Goal: Task Accomplishment & Management: Complete application form

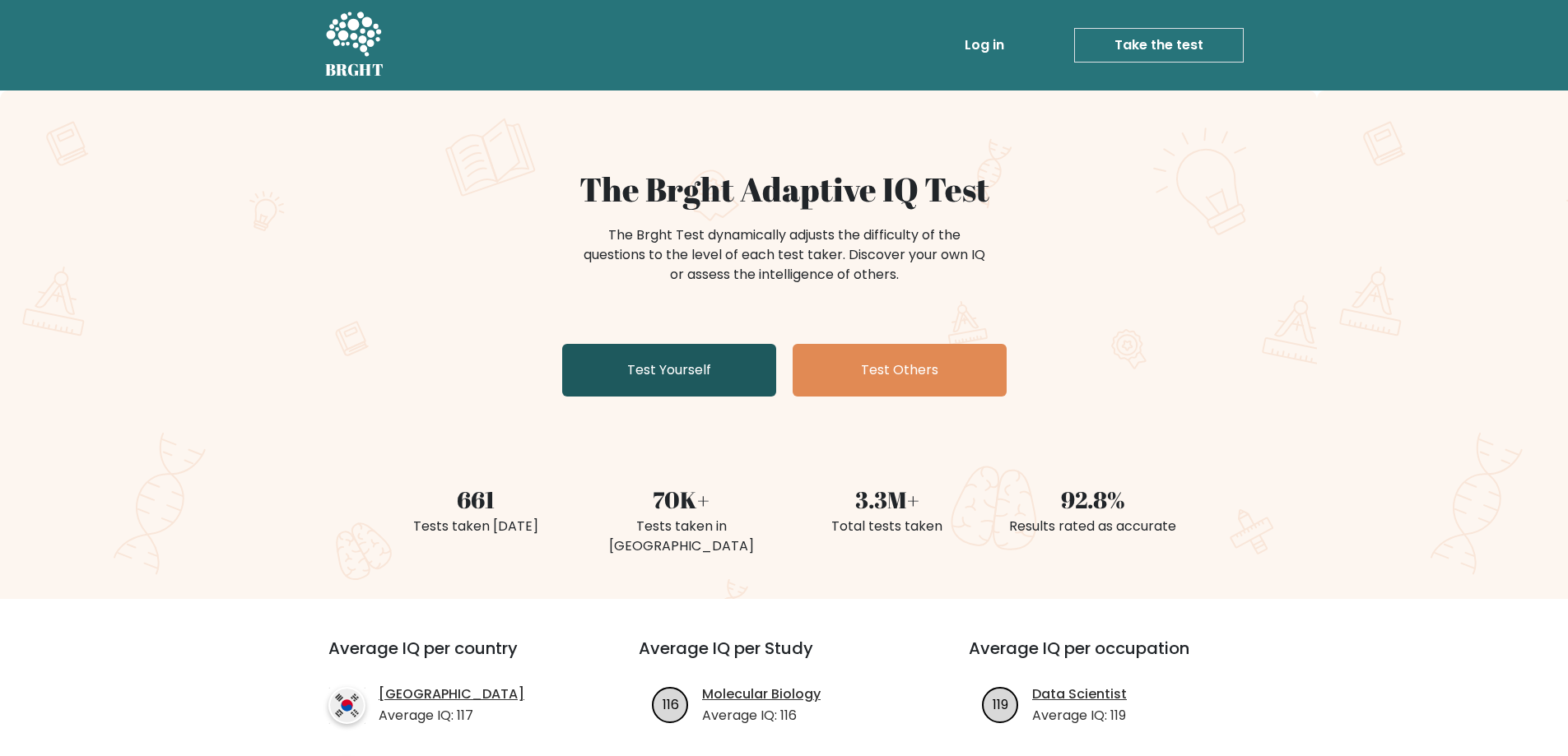
click at [698, 363] on link "Test Yourself" at bounding box center [669, 370] width 214 height 53
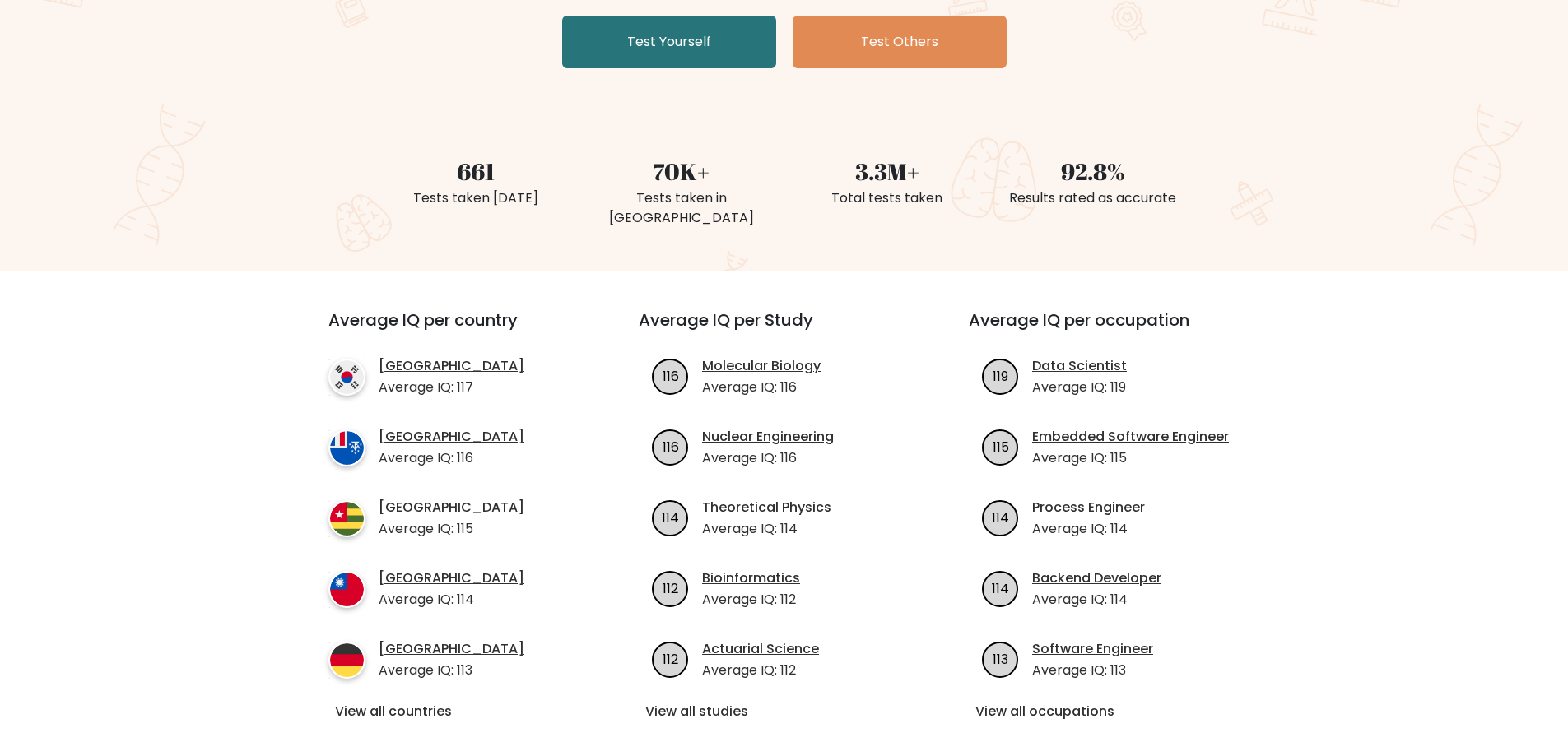
scroll to position [329, 0]
click at [1009, 701] on link "View all occupations" at bounding box center [1114, 711] width 278 height 20
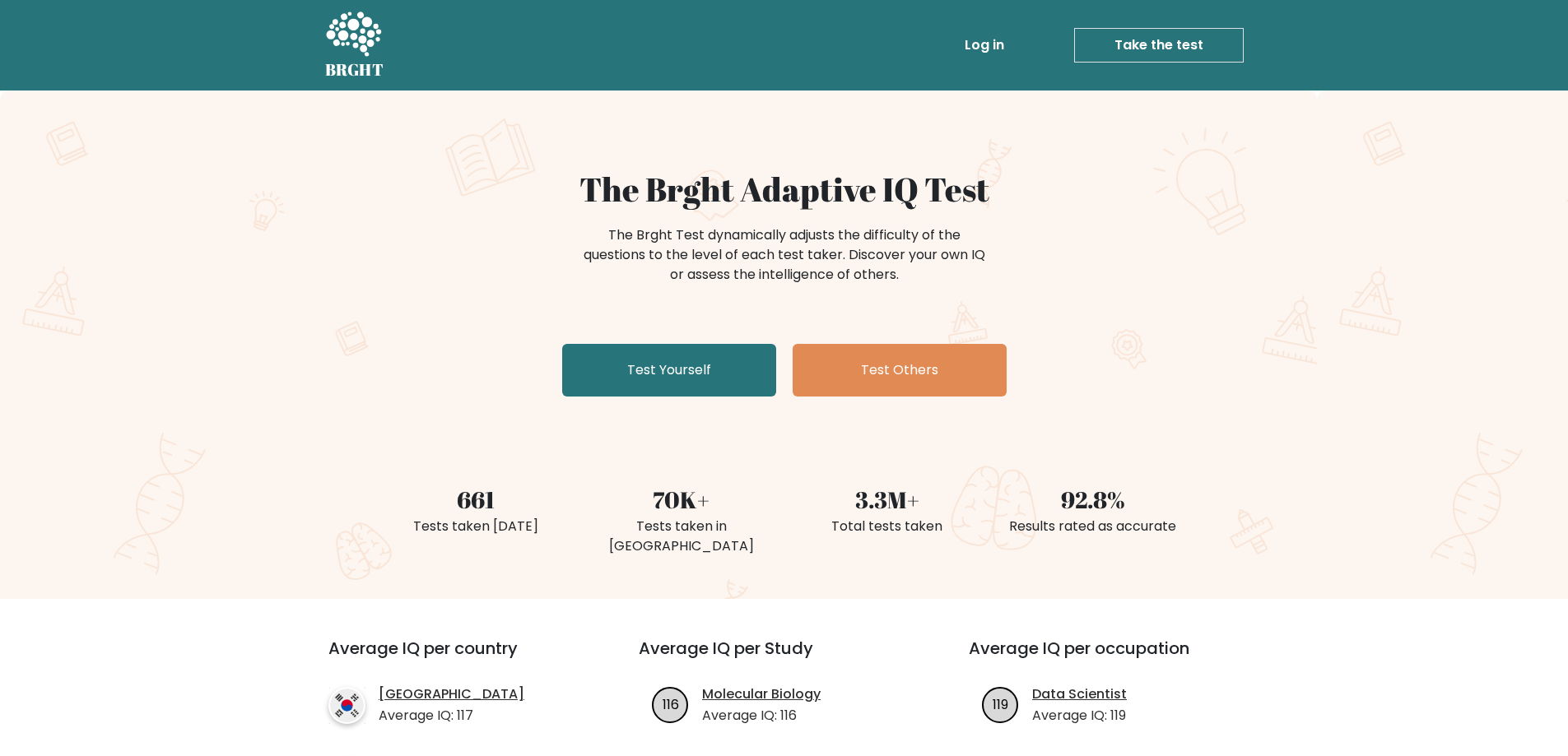
scroll to position [329, 0]
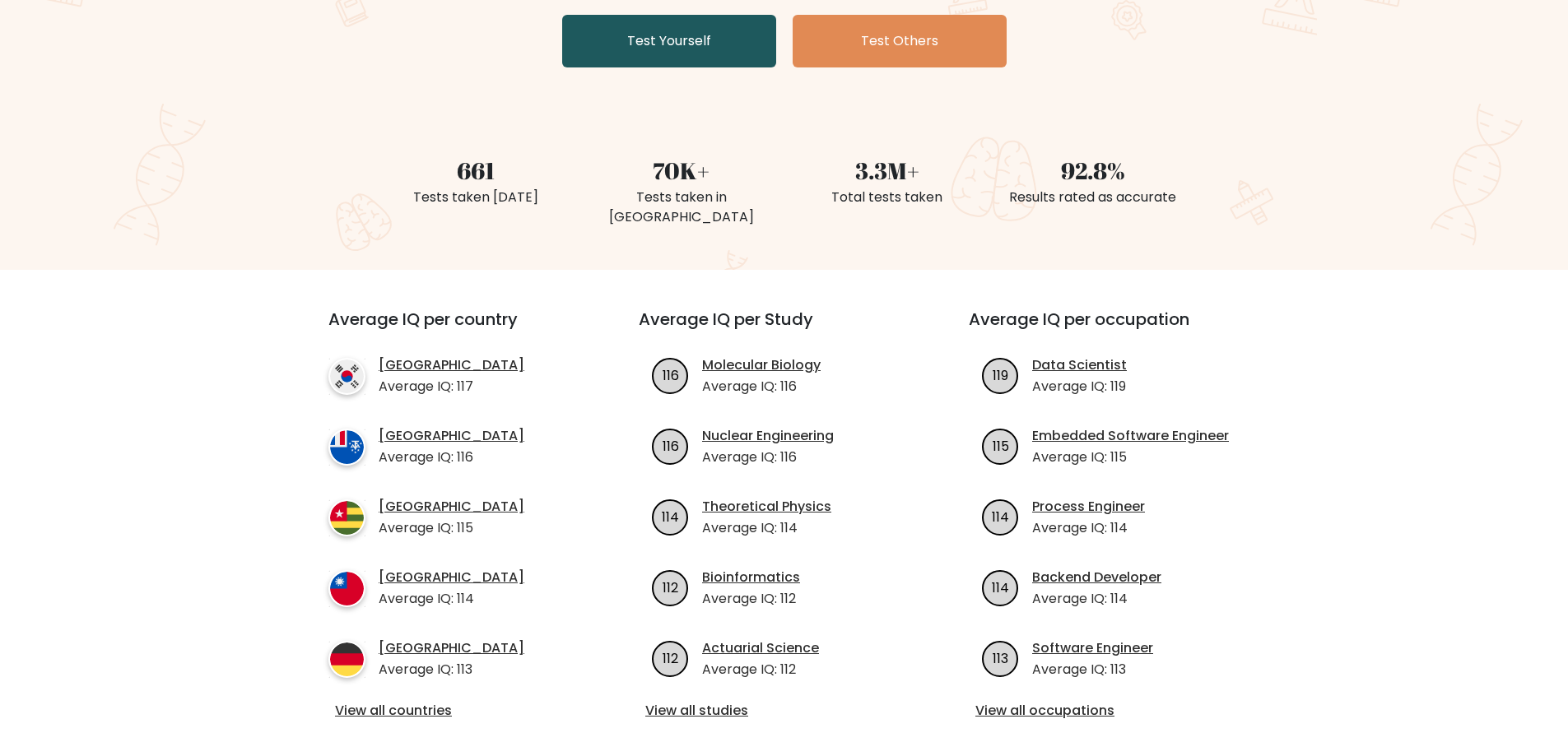
click at [685, 41] on link "Test Yourself" at bounding box center [669, 41] width 214 height 53
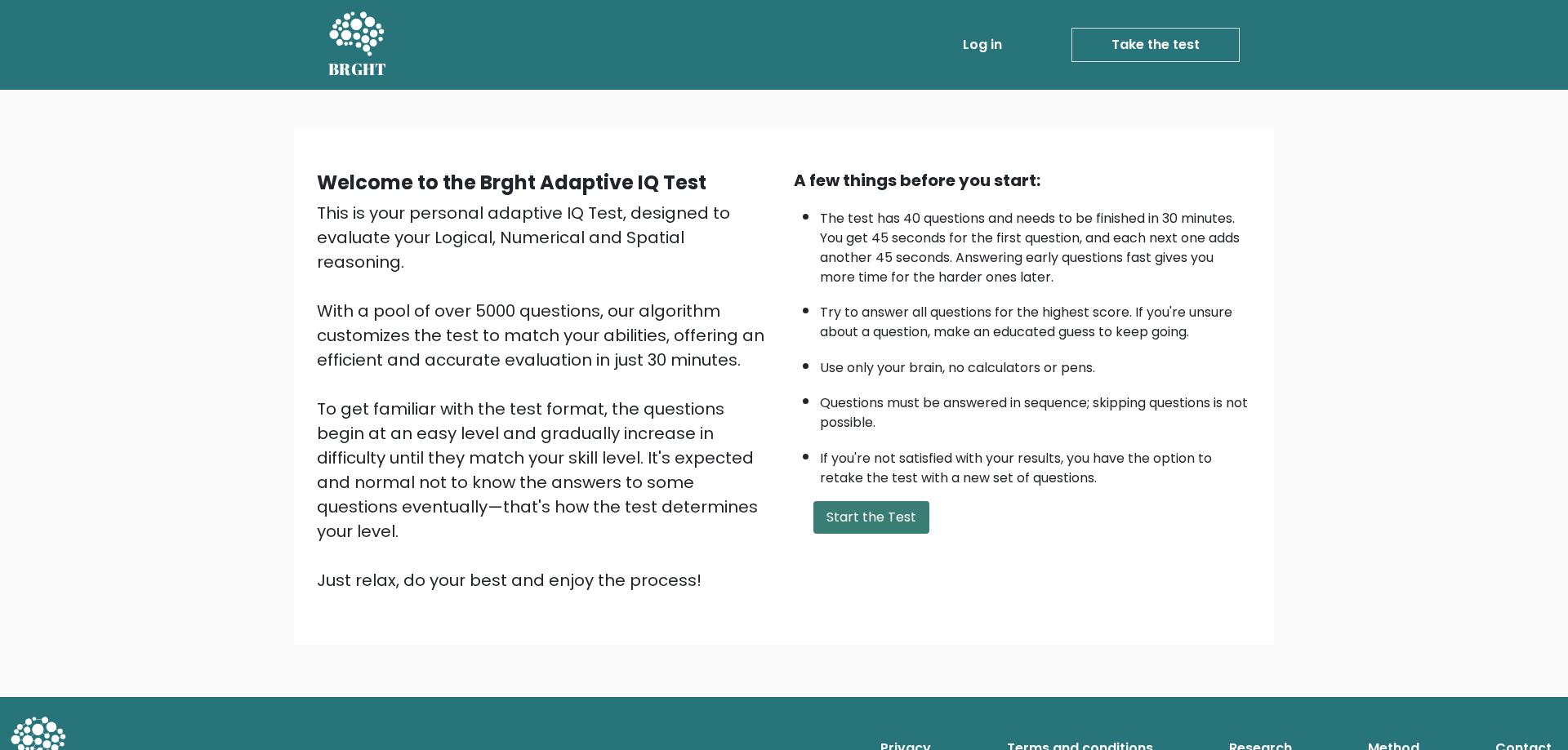
click at [904, 525] on button "Start the Test" at bounding box center [871, 518] width 116 height 33
click at [837, 503] on button "Start the Test" at bounding box center [871, 518] width 116 height 33
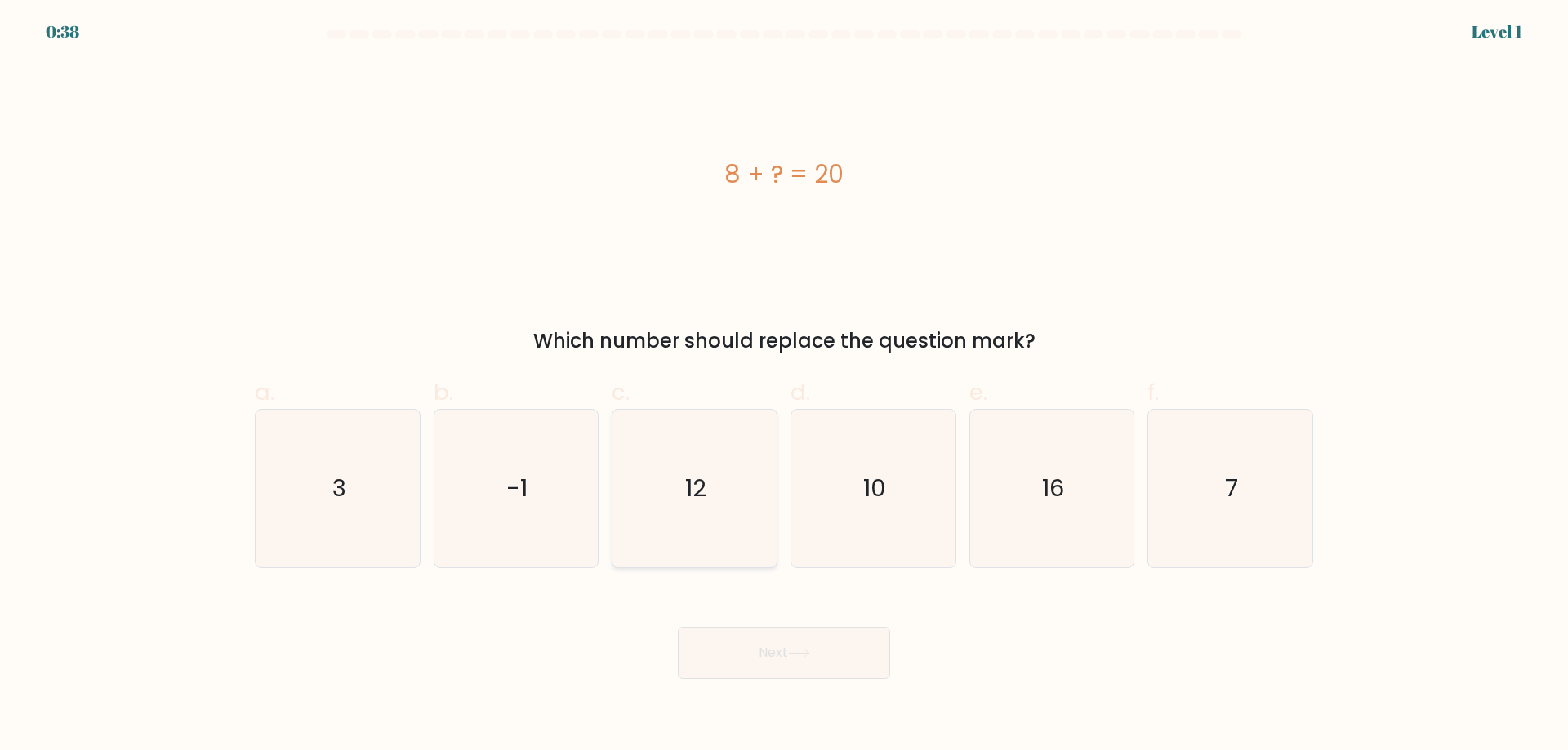
click at [730, 457] on icon "12" at bounding box center [694, 488] width 157 height 157
click at [784, 386] on input "c. 12" at bounding box center [784, 381] width 1 height 10
radio input "true"
click at [750, 623] on div "Next" at bounding box center [784, 633] width 1078 height 91
click at [760, 644] on button "Next" at bounding box center [784, 653] width 213 height 52
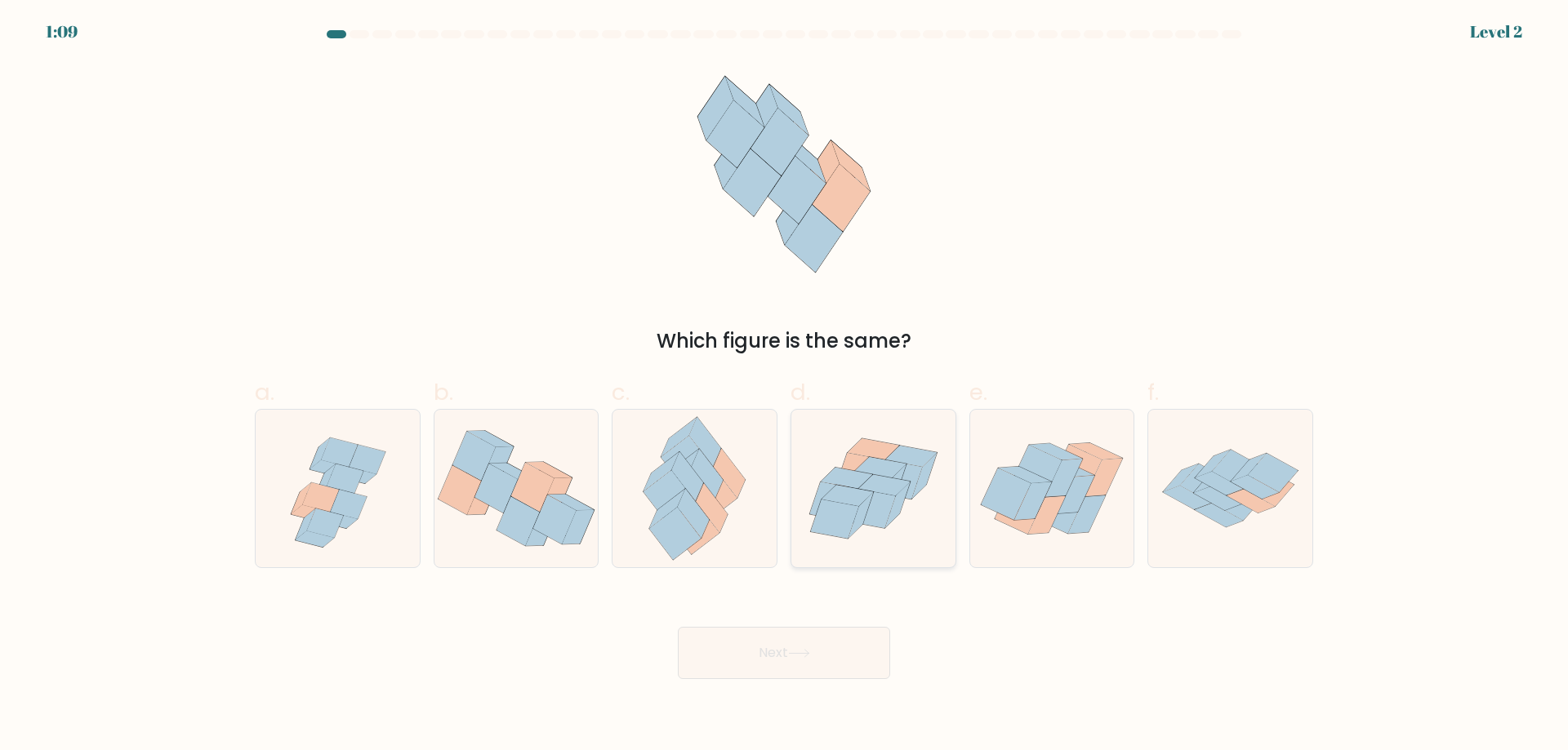
drag, startPoint x: 883, startPoint y: 483, endPoint x: 858, endPoint y: 489, distance: 25.7
click at [883, 484] on icon at bounding box center [884, 485] width 52 height 22
click at [785, 386] on input "d." at bounding box center [784, 381] width 1 height 10
radio input "true"
click at [719, 667] on button "Next" at bounding box center [784, 653] width 213 height 52
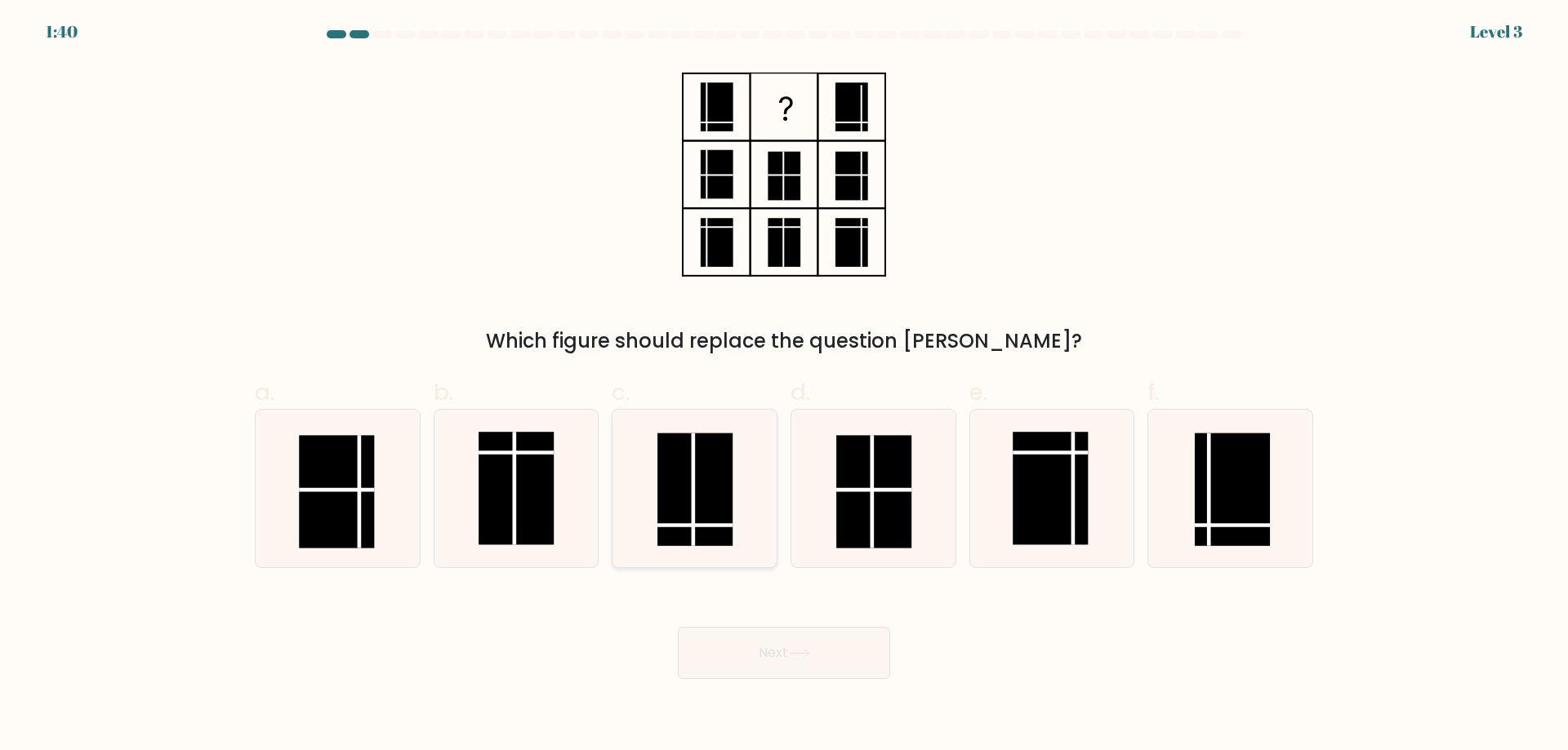
click at [715, 487] on rect at bounding box center [694, 489] width 75 height 113
click at [784, 386] on input "c." at bounding box center [784, 381] width 1 height 10
radio input "true"
click at [805, 622] on div "Next" at bounding box center [784, 633] width 1078 height 91
click at [812, 661] on button "Next" at bounding box center [784, 653] width 213 height 52
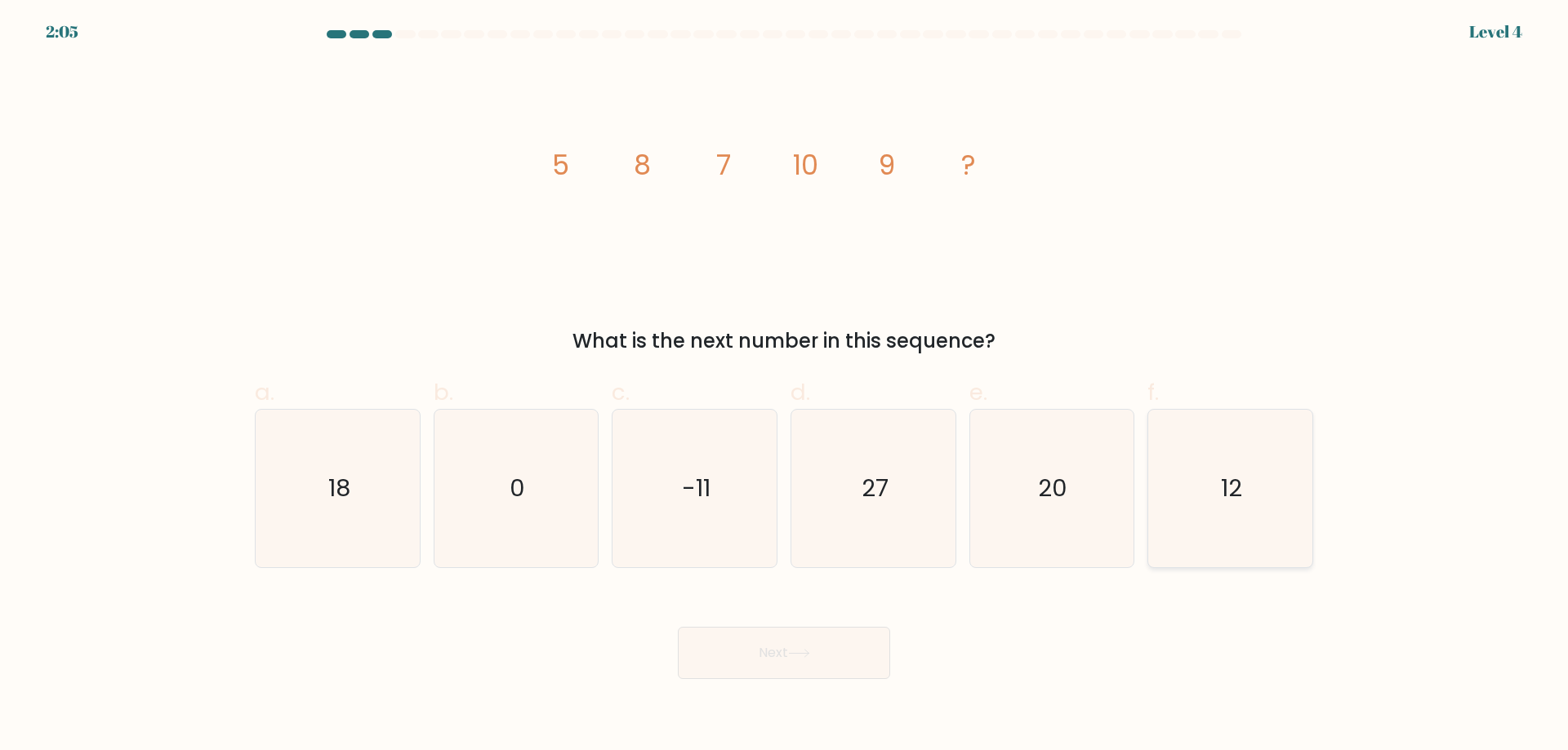
click at [1243, 497] on text "12" at bounding box center [1232, 489] width 22 height 33
click at [785, 386] on input "f. 12" at bounding box center [784, 381] width 1 height 10
radio input "true"
click at [737, 676] on button "Next" at bounding box center [784, 653] width 213 height 52
click at [741, 660] on button "Next" at bounding box center [784, 653] width 213 height 52
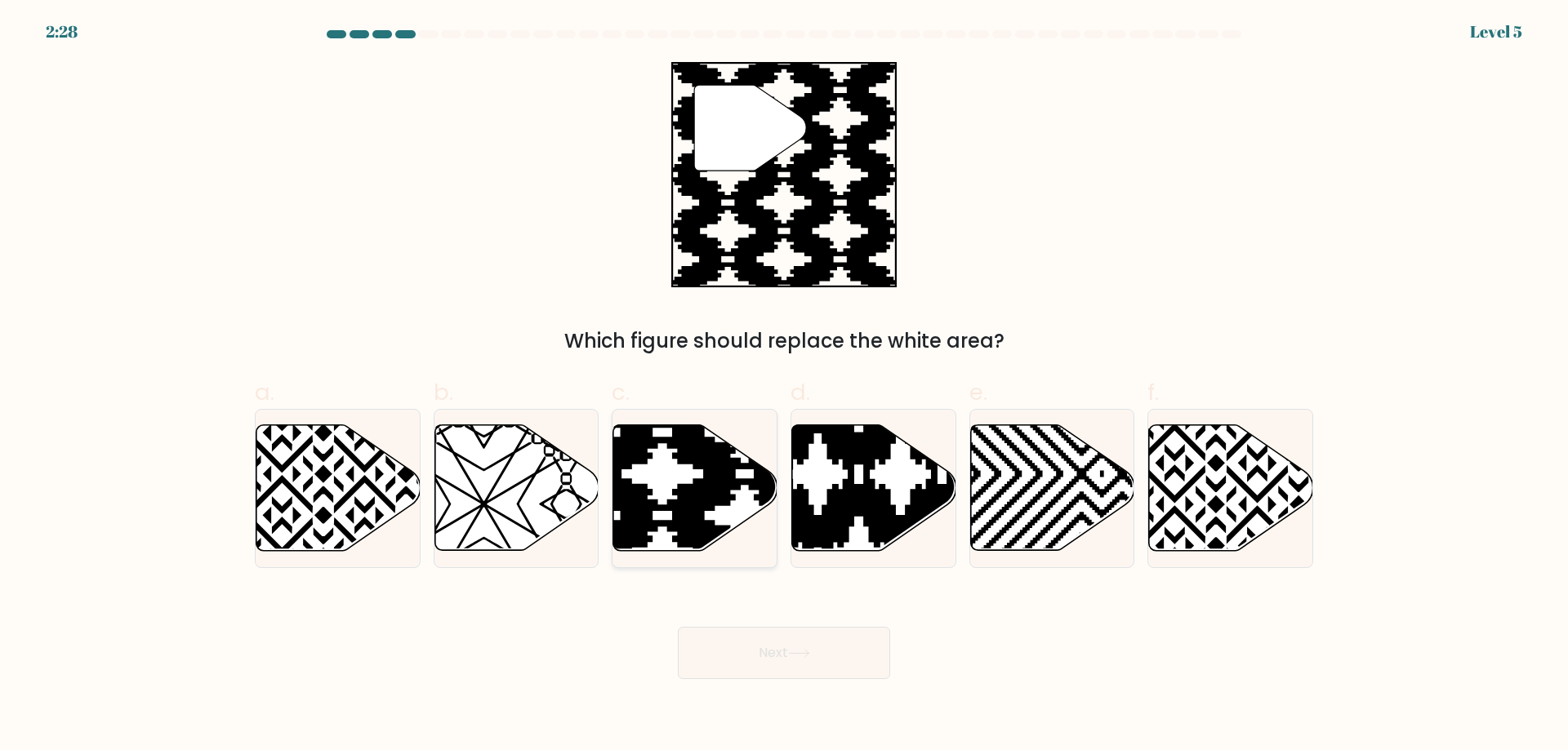
click at [664, 520] on icon at bounding box center [745, 557] width 330 height 330
click at [784, 386] on input "c." at bounding box center [784, 381] width 1 height 10
radio input "true"
click at [762, 679] on button "Next" at bounding box center [784, 653] width 213 height 52
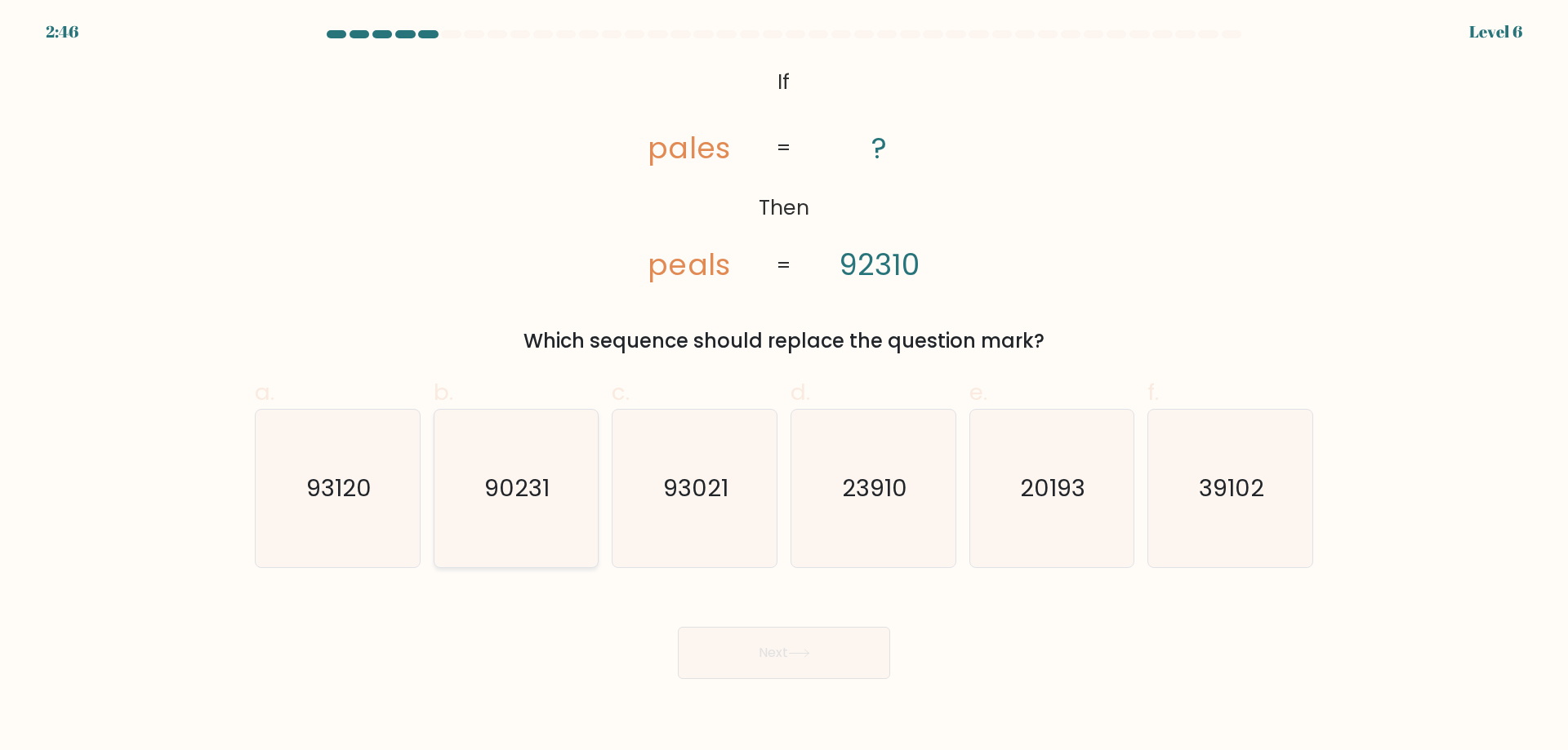
drag, startPoint x: 326, startPoint y: 478, endPoint x: 435, endPoint y: 515, distance: 115.1
click at [327, 478] on text "93120" at bounding box center [339, 489] width 65 height 33
click at [784, 386] on input "a. 93120" at bounding box center [784, 381] width 1 height 10
radio input "true"
click at [738, 648] on button "Next" at bounding box center [784, 653] width 213 height 52
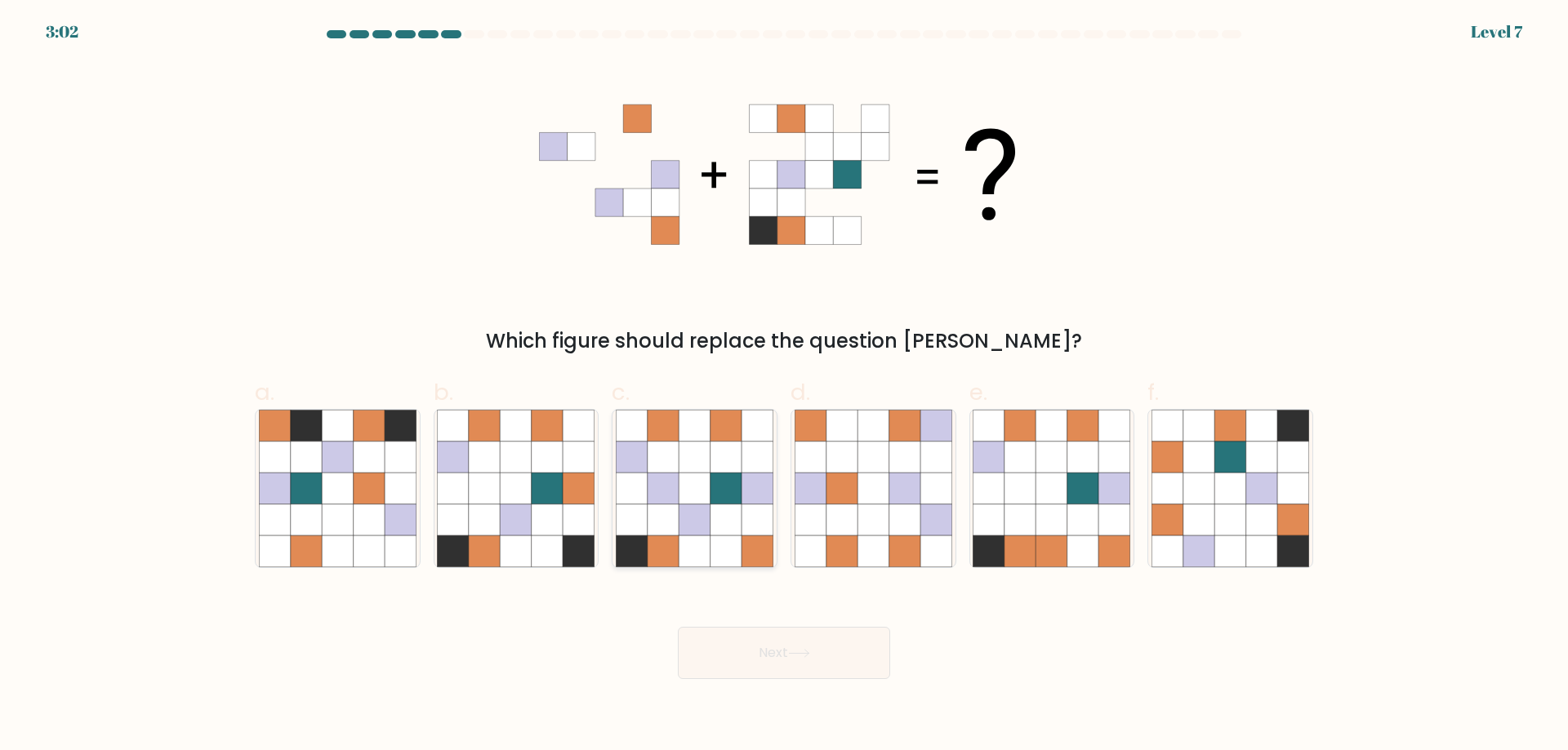
click at [718, 476] on icon at bounding box center [726, 489] width 31 height 31
click at [784, 386] on input "c." at bounding box center [784, 381] width 1 height 10
radio input "true"
click at [787, 669] on button "Next" at bounding box center [784, 653] width 213 height 52
click at [783, 643] on button "Next" at bounding box center [784, 653] width 213 height 52
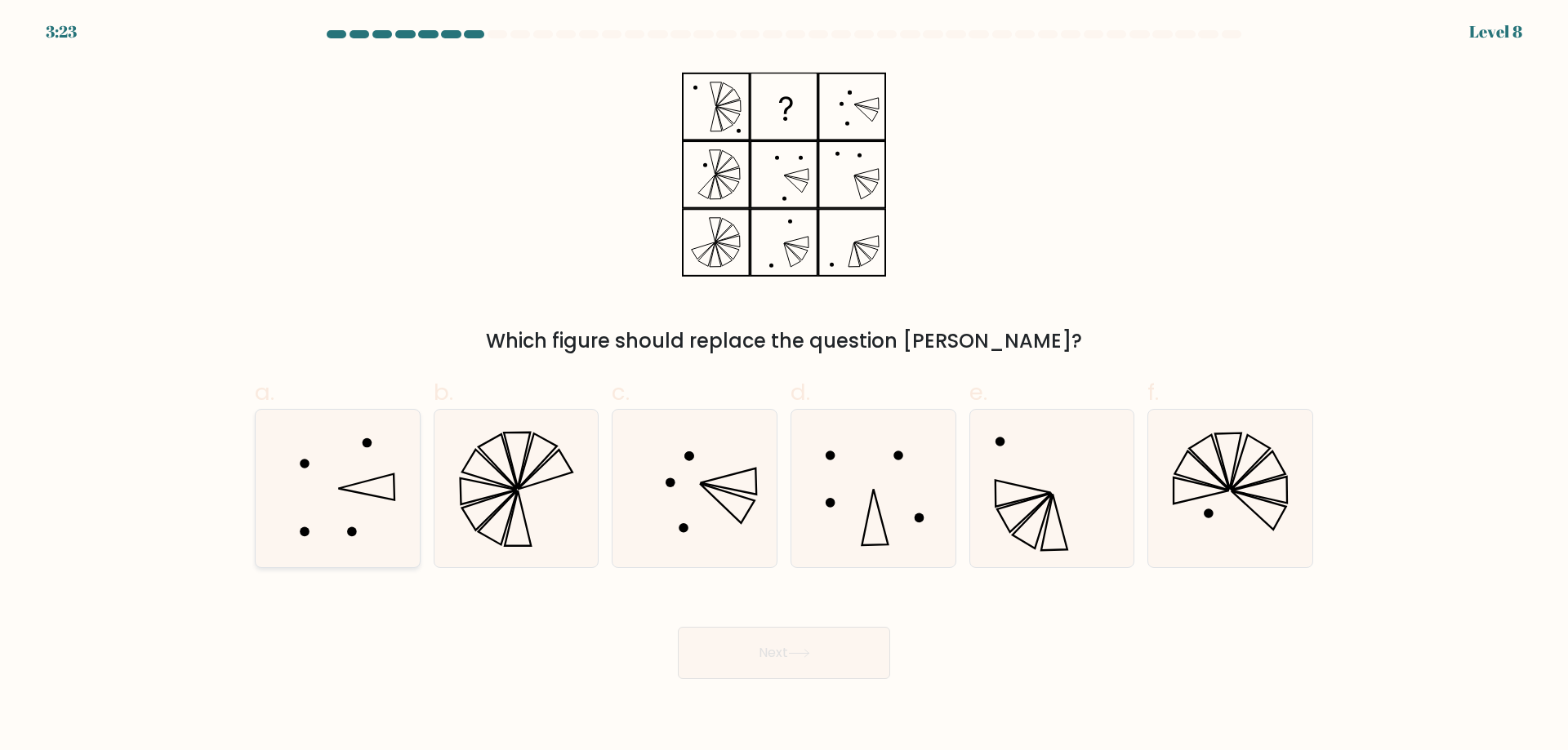
click at [368, 500] on icon at bounding box center [337, 488] width 157 height 157
click at [784, 386] on input "a." at bounding box center [784, 381] width 1 height 10
radio input "true"
click at [761, 634] on button "Next" at bounding box center [784, 653] width 213 height 52
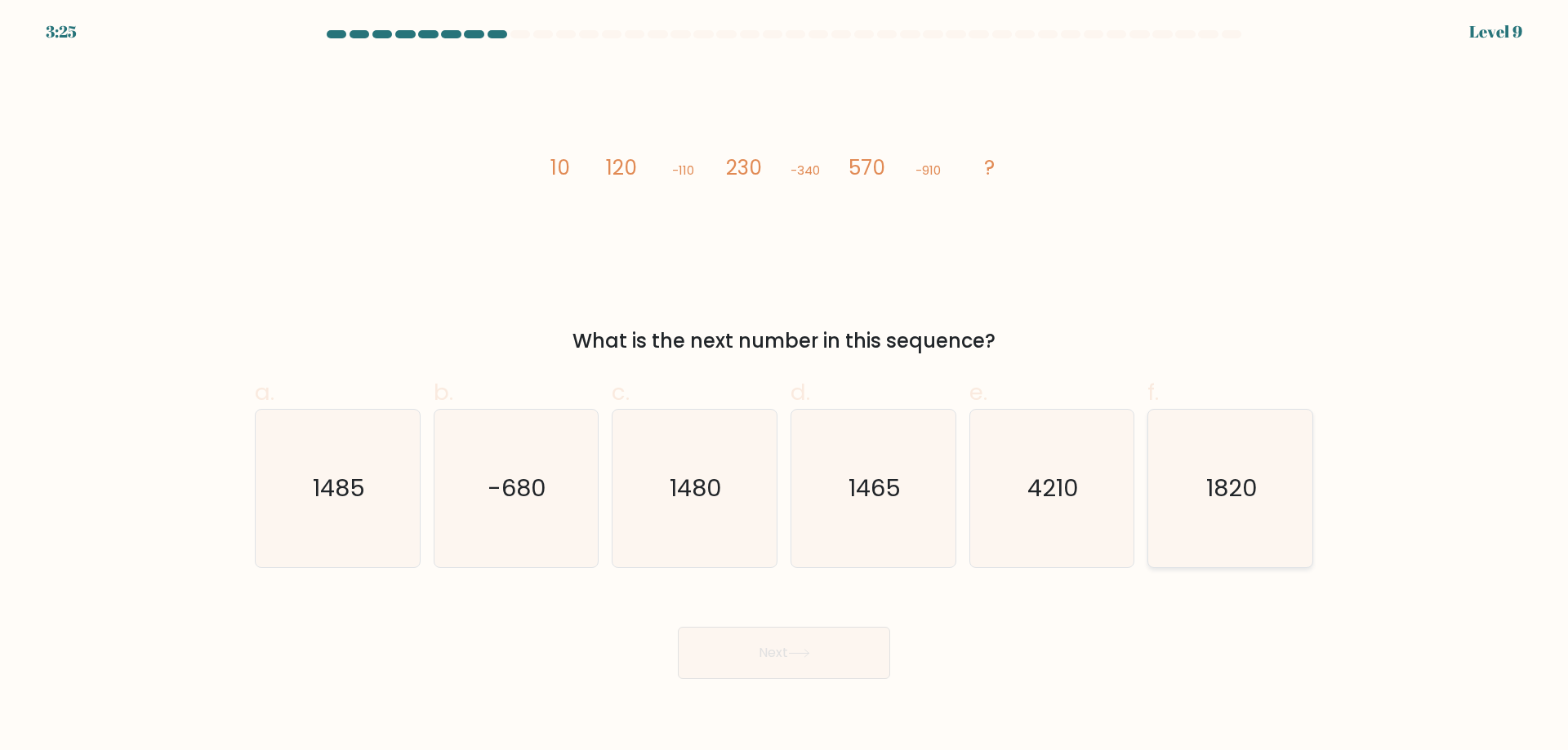
click at [1227, 502] on text "1820" at bounding box center [1232, 489] width 52 height 33
click at [785, 386] on input "f. 1820" at bounding box center [784, 381] width 1 height 10
radio input "true"
click at [801, 657] on icon at bounding box center [799, 653] width 22 height 9
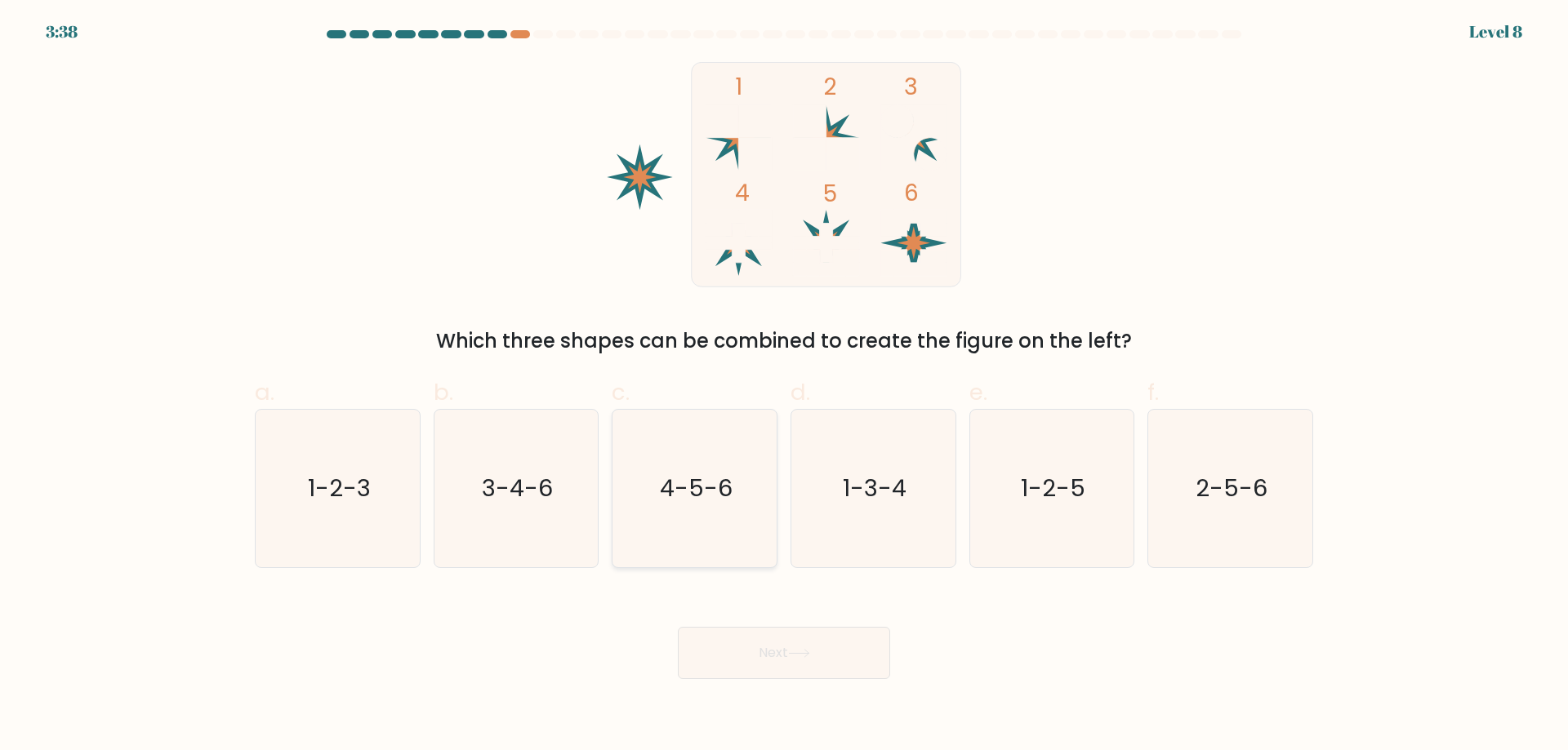
click at [723, 502] on text "4-5-6" at bounding box center [696, 489] width 72 height 33
click at [784, 386] on input "c. 4-5-6" at bounding box center [784, 381] width 1 height 10
radio input "true"
click at [796, 653] on icon at bounding box center [799, 653] width 22 height 9
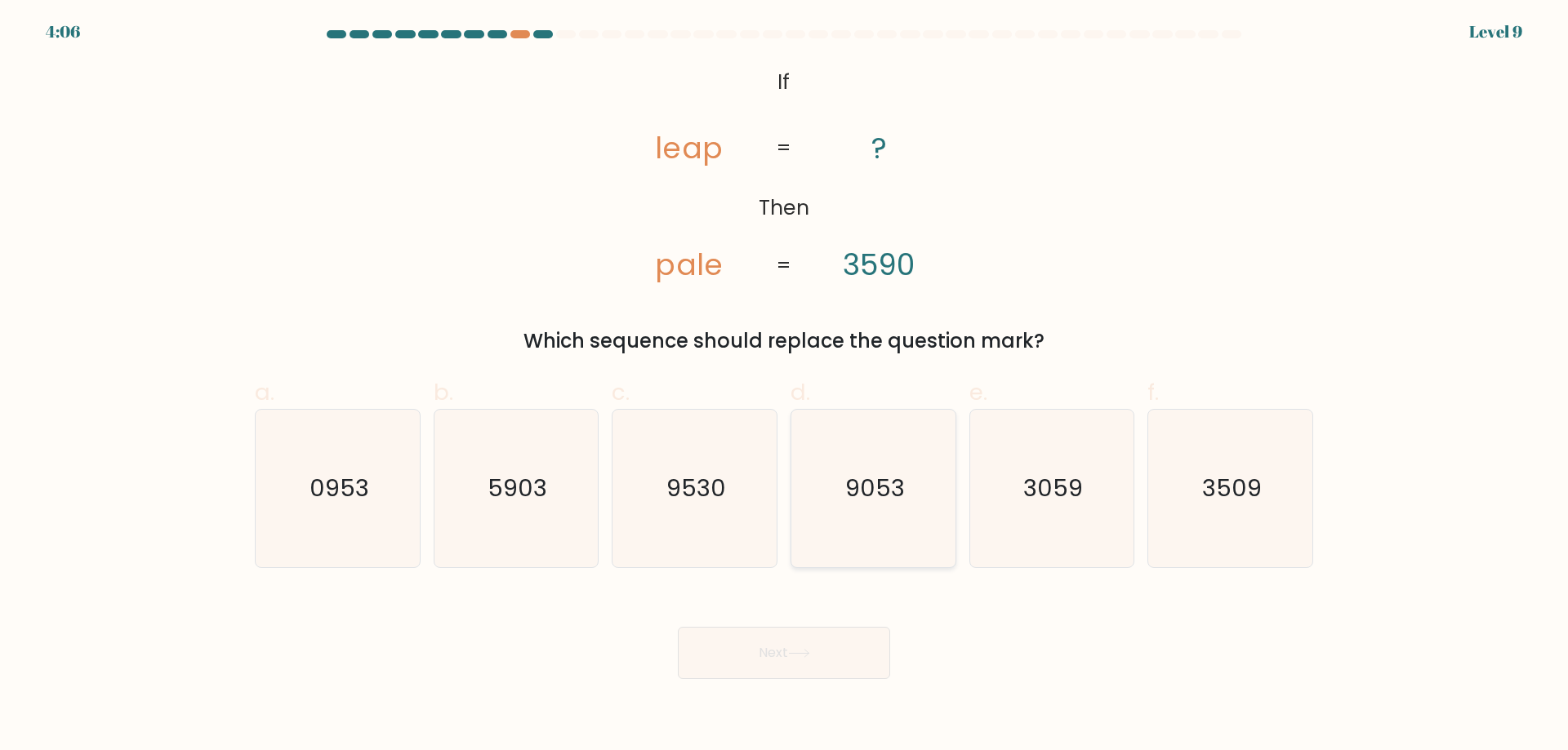
click at [905, 513] on icon "9053" at bounding box center [873, 488] width 157 height 157
click at [785, 386] on input "d. 9053" at bounding box center [784, 381] width 1 height 10
radio input "true"
click at [826, 661] on button "Next" at bounding box center [784, 653] width 213 height 52
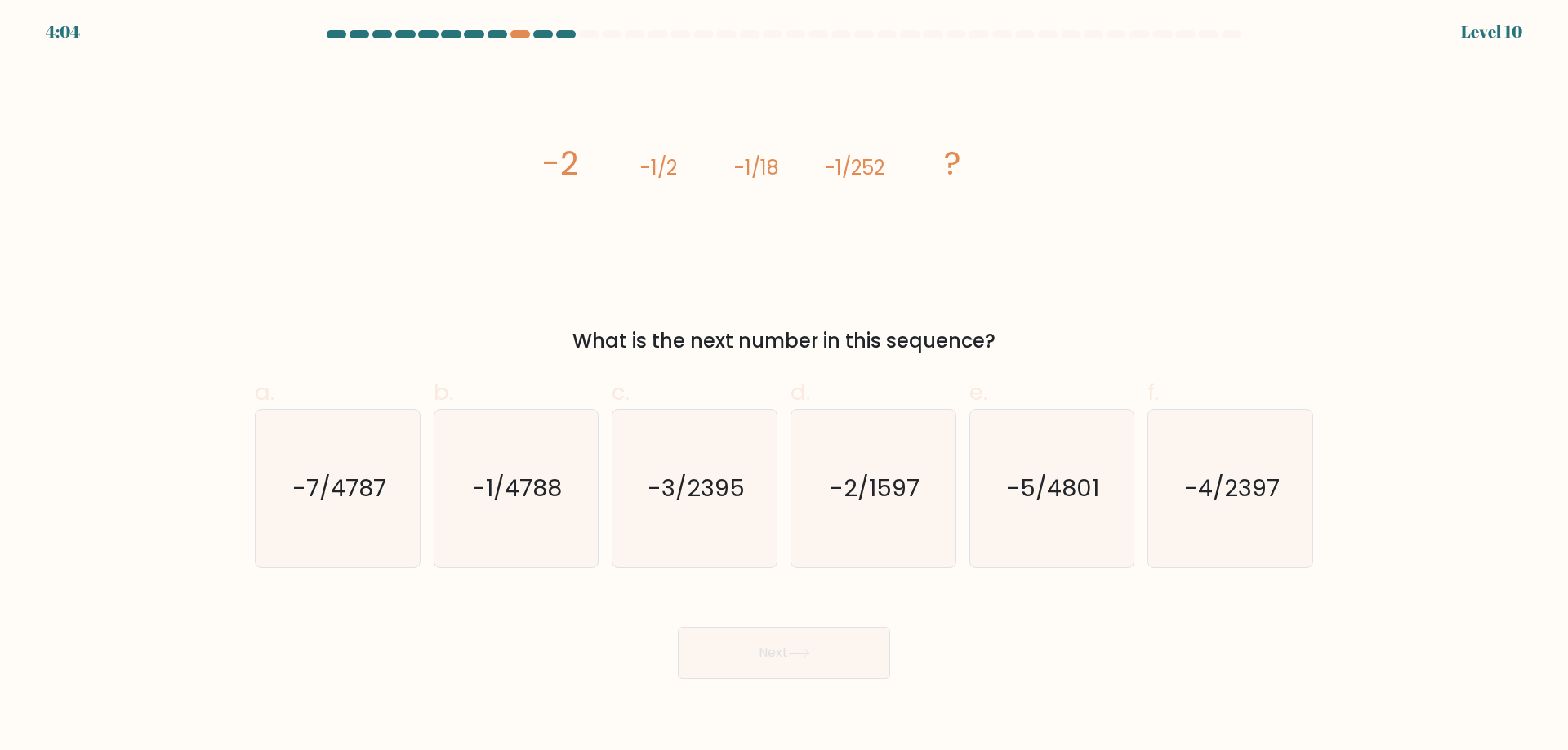
click at [825, 661] on button "Next" at bounding box center [784, 653] width 213 height 52
click at [931, 502] on icon "-2/1597" at bounding box center [873, 488] width 157 height 157
click at [785, 386] on input "d. -2/1597" at bounding box center [784, 381] width 1 height 10
radio input "true"
click at [747, 670] on button "Next" at bounding box center [784, 653] width 213 height 52
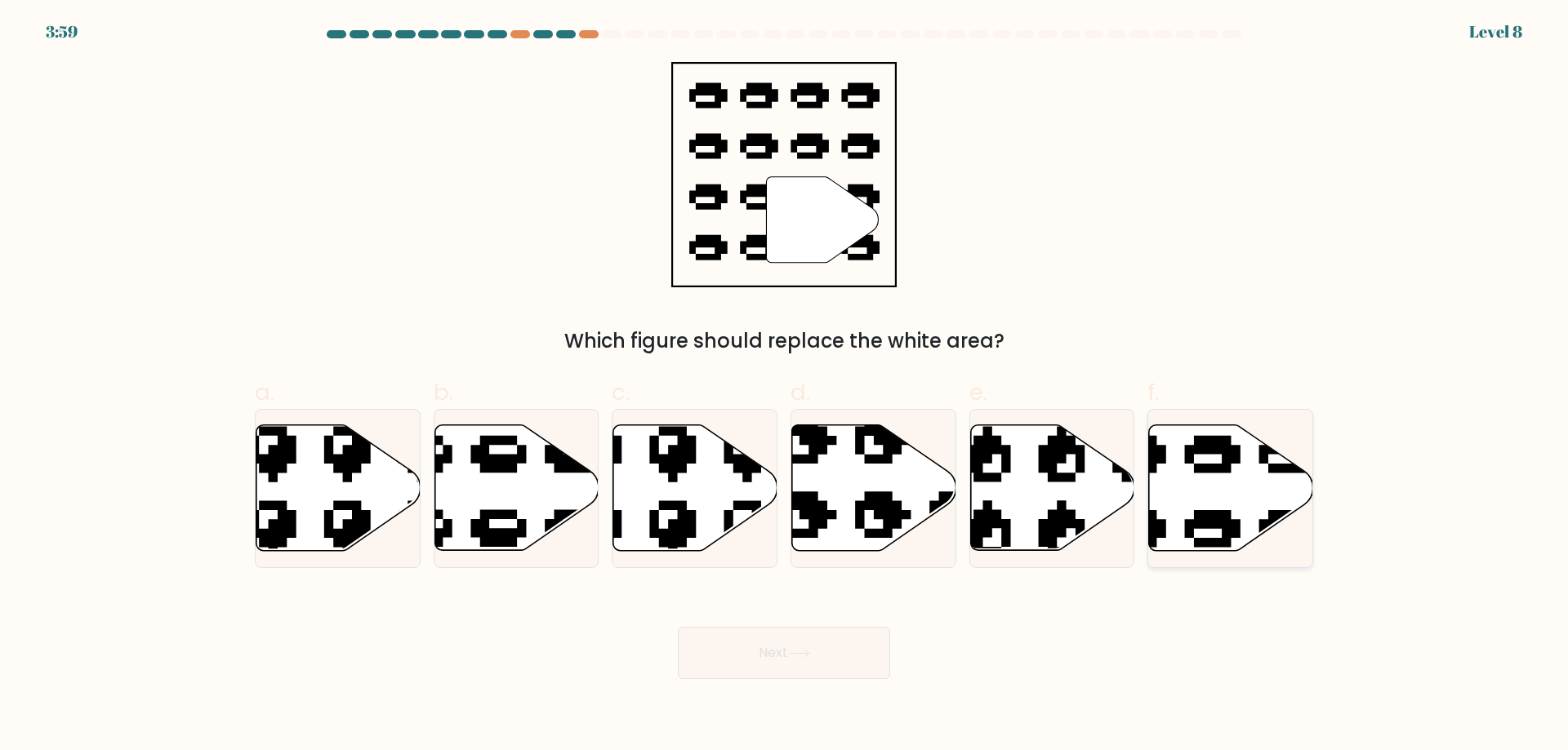
click at [1210, 458] on icon at bounding box center [1231, 488] width 164 height 126
click at [785, 386] on input "f." at bounding box center [784, 381] width 1 height 10
radio input "true"
click at [777, 662] on button "Next" at bounding box center [784, 653] width 213 height 52
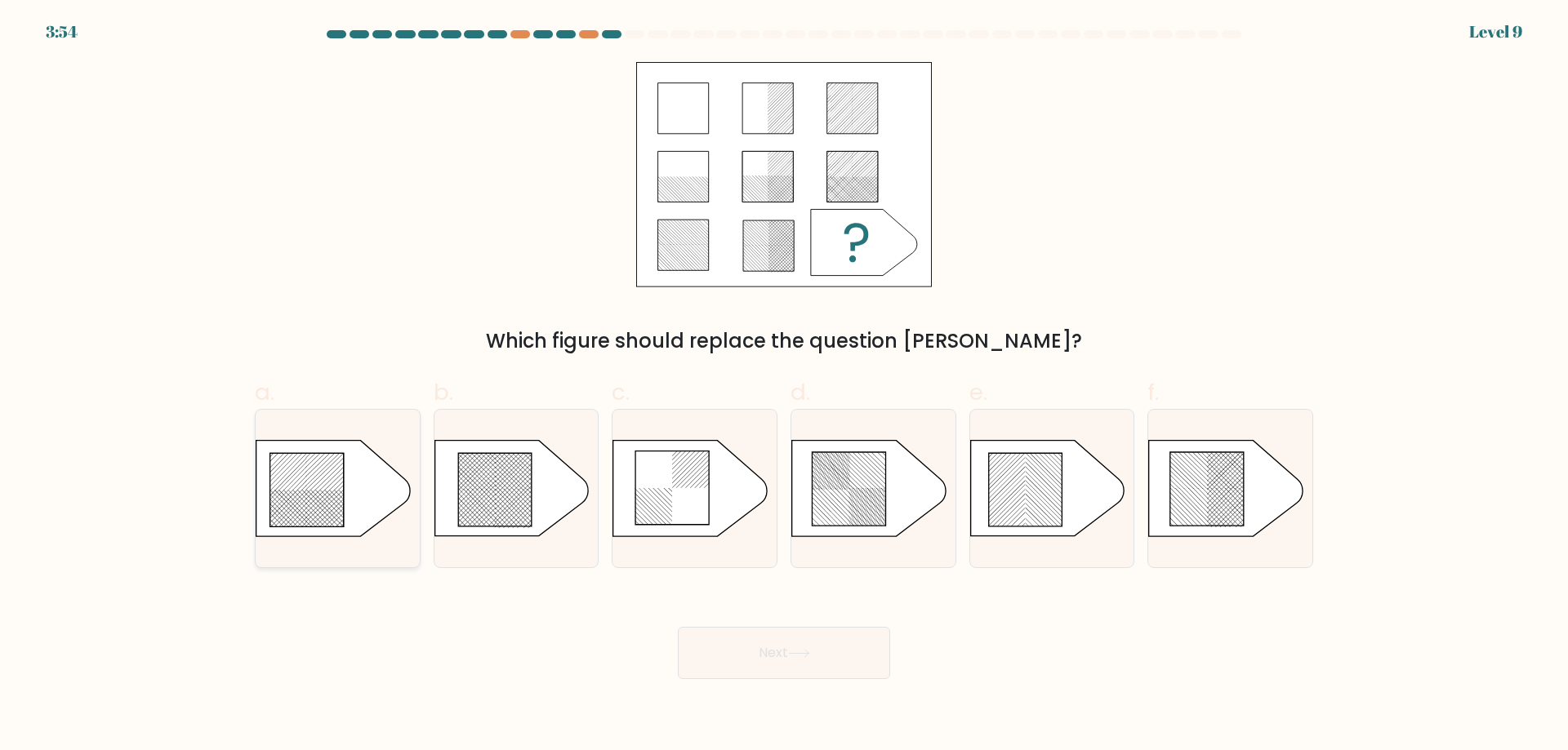
click at [294, 489] on rect at bounding box center [324, 458] width 629 height 647
click at [784, 386] on input "a." at bounding box center [784, 381] width 1 height 10
radio input "true"
click at [826, 621] on div "Next" at bounding box center [784, 633] width 1078 height 91
click at [837, 639] on button "Next" at bounding box center [784, 653] width 213 height 52
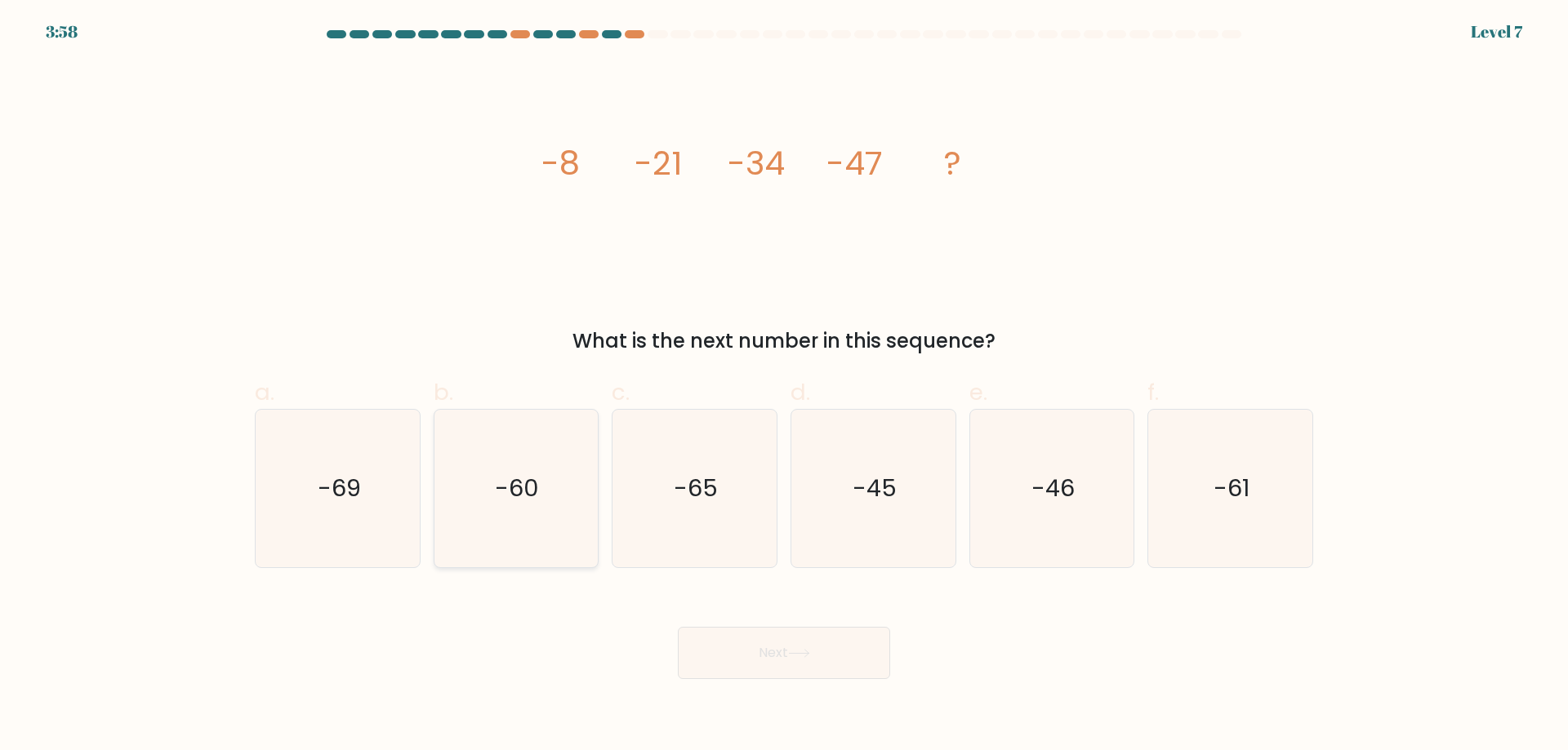
click at [478, 550] on icon "-60" at bounding box center [515, 488] width 157 height 157
click at [784, 386] on input "b. -60" at bounding box center [784, 381] width 1 height 10
radio input "true"
click at [849, 649] on button "Next" at bounding box center [784, 653] width 213 height 52
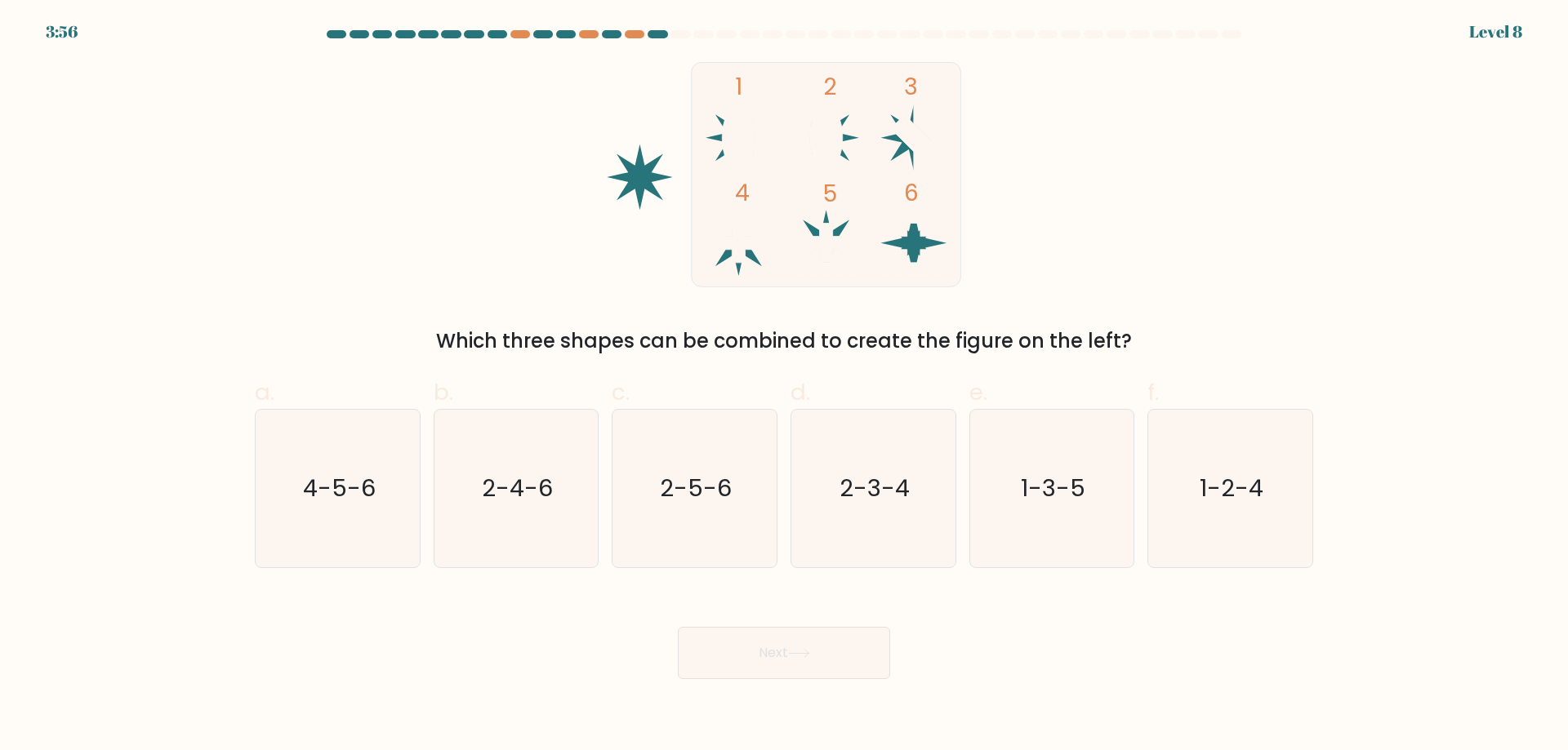
click at [836, 647] on button "Next" at bounding box center [784, 653] width 213 height 52
click at [344, 511] on icon "4-5-6" at bounding box center [337, 488] width 157 height 157
click at [784, 386] on input "a. 4-5-6" at bounding box center [784, 381] width 1 height 10
radio input "true"
click at [760, 671] on button "Next" at bounding box center [784, 653] width 213 height 52
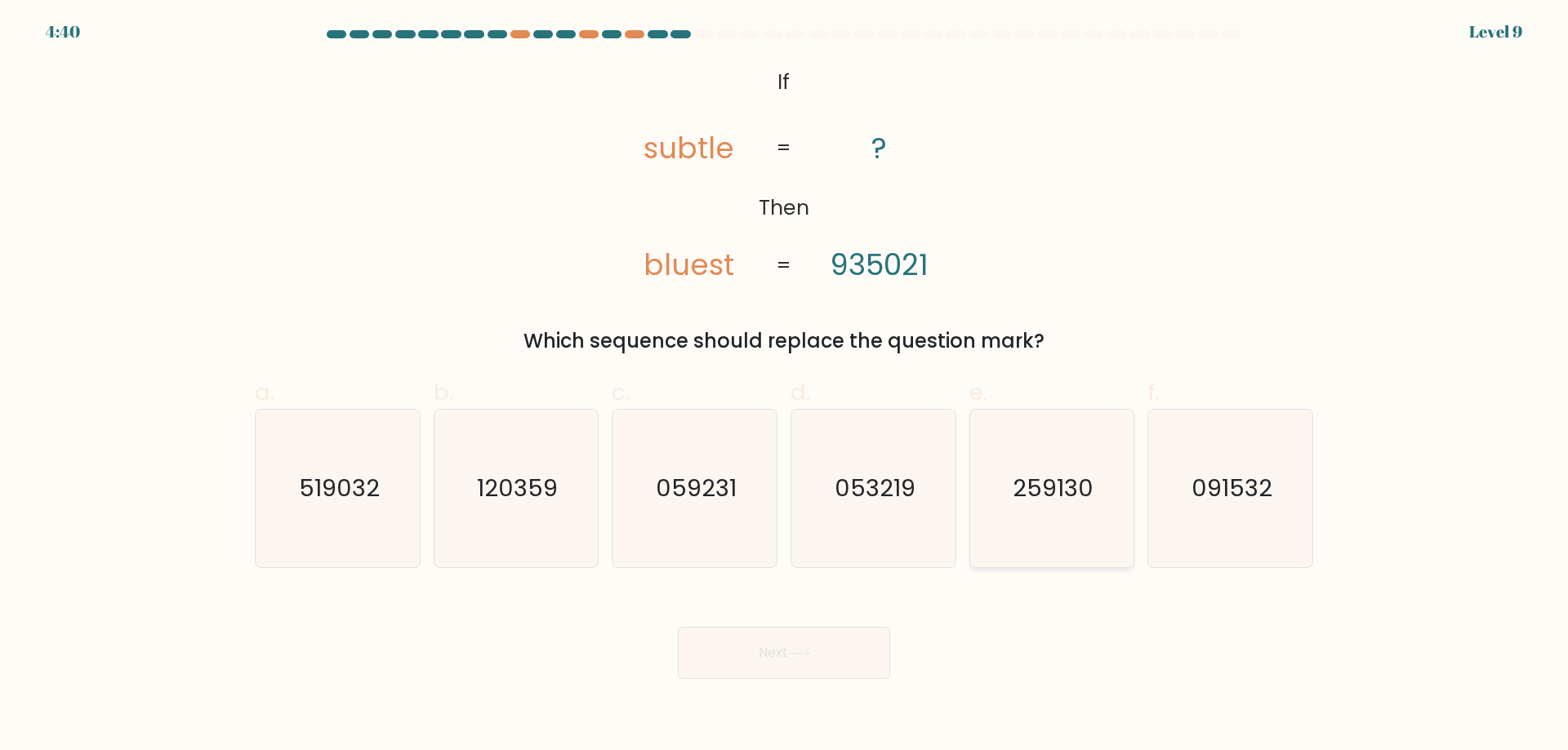
click at [1067, 485] on text "259130" at bounding box center [1053, 489] width 81 height 33
click at [785, 386] on input "e. 259130" at bounding box center [784, 381] width 1 height 10
radio input "true"
click at [795, 643] on button "Next" at bounding box center [784, 653] width 213 height 52
click at [818, 649] on button "Next" at bounding box center [784, 653] width 213 height 52
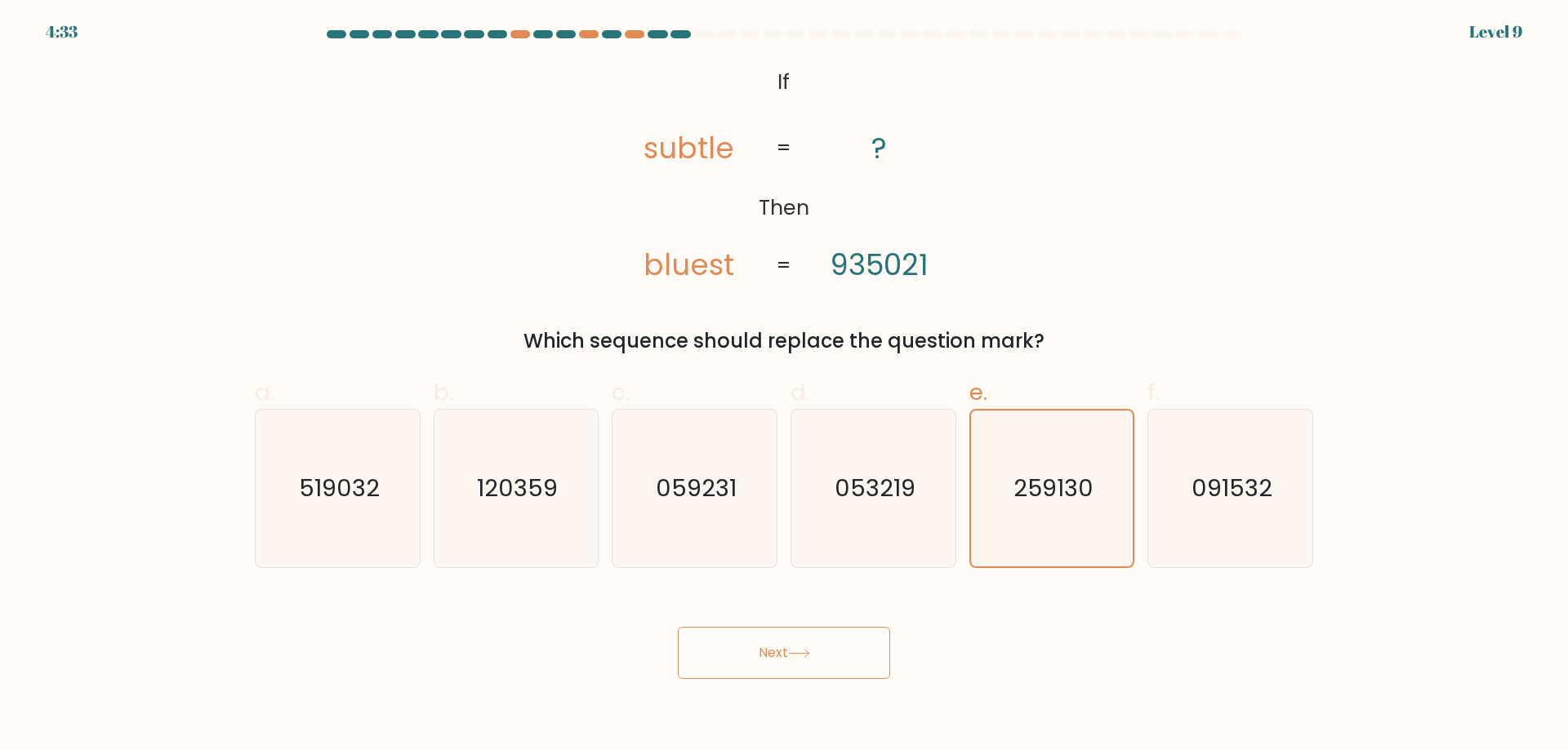
click at [818, 649] on button "Next" at bounding box center [784, 653] width 213 height 52
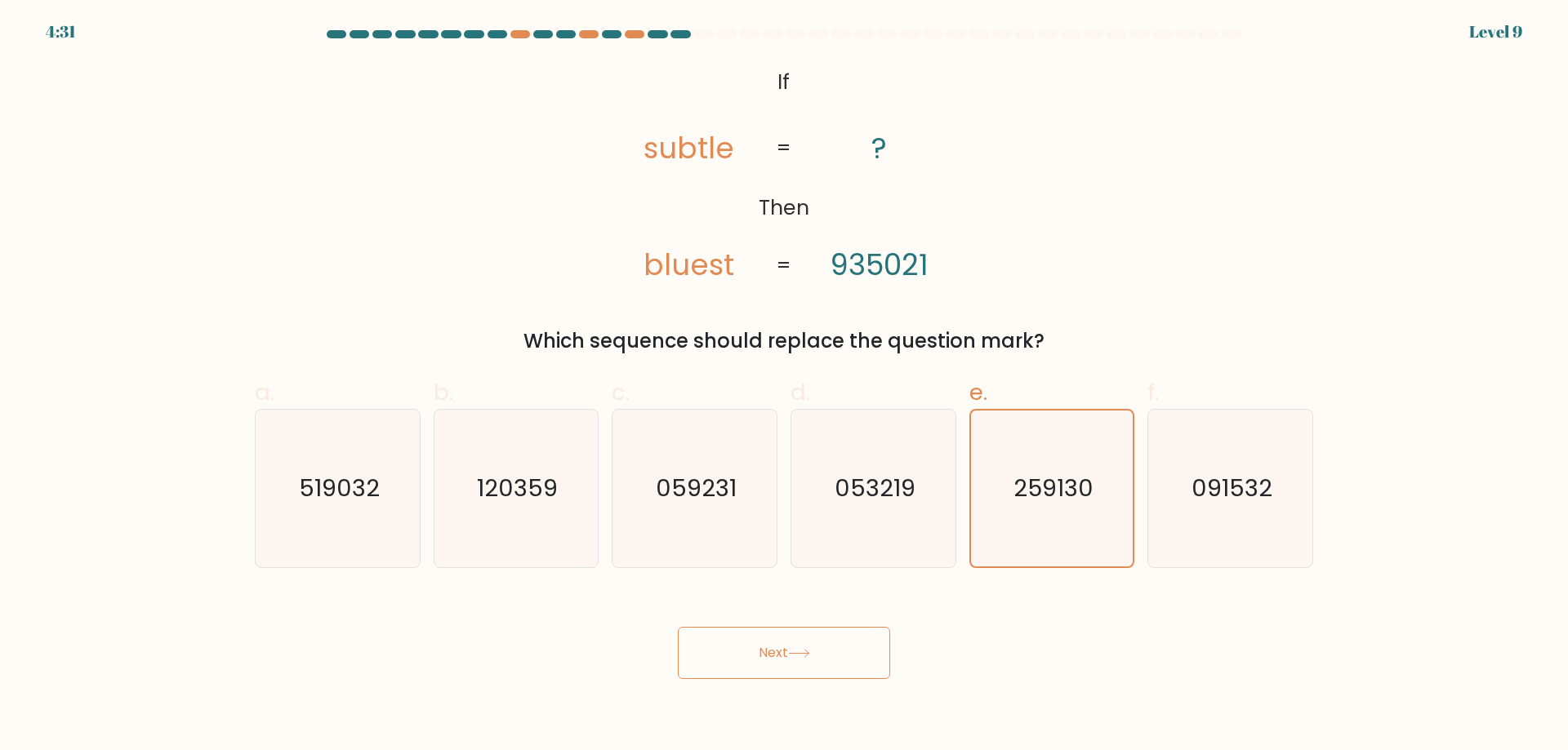
click at [818, 649] on button "Next" at bounding box center [784, 653] width 213 height 52
click at [804, 652] on icon at bounding box center [799, 653] width 22 height 9
click at [866, 489] on text "053219" at bounding box center [875, 489] width 81 height 33
click at [785, 386] on input "d. 053219" at bounding box center [784, 381] width 1 height 10
radio input "true"
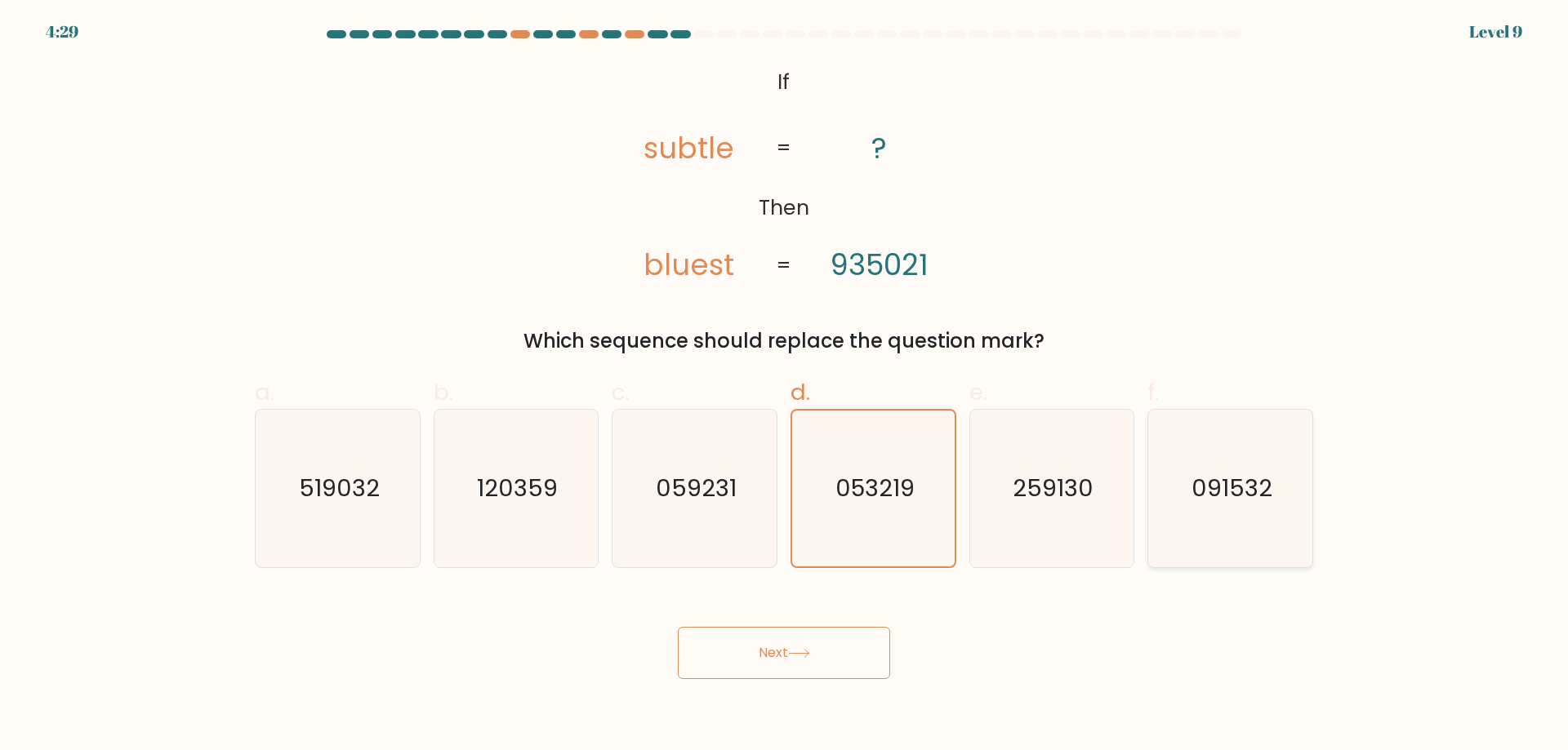
click at [1151, 481] on icon "091532" at bounding box center [1230, 488] width 157 height 157
click at [785, 386] on input "f. 091532" at bounding box center [784, 381] width 1 height 10
radio input "true"
drag, startPoint x: 1087, startPoint y: 483, endPoint x: 1061, endPoint y: 499, distance: 30.5
click at [1086, 483] on text "259130" at bounding box center [1053, 489] width 81 height 33
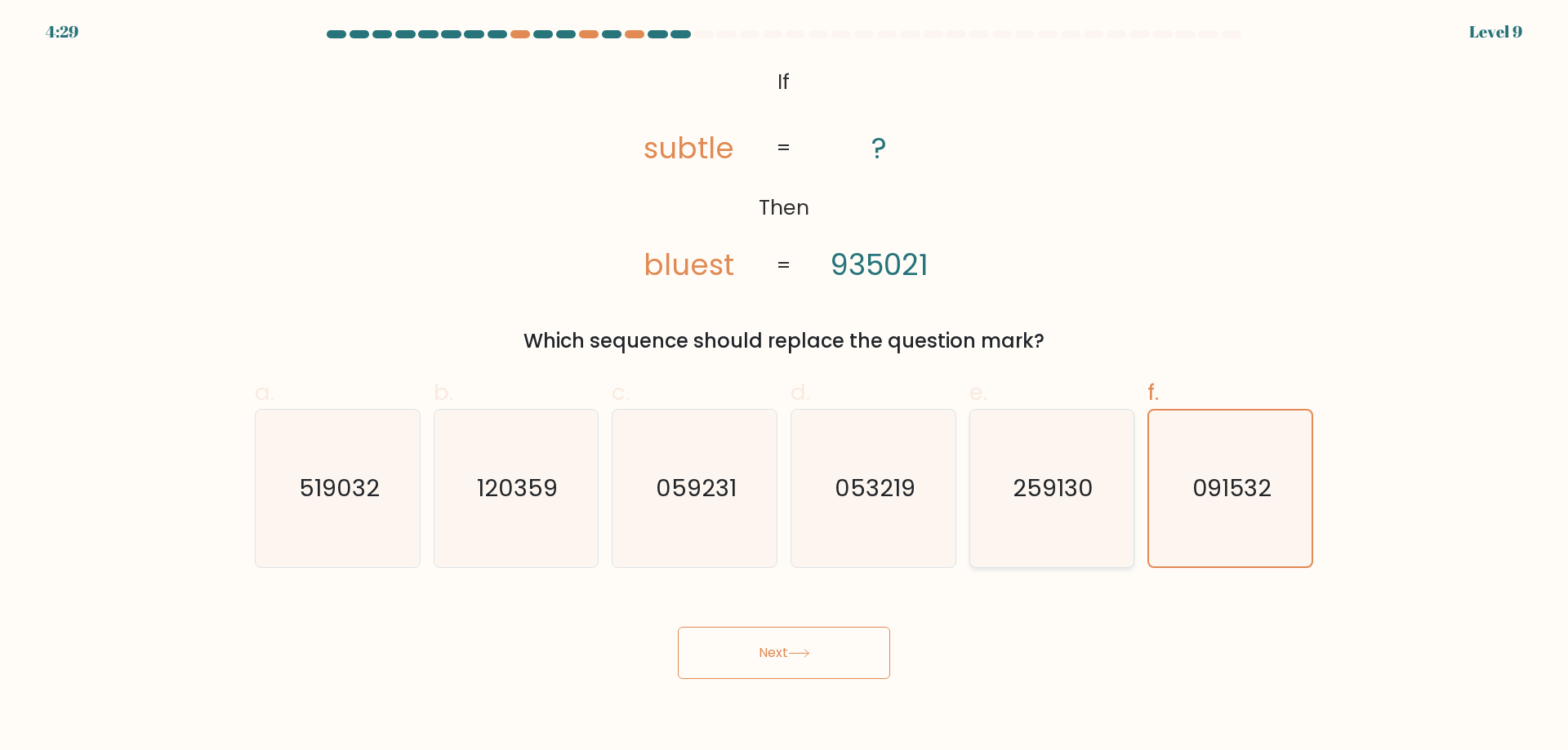
click at [785, 386] on input "e. 259130" at bounding box center [784, 381] width 1 height 10
radio input "true"
click at [820, 671] on button "Next" at bounding box center [784, 653] width 213 height 52
click at [822, 668] on button "Next" at bounding box center [784, 653] width 213 height 52
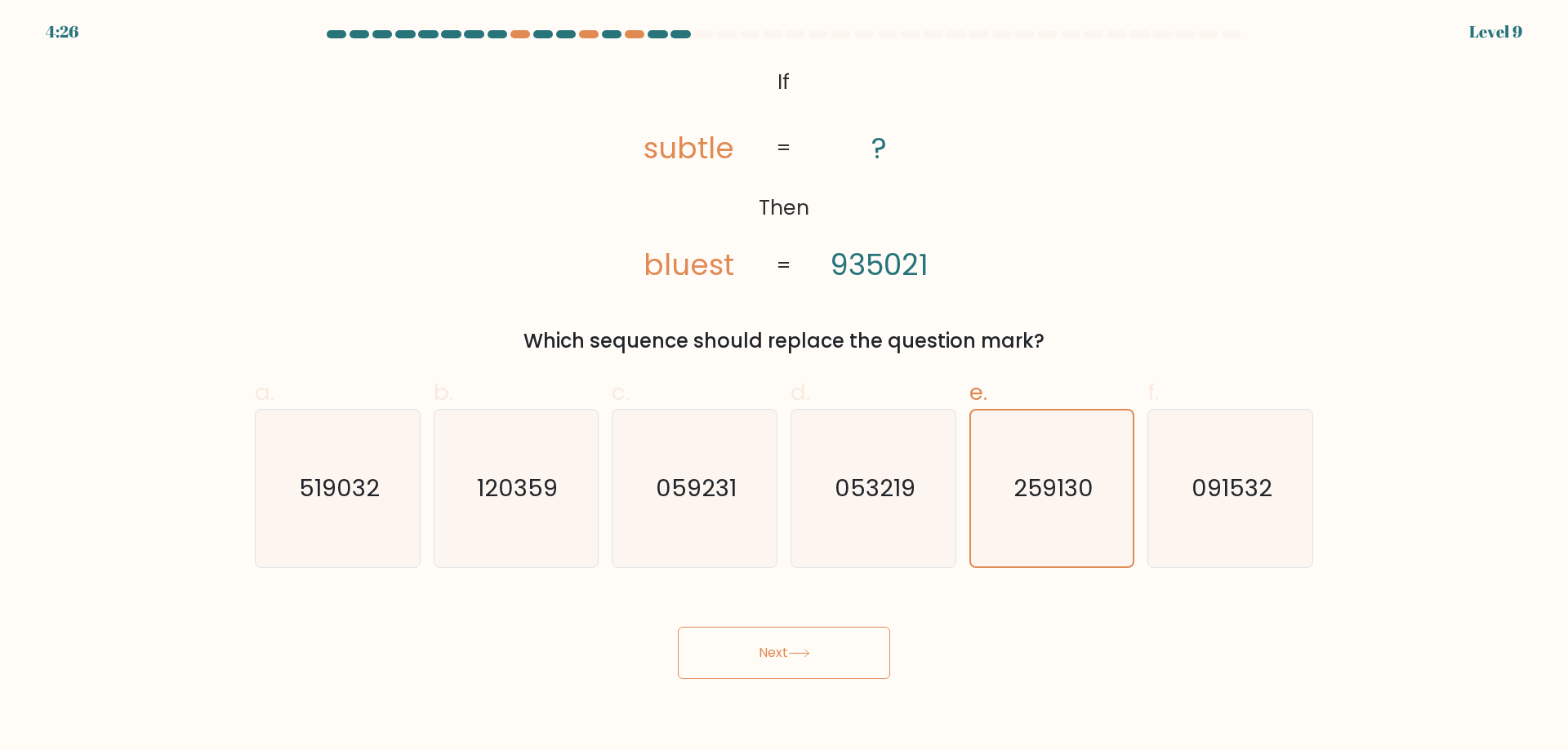
drag, startPoint x: 793, startPoint y: 658, endPoint x: 781, endPoint y: 655, distance: 12.4
click at [783, 655] on button "Next" at bounding box center [784, 653] width 213 height 52
click at [781, 655] on button "Next" at bounding box center [784, 653] width 213 height 52
click at [781, 655] on button "Next" at bounding box center [784, 653] width 213 height 52
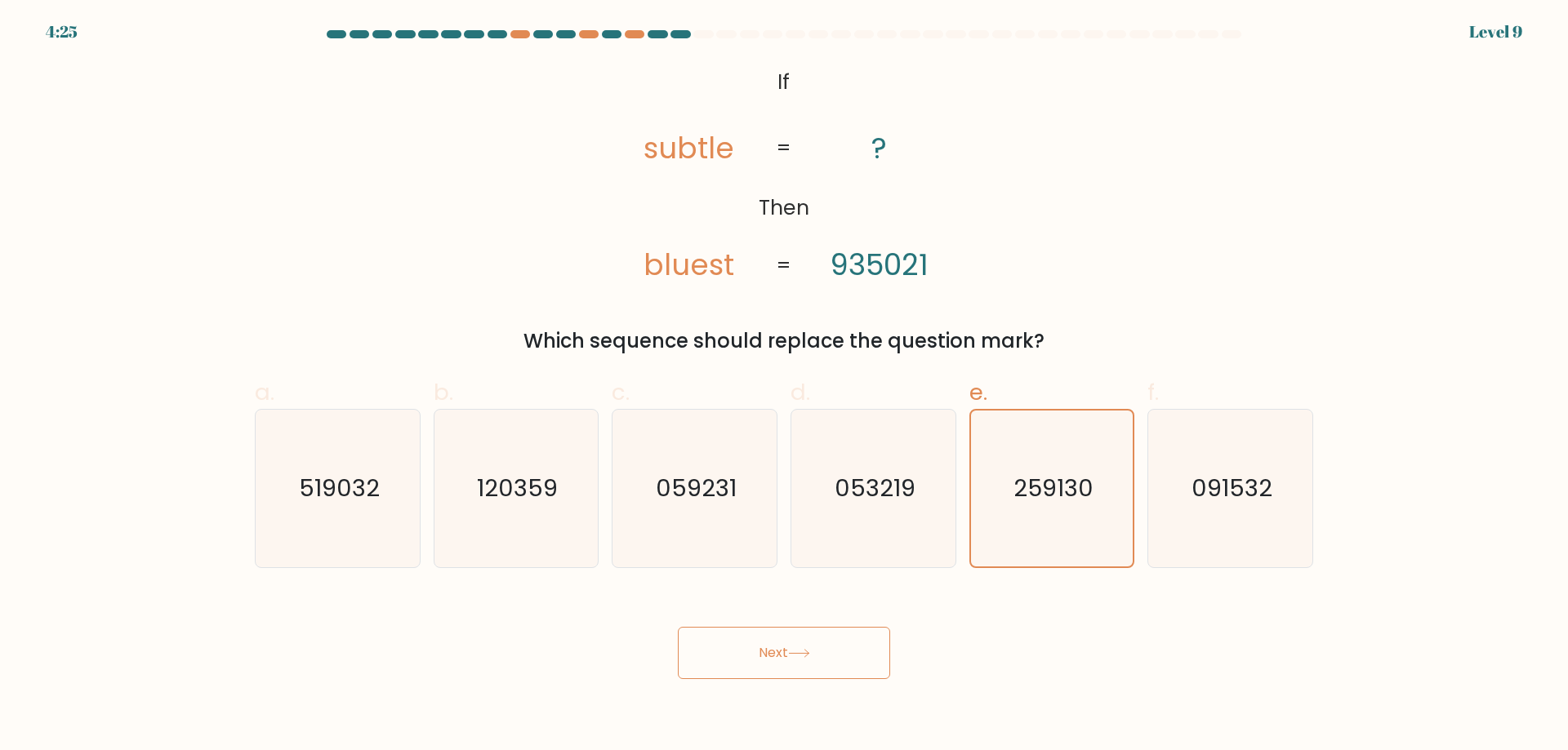
click at [781, 655] on button "Next" at bounding box center [784, 653] width 213 height 52
click at [775, 653] on button "Next" at bounding box center [784, 653] width 213 height 52
click at [751, 648] on button "Next" at bounding box center [784, 653] width 213 height 52
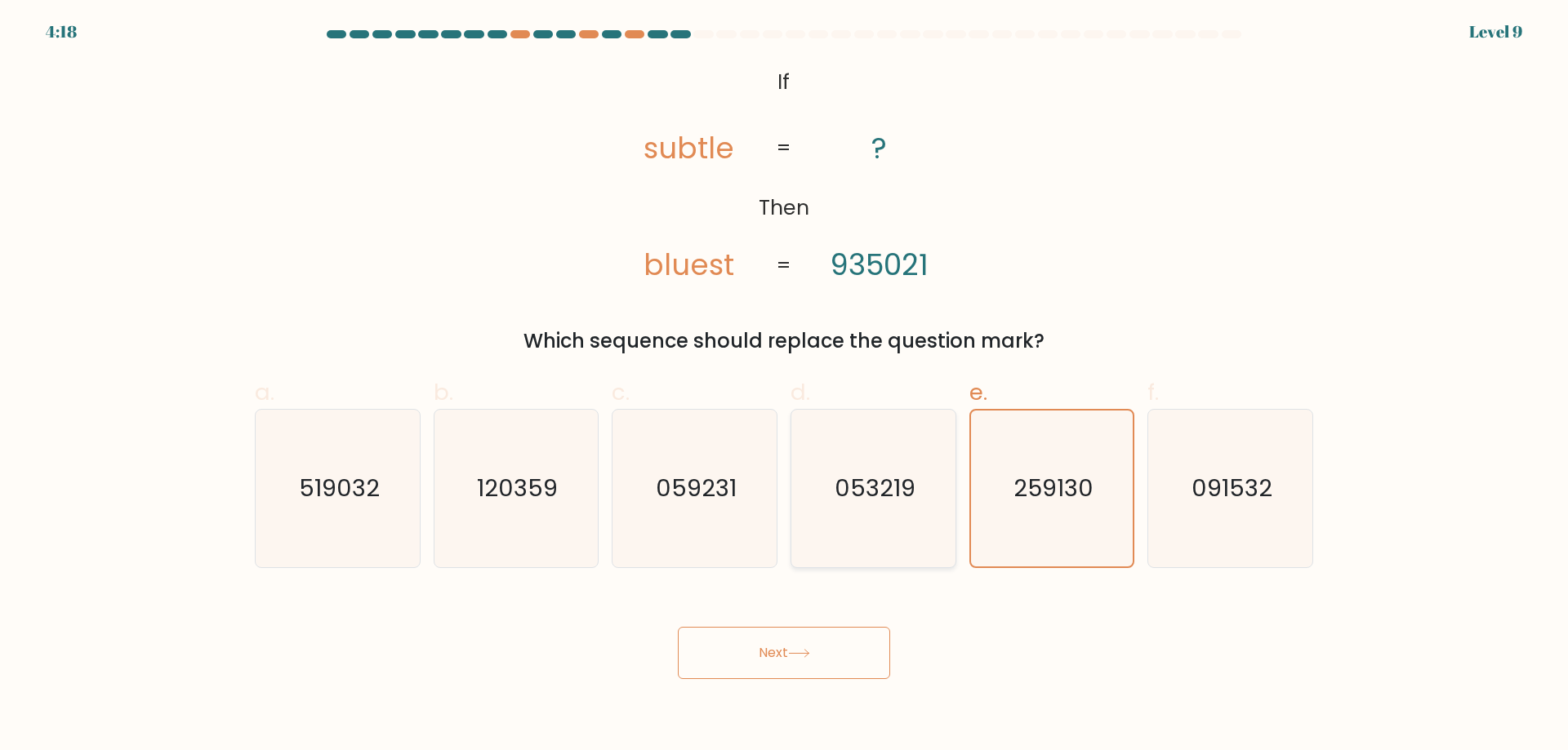
click at [954, 538] on div "053219" at bounding box center [874, 488] width 166 height 159
click at [785, 386] on input "d. 053219" at bounding box center [784, 381] width 1 height 10
radio input "true"
click at [1045, 498] on text "259130" at bounding box center [1053, 489] width 81 height 33
click at [785, 386] on input "e. 259130" at bounding box center [784, 381] width 1 height 10
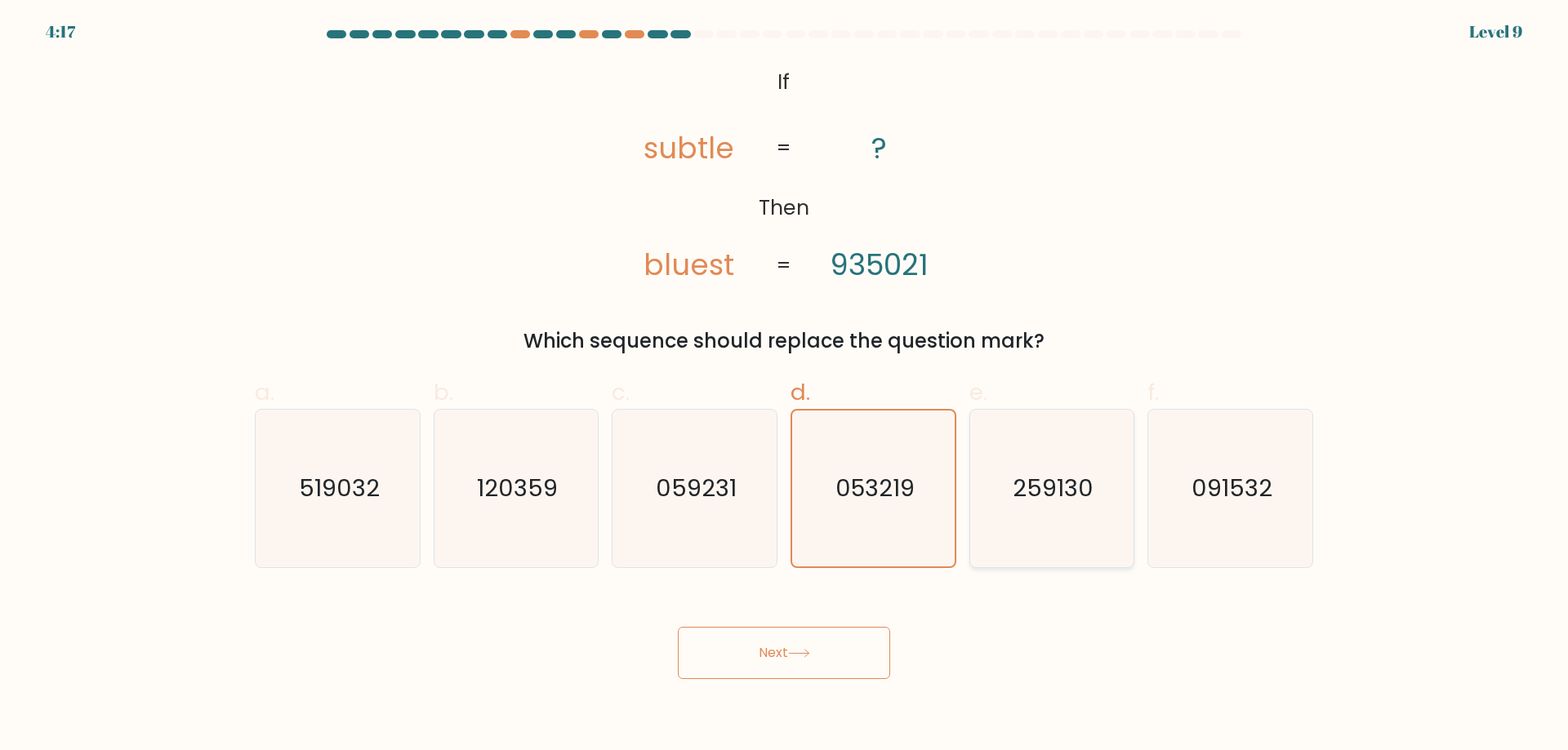
radio input "true"
click at [715, 655] on button "Next" at bounding box center [784, 653] width 213 height 52
drag, startPoint x: 787, startPoint y: 654, endPoint x: 819, endPoint y: 644, distance: 33.5
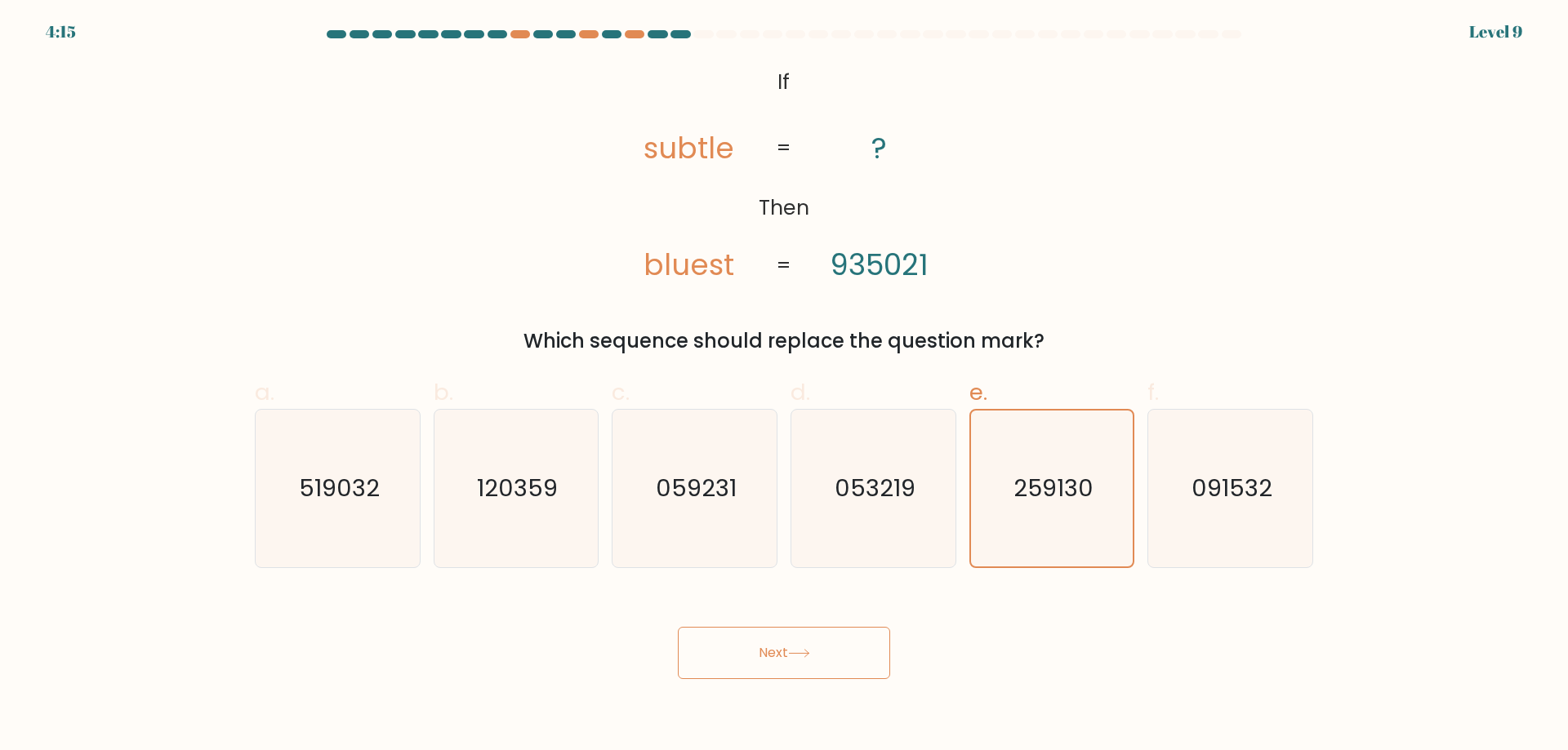
click at [819, 644] on button "Next" at bounding box center [784, 653] width 213 height 52
click at [817, 644] on button "Next" at bounding box center [784, 653] width 213 height 52
drag, startPoint x: 812, startPoint y: 646, endPoint x: 783, endPoint y: 646, distance: 29.0
click at [812, 646] on button "Next" at bounding box center [784, 653] width 213 height 52
click at [793, 648] on button "Next" at bounding box center [784, 653] width 213 height 52
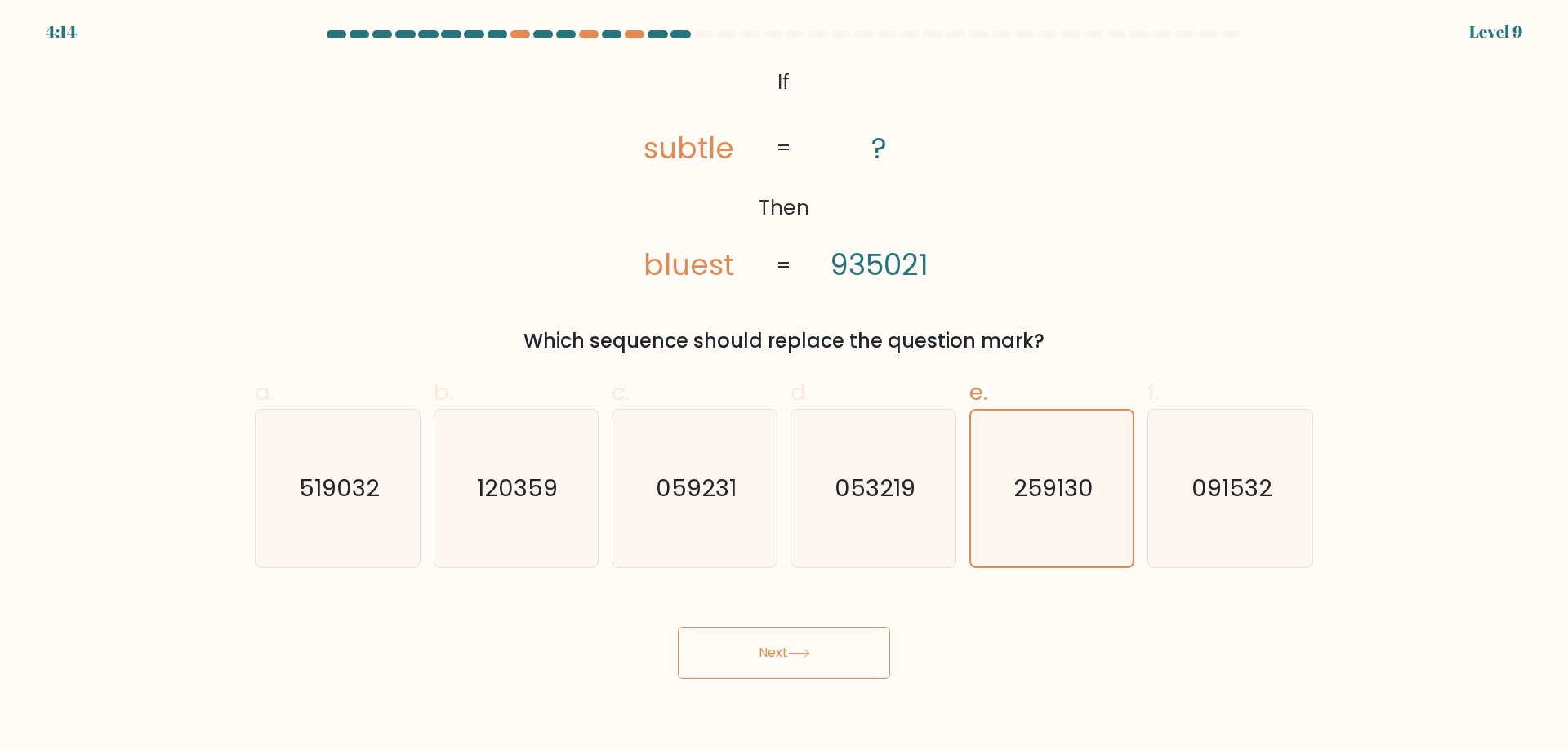
click at [783, 646] on button "Next" at bounding box center [784, 653] width 213 height 52
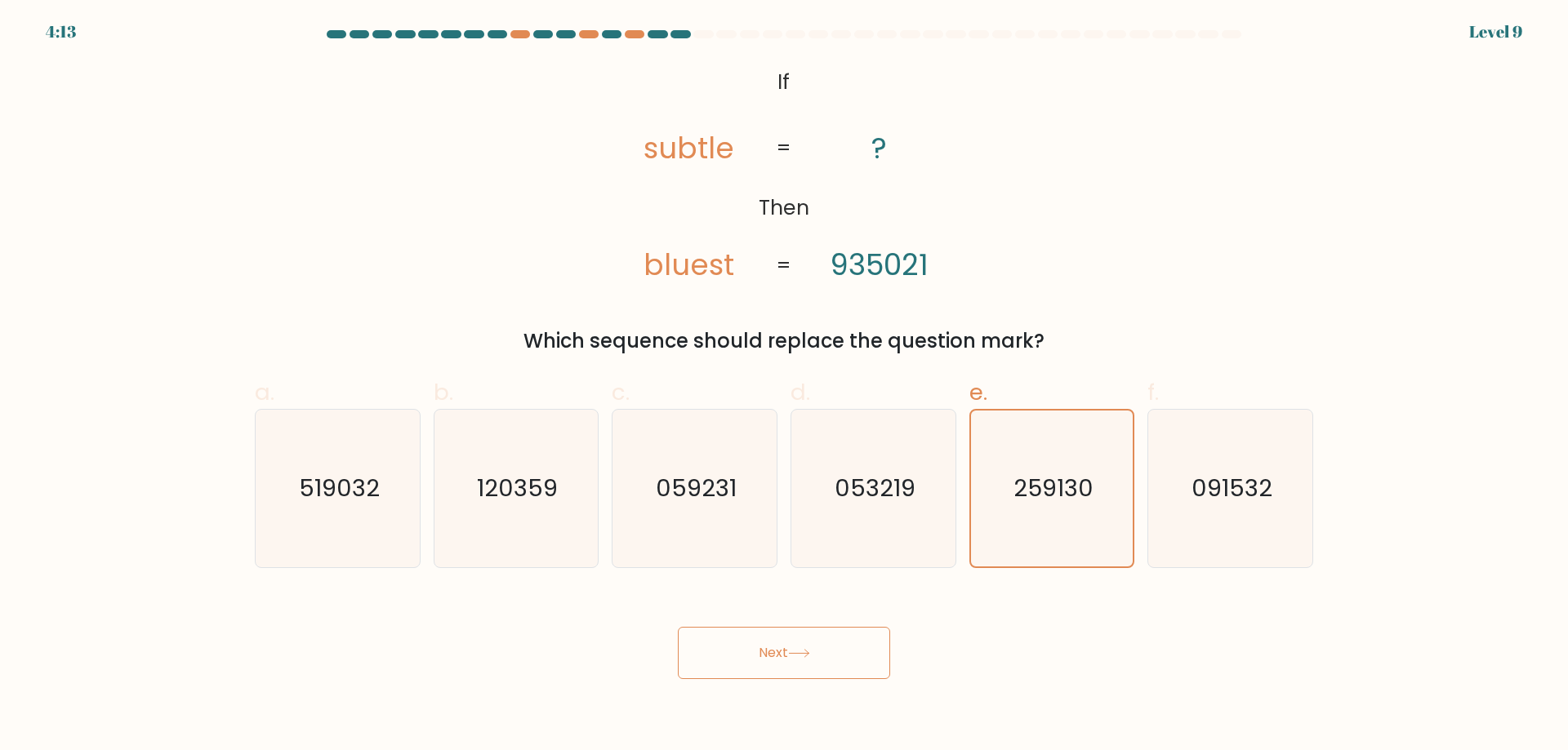
click at [783, 646] on button "Next" at bounding box center [784, 653] width 213 height 52
click at [703, 34] on div at bounding box center [703, 34] width 20 height 8
click at [785, 652] on button "Next" at bounding box center [784, 653] width 213 height 52
click at [787, 647] on button "Next" at bounding box center [784, 653] width 213 height 52
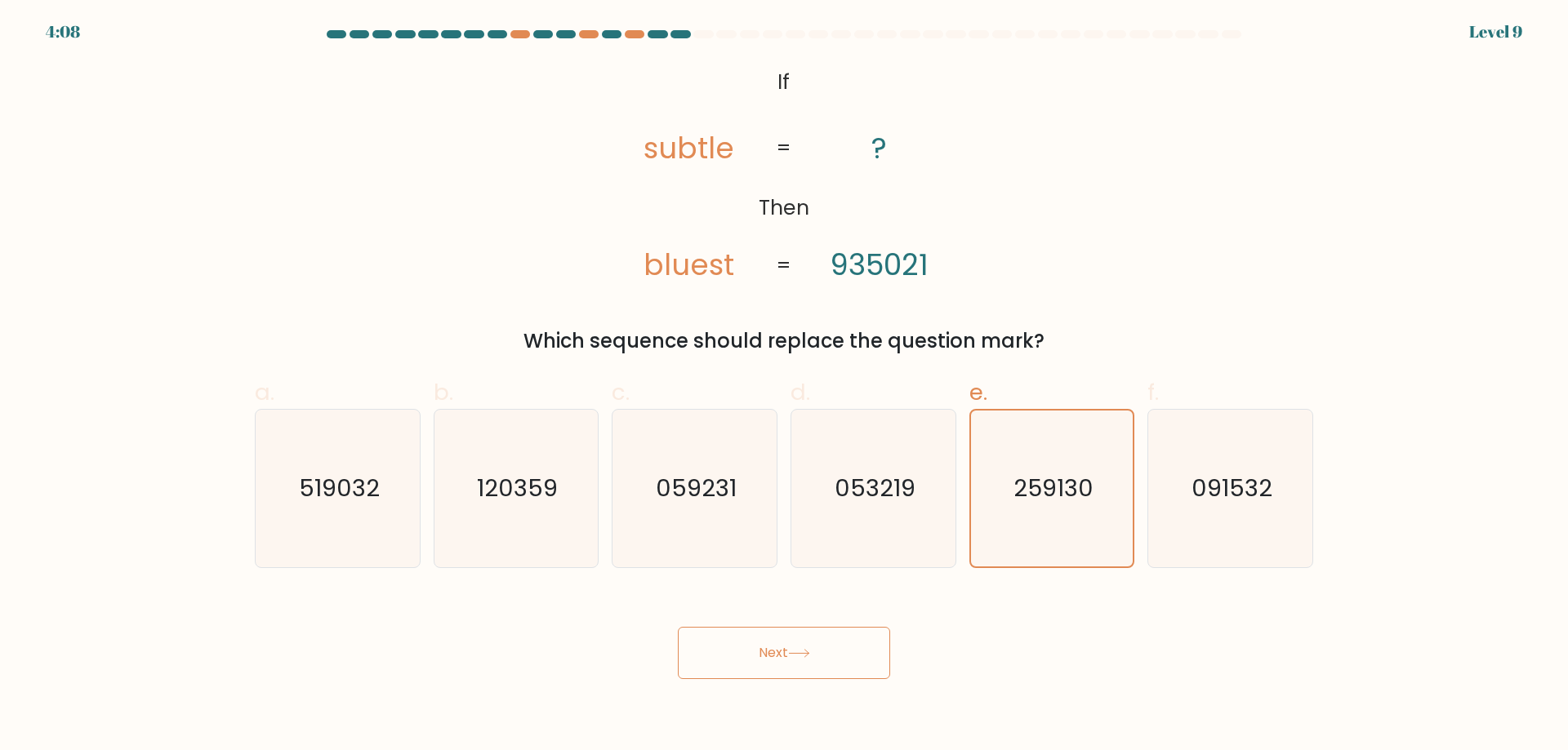
click at [787, 647] on button "Next" at bounding box center [784, 653] width 213 height 52
drag, startPoint x: 904, startPoint y: 506, endPoint x: 959, endPoint y: 446, distance: 81.4
click at [908, 507] on icon "053219" at bounding box center [873, 488] width 157 height 157
click at [956, 446] on div "d. 053219" at bounding box center [874, 472] width 179 height 193
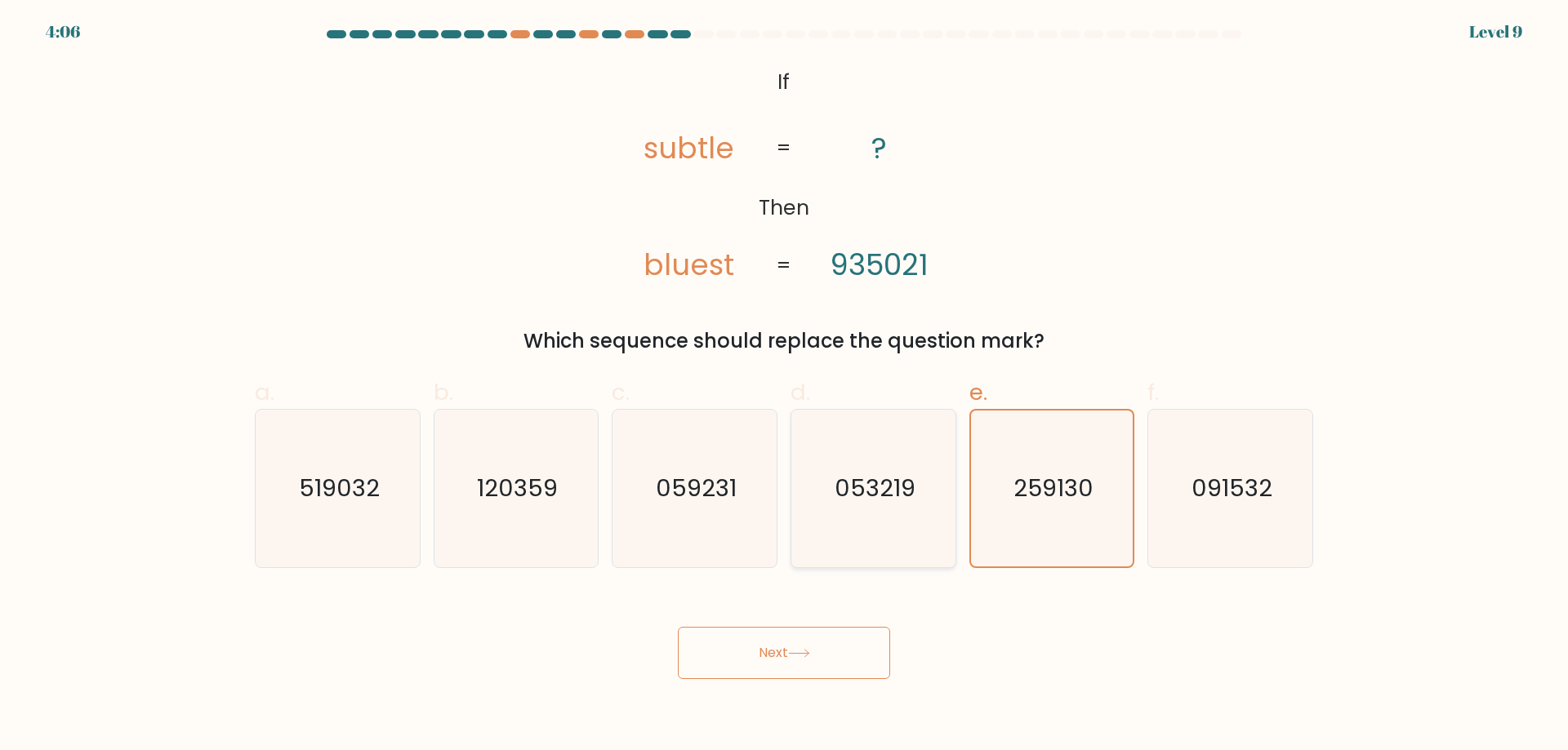
click at [924, 440] on icon "053219" at bounding box center [873, 488] width 157 height 157
click at [785, 386] on input "d. 053219" at bounding box center [784, 381] width 1 height 10
radio input "true"
click at [924, 440] on icon "053219" at bounding box center [873, 488] width 156 height 156
click at [785, 386] on input "d. 053219" at bounding box center [784, 381] width 1 height 10
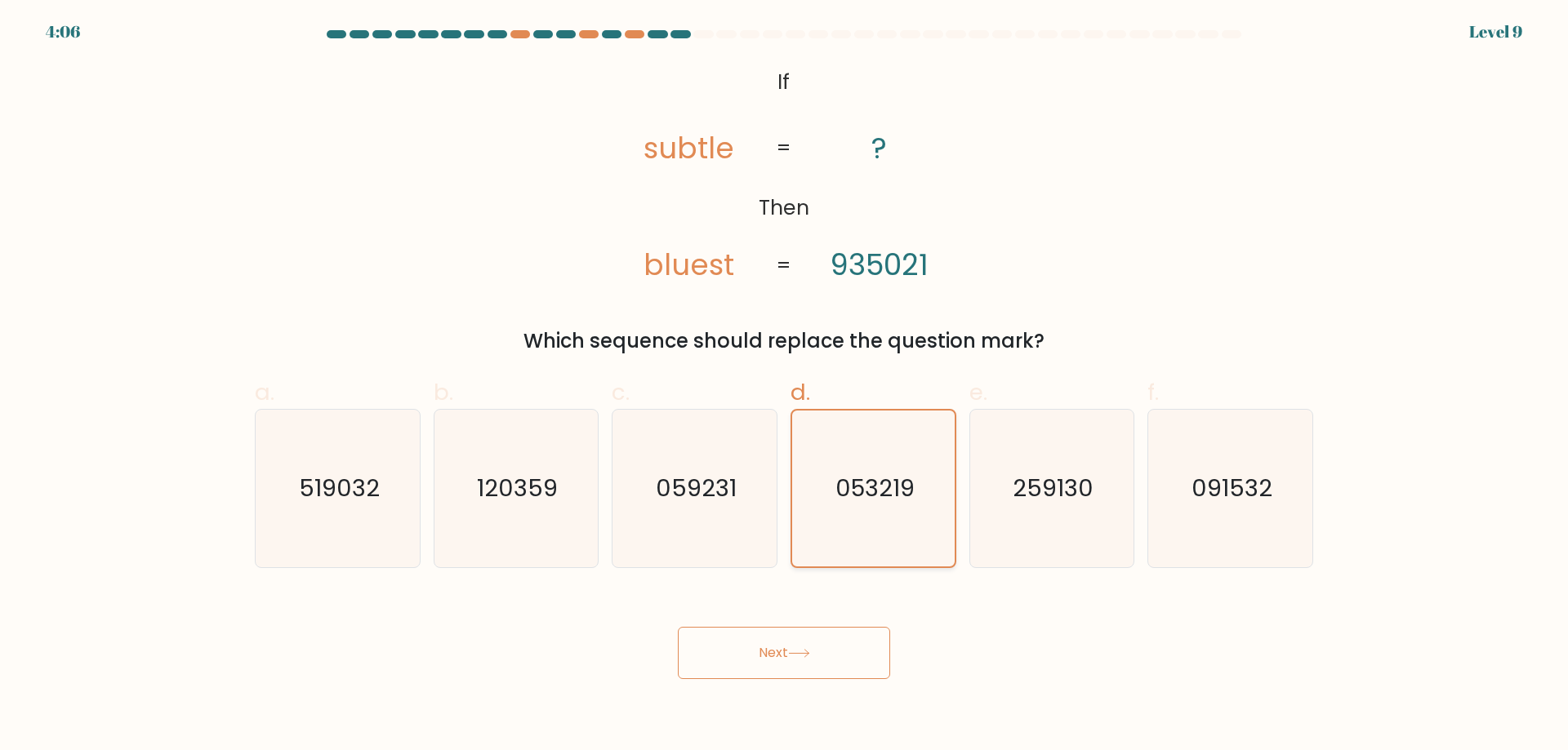
drag, startPoint x: 810, startPoint y: 484, endPoint x: 800, endPoint y: 484, distance: 10.0
click at [800, 484] on icon "053219" at bounding box center [873, 488] width 156 height 156
click at [785, 386] on input "d. 053219" at bounding box center [784, 381] width 1 height 10
drag, startPoint x: 1160, startPoint y: 505, endPoint x: 1148, endPoint y: 506, distance: 12.0
click at [1148, 506] on div "091532" at bounding box center [1230, 488] width 166 height 159
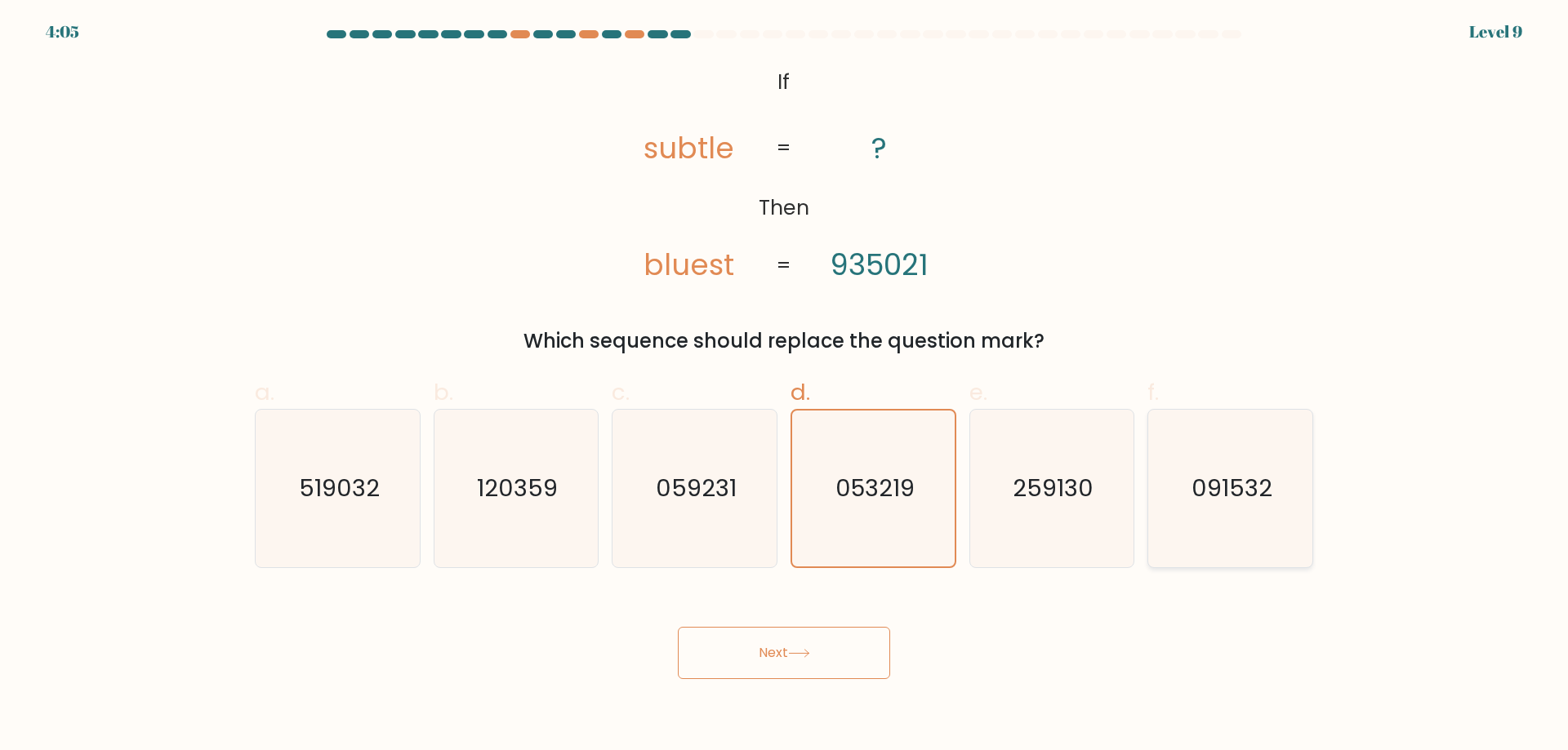
click at [785, 386] on input "f. 091532" at bounding box center [784, 381] width 1 height 10
radio input "true"
click at [1115, 508] on icon "259130" at bounding box center [1051, 488] width 157 height 157
click at [785, 386] on input "e. 259130" at bounding box center [784, 381] width 1 height 10
radio input "true"
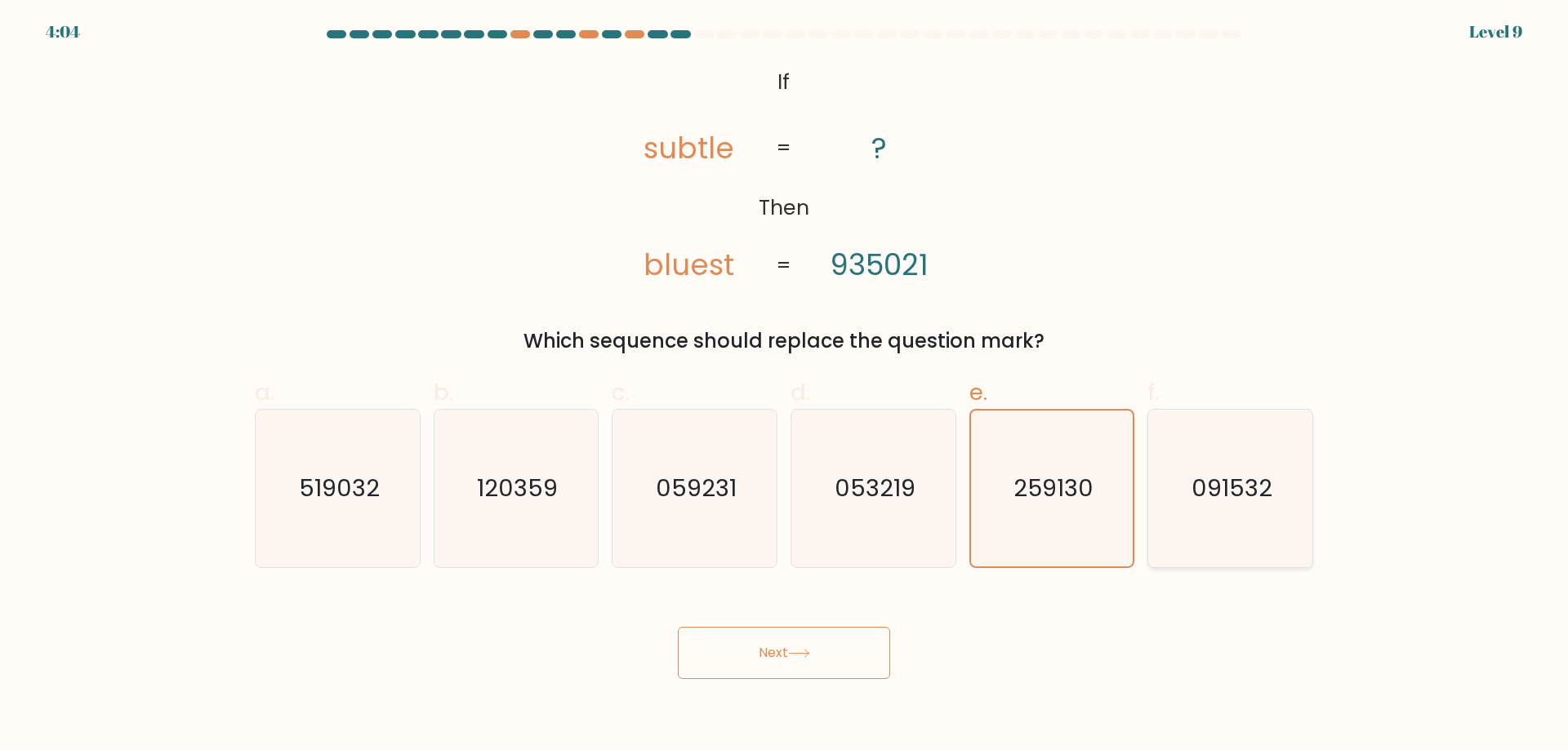
click at [1244, 490] on text "091532" at bounding box center [1232, 489] width 81 height 33
click at [785, 386] on input "f. 091532" at bounding box center [784, 381] width 1 height 10
radio input "true"
click at [1004, 509] on icon "259130" at bounding box center [1051, 488] width 157 height 157
click at [785, 386] on input "e. 259130" at bounding box center [784, 381] width 1 height 10
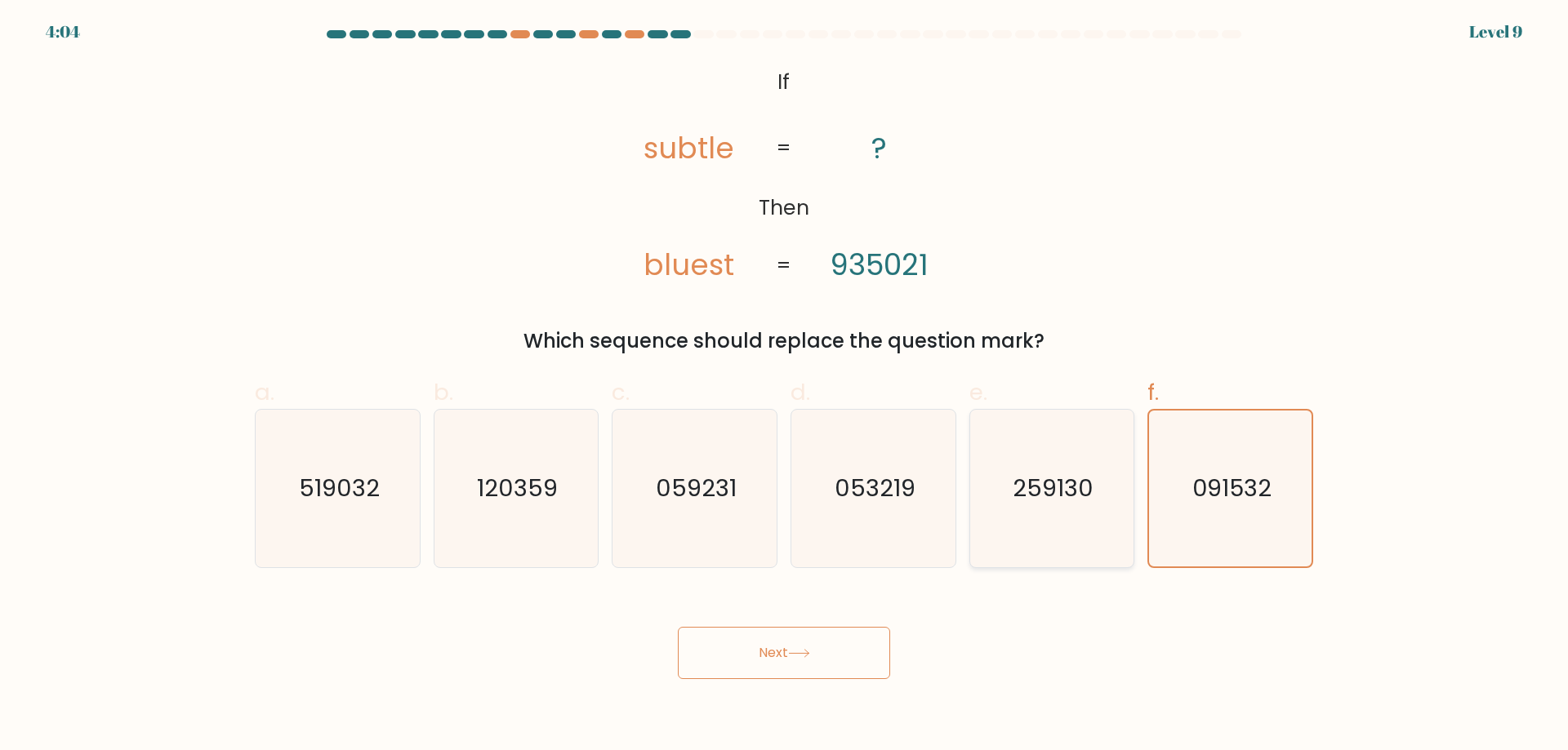
radio input "true"
click at [648, 515] on icon "059231" at bounding box center [694, 488] width 157 height 157
click at [784, 386] on input "c. 059231" at bounding box center [784, 381] width 1 height 10
radio input "true"
drag, startPoint x: 1127, startPoint y: 478, endPoint x: 1078, endPoint y: 523, distance: 66.5
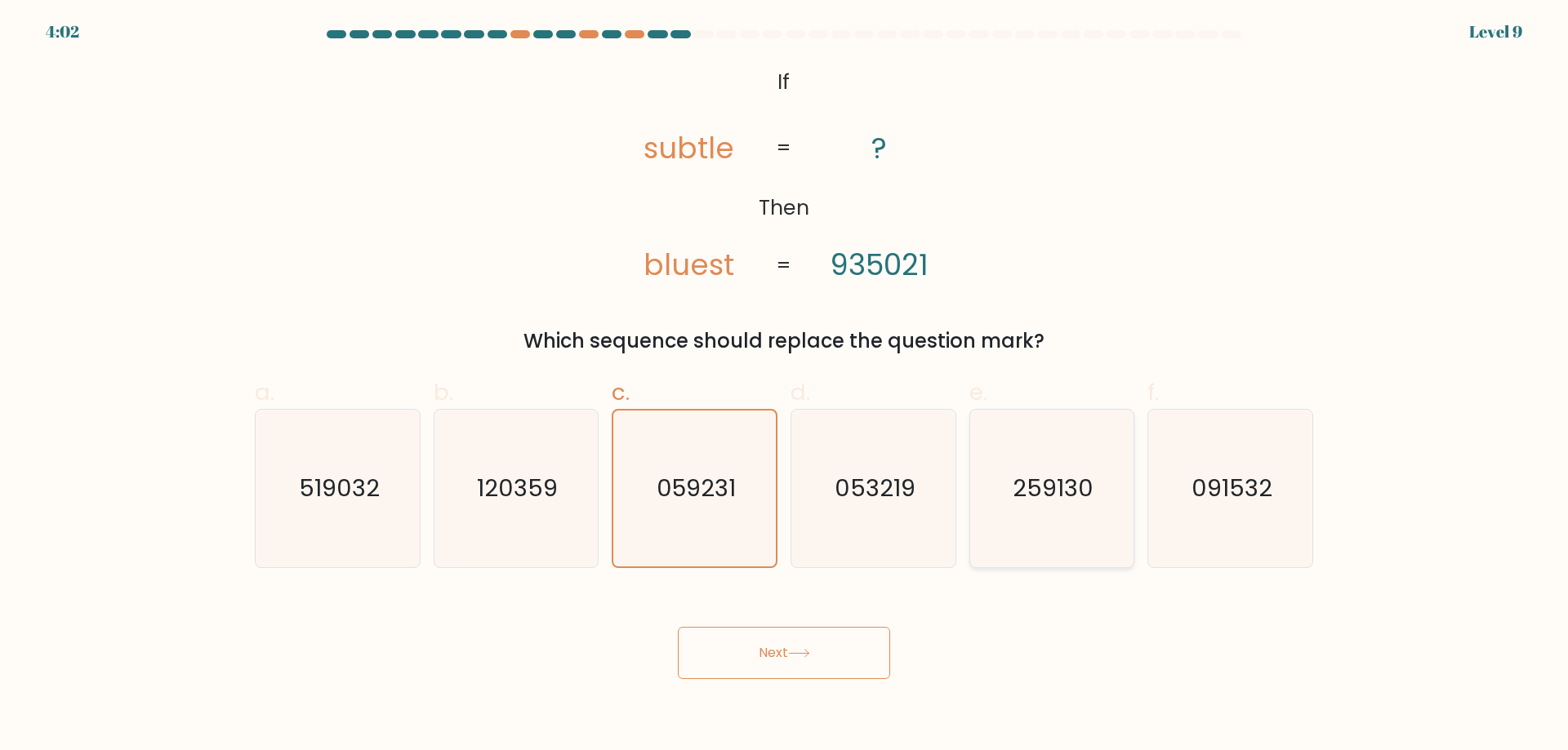
click at [1113, 489] on icon "259130" at bounding box center [1051, 488] width 157 height 157
click at [785, 386] on input "e. 259130" at bounding box center [784, 381] width 1 height 10
radio input "true"
click at [745, 665] on button "Next" at bounding box center [784, 653] width 213 height 52
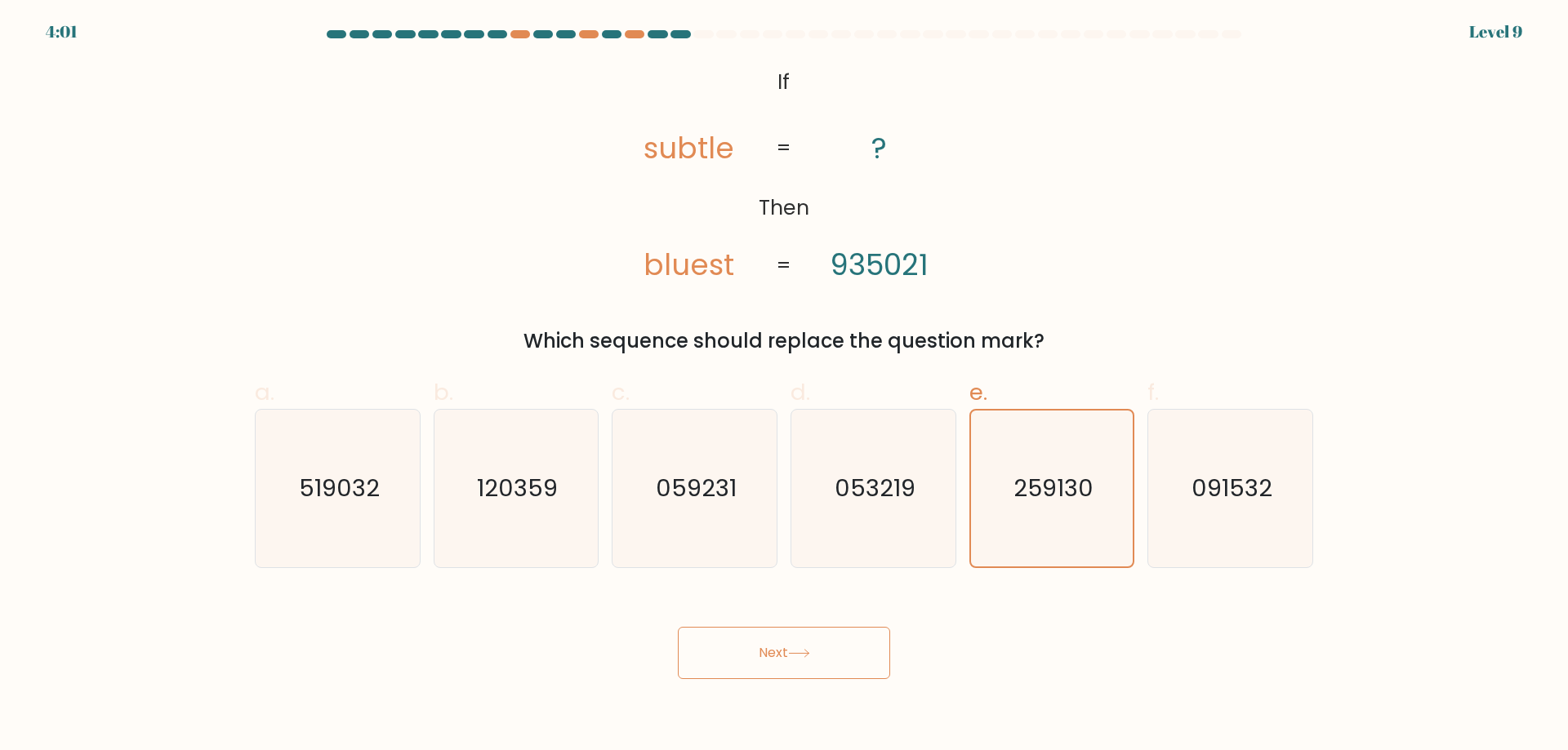
click at [745, 665] on button "Next" at bounding box center [784, 653] width 213 height 52
click at [736, 534] on icon "059231" at bounding box center [694, 488] width 157 height 157
click at [784, 386] on input "c. 059231" at bounding box center [784, 381] width 1 height 10
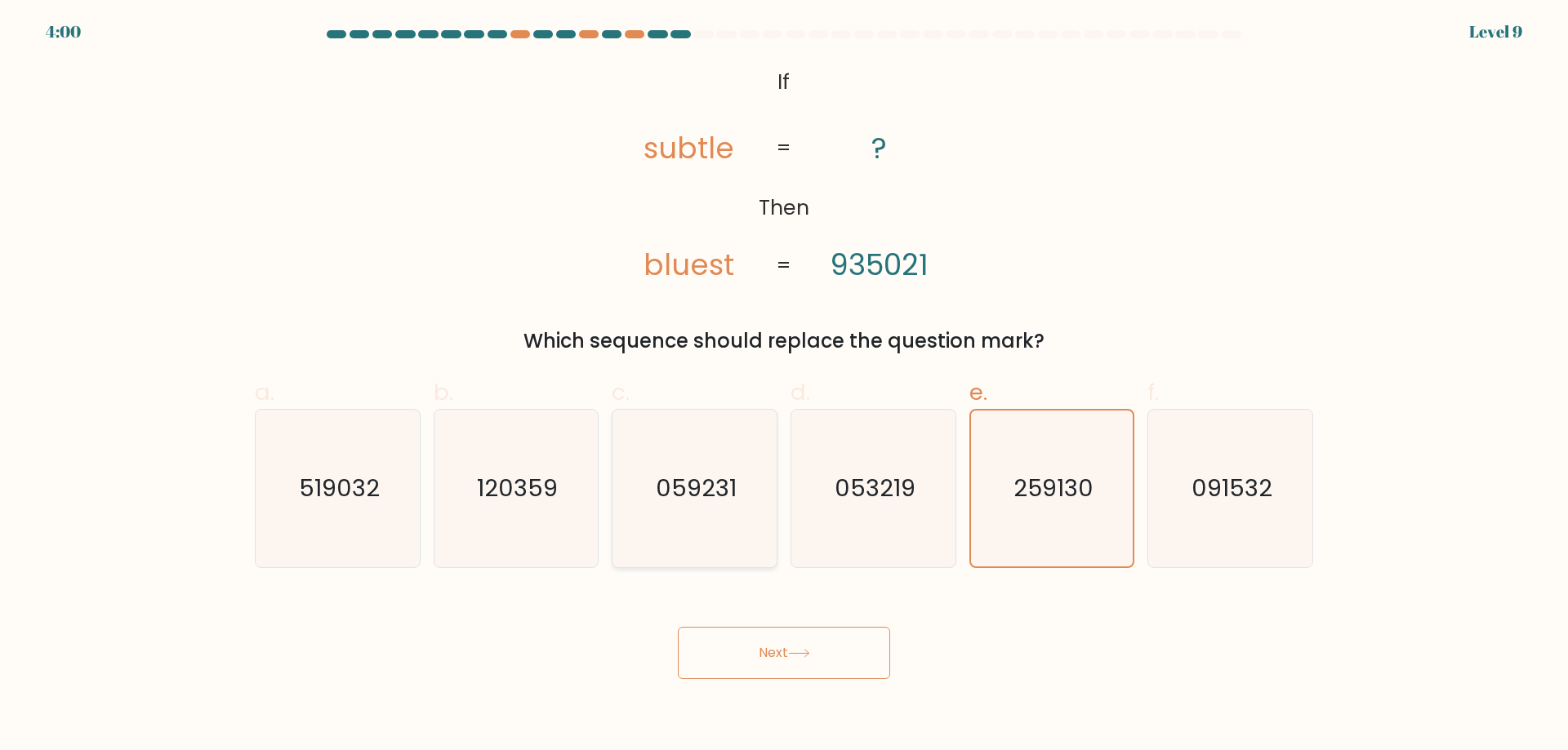
radio input "true"
click at [732, 613] on div "Next" at bounding box center [784, 633] width 1078 height 91
click at [737, 635] on button "Next" at bounding box center [784, 653] width 213 height 52
click at [771, 645] on button "Next" at bounding box center [784, 653] width 213 height 52
click at [774, 645] on button "Next" at bounding box center [784, 653] width 213 height 52
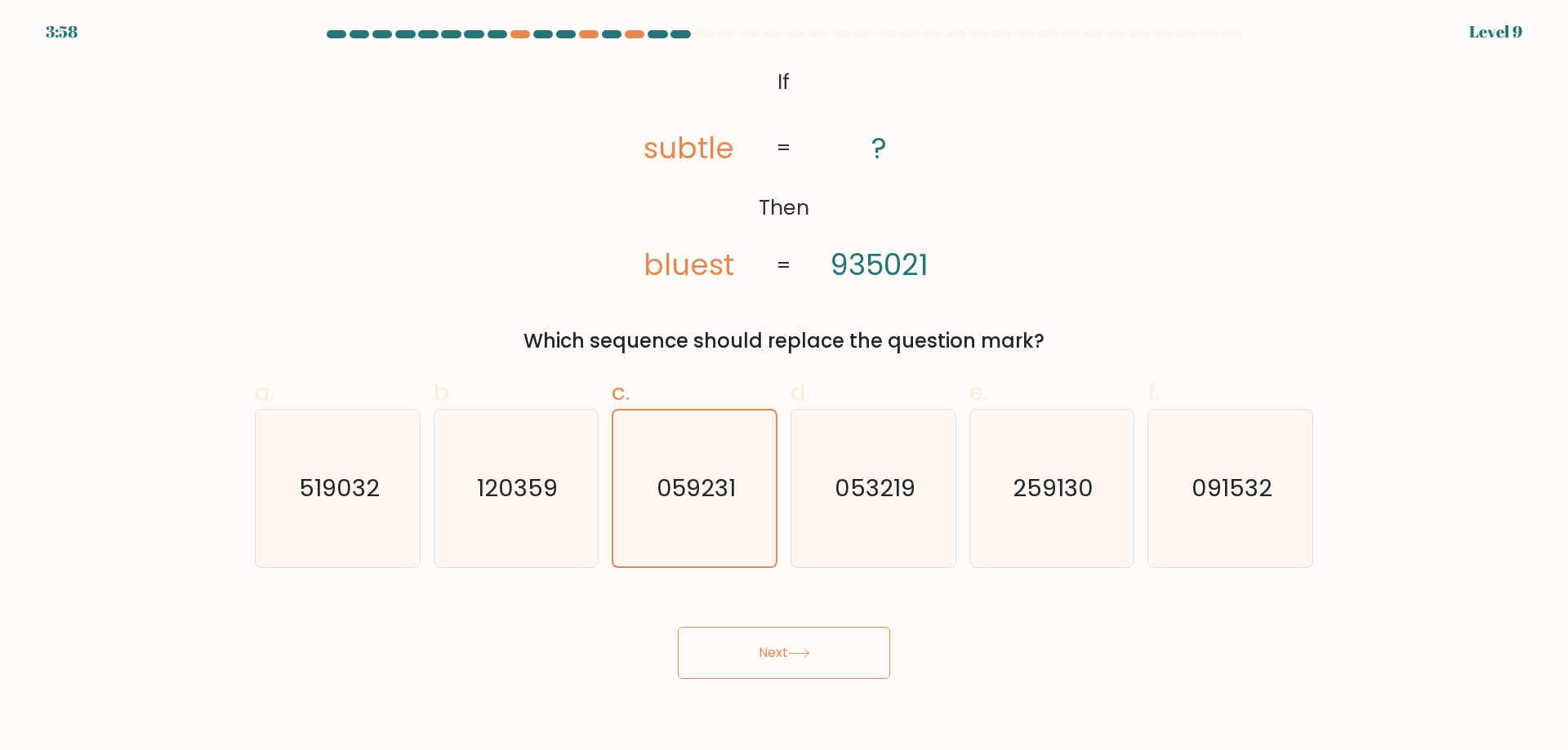
click at [778, 645] on button "Next" at bounding box center [784, 653] width 213 height 52
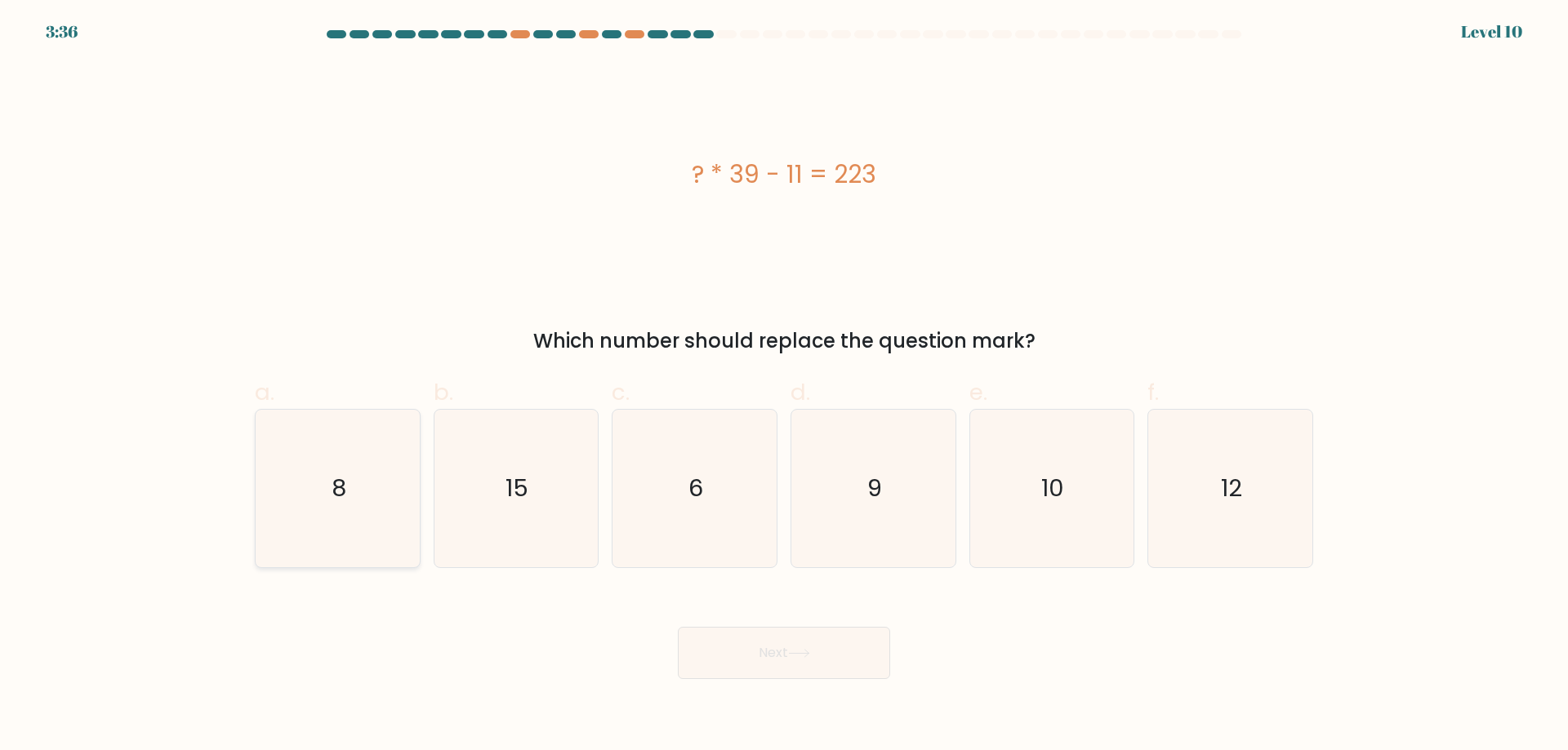
click at [294, 525] on icon "8" at bounding box center [337, 488] width 157 height 157
click at [784, 386] on input "a. 8" at bounding box center [784, 381] width 1 height 10
radio input "true"
click at [825, 651] on button "Next" at bounding box center [784, 653] width 213 height 52
click at [777, 653] on button "Next" at bounding box center [784, 653] width 213 height 52
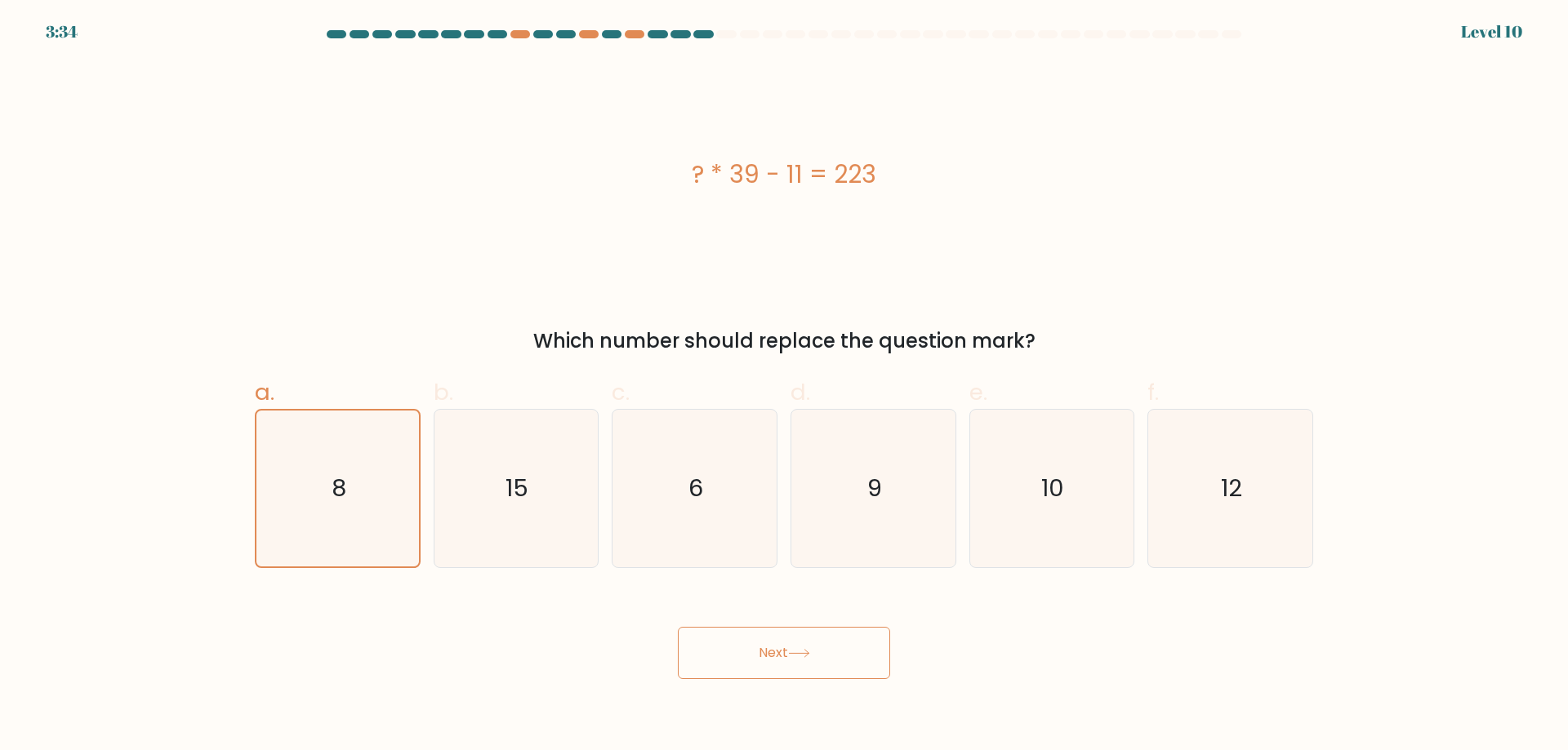
click at [777, 653] on button "Next" at bounding box center [784, 653] width 213 height 52
click at [778, 654] on button "Next" at bounding box center [784, 653] width 213 height 52
click at [779, 656] on button "Next" at bounding box center [784, 653] width 213 height 52
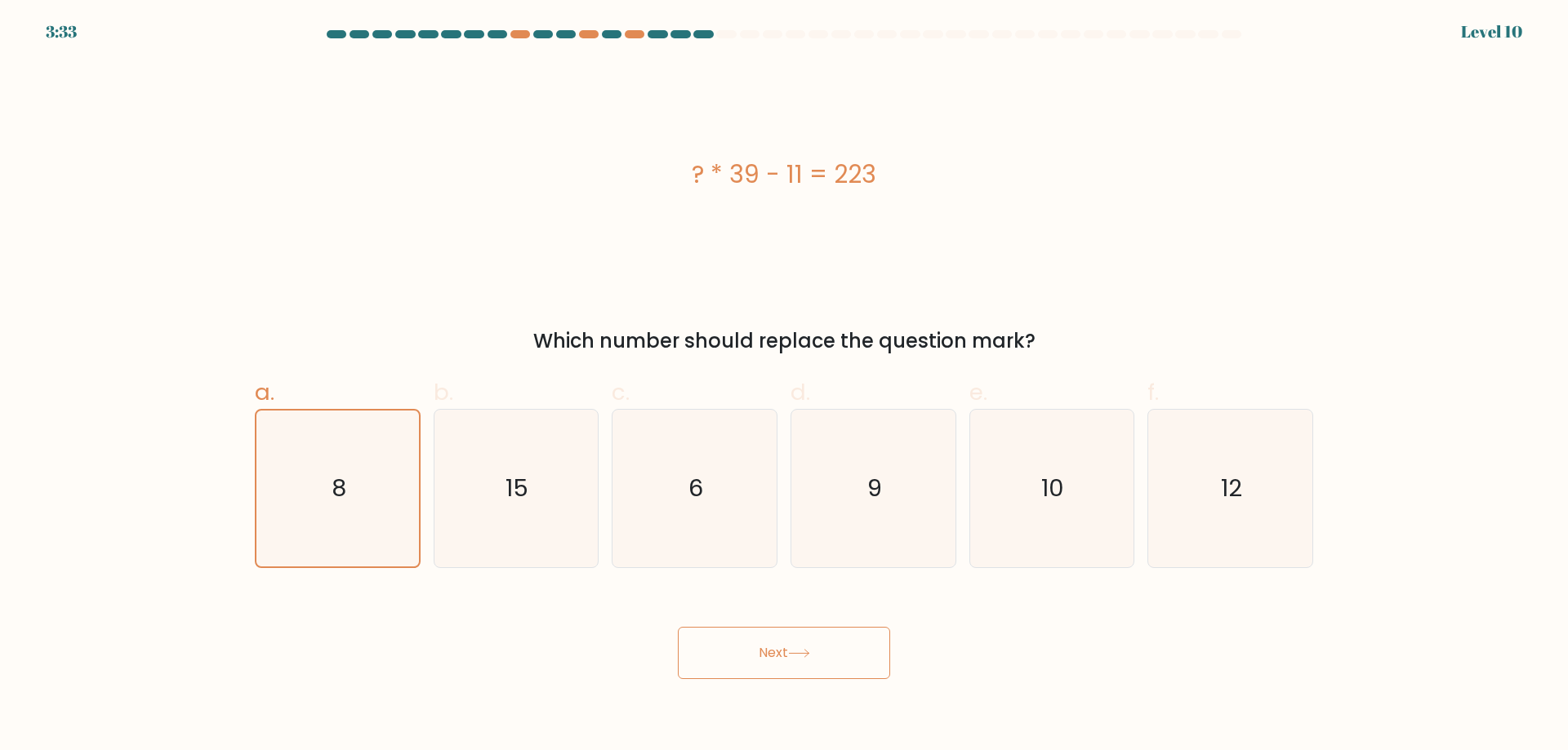
click at [779, 656] on button "Next" at bounding box center [784, 653] width 213 height 52
drag, startPoint x: 779, startPoint y: 656, endPoint x: 831, endPoint y: 670, distance: 53.9
click at [831, 670] on button "Next" at bounding box center [784, 653] width 213 height 52
click at [830, 667] on button "Next" at bounding box center [784, 653] width 213 height 52
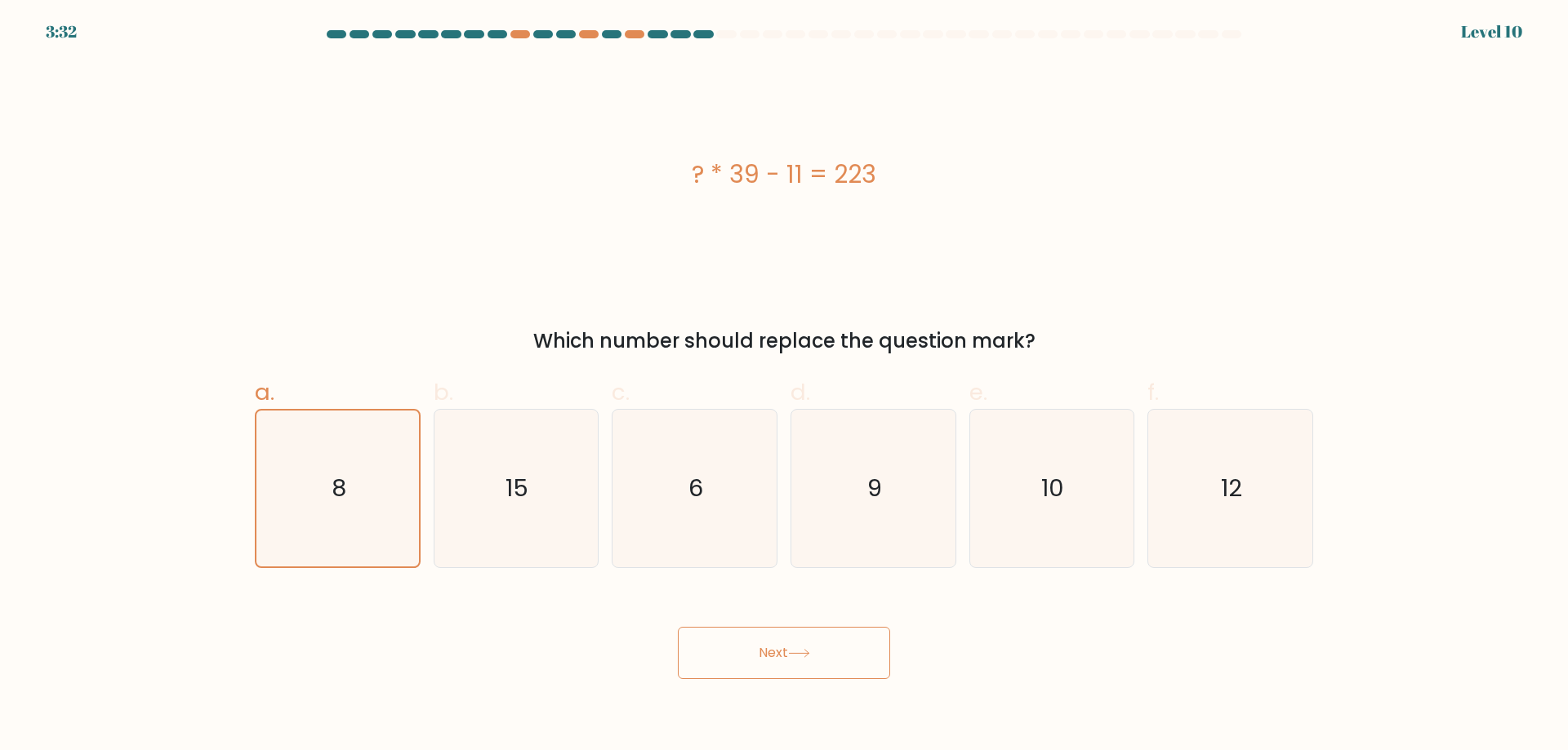
click at [800, 651] on icon at bounding box center [799, 653] width 22 height 9
drag, startPoint x: 800, startPoint y: 651, endPoint x: 812, endPoint y: 651, distance: 12.0
click at [810, 651] on icon at bounding box center [799, 653] width 22 height 9
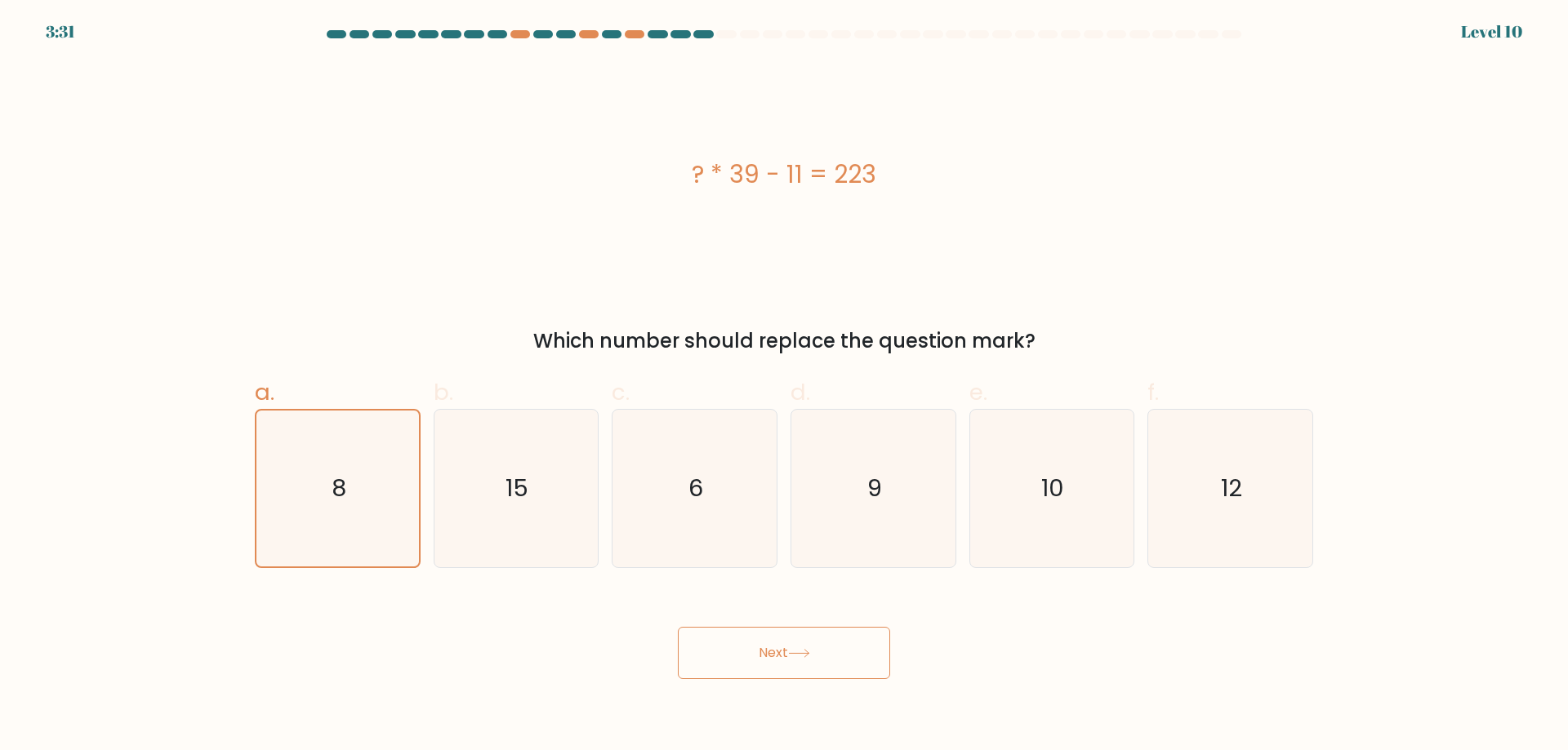
click at [810, 651] on icon at bounding box center [799, 653] width 22 height 9
drag, startPoint x: 812, startPoint y: 651, endPoint x: 830, endPoint y: 666, distance: 23.4
click at [830, 666] on button "Next" at bounding box center [784, 653] width 213 height 52
click at [822, 662] on button "Next" at bounding box center [784, 653] width 213 height 52
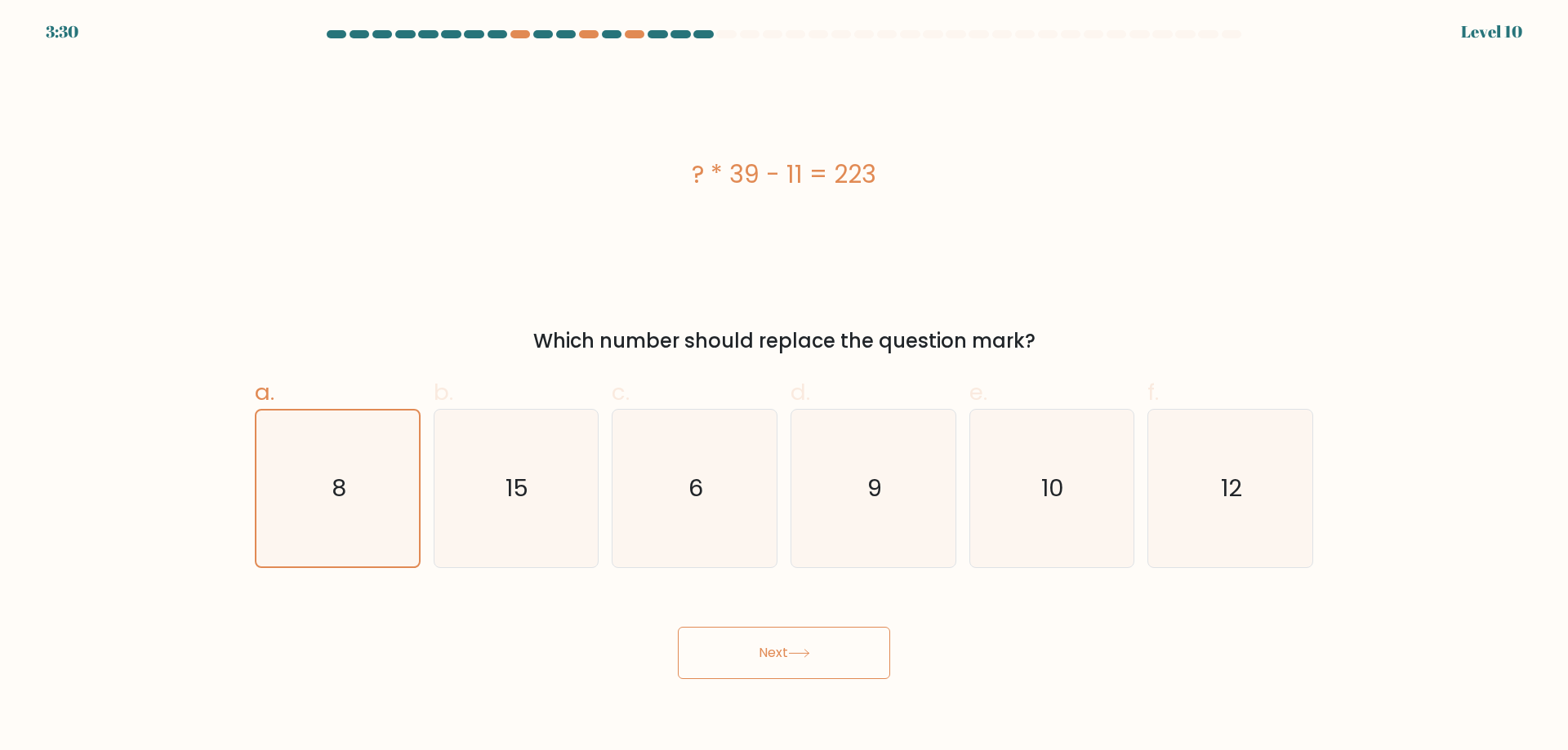
drag, startPoint x: 822, startPoint y: 662, endPoint x: 793, endPoint y: 643, distance: 34.7
click at [812, 657] on button "Next" at bounding box center [784, 653] width 213 height 52
click at [793, 643] on button "Next" at bounding box center [784, 653] width 213 height 52
click at [767, 636] on button "Next" at bounding box center [784, 653] width 213 height 52
click at [745, 634] on button "Next" at bounding box center [784, 653] width 213 height 52
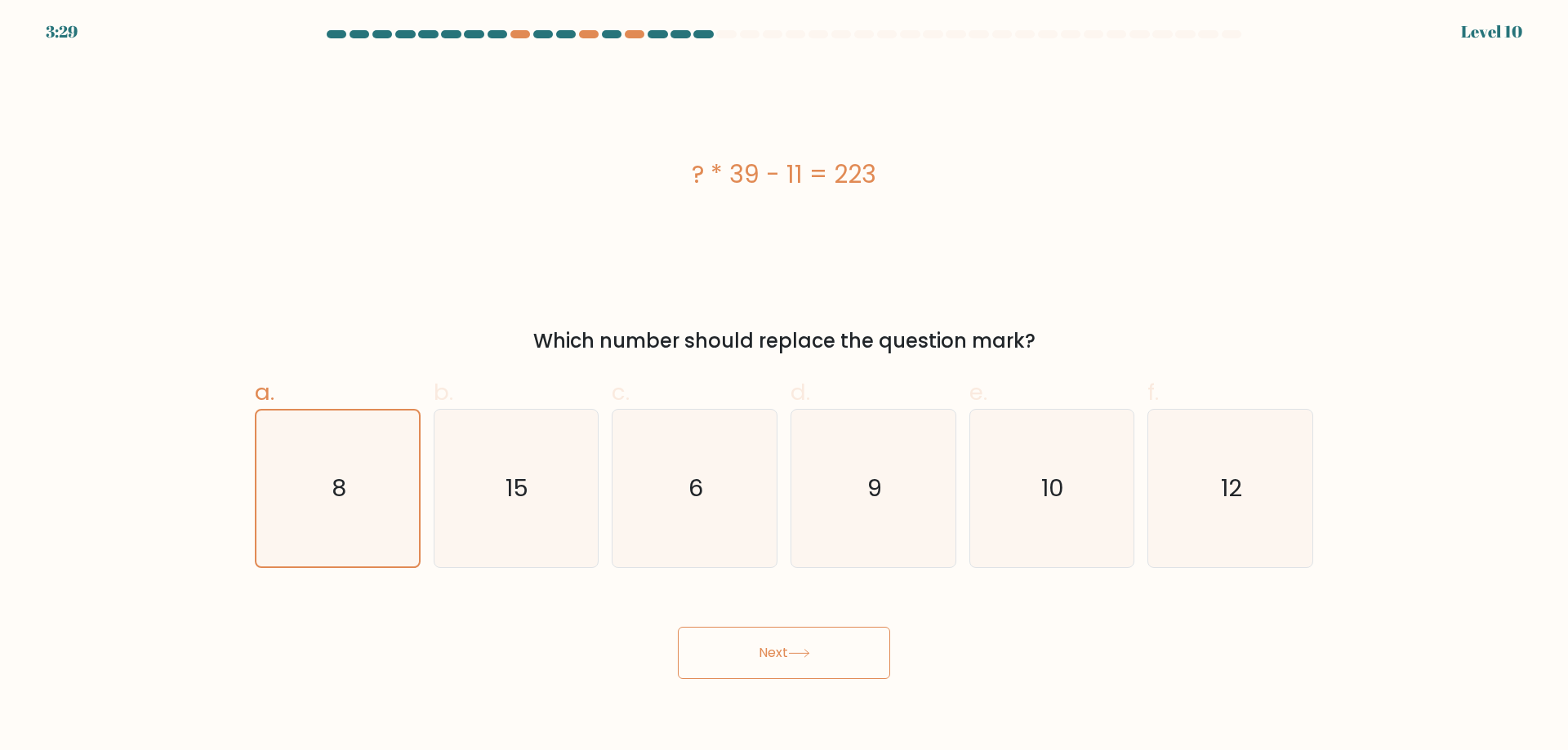
click at [745, 634] on button "Next" at bounding box center [784, 653] width 213 height 52
drag, startPoint x: 745, startPoint y: 634, endPoint x: 758, endPoint y: 642, distance: 15.3
click at [758, 642] on button "Next" at bounding box center [784, 653] width 213 height 52
click at [769, 646] on button "Next" at bounding box center [784, 653] width 213 height 52
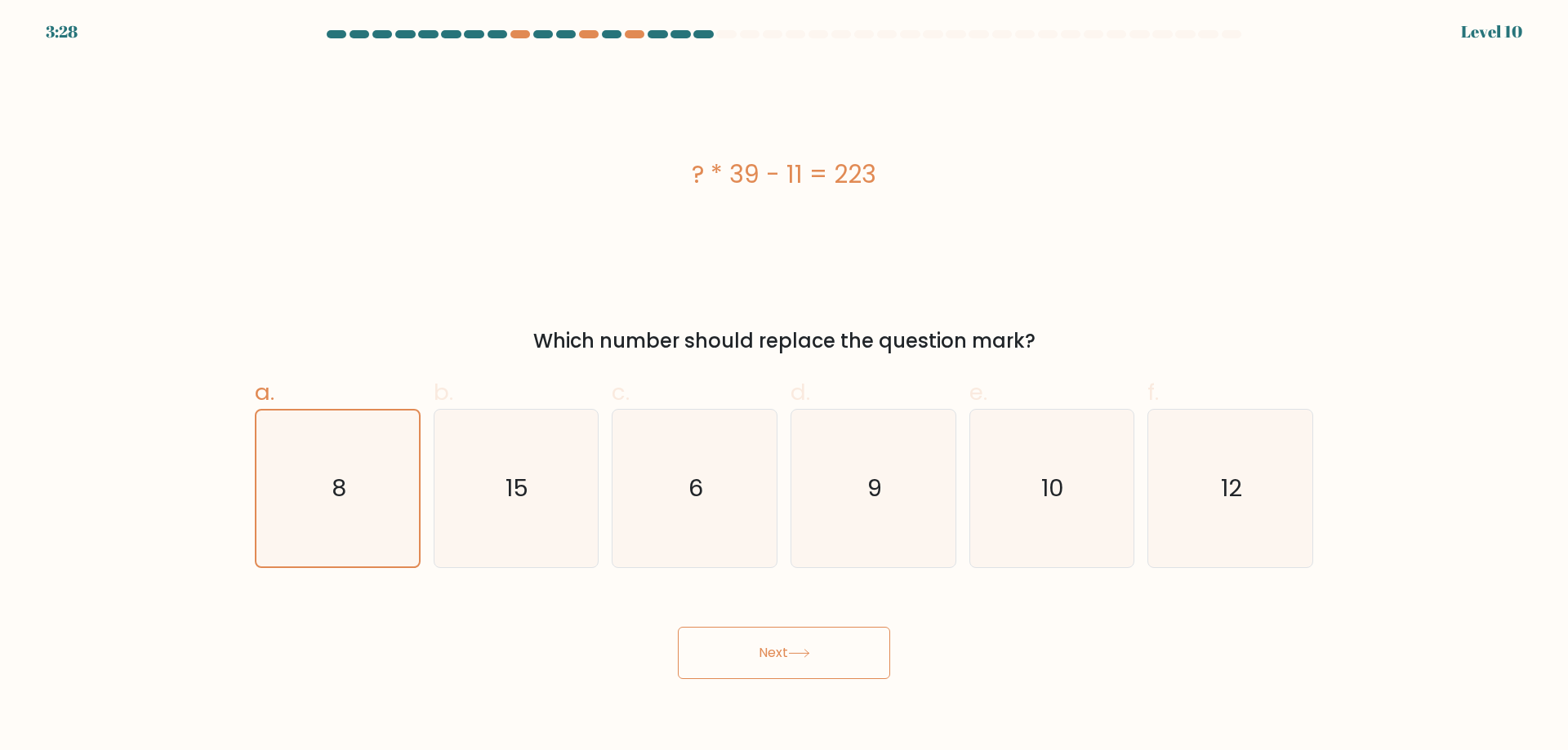
click at [769, 646] on button "Next" at bounding box center [784, 653] width 213 height 52
drag, startPoint x: 769, startPoint y: 646, endPoint x: 781, endPoint y: 660, distance: 18.4
click at [781, 660] on button "Next" at bounding box center [784, 653] width 213 height 52
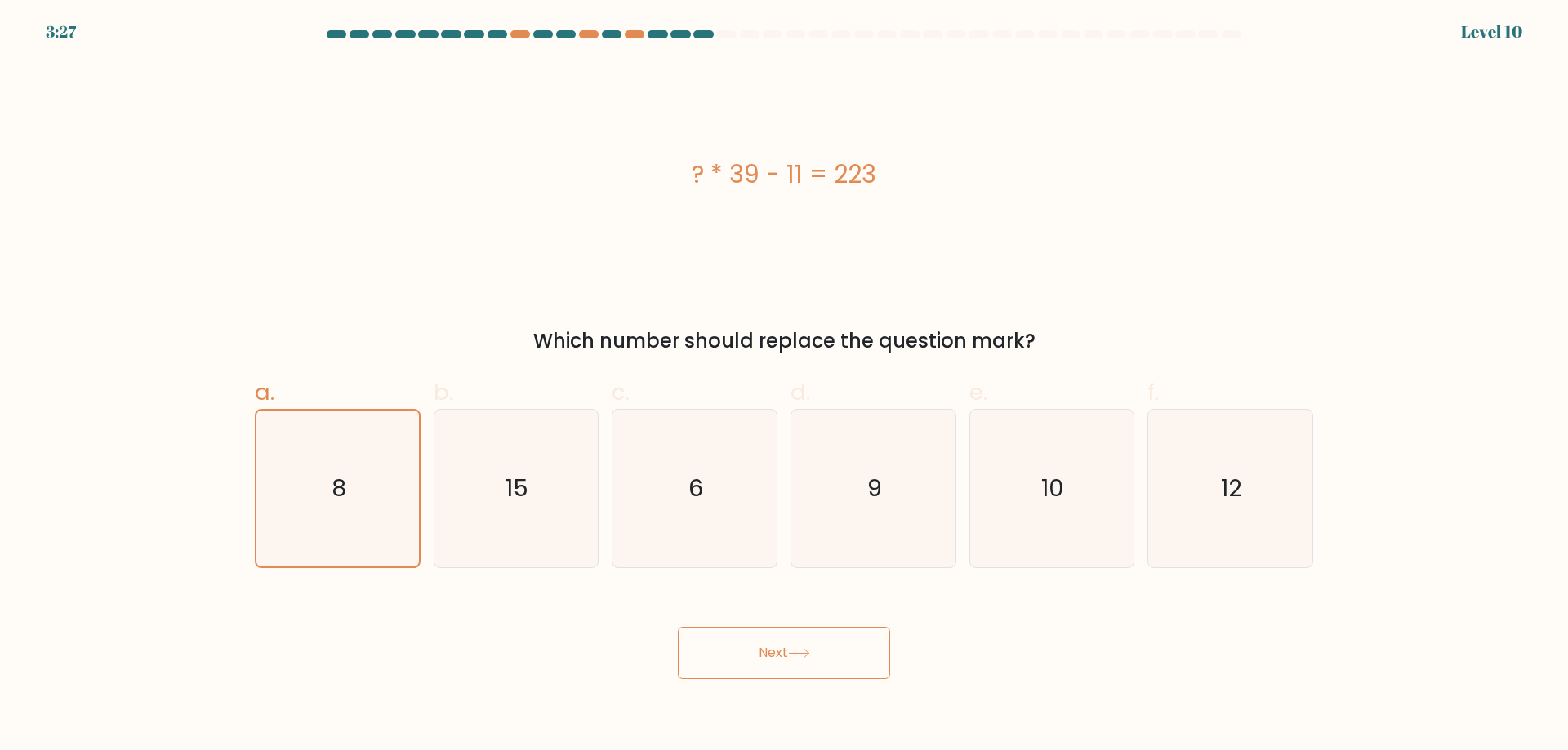
click at [775, 659] on button "Next" at bounding box center [784, 653] width 213 height 52
click at [775, 659] on button "Next" at bounding box center [784, 653] width 213 height 52
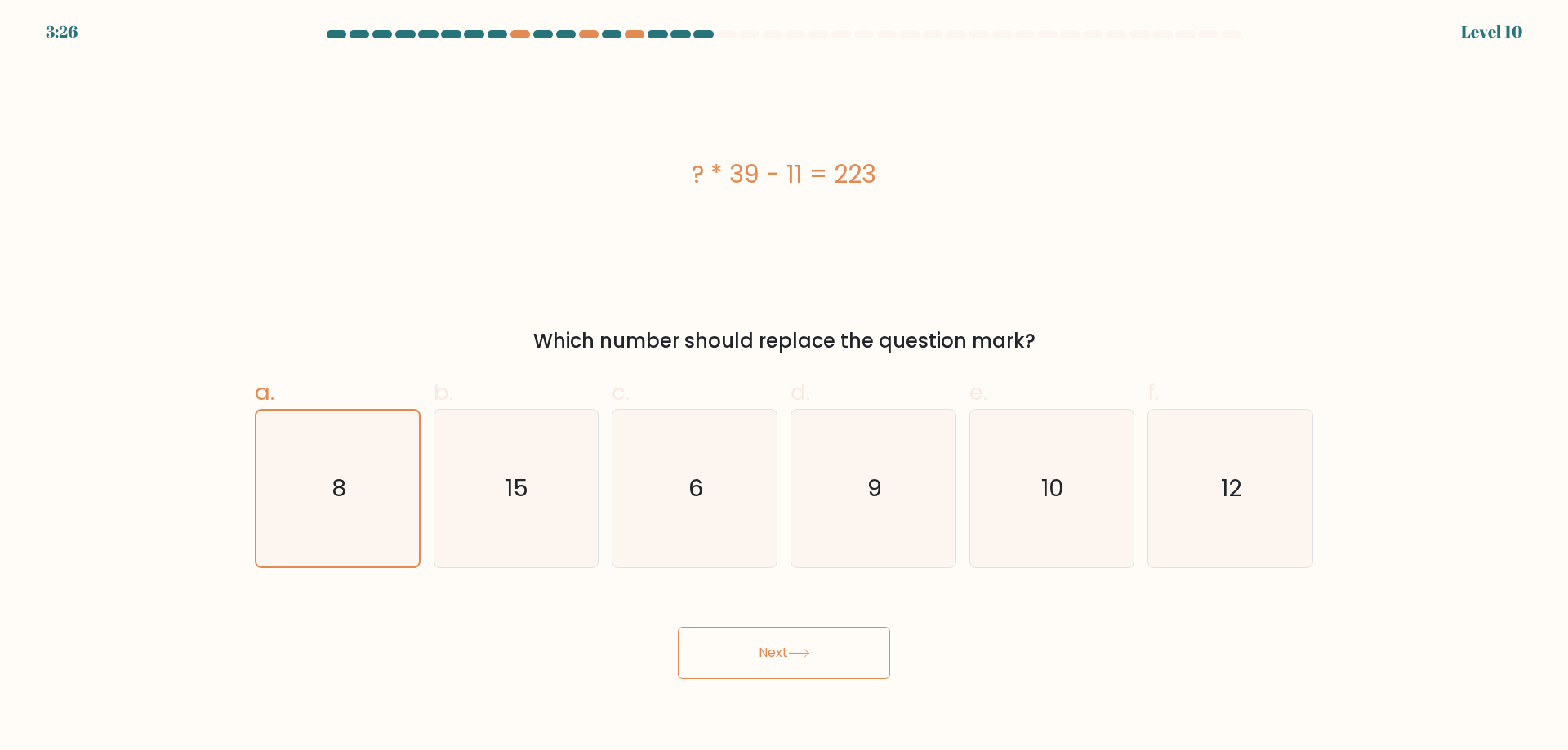
click at [775, 659] on button "Next" at bounding box center [784, 653] width 213 height 52
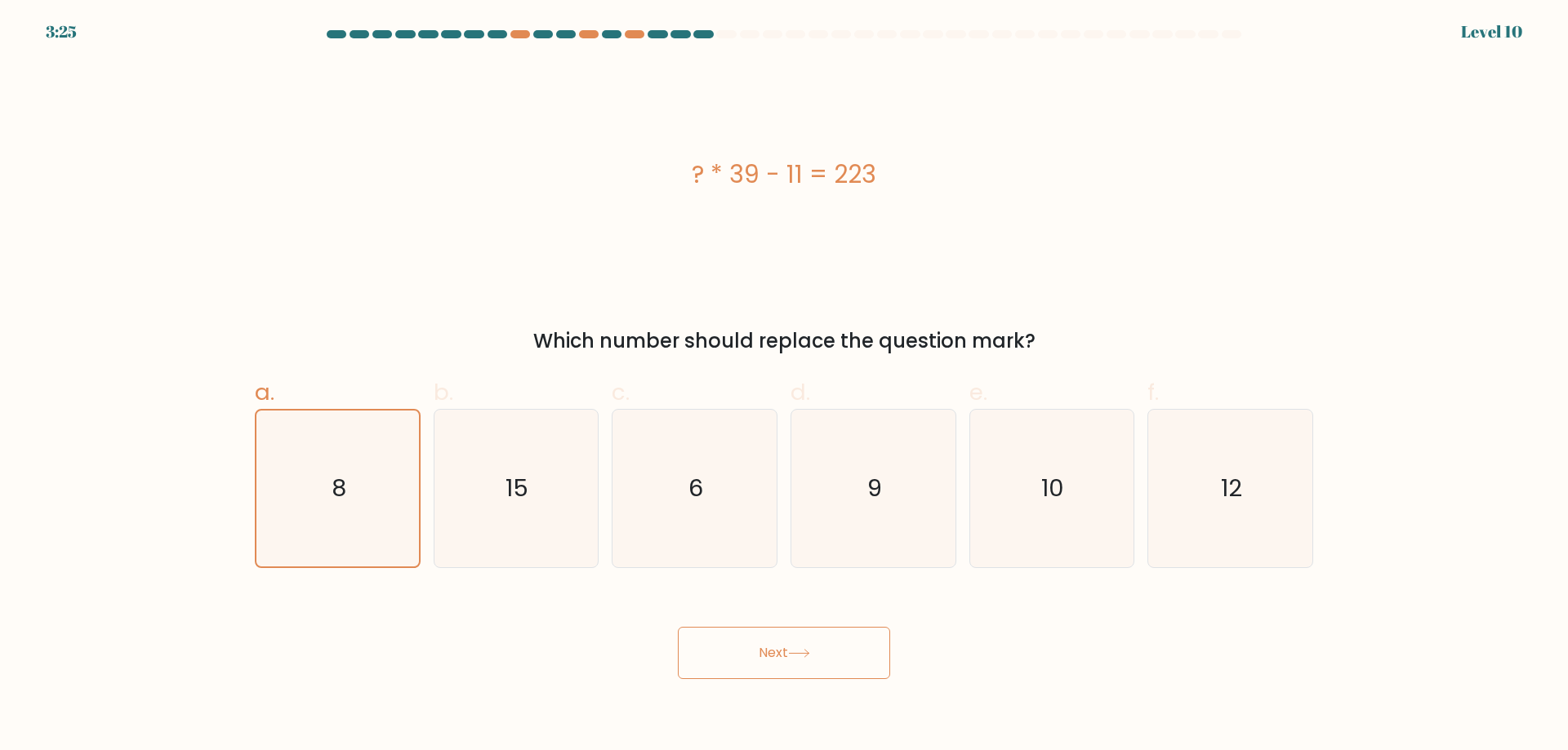
click at [775, 659] on button "Next" at bounding box center [784, 653] width 213 height 52
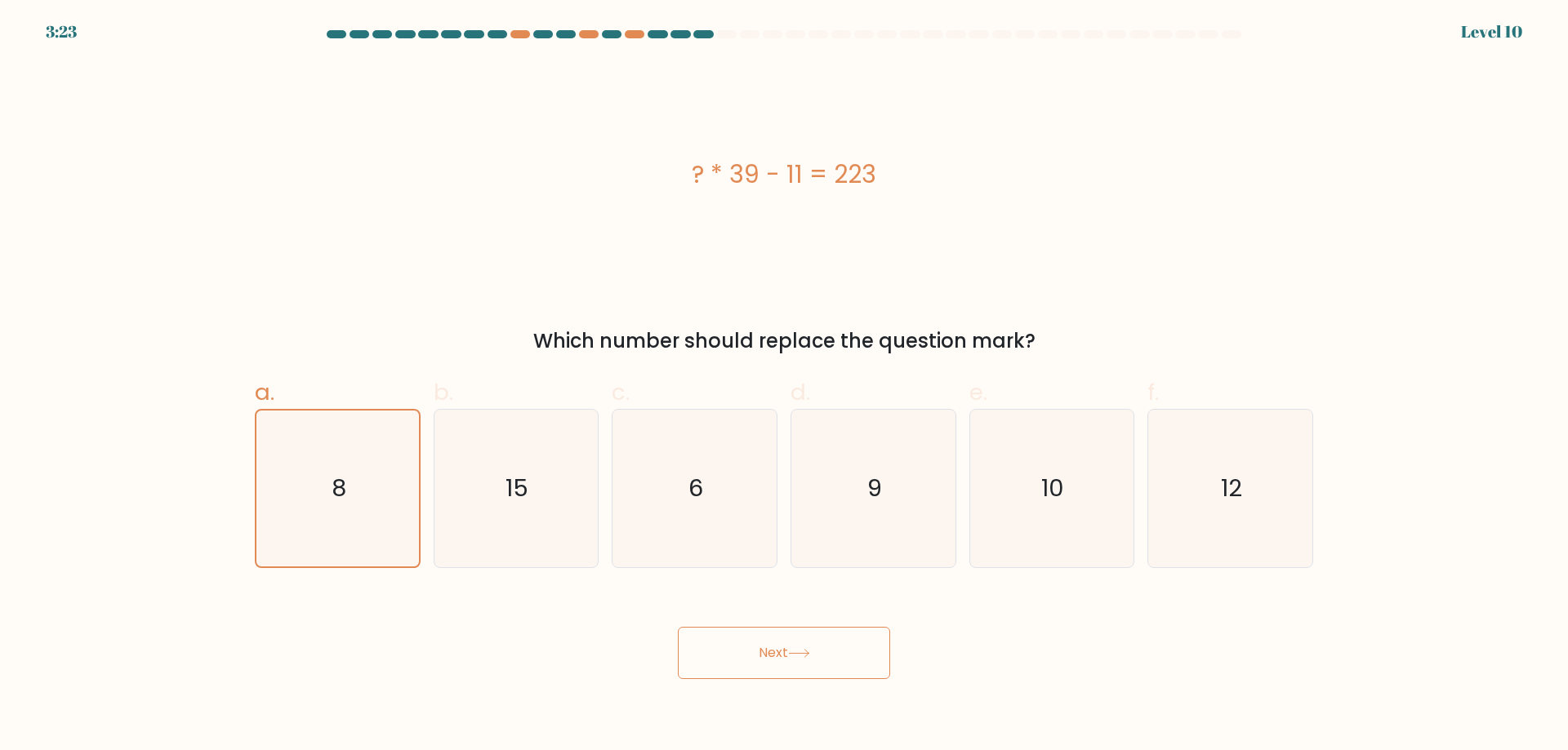
click at [775, 659] on button "Next" at bounding box center [784, 653] width 213 height 52
drag, startPoint x: 775, startPoint y: 659, endPoint x: 793, endPoint y: 661, distance: 18.1
click at [792, 661] on button "Next" at bounding box center [784, 653] width 213 height 52
drag, startPoint x: 817, startPoint y: 667, endPoint x: 825, endPoint y: 670, distance: 8.5
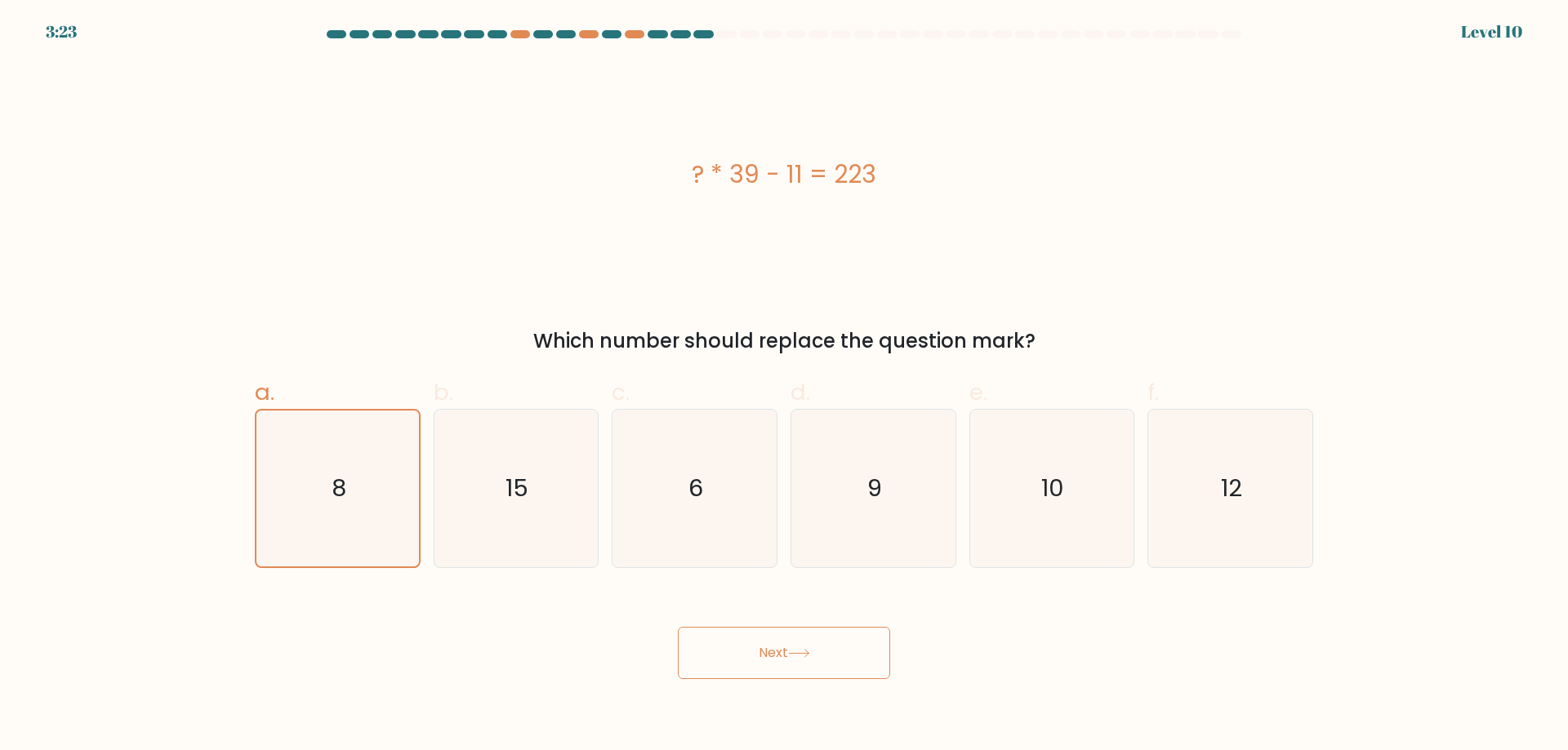
click at [818, 670] on button "Next" at bounding box center [784, 653] width 213 height 52
click at [827, 670] on button "Next" at bounding box center [784, 653] width 213 height 52
drag, startPoint x: 827, startPoint y: 670, endPoint x: 825, endPoint y: 655, distance: 15.1
click at [825, 668] on button "Next" at bounding box center [784, 653] width 213 height 52
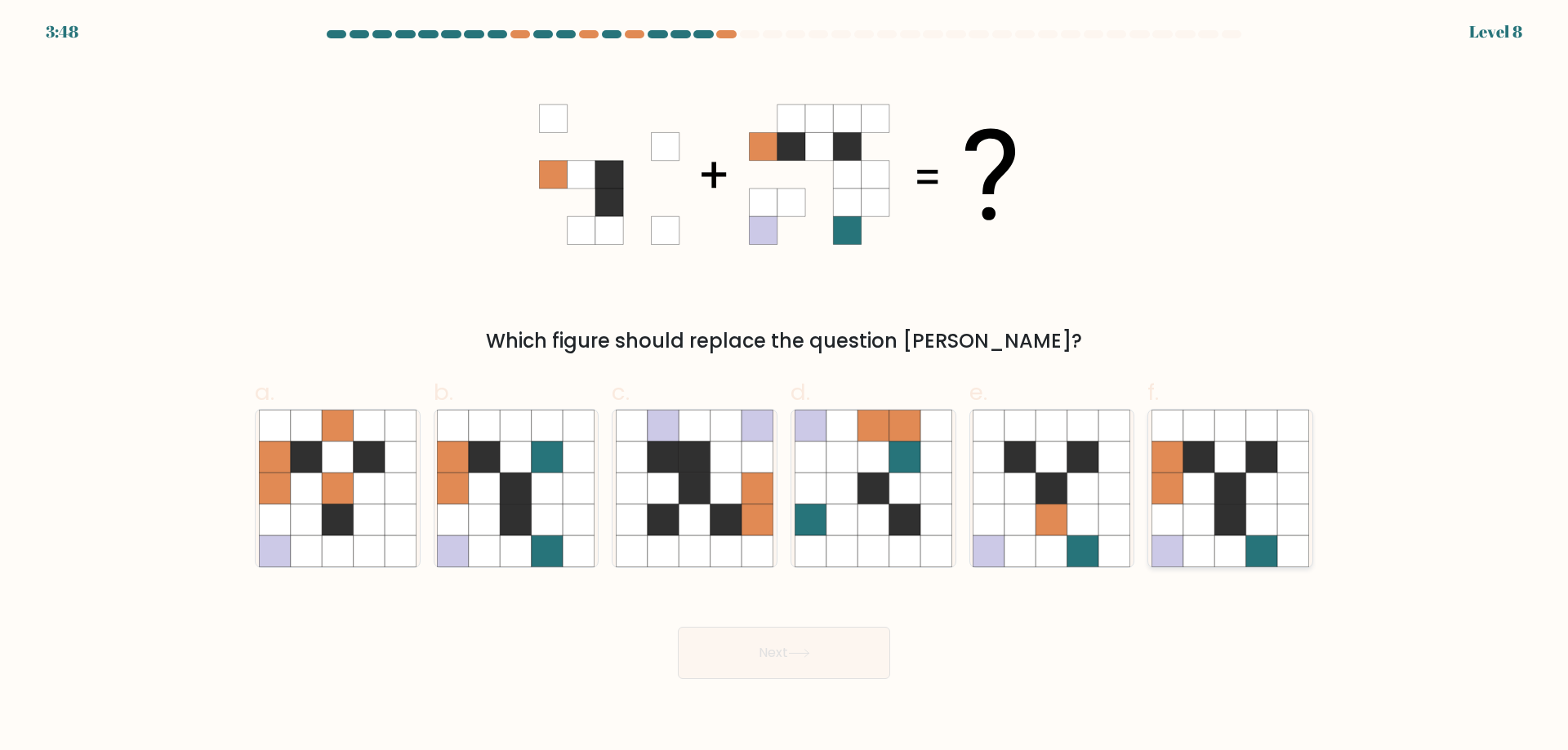
click at [1255, 501] on icon at bounding box center [1262, 489] width 31 height 31
click at [785, 386] on input "f." at bounding box center [784, 381] width 1 height 10
radio input "true"
click at [793, 673] on button "Next" at bounding box center [784, 653] width 213 height 52
click at [800, 644] on button "Next" at bounding box center [784, 653] width 213 height 52
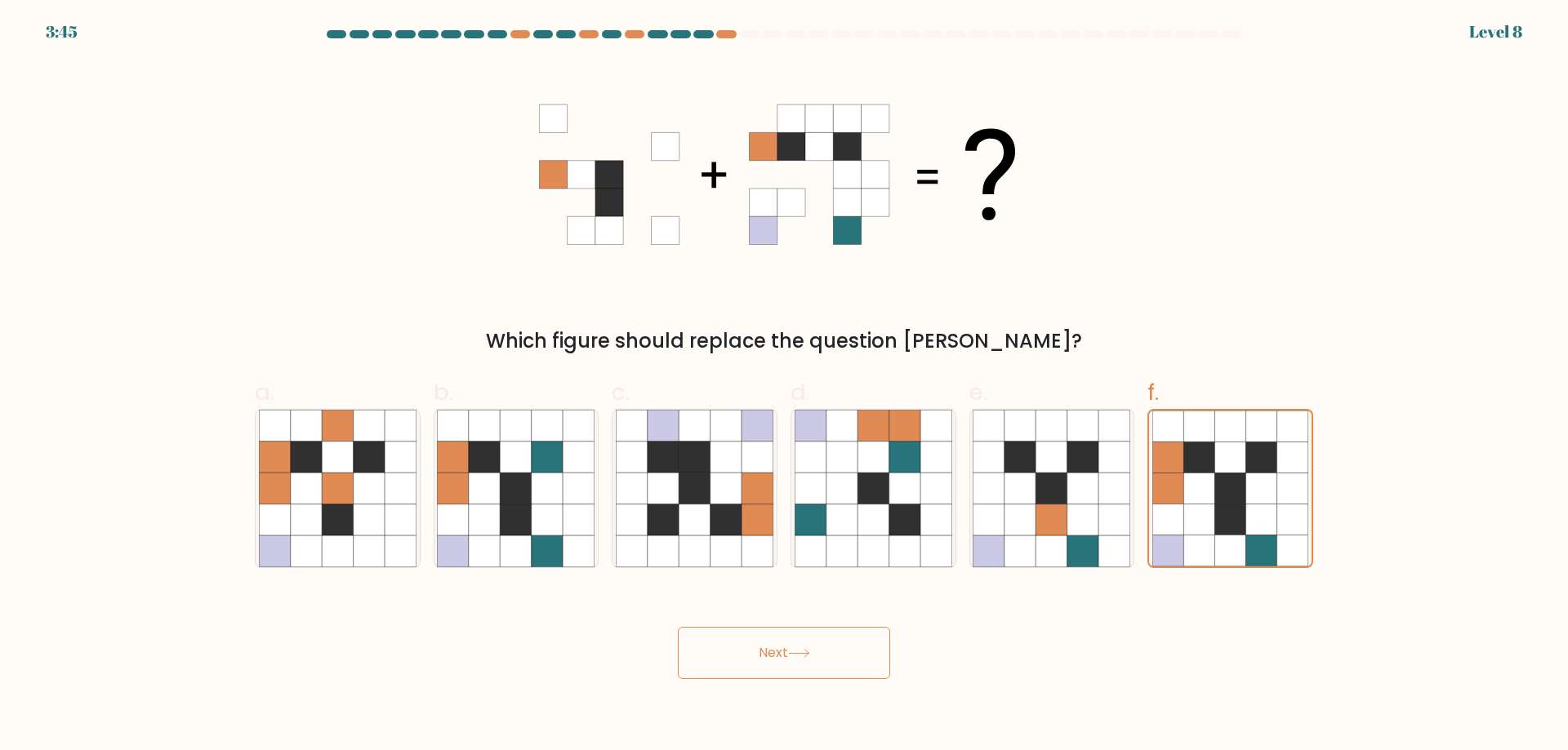
click at [799, 641] on button "Next" at bounding box center [784, 653] width 213 height 52
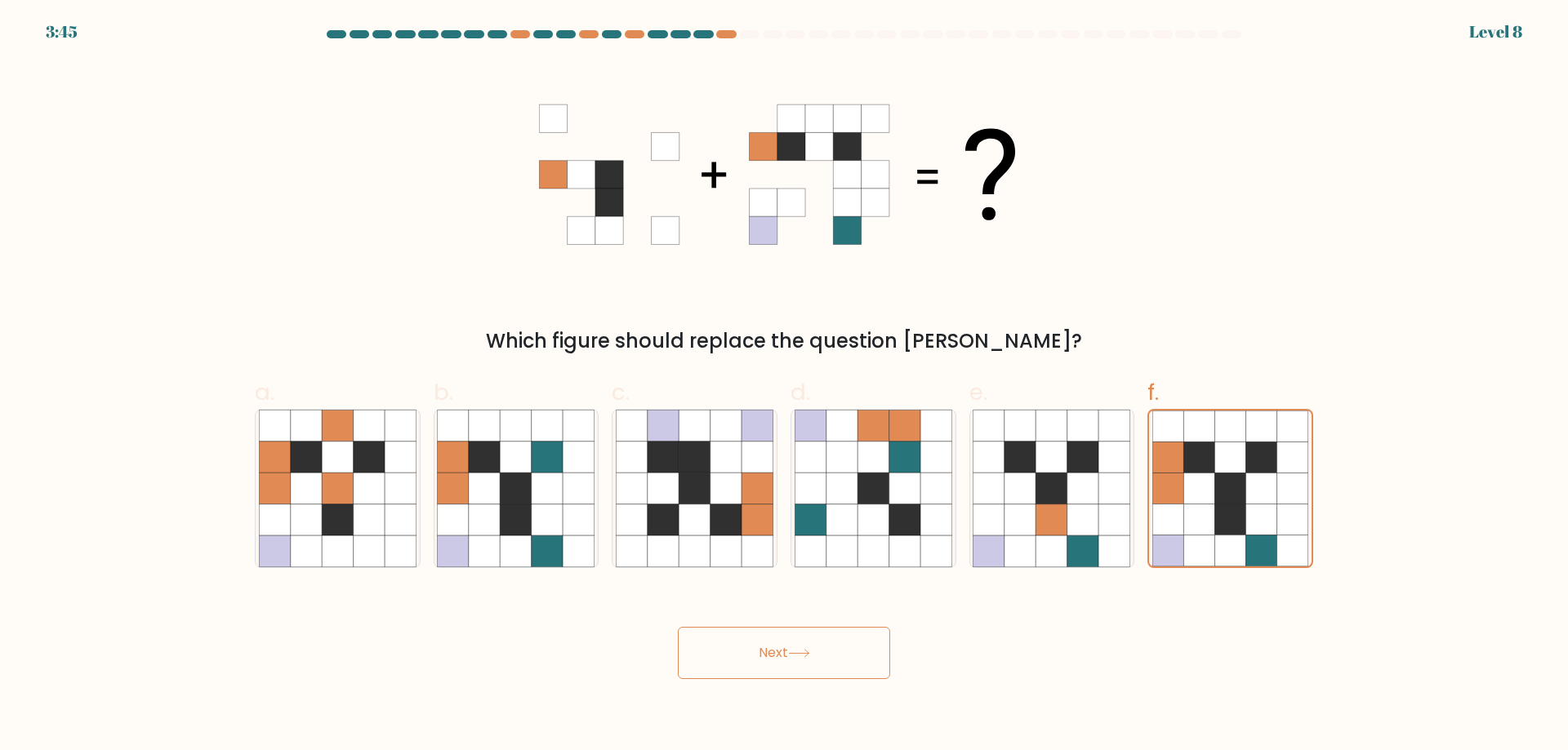
click at [797, 641] on button "Next" at bounding box center [784, 653] width 213 height 52
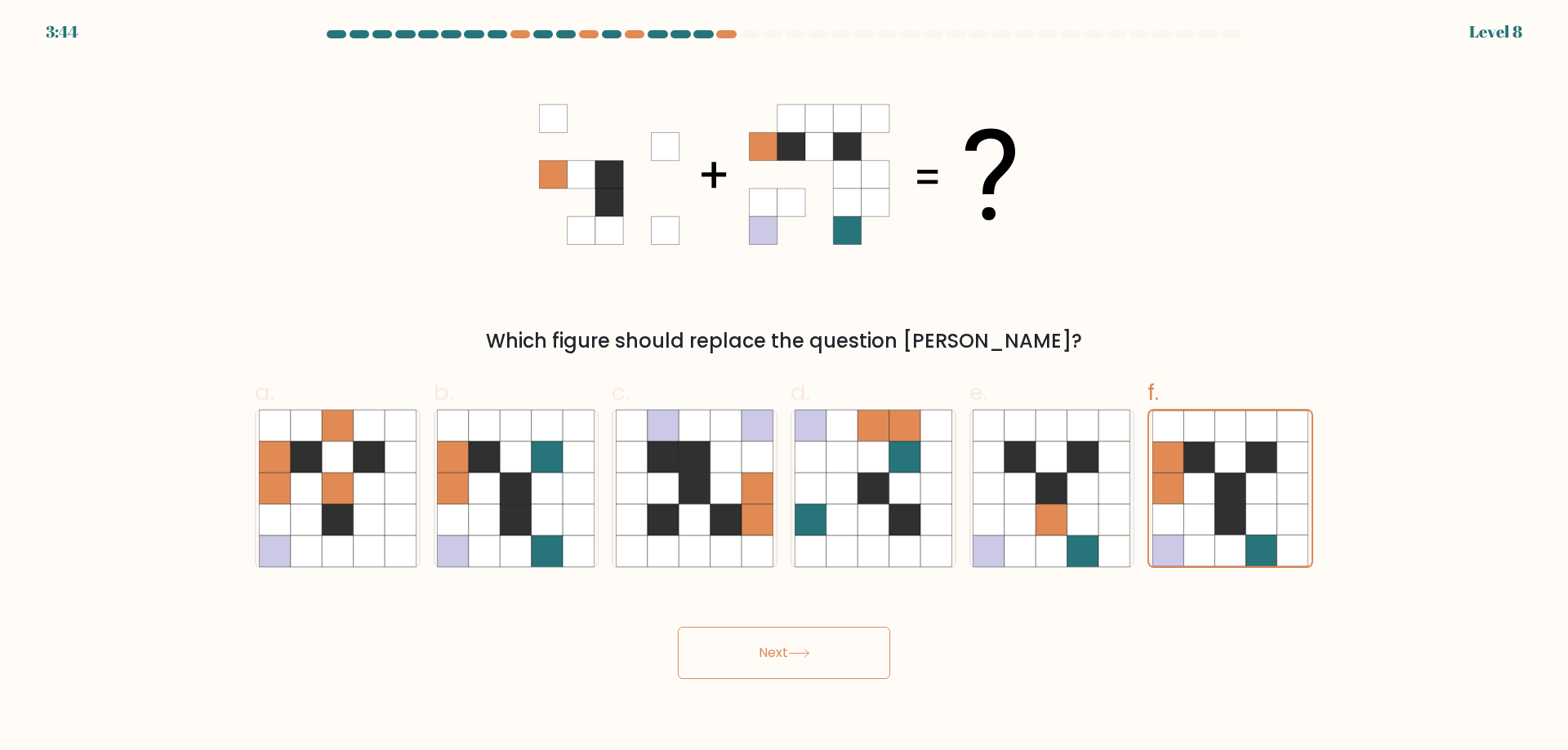
click at [797, 641] on button "Next" at bounding box center [784, 653] width 213 height 52
click at [796, 641] on button "Next" at bounding box center [784, 653] width 213 height 52
click at [805, 652] on button "Next" at bounding box center [784, 653] width 213 height 52
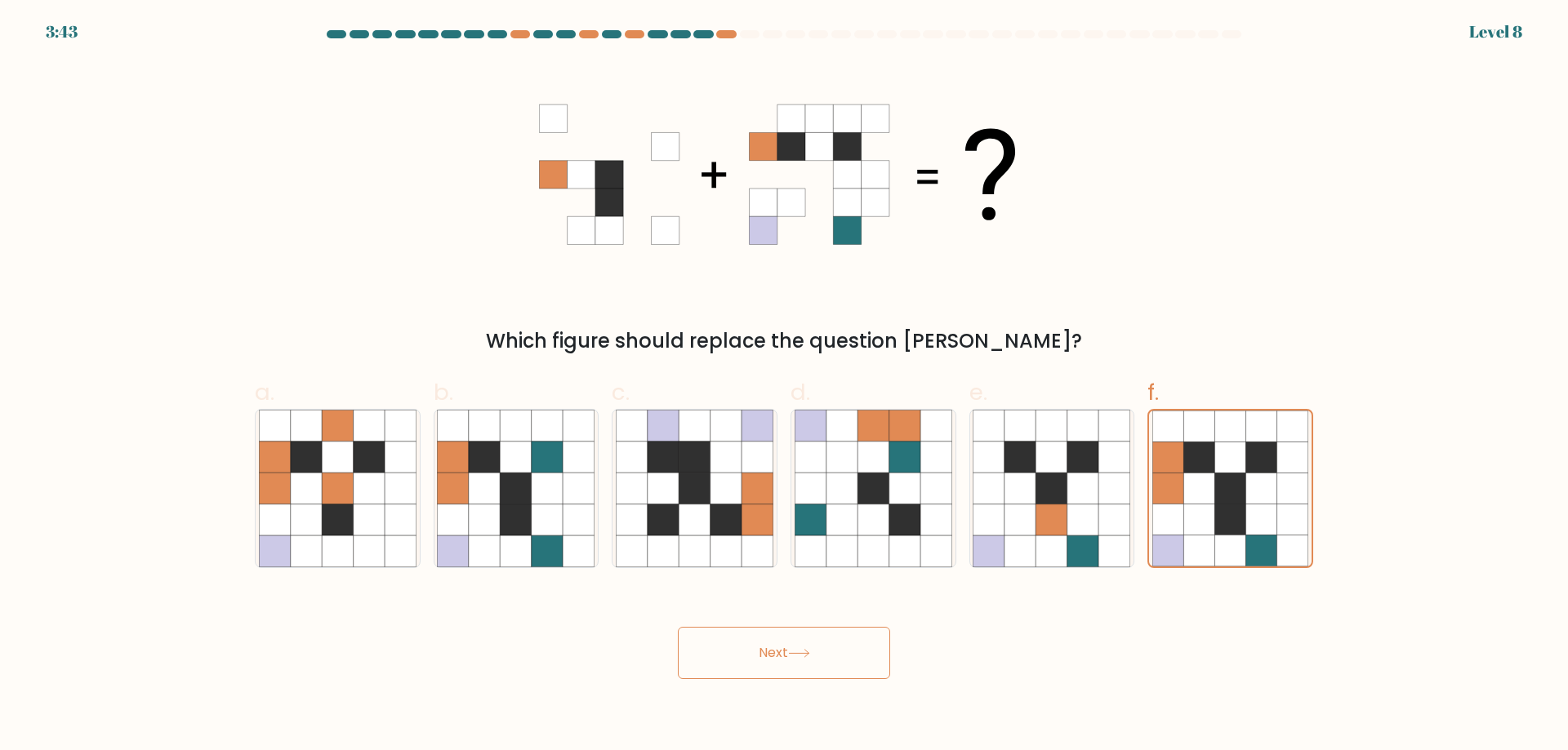
click at [805, 652] on icon at bounding box center [799, 653] width 22 height 9
drag, startPoint x: 788, startPoint y: 656, endPoint x: 753, endPoint y: 647, distance: 36.1
click at [767, 655] on button "Next" at bounding box center [784, 653] width 213 height 52
click at [753, 647] on button "Next" at bounding box center [784, 653] width 213 height 52
click at [761, 651] on button "Next" at bounding box center [784, 653] width 213 height 52
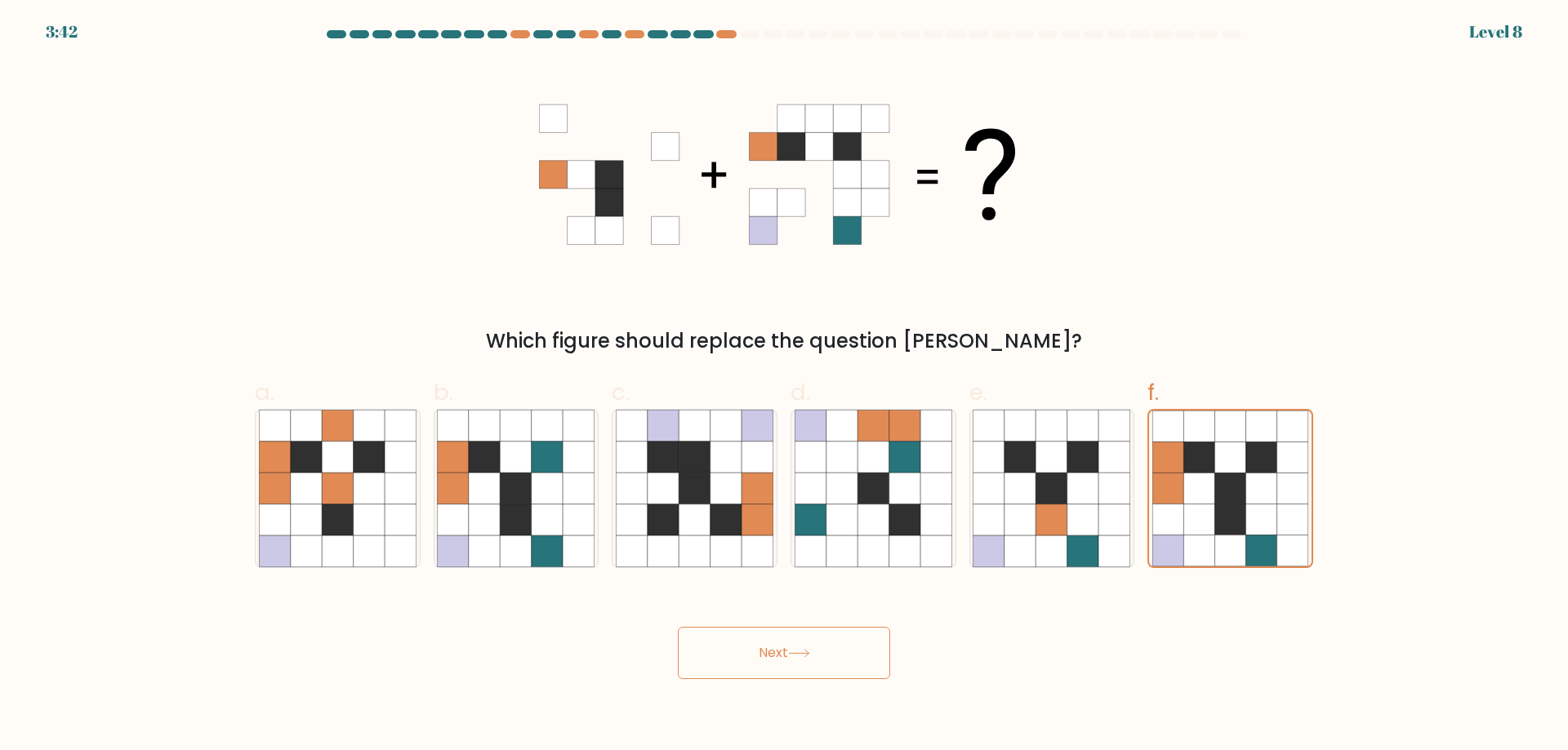
click at [761, 651] on button "Next" at bounding box center [784, 653] width 213 height 52
click at [762, 650] on button "Next" at bounding box center [784, 653] width 213 height 52
click at [766, 646] on button "Next" at bounding box center [784, 653] width 213 height 52
click at [769, 649] on button "Next" at bounding box center [784, 653] width 213 height 52
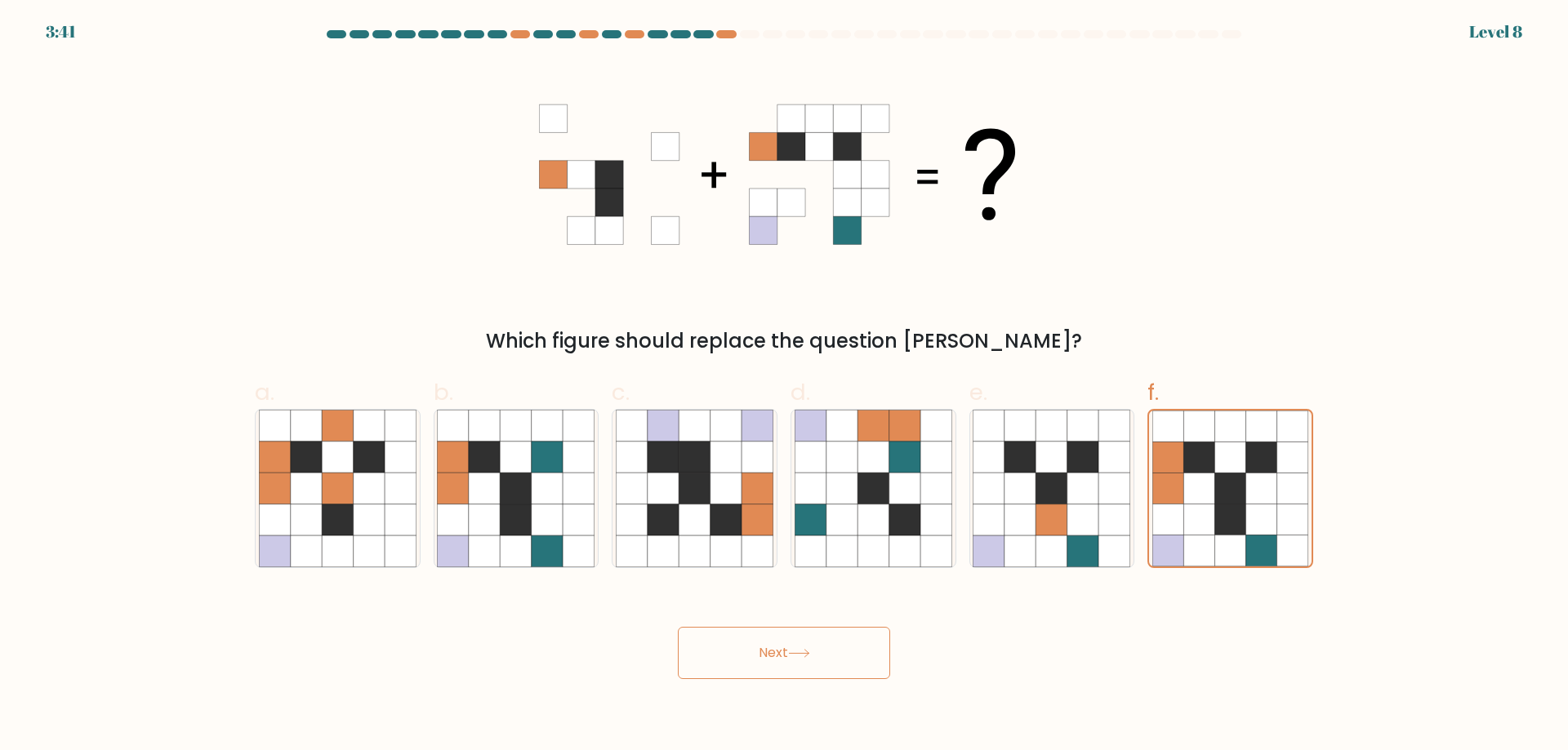
click at [793, 657] on button "Next" at bounding box center [784, 653] width 213 height 52
click at [794, 654] on icon at bounding box center [799, 653] width 20 height 8
click at [792, 652] on button "Next" at bounding box center [784, 653] width 213 height 52
click at [789, 660] on button "Next" at bounding box center [784, 653] width 213 height 52
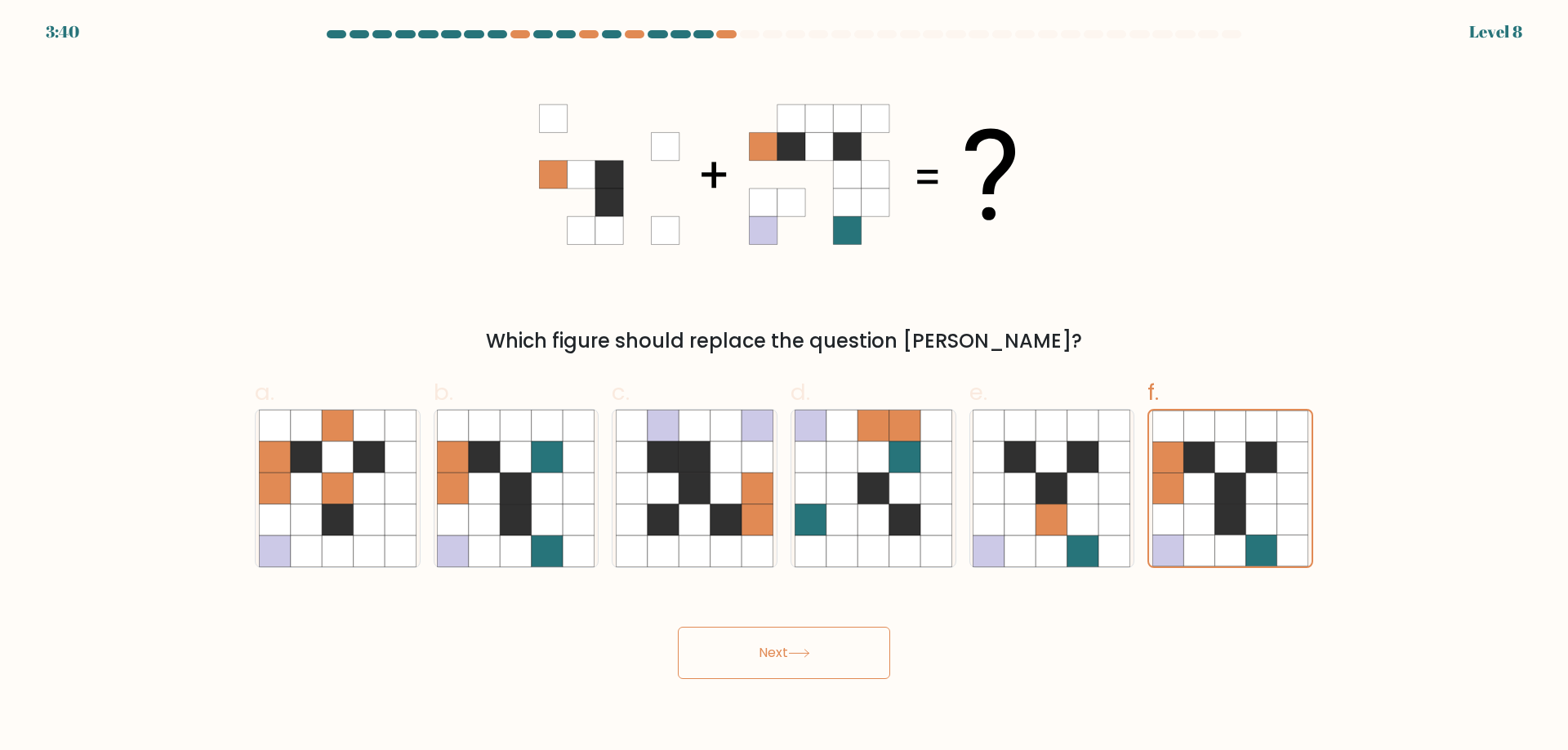
click at [792, 661] on button "Next" at bounding box center [784, 653] width 213 height 52
click at [764, 660] on button "Next" at bounding box center [784, 653] width 213 height 52
click at [750, 660] on button "Next" at bounding box center [784, 653] width 213 height 52
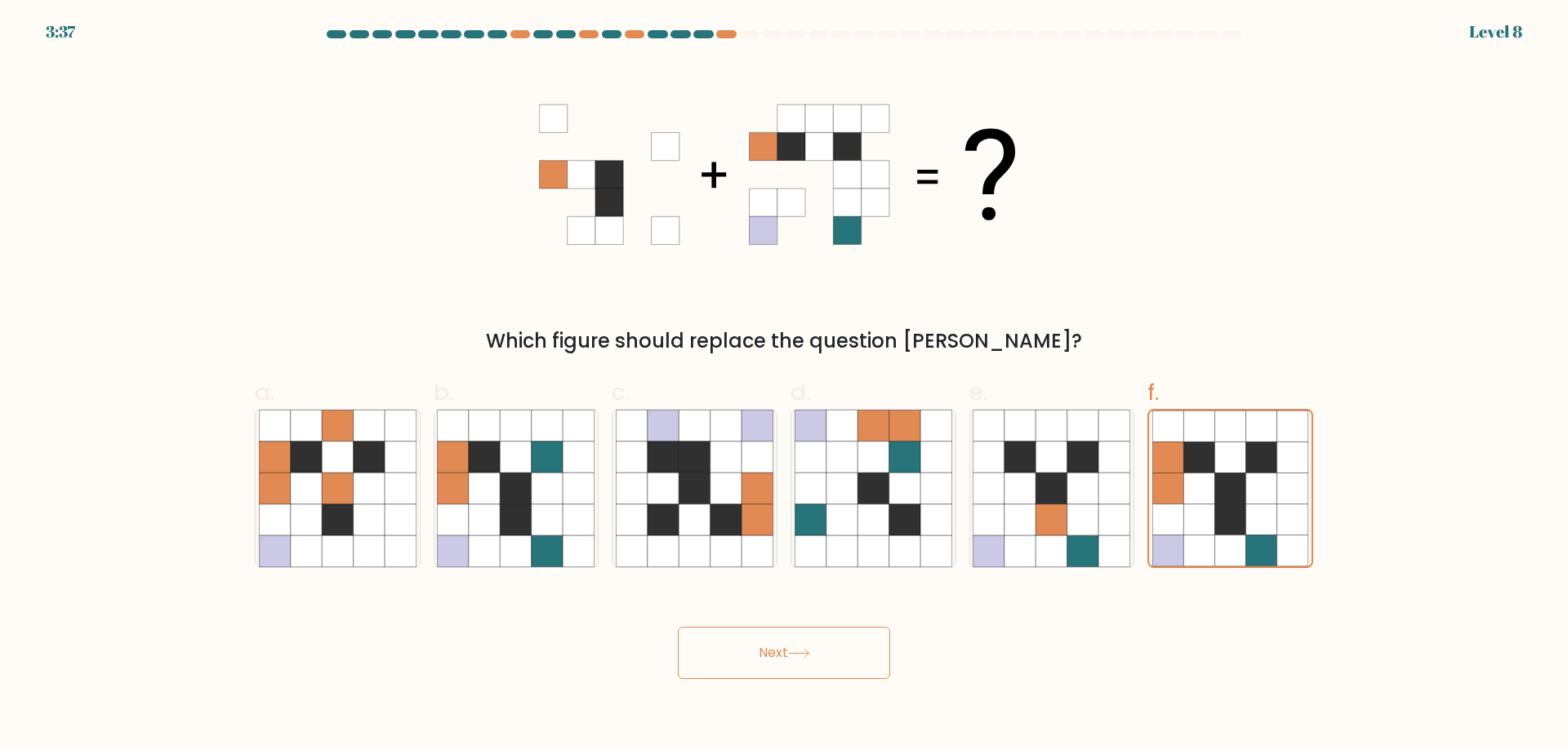
click at [750, 660] on button "Next" at bounding box center [784, 653] width 213 height 52
click at [749, 660] on button "Next" at bounding box center [784, 653] width 213 height 52
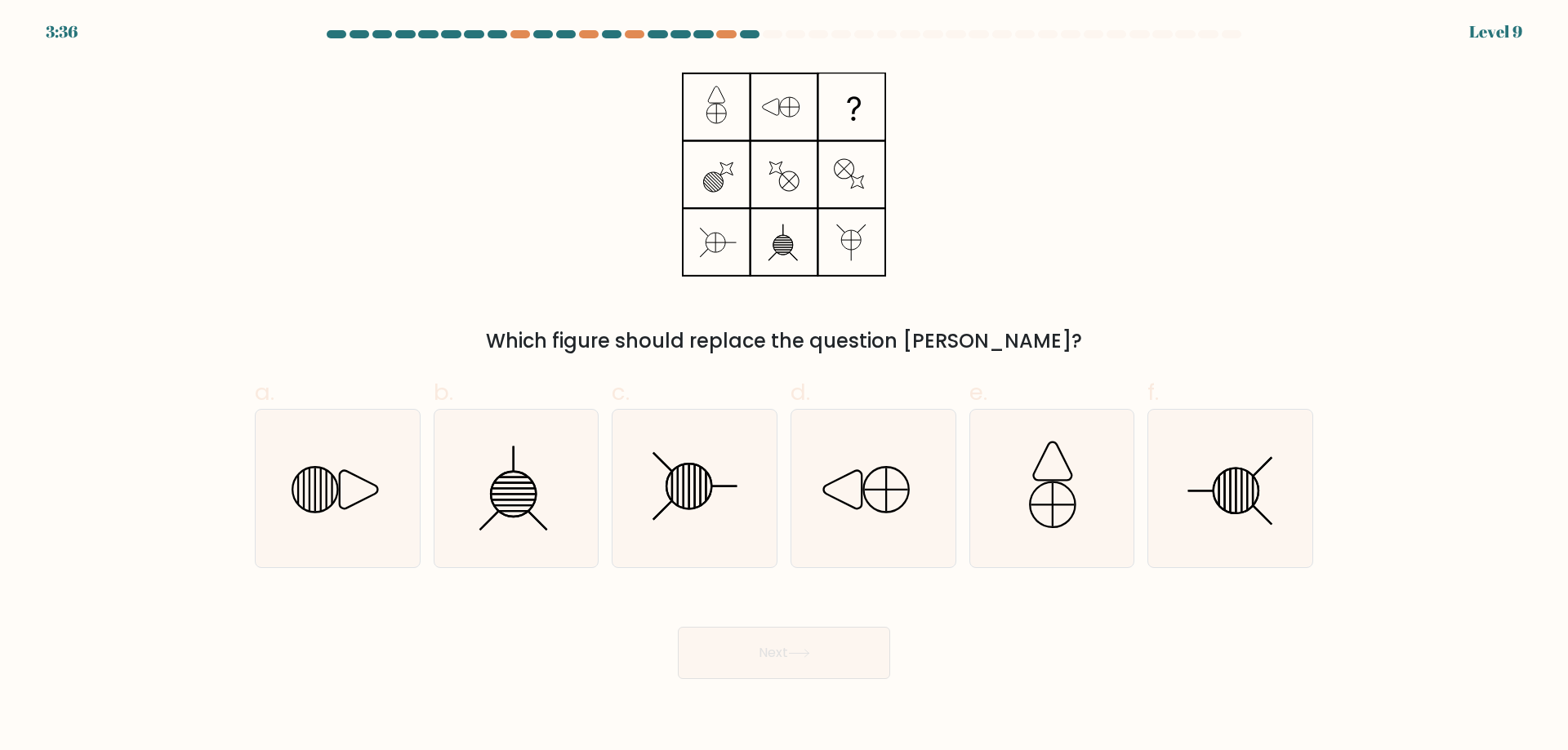
click at [758, 651] on button "Next" at bounding box center [784, 653] width 213 height 52
click at [1023, 456] on icon at bounding box center [1051, 488] width 157 height 157
click at [785, 386] on input "e." at bounding box center [784, 381] width 1 height 10
radio input "true"
click at [742, 682] on body "3:59 Level 9" at bounding box center [784, 375] width 1568 height 750
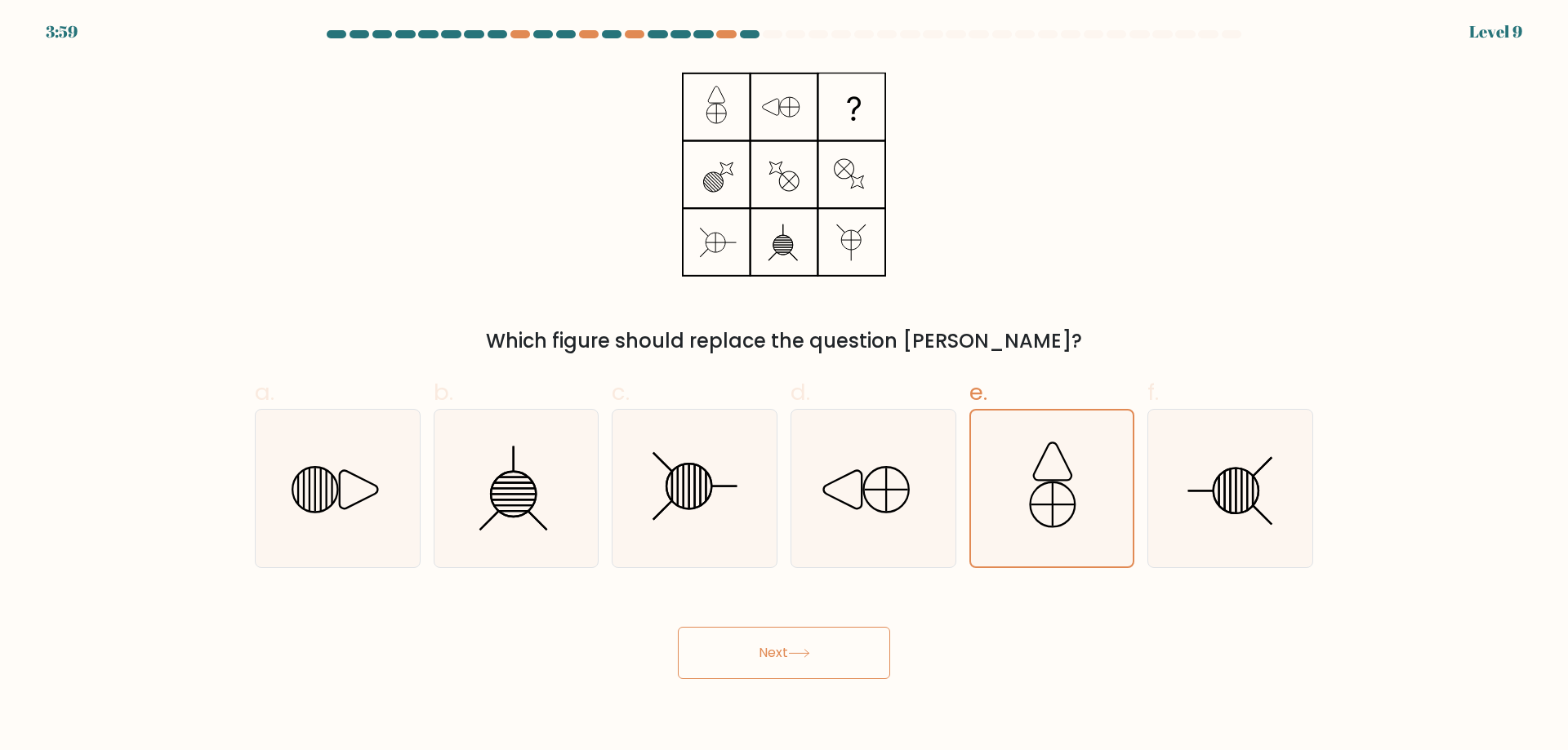
click at [746, 667] on button "Next" at bounding box center [784, 653] width 213 height 52
click at [759, 651] on button "Next" at bounding box center [784, 653] width 213 height 52
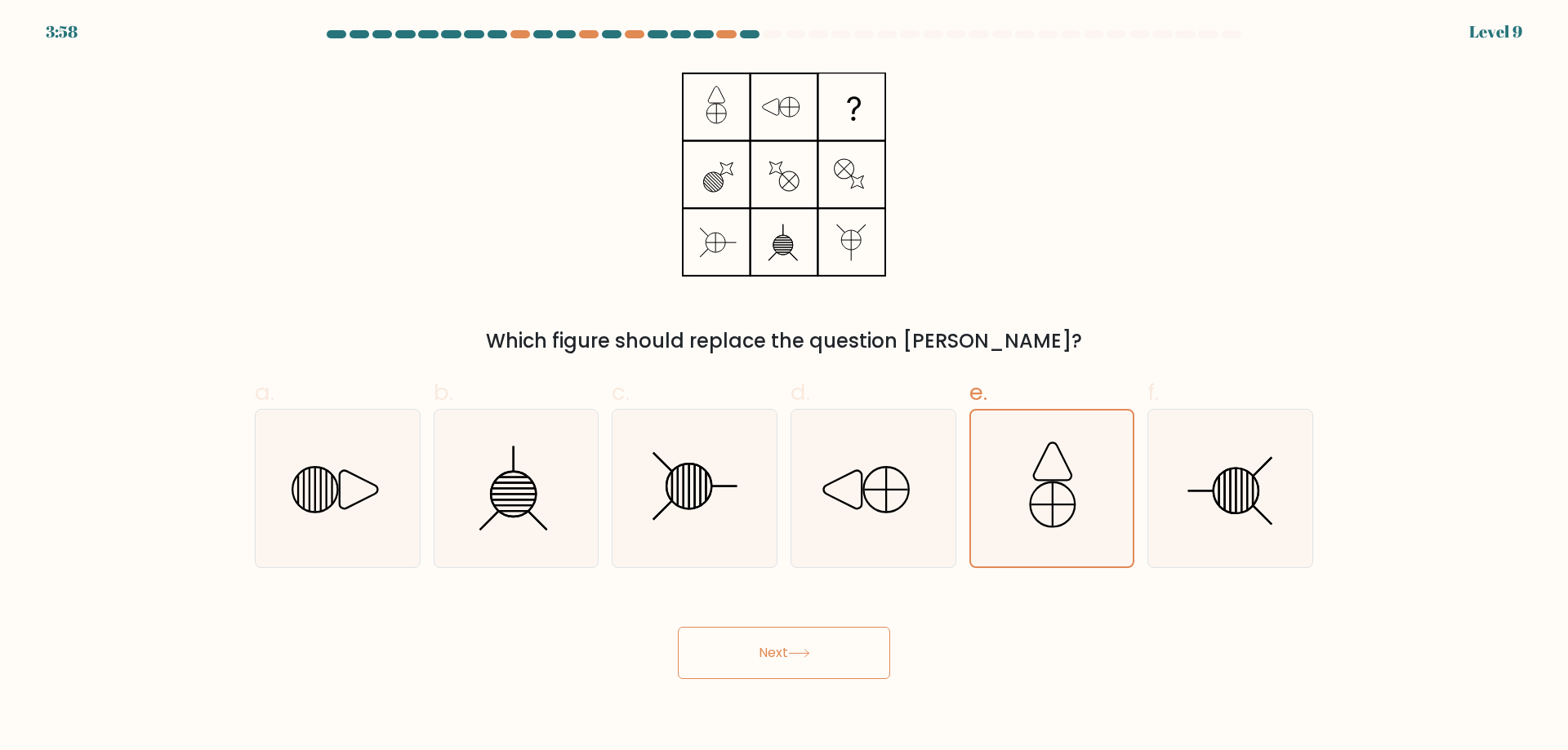
click at [759, 651] on button "Next" at bounding box center [784, 653] width 213 height 52
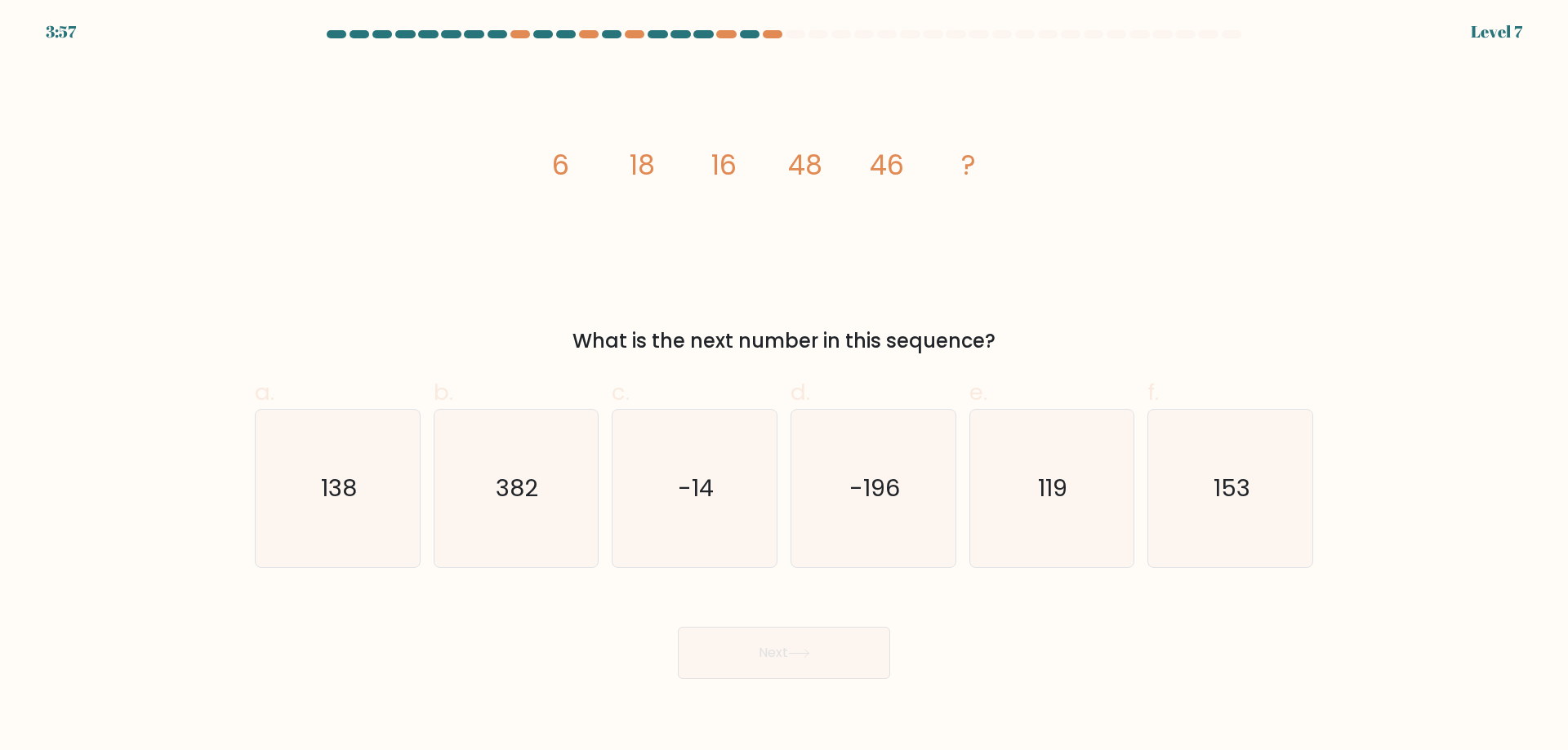
drag, startPoint x: 759, startPoint y: 651, endPoint x: 752, endPoint y: 646, distance: 8.6
click at [754, 648] on button "Next" at bounding box center [784, 653] width 213 height 52
click at [336, 513] on icon "138" at bounding box center [337, 488] width 157 height 157
click at [784, 386] on input "a. 138" at bounding box center [784, 381] width 1 height 10
radio input "true"
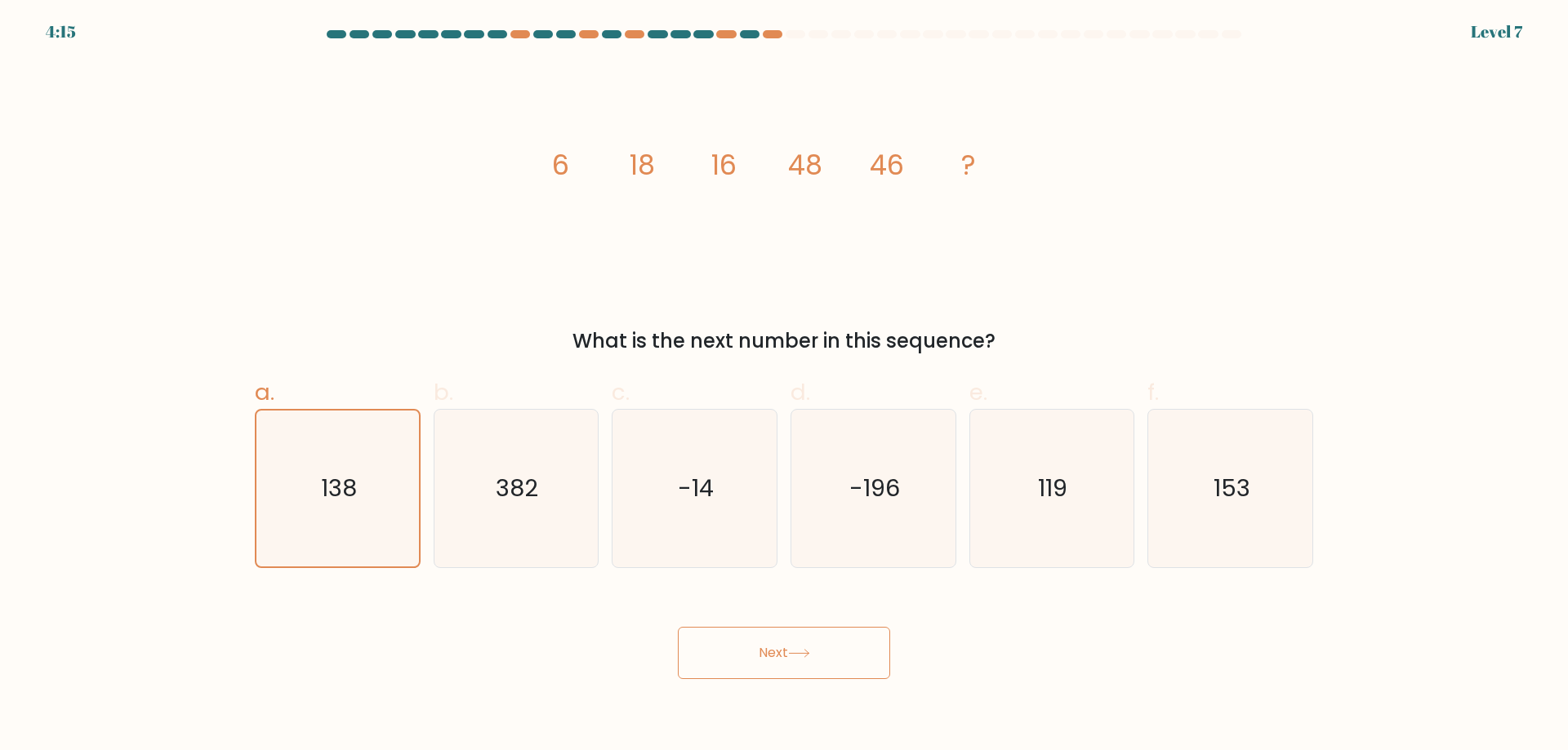
click at [835, 636] on button "Next" at bounding box center [784, 653] width 213 height 52
click at [803, 649] on button "Next" at bounding box center [784, 653] width 213 height 52
drag, startPoint x: 803, startPoint y: 649, endPoint x: 766, endPoint y: 652, distance: 37.1
click at [777, 652] on button "Next" at bounding box center [784, 653] width 213 height 52
click at [766, 652] on button "Next" at bounding box center [784, 653] width 213 height 52
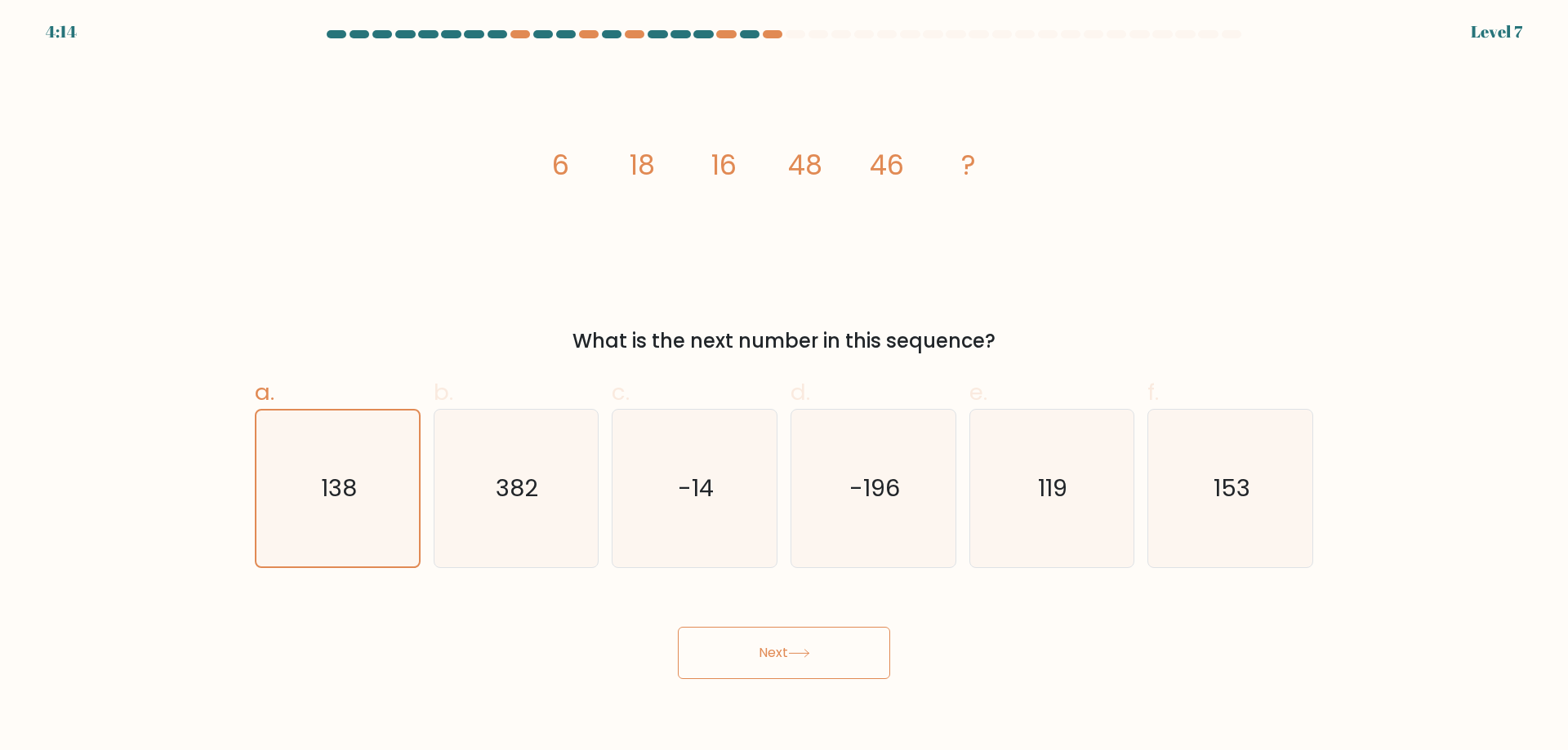
click at [766, 652] on button "Next" at bounding box center [784, 653] width 213 height 52
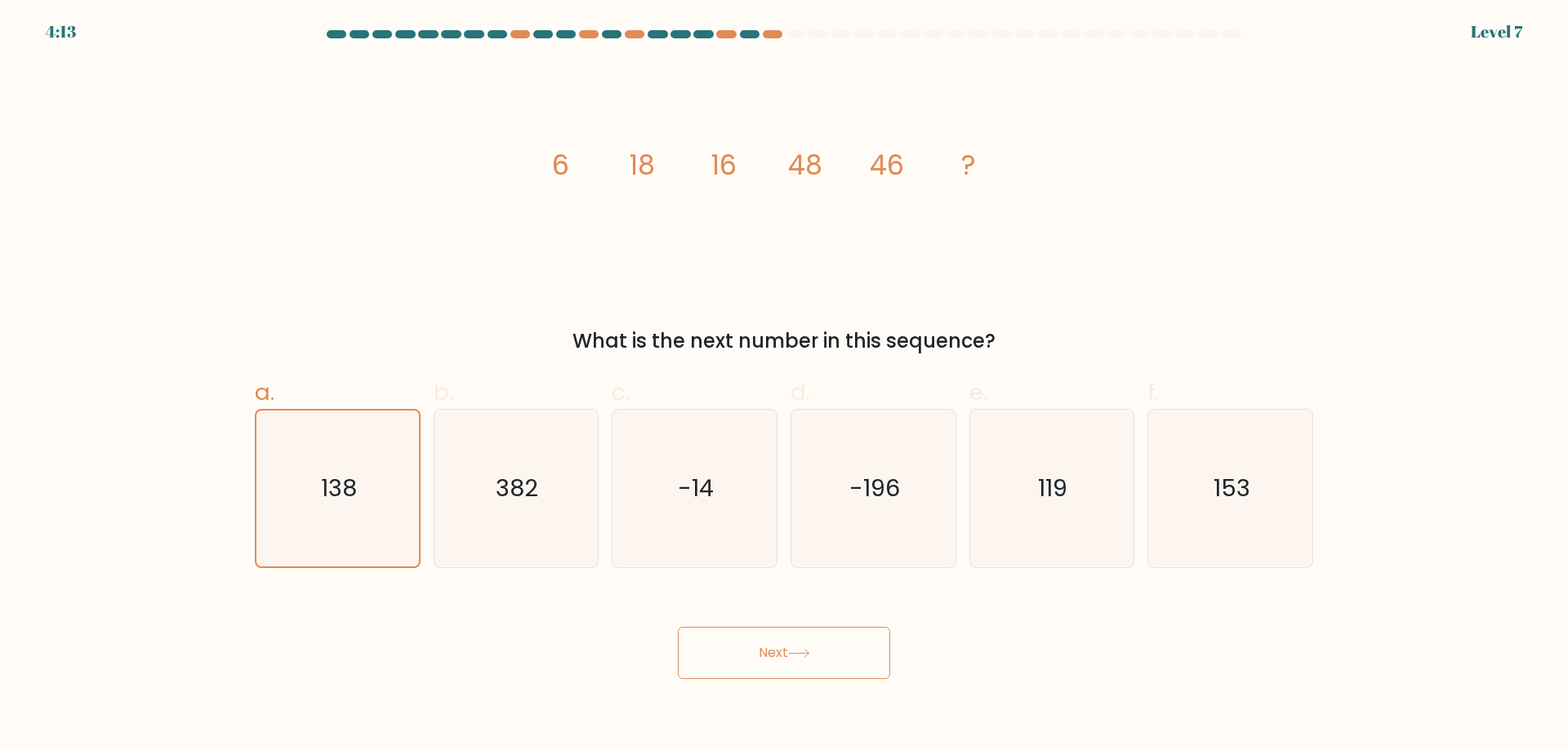
click at [766, 652] on button "Next" at bounding box center [784, 653] width 213 height 52
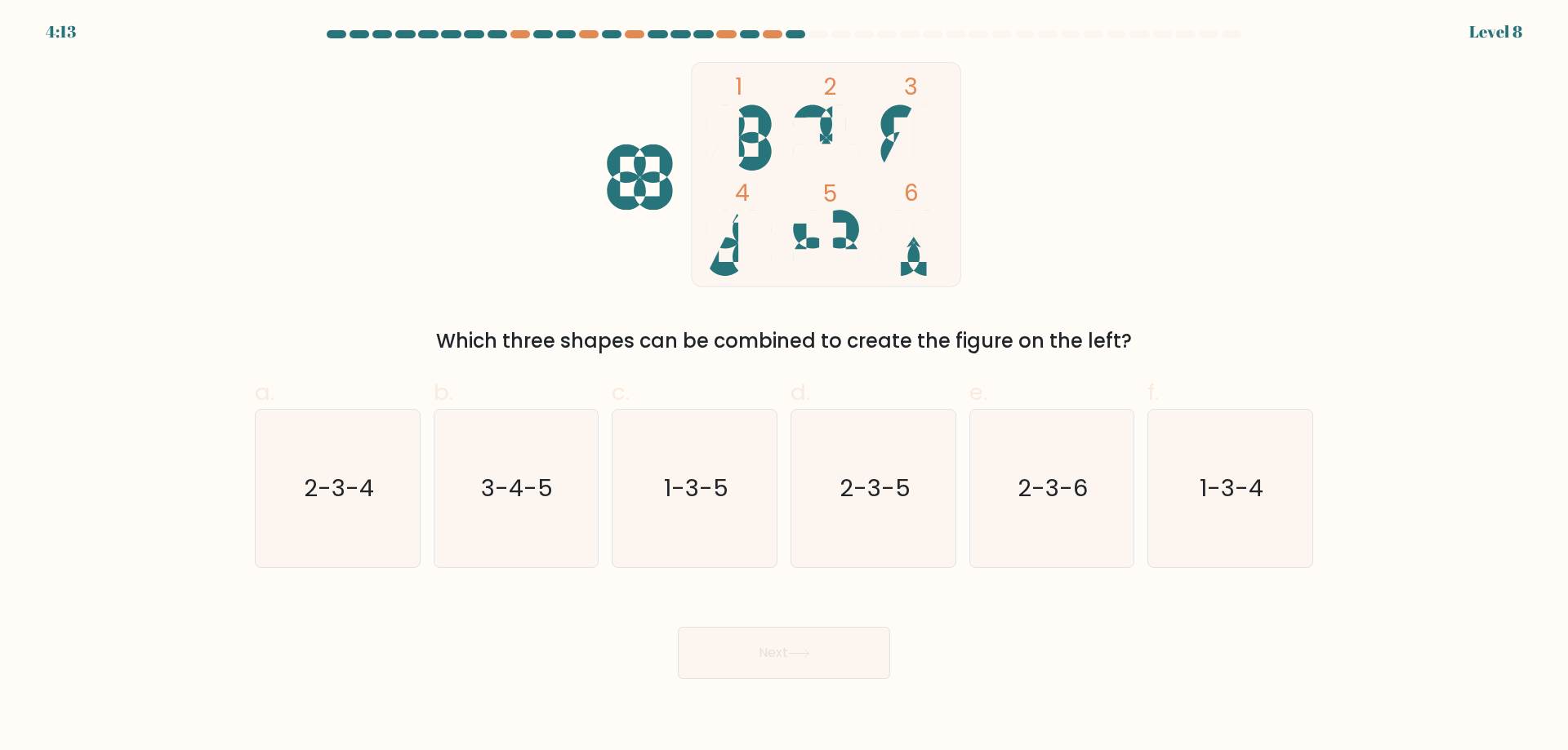
click at [766, 652] on button "Next" at bounding box center [784, 653] width 213 height 52
click at [1272, 470] on icon "1-3-4" at bounding box center [1230, 488] width 157 height 157
click at [785, 386] on input "f. 1-3-4" at bounding box center [784, 381] width 1 height 10
radio input "true"
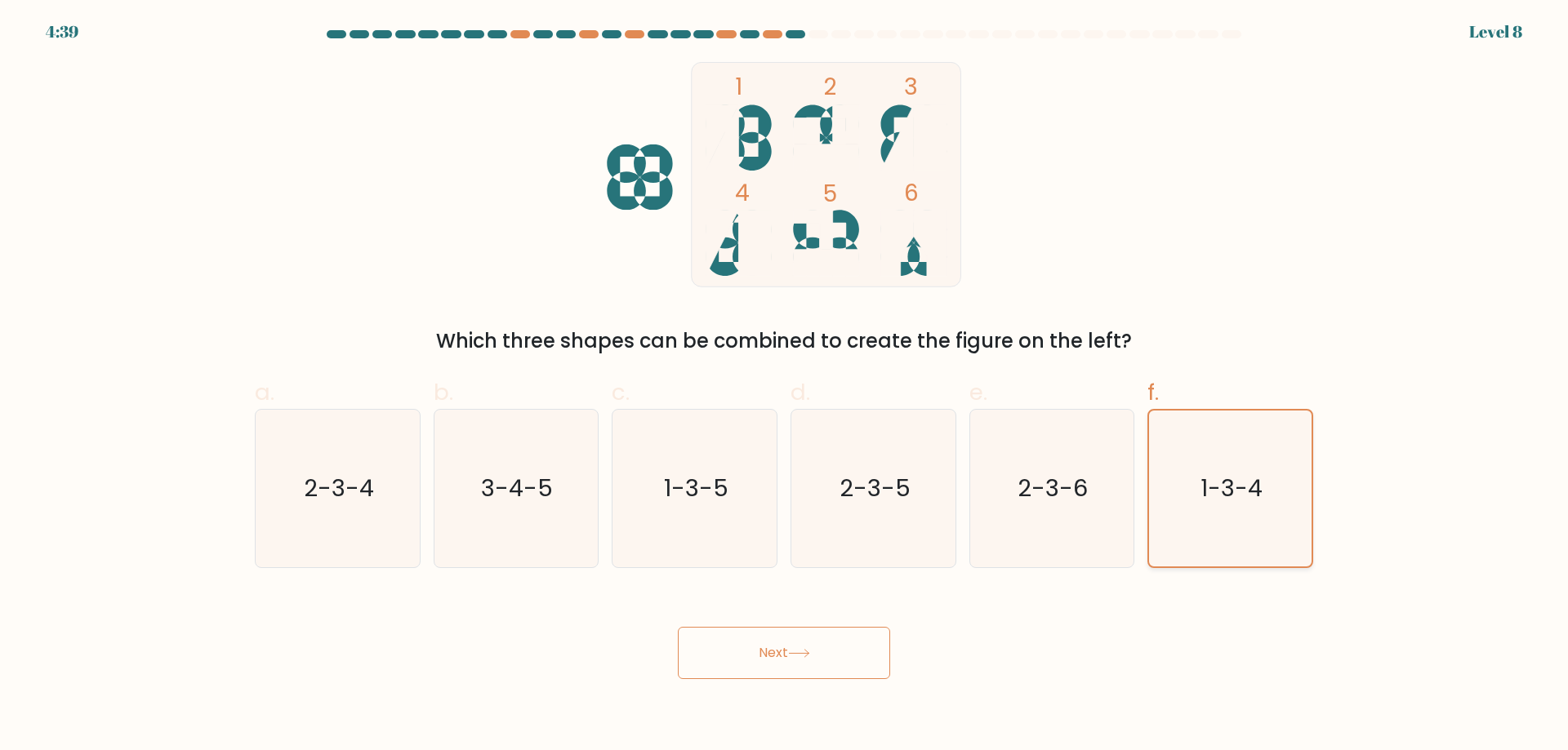
click at [1207, 517] on icon "1-3-4" at bounding box center [1230, 488] width 156 height 156
click at [1158, 531] on icon "1-3-4" at bounding box center [1230, 488] width 156 height 156
click at [785, 386] on input "f. 1-3-4" at bounding box center [784, 381] width 1 height 10
click at [1168, 515] on icon "1-3-4" at bounding box center [1230, 488] width 156 height 156
click at [785, 386] on input "f. 1-3-4" at bounding box center [784, 381] width 1 height 10
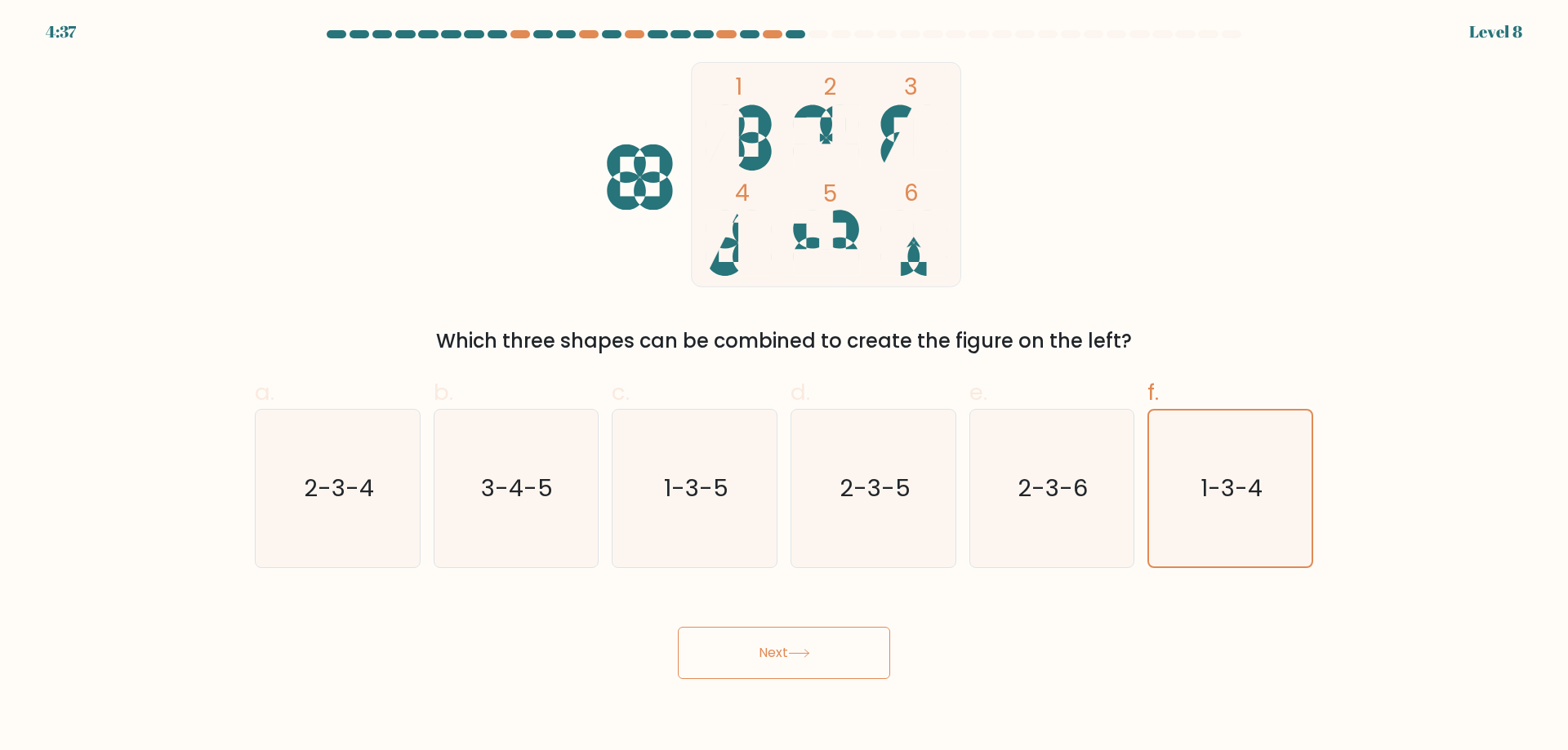
click at [757, 652] on button "Next" at bounding box center [784, 653] width 213 height 52
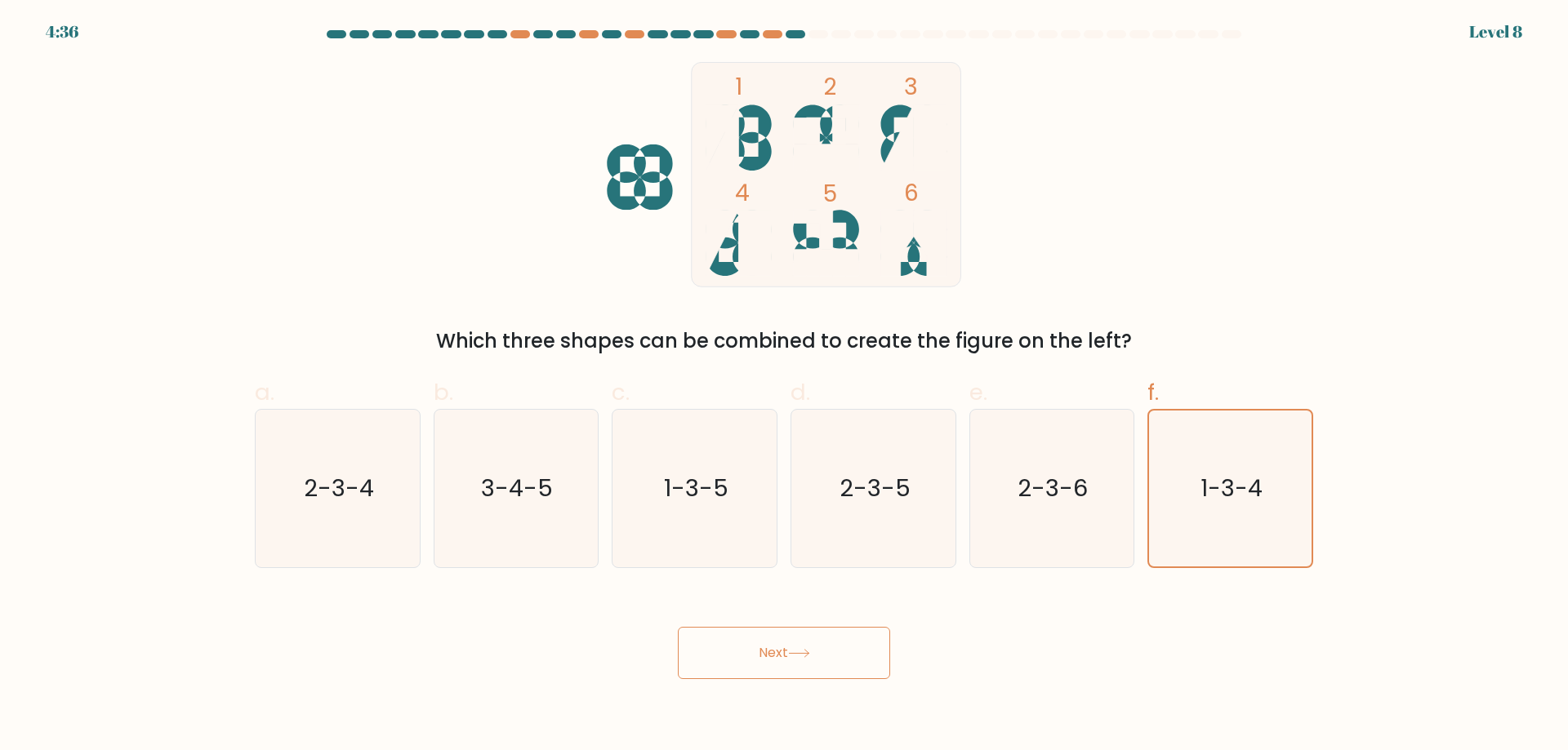
click at [757, 652] on button "Next" at bounding box center [784, 653] width 213 height 52
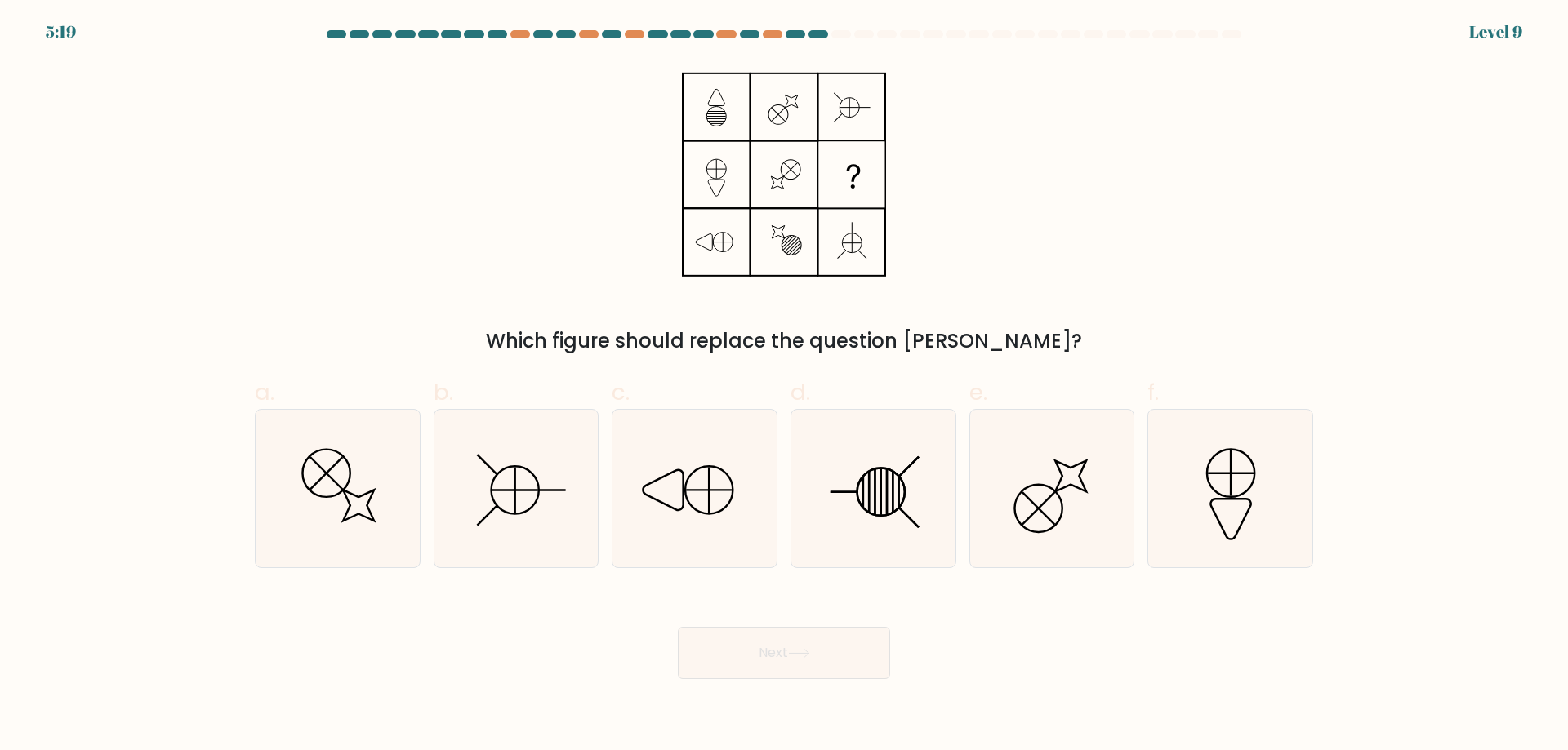
click at [757, 652] on button "Next" at bounding box center [784, 653] width 213 height 52
click at [757, 653] on button "Next" at bounding box center [784, 653] width 213 height 52
drag, startPoint x: 757, startPoint y: 653, endPoint x: 725, endPoint y: 642, distance: 33.8
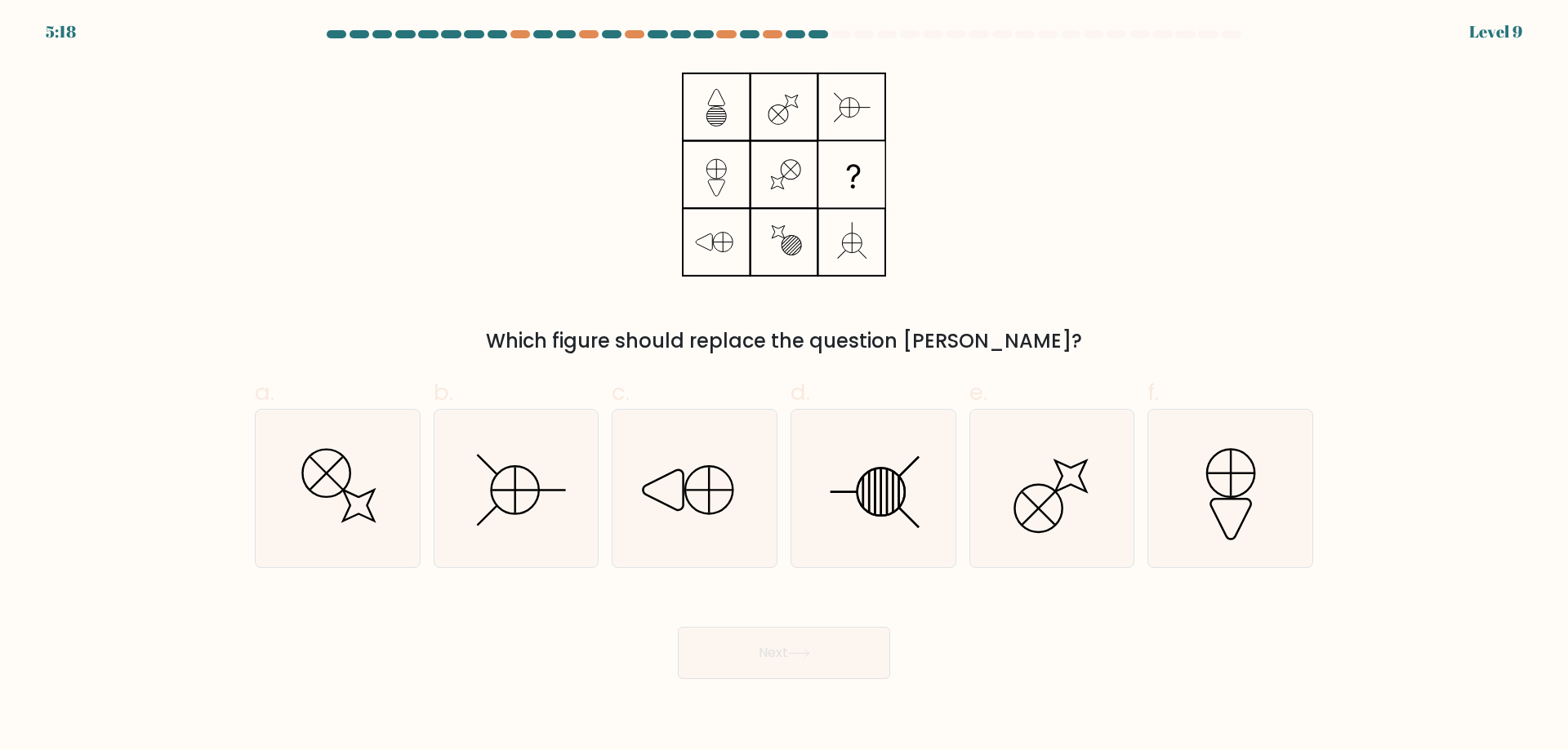
click at [732, 652] on button "Next" at bounding box center [784, 653] width 213 height 52
click at [725, 642] on button "Next" at bounding box center [784, 653] width 213 height 52
click at [520, 512] on icon at bounding box center [515, 488] width 157 height 157
click at [784, 386] on input "b." at bounding box center [784, 381] width 1 height 10
radio input "true"
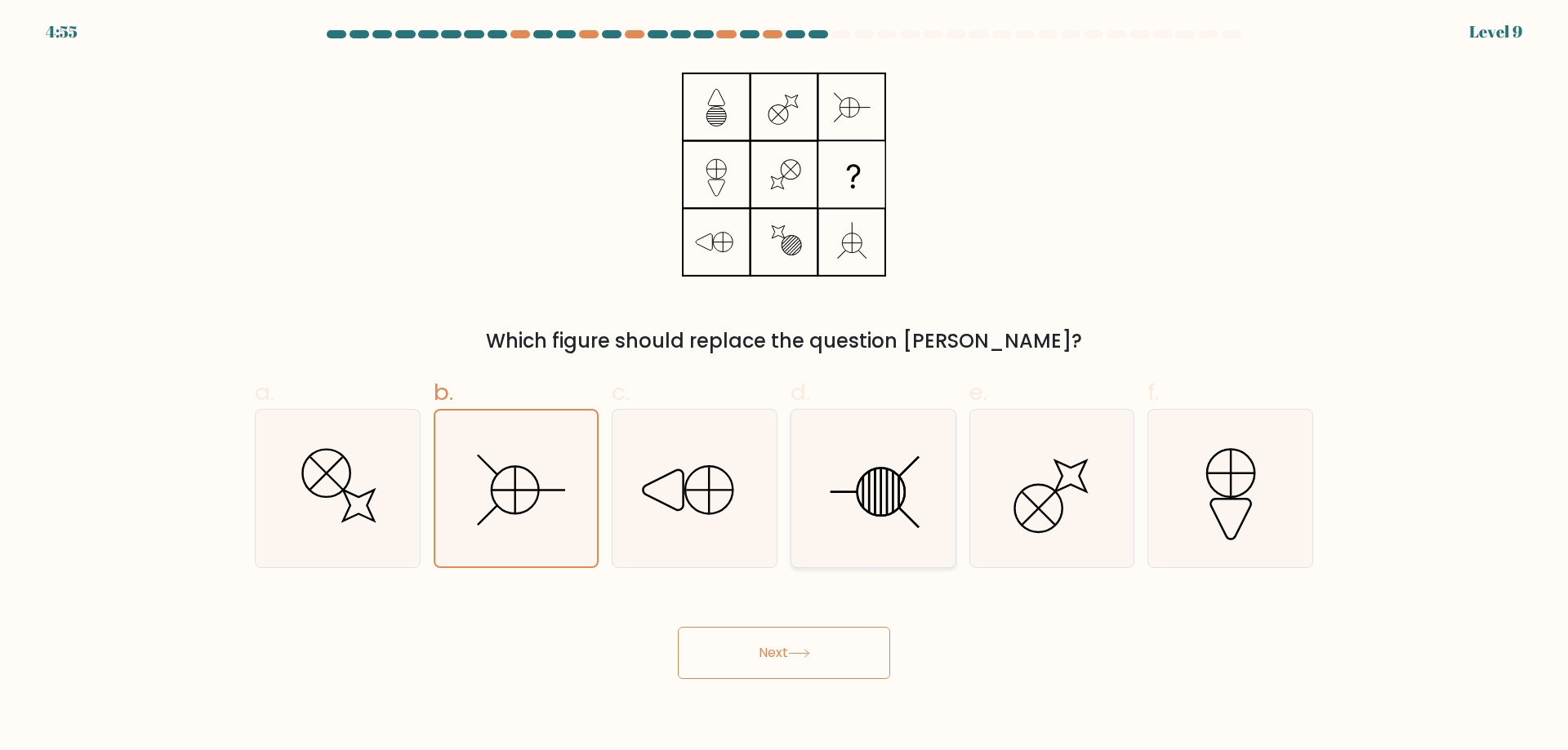
click at [902, 450] on icon at bounding box center [873, 488] width 157 height 157
click at [785, 386] on input "d." at bounding box center [784, 381] width 1 height 10
radio input "true"
click at [787, 670] on button "Next" at bounding box center [784, 653] width 213 height 52
click at [780, 663] on button "Next" at bounding box center [784, 653] width 213 height 52
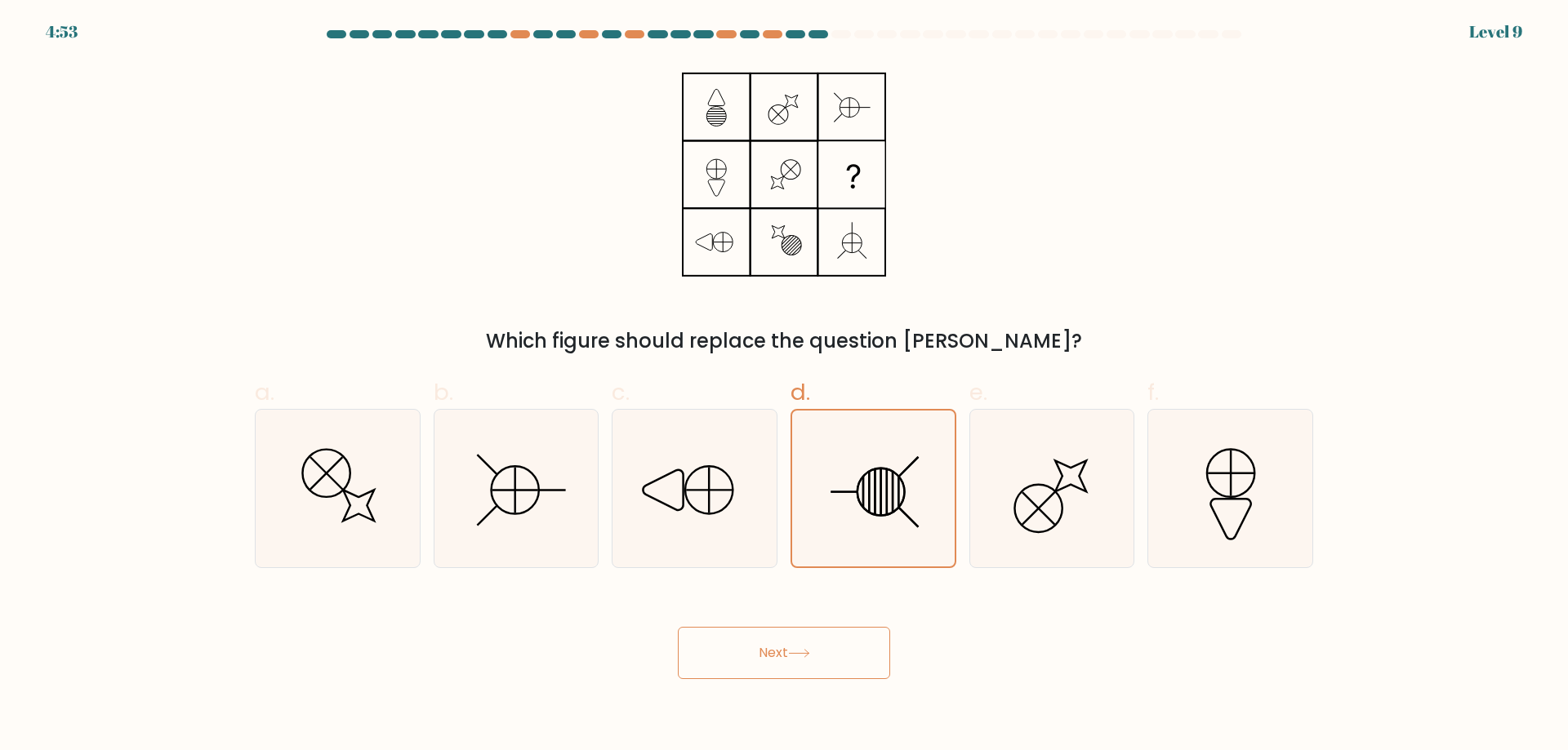
click at [780, 663] on button "Next" at bounding box center [784, 653] width 213 height 52
click at [779, 663] on button "Next" at bounding box center [784, 653] width 213 height 52
click at [778, 663] on button "Next" at bounding box center [784, 653] width 213 height 52
click at [777, 662] on button "Next" at bounding box center [784, 653] width 213 height 52
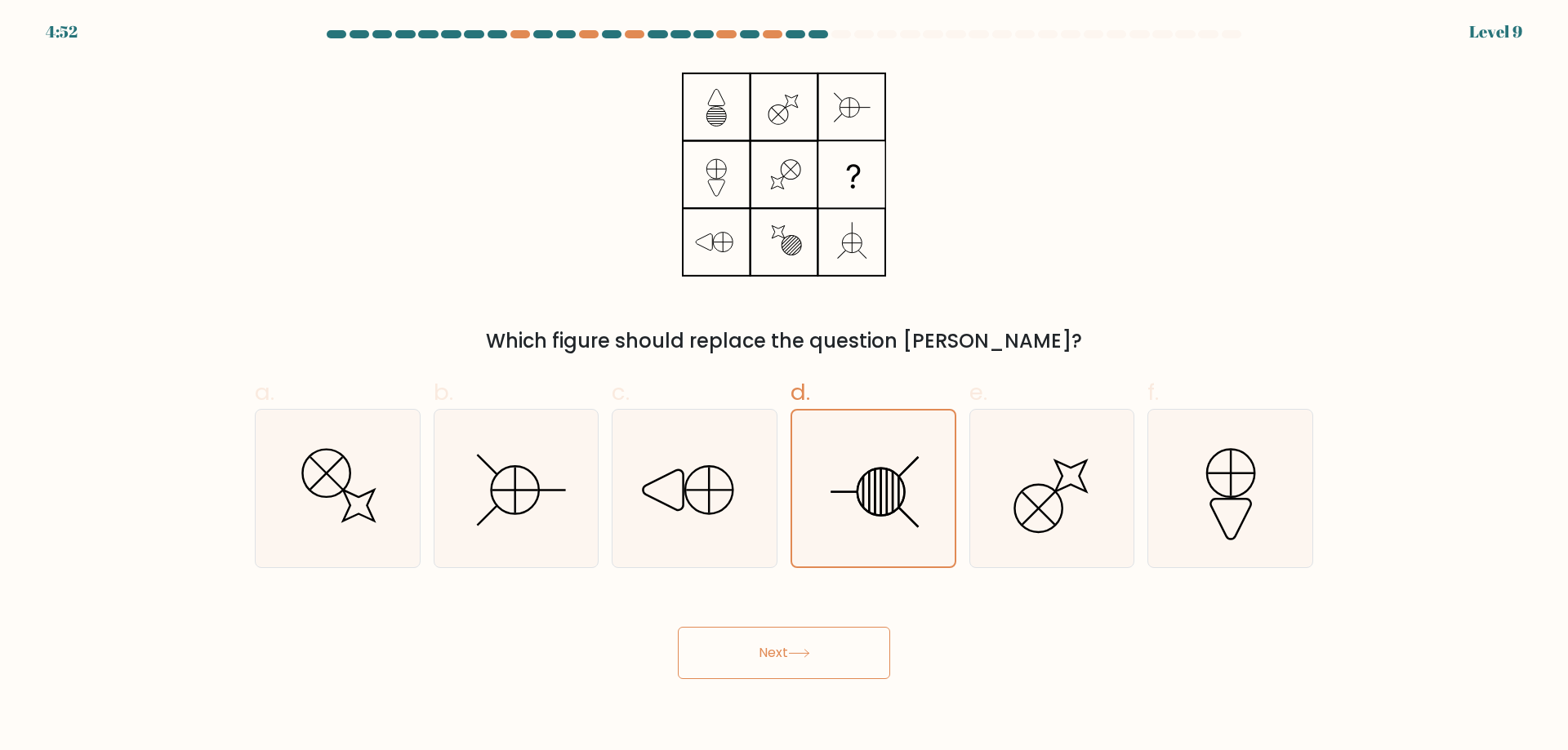
click at [777, 662] on button "Next" at bounding box center [784, 653] width 213 height 52
click at [774, 658] on button "Next" at bounding box center [784, 653] width 213 height 52
click at [769, 657] on button "Next" at bounding box center [784, 653] width 213 height 52
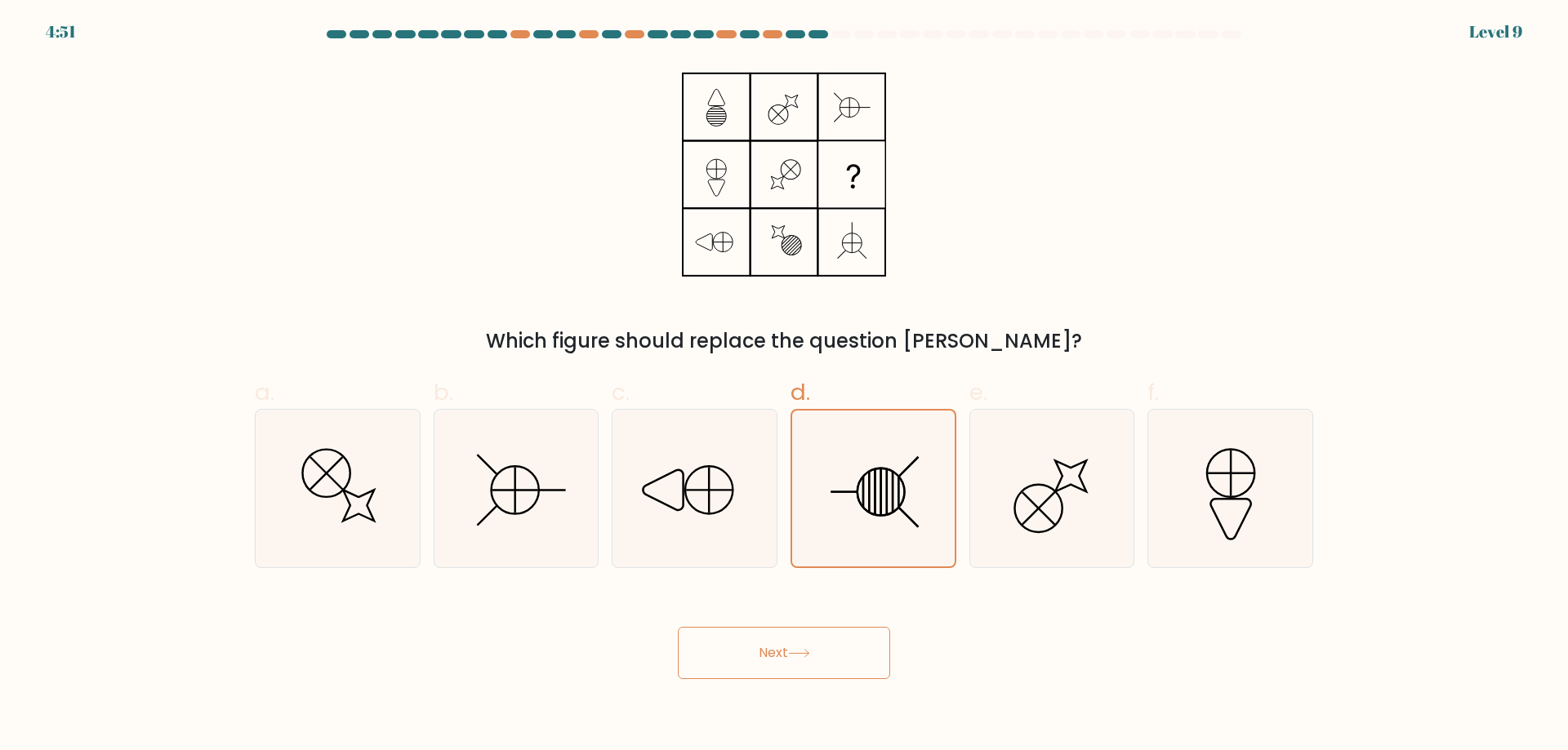
click at [769, 657] on button "Next" at bounding box center [784, 653] width 213 height 52
click at [765, 655] on button "Next" at bounding box center [784, 653] width 213 height 52
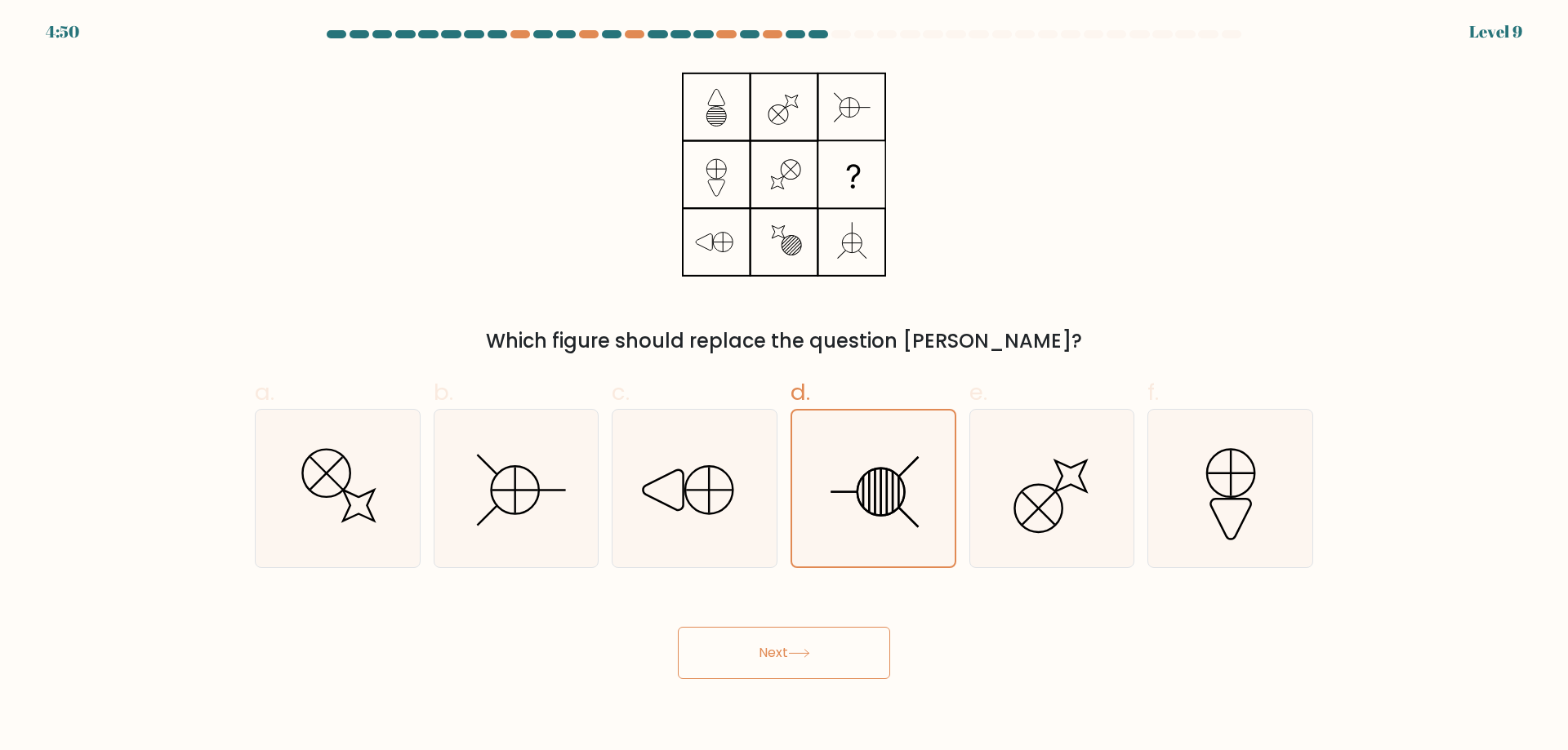
click at [765, 655] on button "Next" at bounding box center [784, 653] width 213 height 52
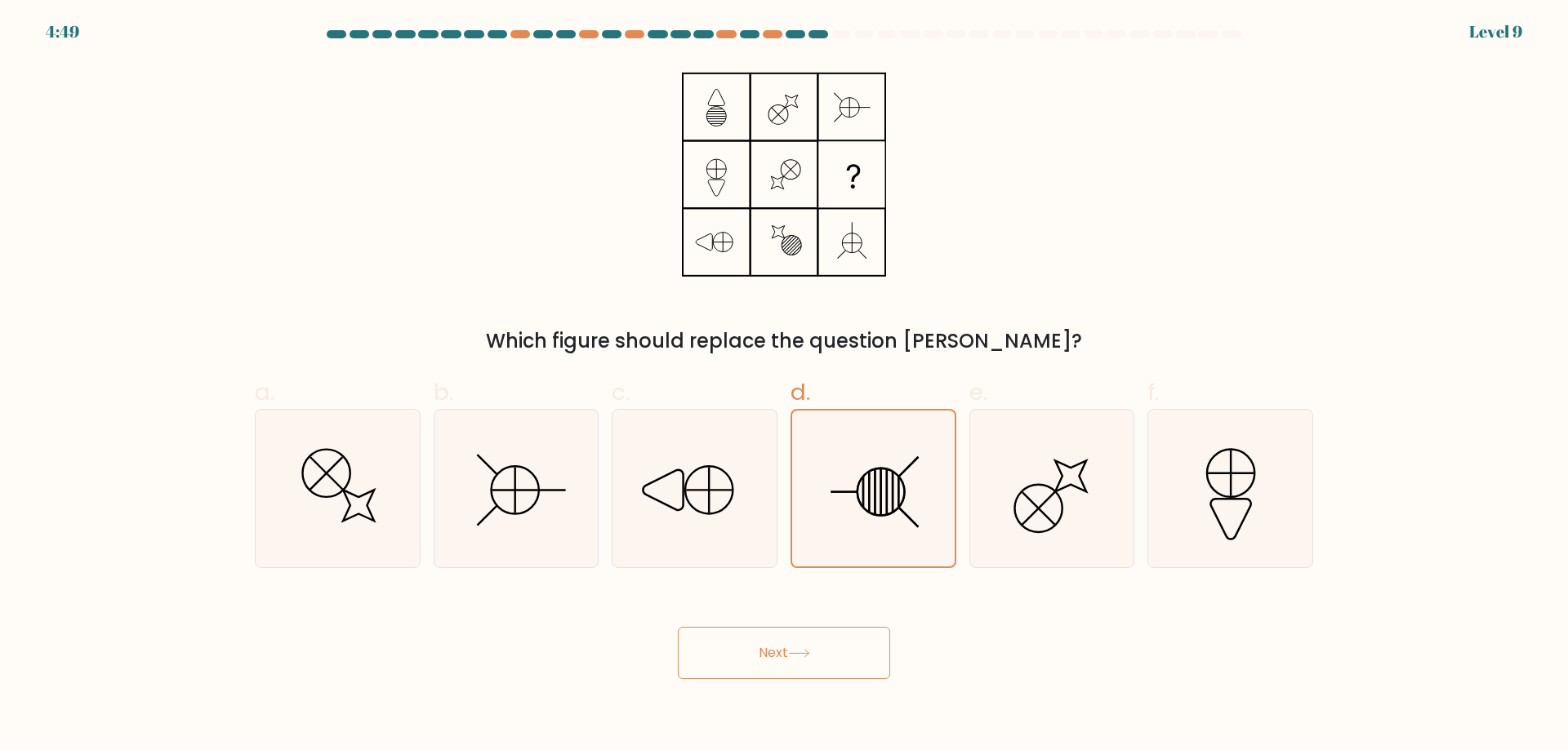
click at [765, 655] on button "Next" at bounding box center [784, 653] width 213 height 52
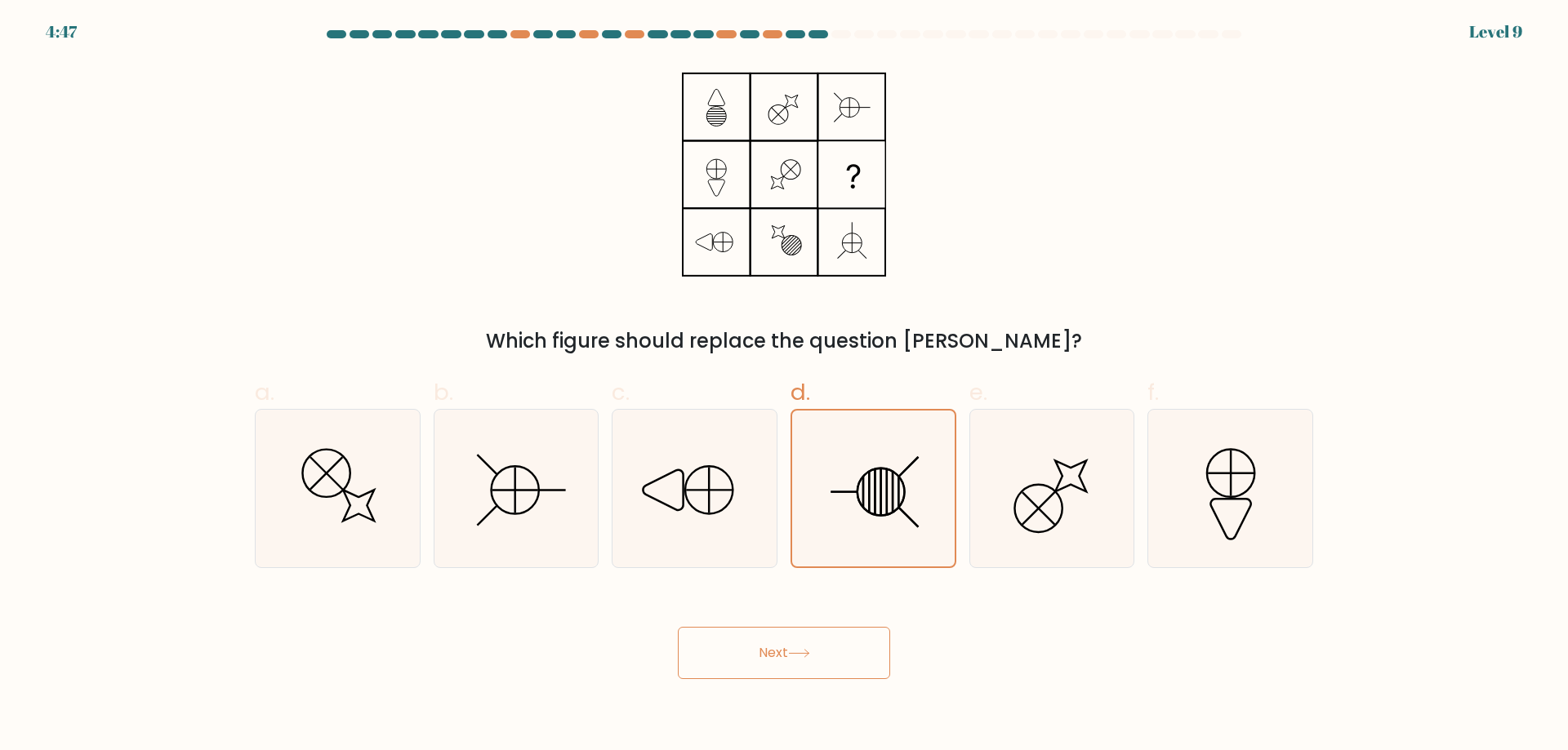
click at [763, 654] on button "Next" at bounding box center [784, 653] width 213 height 52
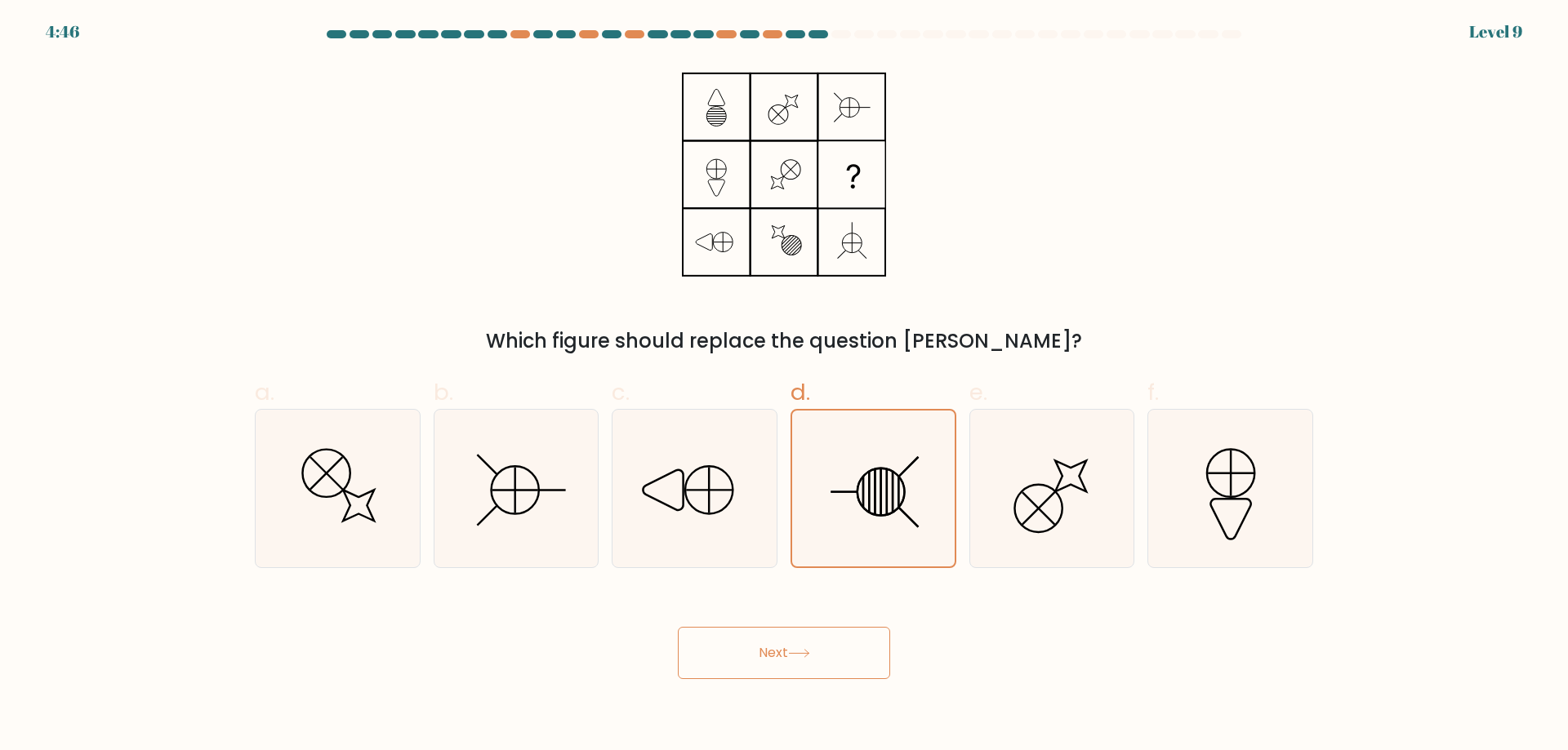
click at [763, 654] on button "Next" at bounding box center [784, 653] width 213 height 52
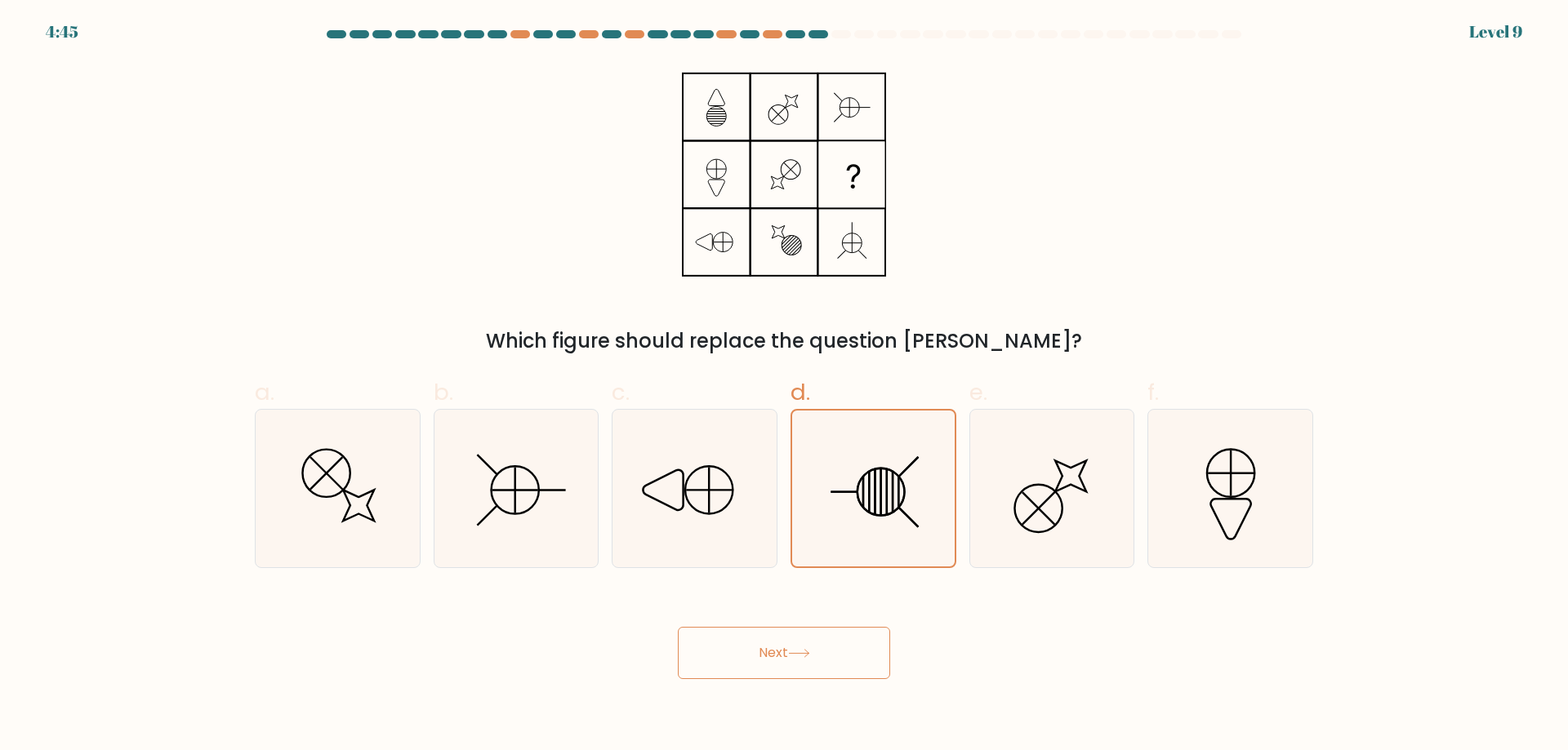
click at [763, 654] on button "Next" at bounding box center [784, 653] width 213 height 52
click at [762, 649] on button "Next" at bounding box center [784, 653] width 213 height 52
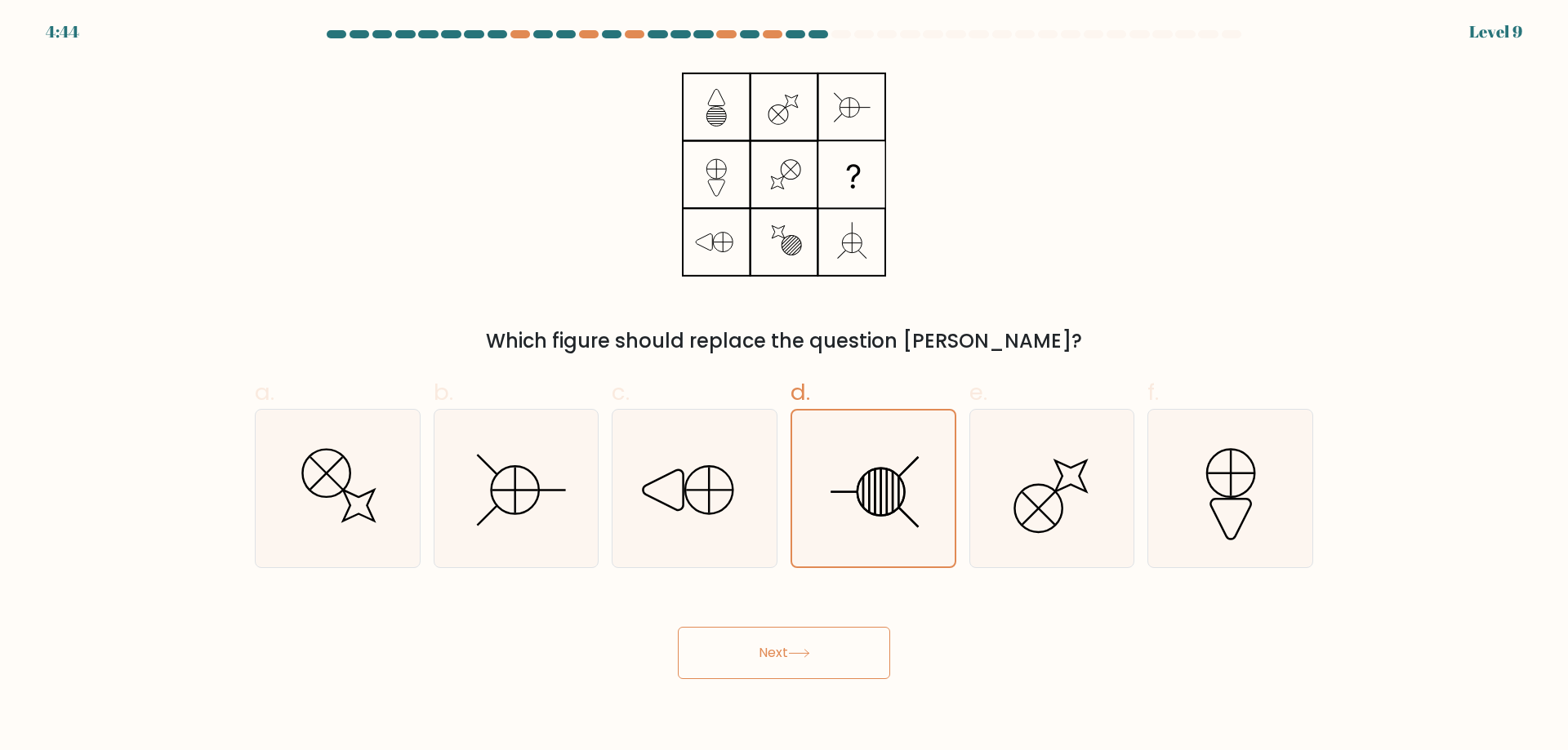
click at [762, 649] on button "Next" at bounding box center [784, 653] width 213 height 52
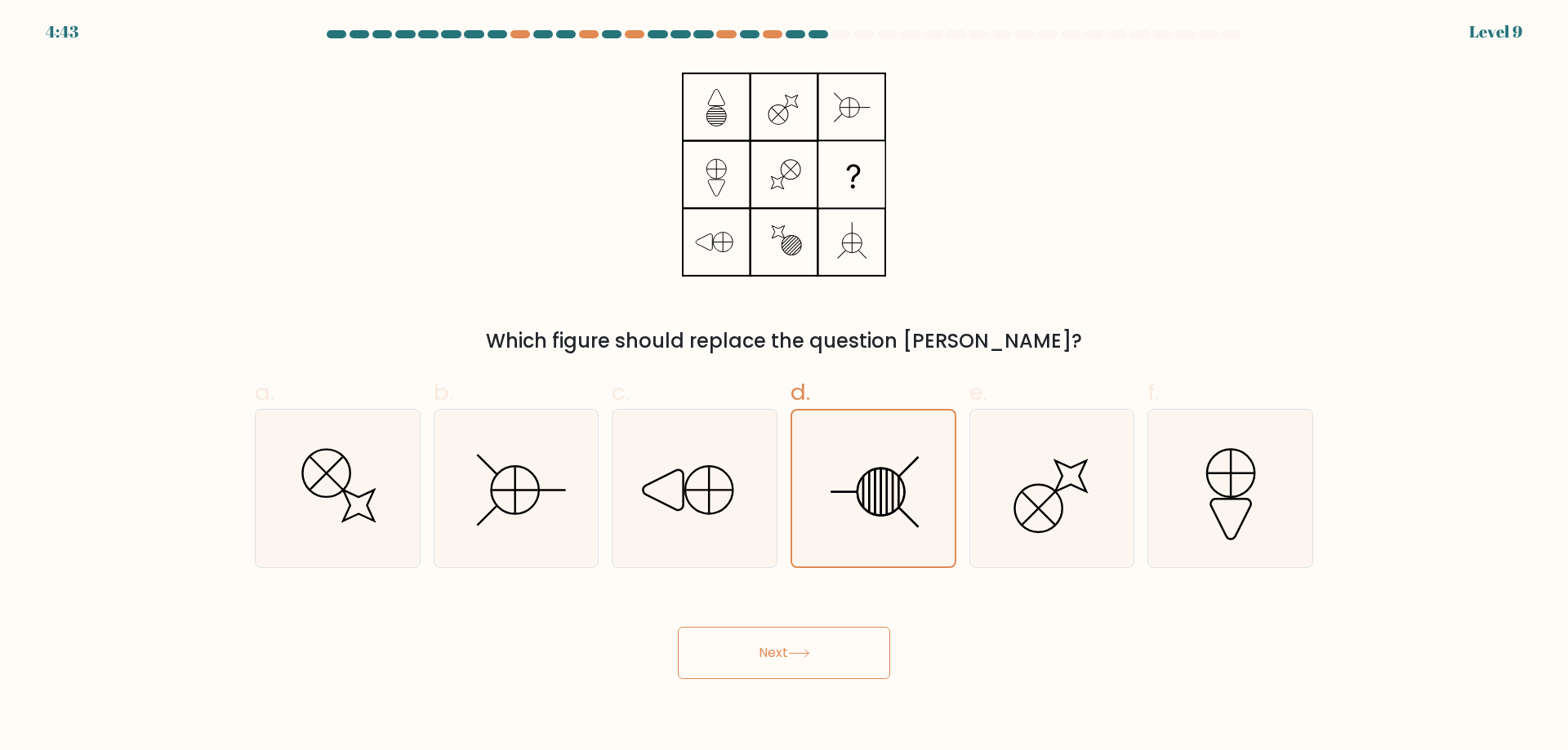
click at [762, 649] on button "Next" at bounding box center [784, 653] width 213 height 52
click at [761, 649] on button "Next" at bounding box center [784, 653] width 213 height 52
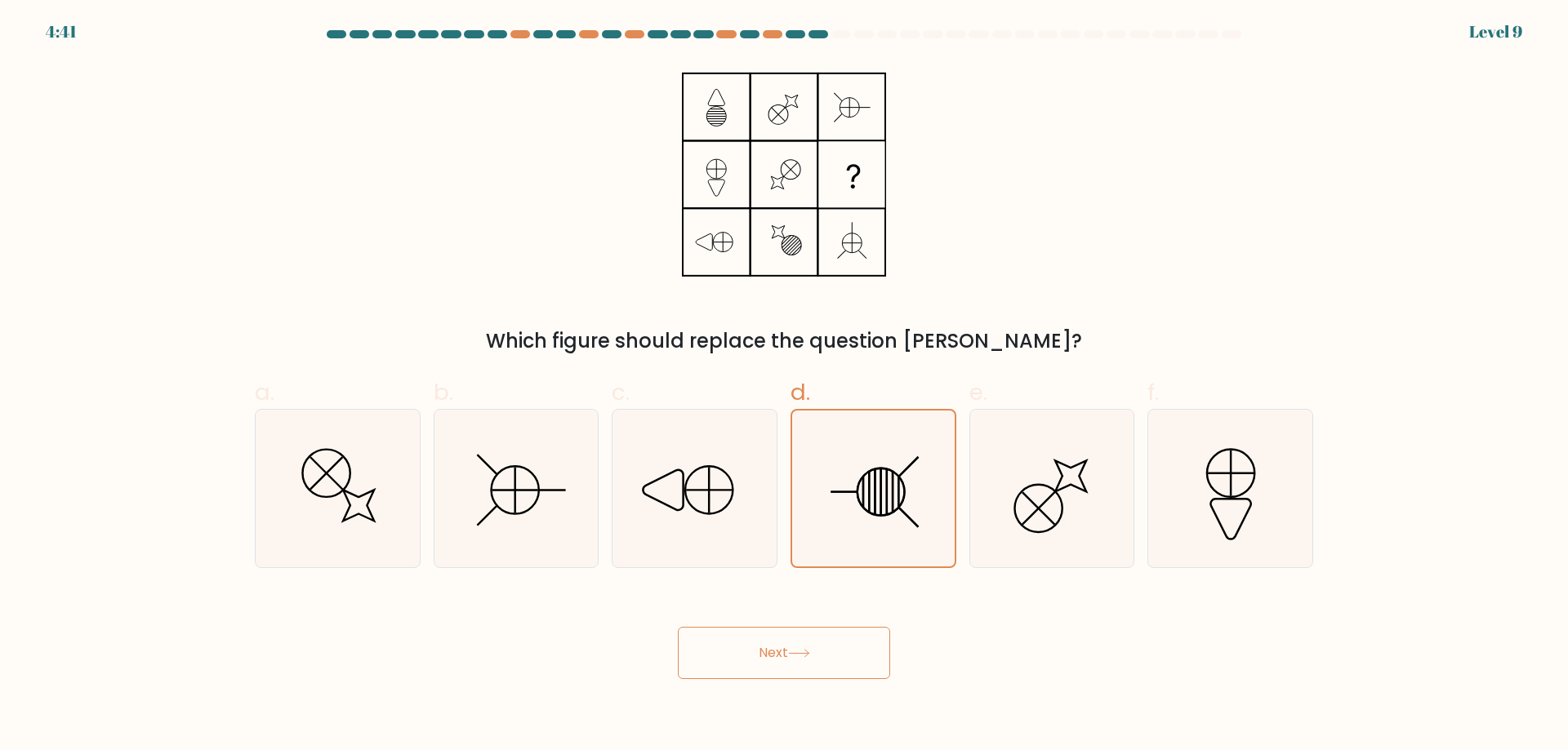
click at [761, 649] on button "Next" at bounding box center [784, 653] width 213 height 52
drag, startPoint x: 761, startPoint y: 649, endPoint x: 718, endPoint y: 657, distance: 43.7
click at [731, 654] on button "Next" at bounding box center [784, 653] width 213 height 52
drag, startPoint x: 787, startPoint y: 652, endPoint x: 810, endPoint y: 649, distance: 23.2
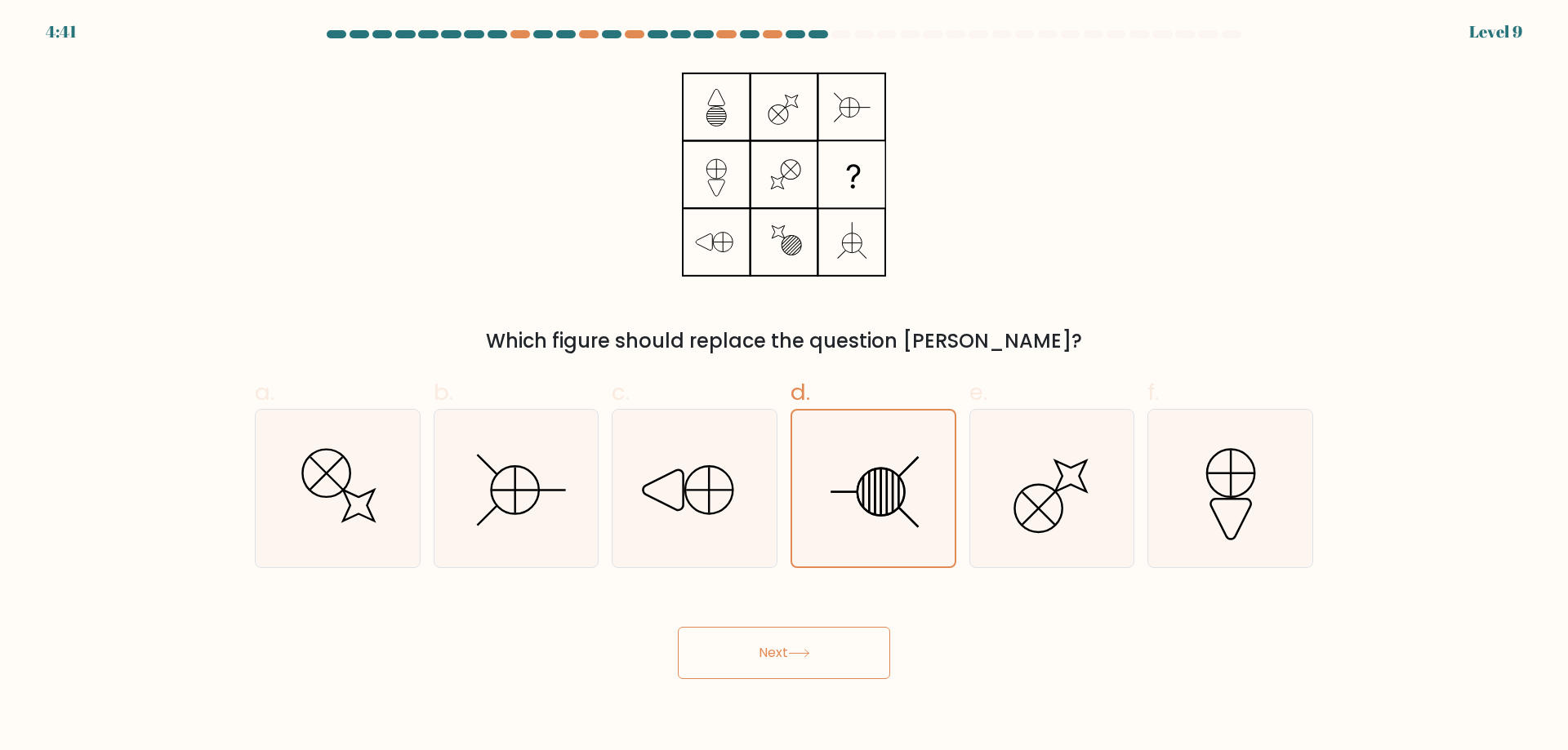
click at [807, 649] on button "Next" at bounding box center [784, 653] width 213 height 52
click at [834, 647] on button "Next" at bounding box center [784, 653] width 213 height 52
click at [829, 652] on button "Next" at bounding box center [784, 653] width 213 height 52
click at [828, 653] on button "Next" at bounding box center [784, 653] width 213 height 52
click at [843, 652] on button "Next" at bounding box center [784, 653] width 213 height 52
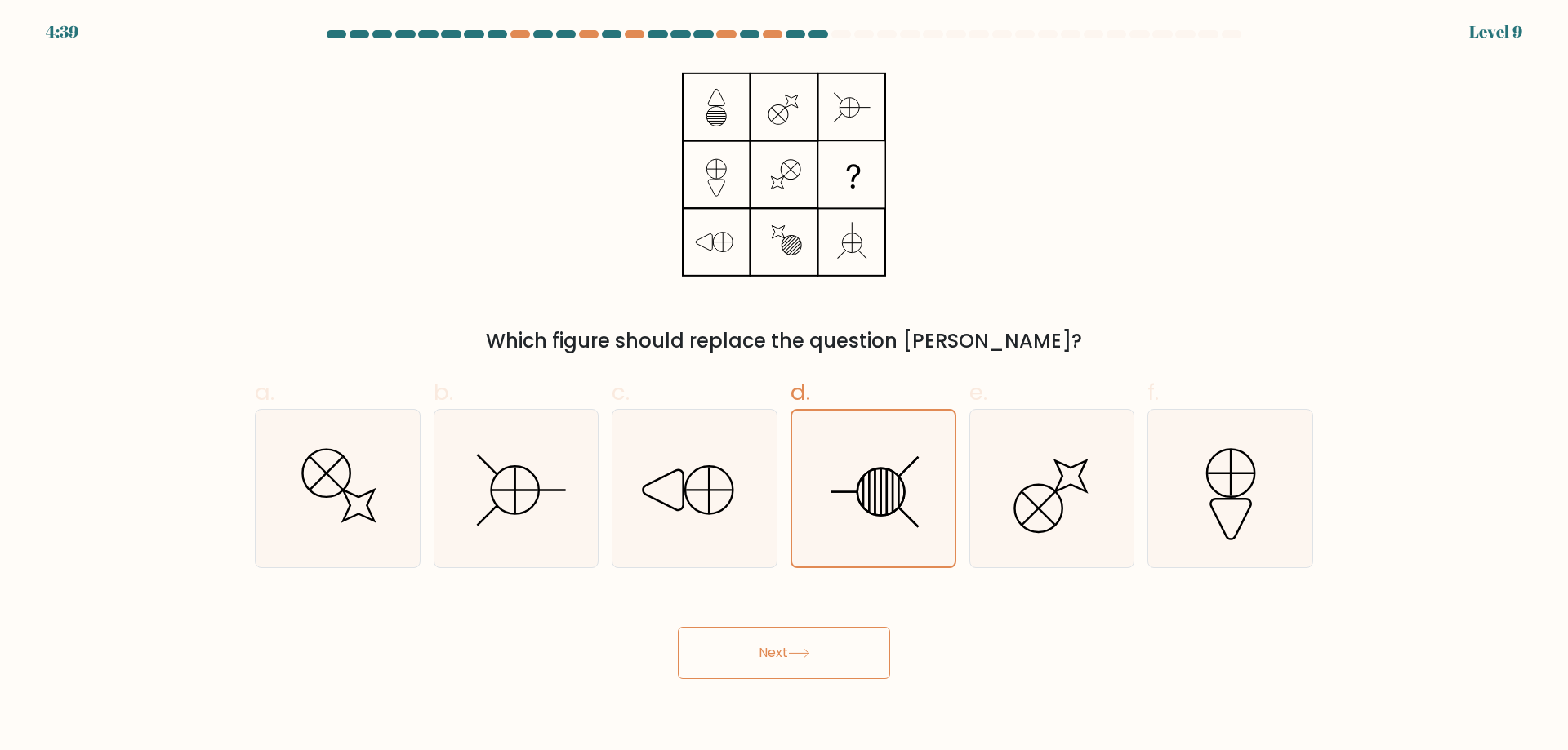
drag, startPoint x: 845, startPoint y: 652, endPoint x: 855, endPoint y: 652, distance: 10.0
click at [847, 653] on button "Next" at bounding box center [784, 653] width 213 height 52
click at [855, 652] on button "Next" at bounding box center [784, 653] width 213 height 52
click at [862, 650] on button "Next" at bounding box center [784, 653] width 213 height 52
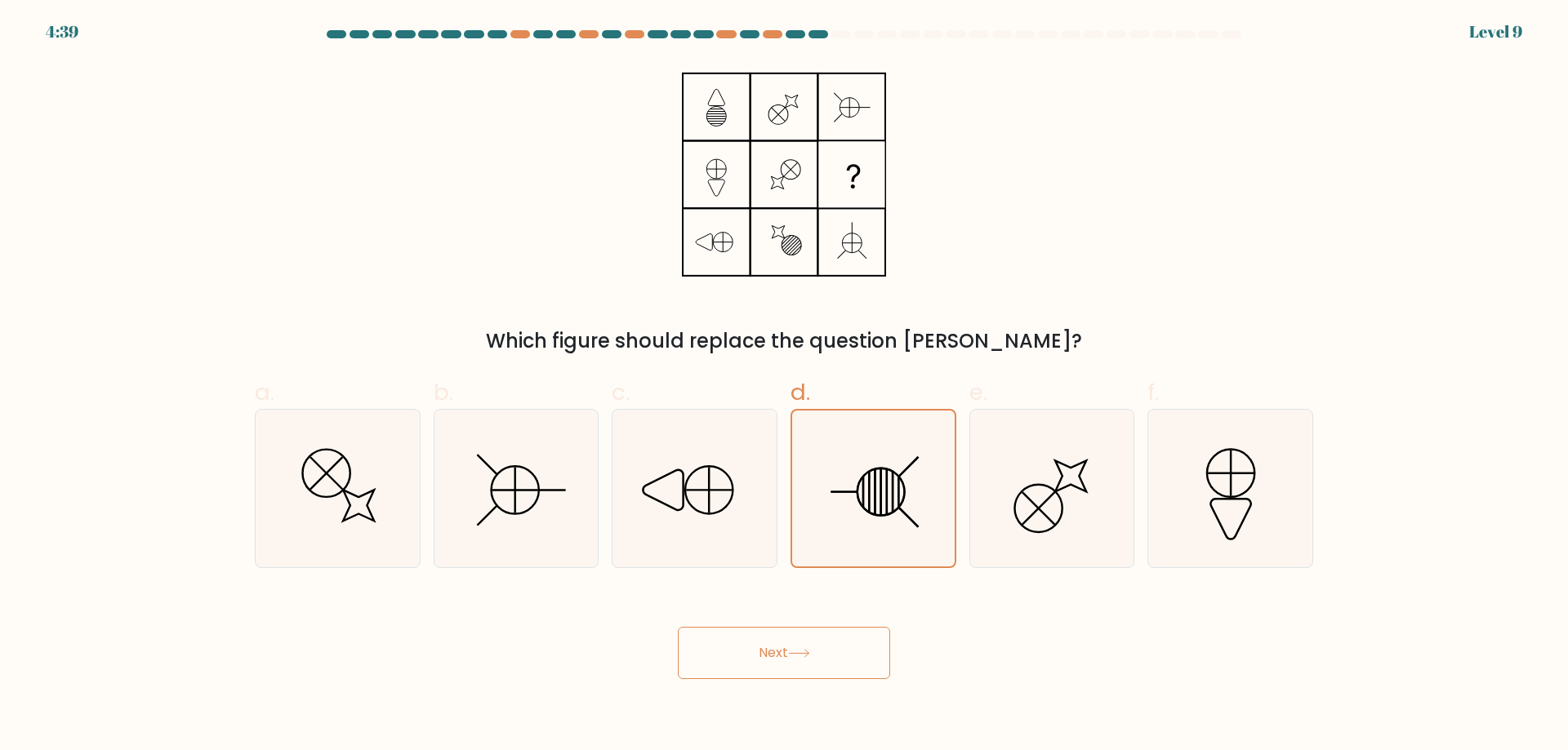
drag, startPoint x: 864, startPoint y: 650, endPoint x: 840, endPoint y: 641, distance: 25.6
click at [863, 651] on button "Next" at bounding box center [784, 653] width 213 height 52
click at [840, 641] on button "Next" at bounding box center [784, 653] width 213 height 52
drag, startPoint x: 812, startPoint y: 650, endPoint x: 793, endPoint y: 655, distance: 19.6
click at [798, 653] on button "Next" at bounding box center [784, 653] width 213 height 52
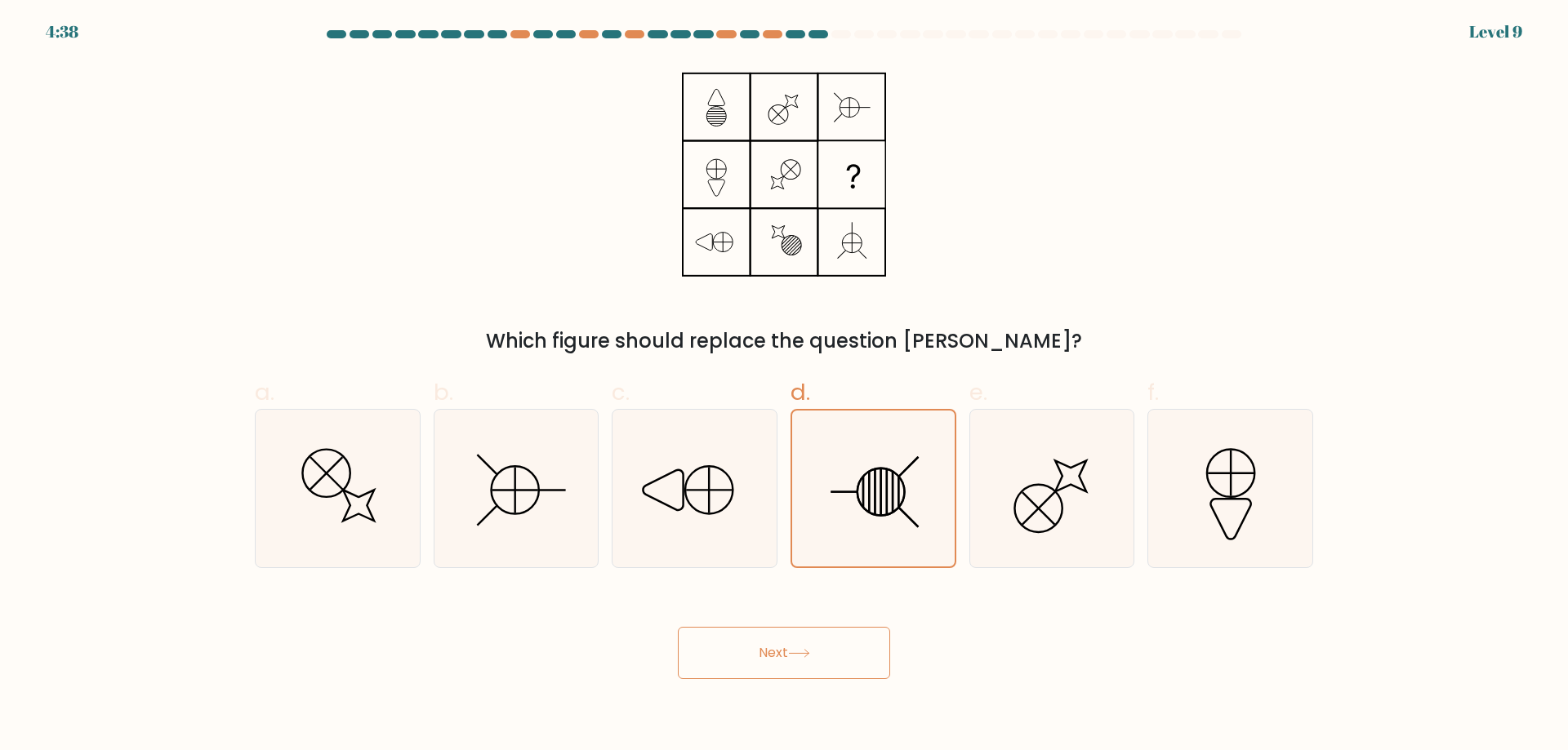
drag, startPoint x: 793, startPoint y: 655, endPoint x: 777, endPoint y: 655, distance: 16.0
click at [782, 655] on button "Next" at bounding box center [784, 653] width 213 height 52
click at [777, 655] on button "Next" at bounding box center [784, 653] width 213 height 52
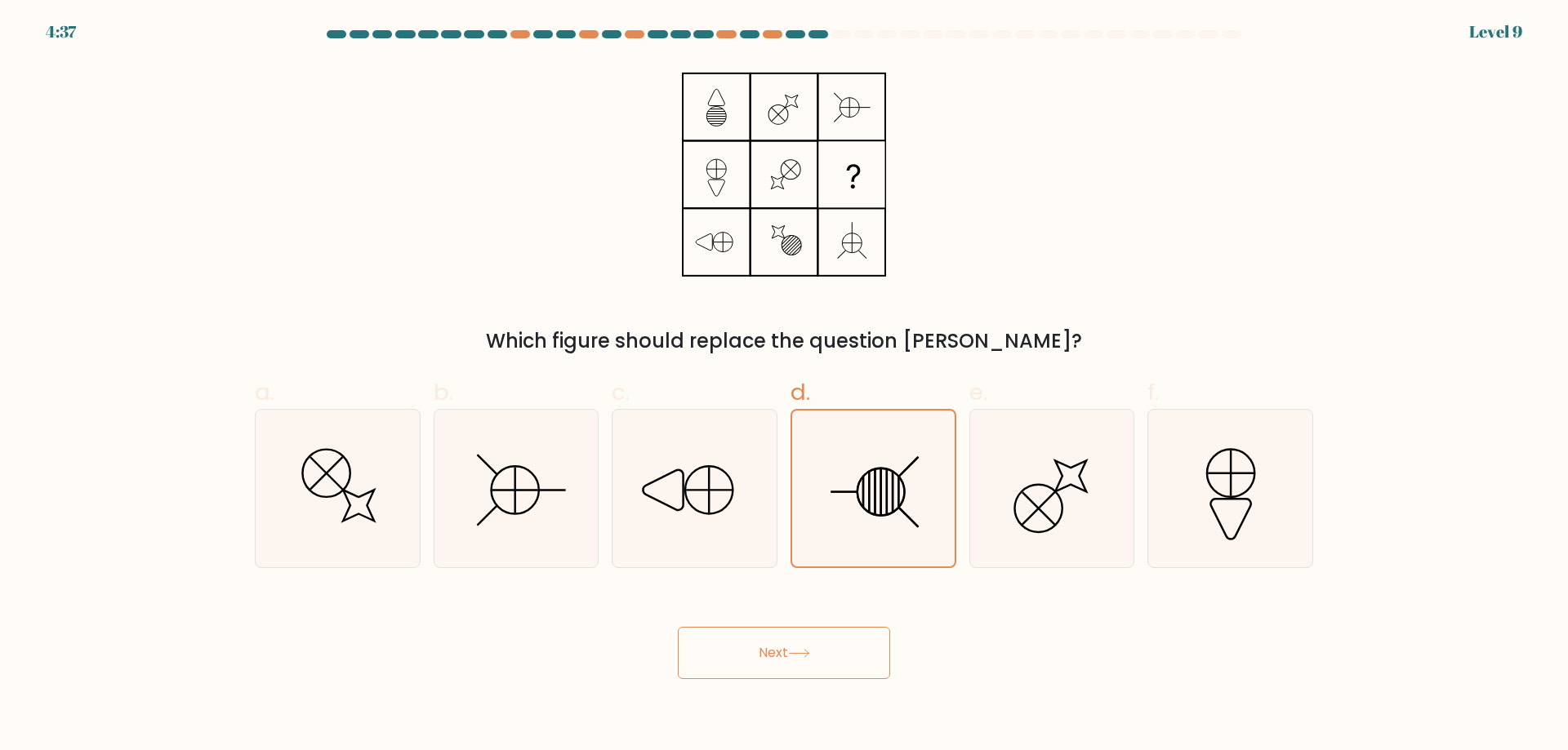
click at [777, 655] on button "Next" at bounding box center [784, 653] width 213 height 52
click at [777, 654] on button "Next" at bounding box center [784, 653] width 213 height 52
click at [515, 494] on line at bounding box center [515, 490] width 0 height 46
click at [784, 386] on input "b." at bounding box center [784, 381] width 1 height 10
radio input "true"
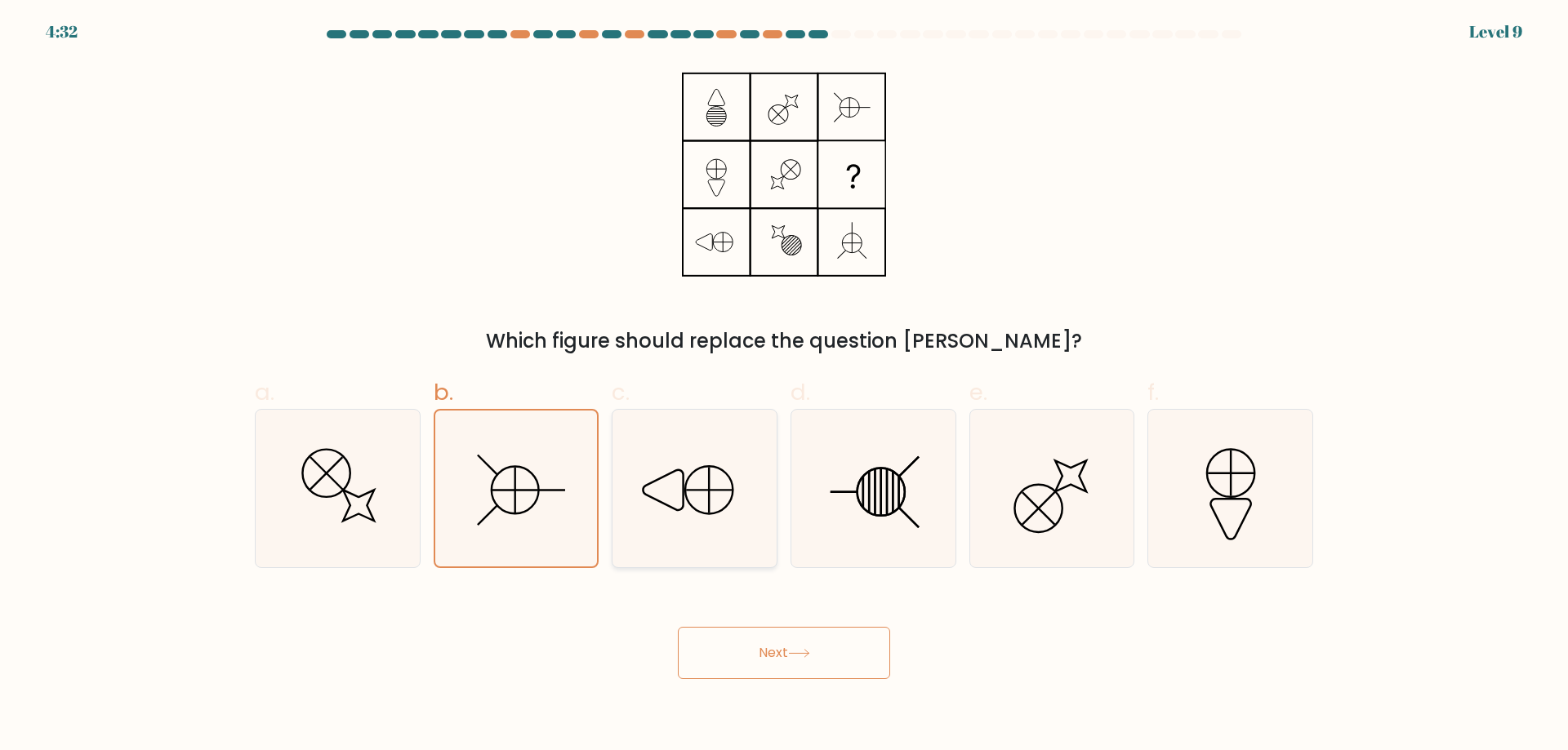
click at [695, 463] on icon at bounding box center [694, 488] width 157 height 157
click at [784, 386] on input "c." at bounding box center [784, 381] width 1 height 10
radio input "true"
click at [818, 487] on icon at bounding box center [873, 488] width 157 height 157
click at [785, 386] on input "d." at bounding box center [784, 381] width 1 height 10
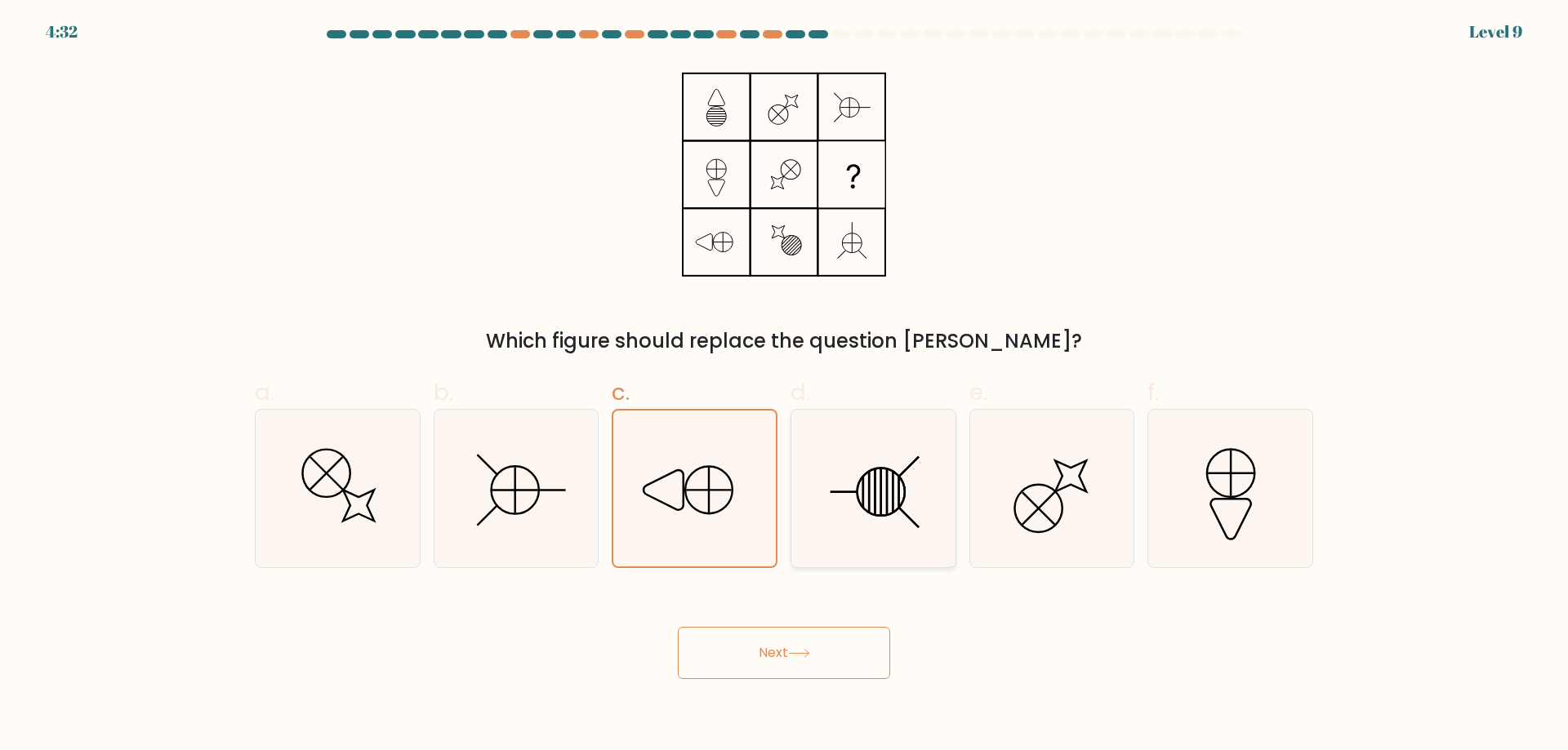
radio input "true"
click at [1061, 541] on icon at bounding box center [1051, 488] width 157 height 157
click at [785, 386] on input "e." at bounding box center [784, 381] width 1 height 10
radio input "true"
click at [1208, 527] on icon at bounding box center [1230, 488] width 157 height 157
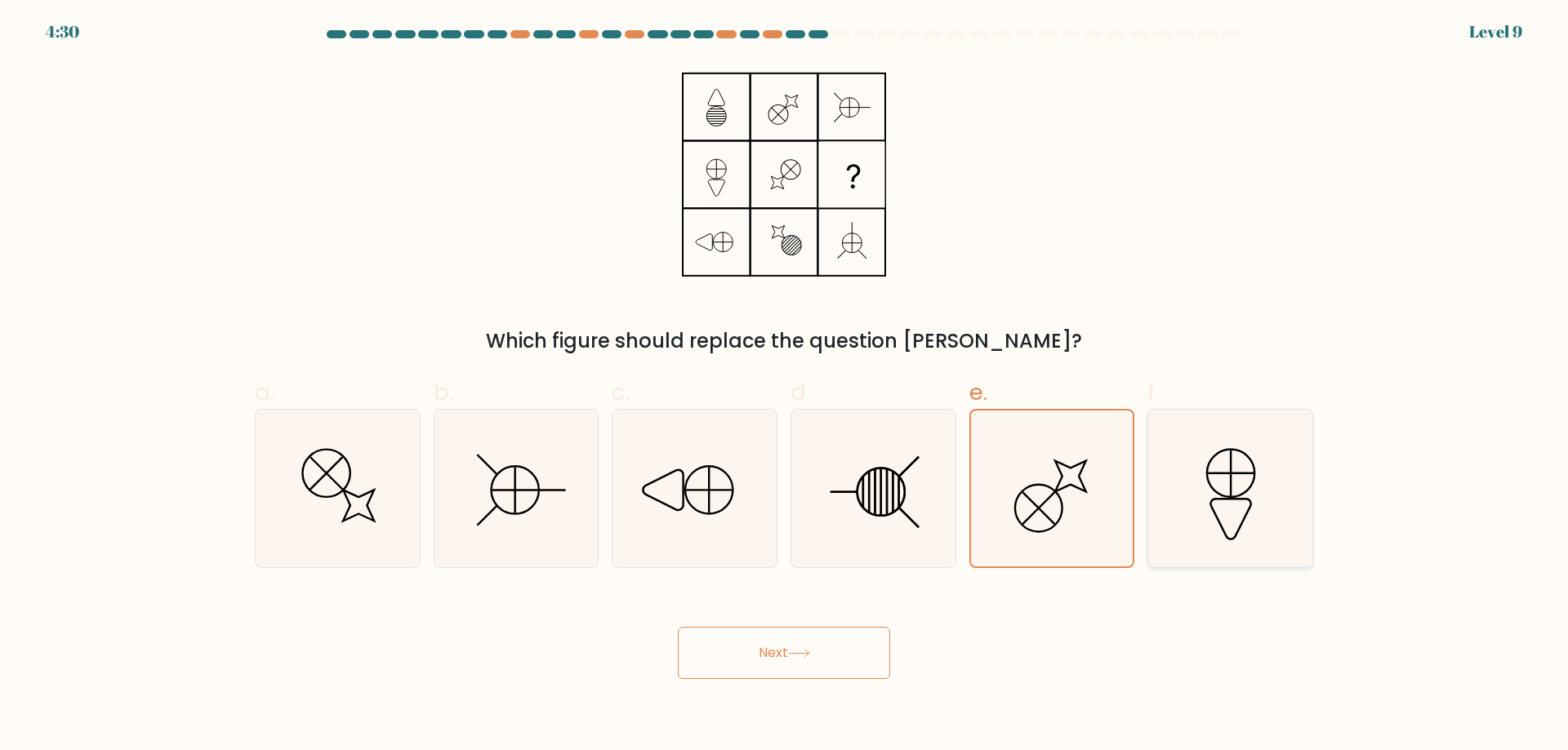
click at [785, 386] on input "f." at bounding box center [784, 381] width 1 height 10
radio input "true"
click at [904, 507] on icon at bounding box center [873, 488] width 157 height 157
click at [785, 386] on input "d." at bounding box center [784, 381] width 1 height 10
radio input "true"
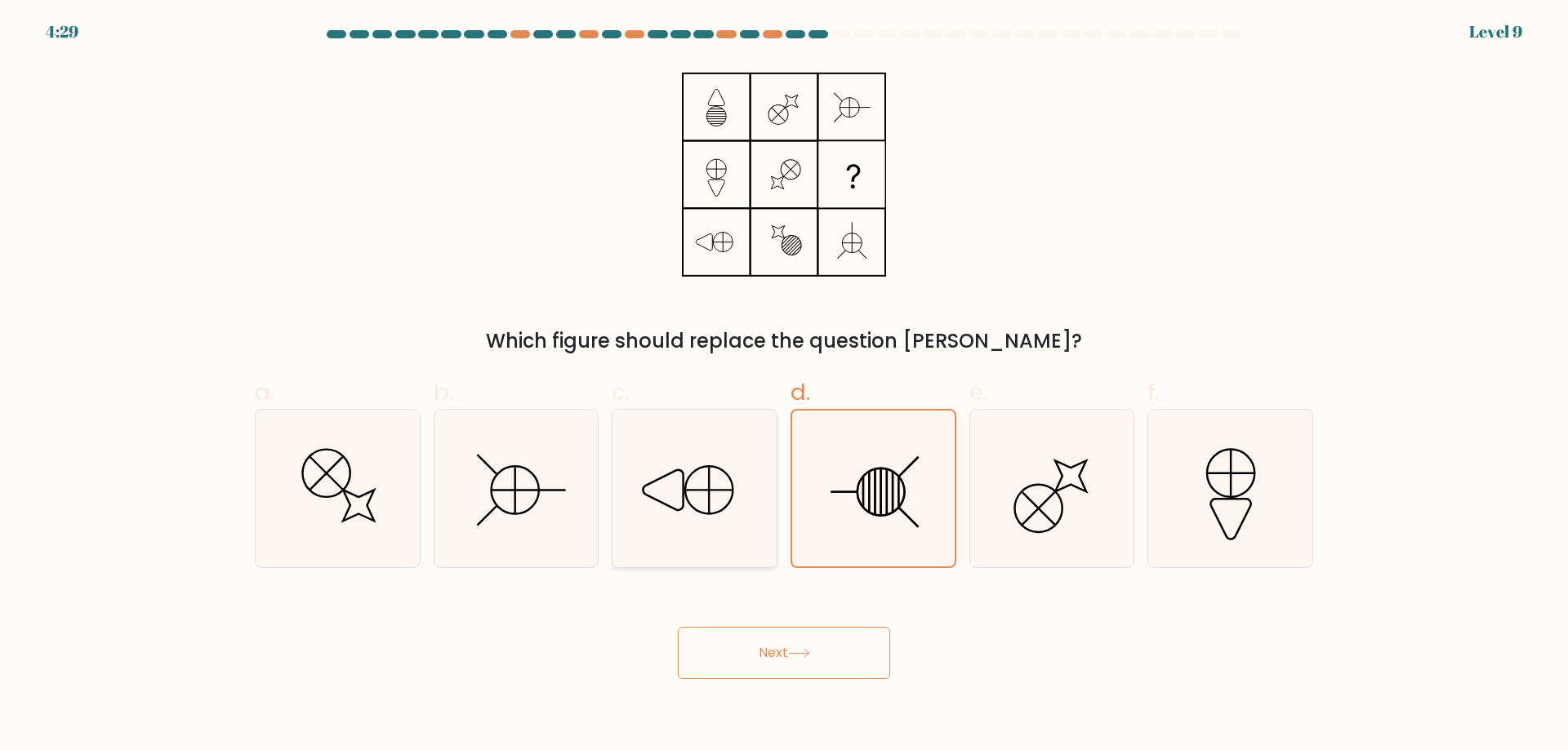
click at [692, 504] on icon at bounding box center [694, 488] width 157 height 157
click at [784, 386] on input "c." at bounding box center [784, 381] width 1 height 10
radio input "true"
click at [600, 503] on div "b." at bounding box center [516, 472] width 179 height 193
click at [540, 489] on line at bounding box center [552, 489] width 28 height 0
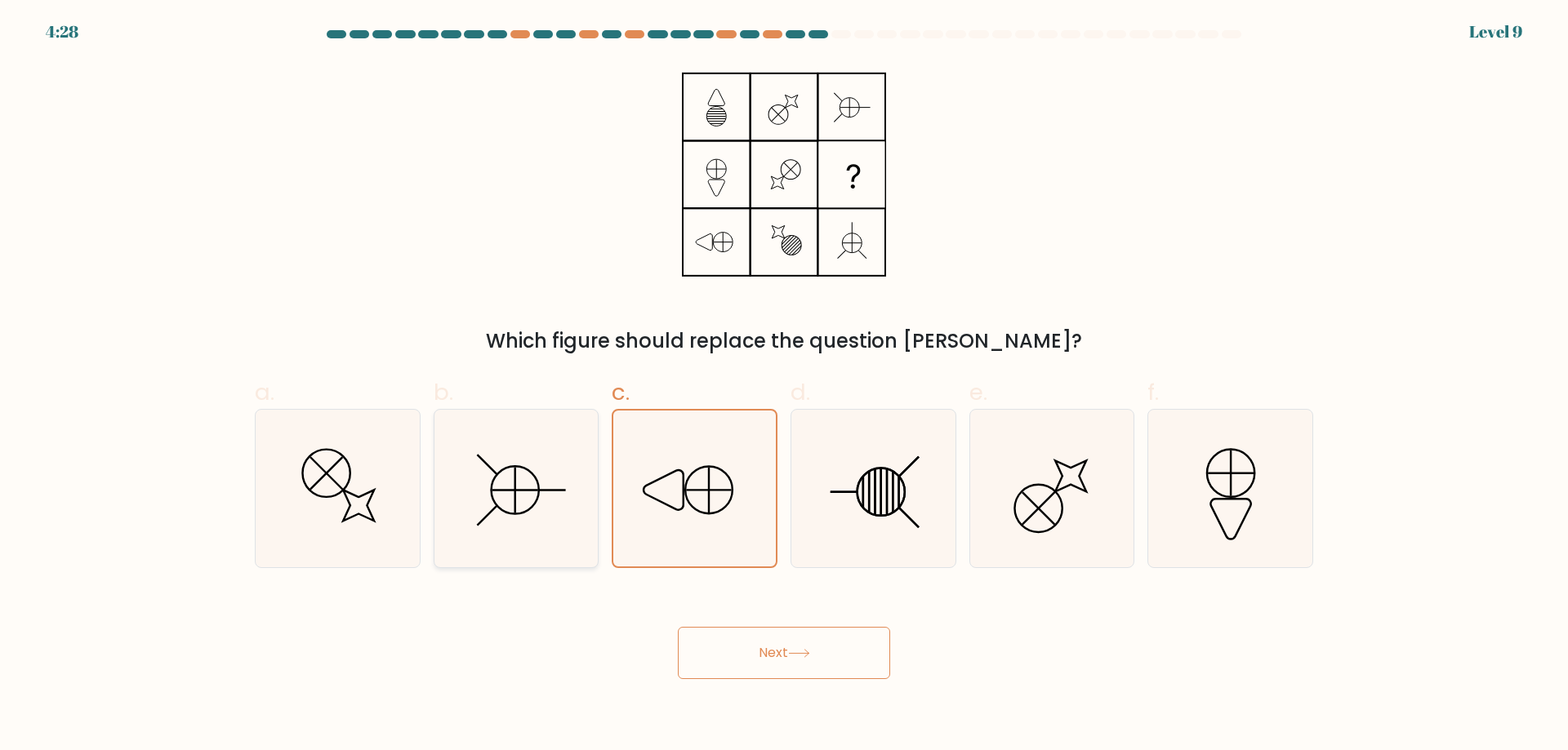
click at [784, 386] on input "b." at bounding box center [784, 381] width 1 height 10
radio input "true"
click at [373, 471] on icon at bounding box center [337, 488] width 157 height 157
click at [784, 386] on input "a." at bounding box center [784, 381] width 1 height 10
radio input "true"
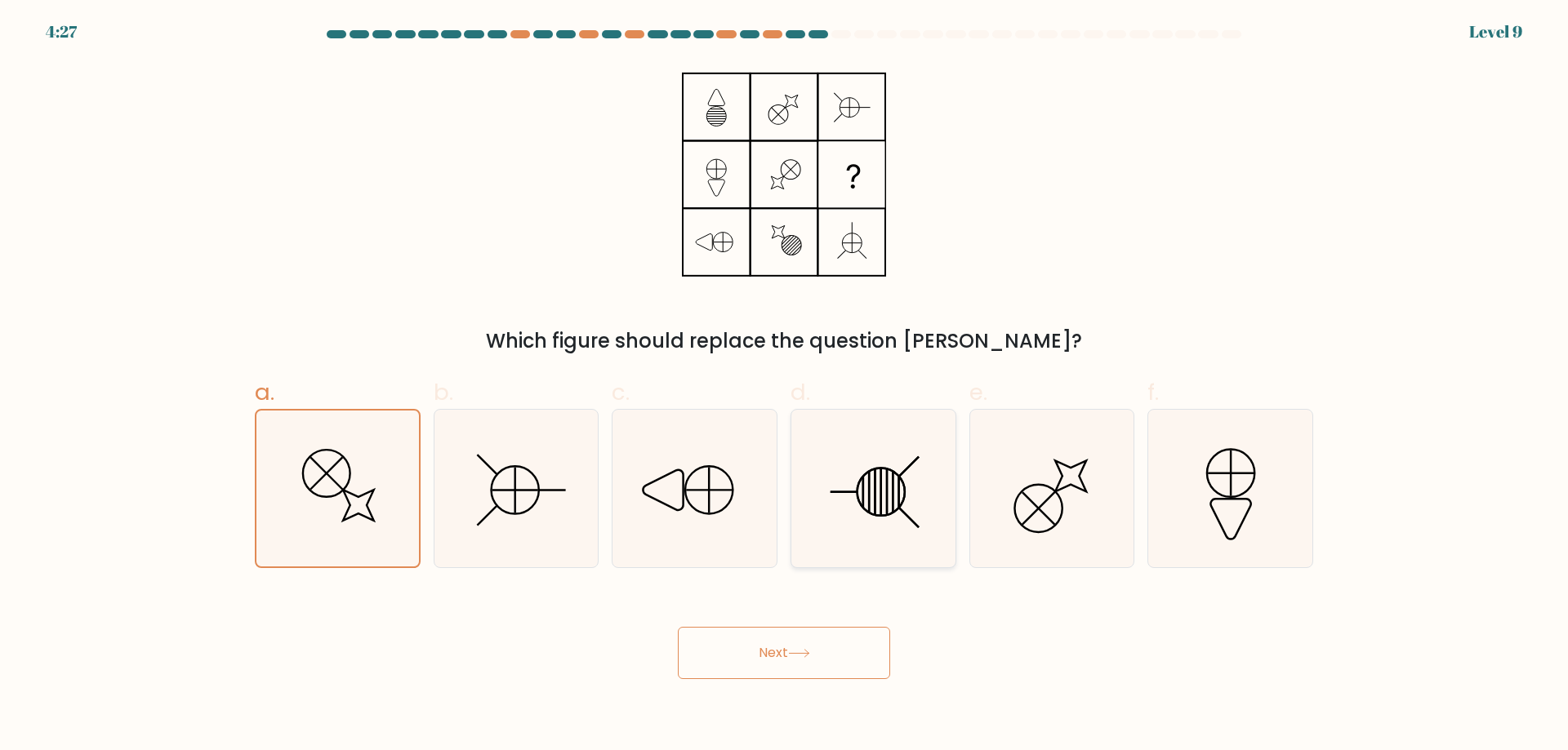
drag, startPoint x: 929, startPoint y: 446, endPoint x: 916, endPoint y: 463, distance: 21.4
click at [929, 449] on icon at bounding box center [873, 488] width 157 height 157
click at [785, 386] on input "d." at bounding box center [784, 381] width 1 height 10
radio input "true"
click at [802, 624] on div "Next" at bounding box center [784, 633] width 1078 height 91
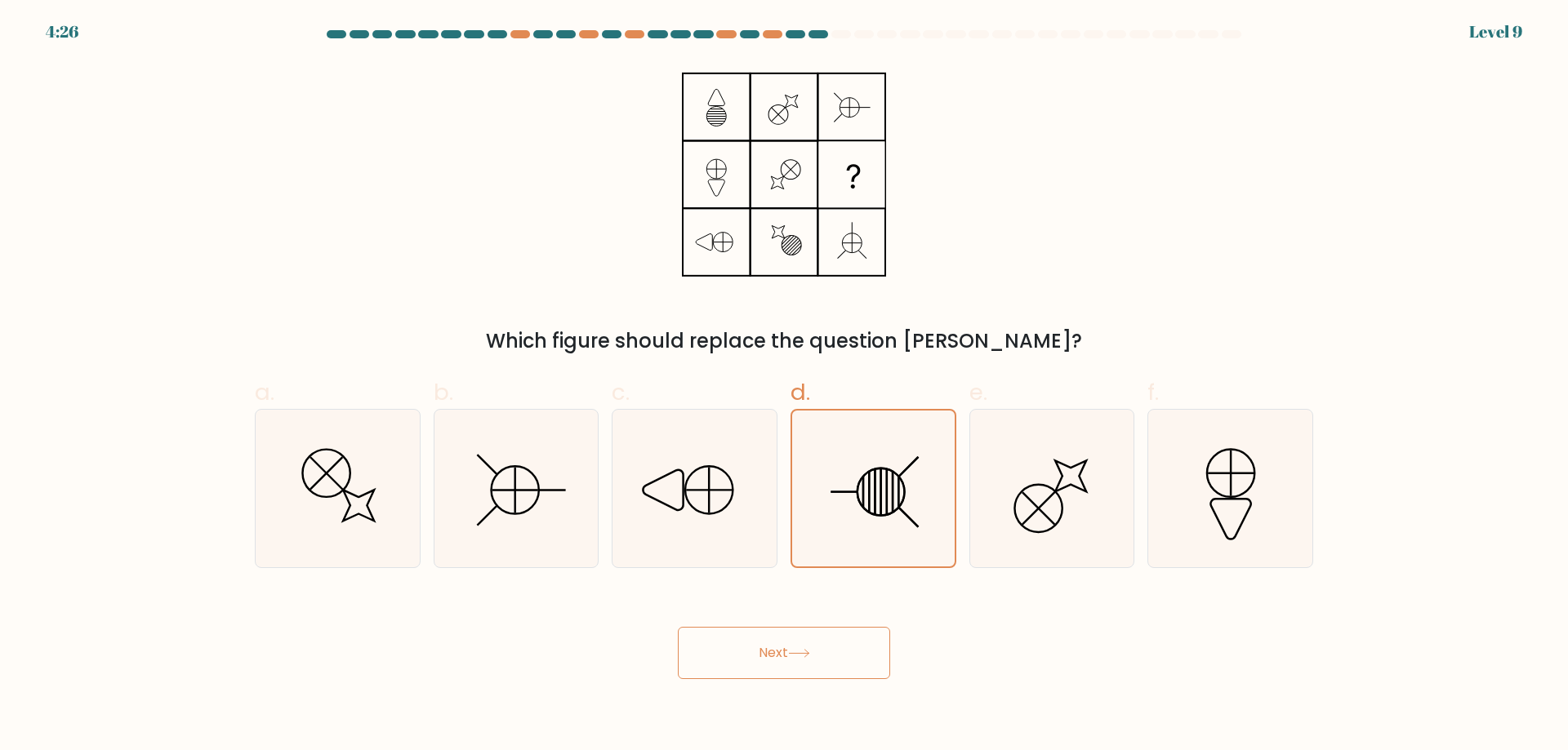
click at [775, 640] on button "Next" at bounding box center [784, 653] width 213 height 52
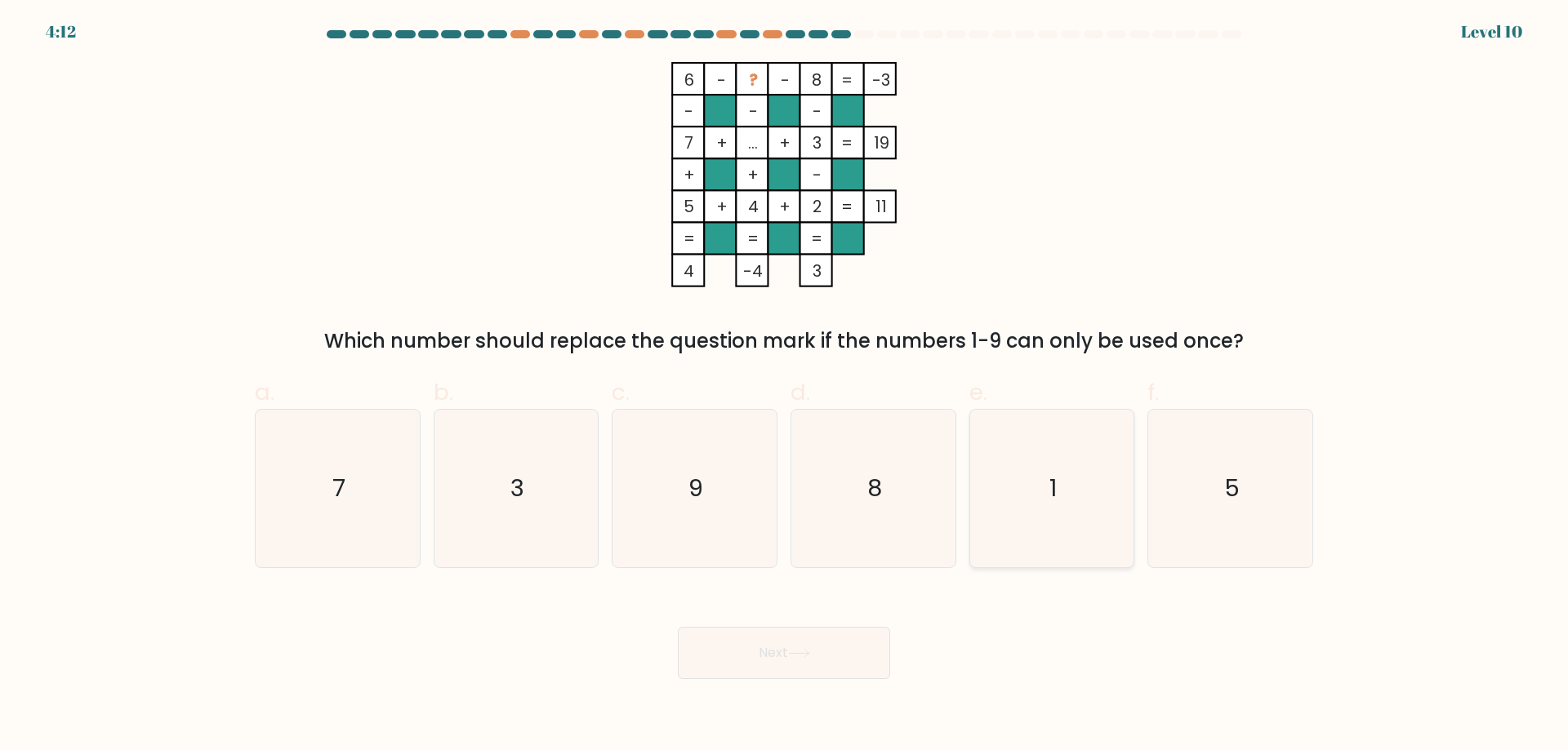
click at [1090, 532] on icon "1" at bounding box center [1051, 488] width 157 height 157
click at [785, 386] on input "e. 1" at bounding box center [784, 381] width 1 height 10
radio input "true"
click at [781, 642] on button "Next" at bounding box center [784, 653] width 213 height 52
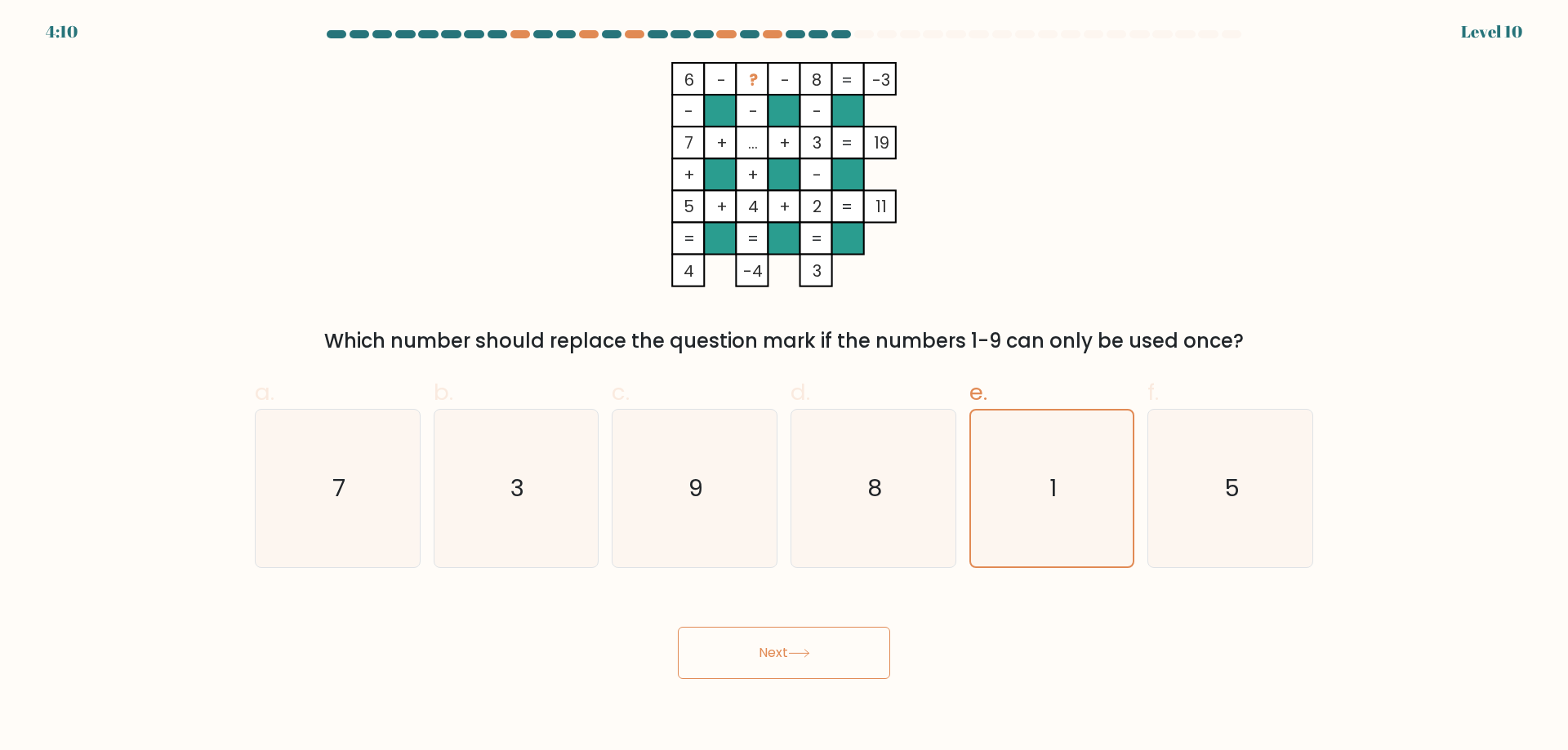
click at [781, 642] on button "Next" at bounding box center [784, 653] width 213 height 52
click at [781, 641] on button "Next" at bounding box center [784, 653] width 213 height 52
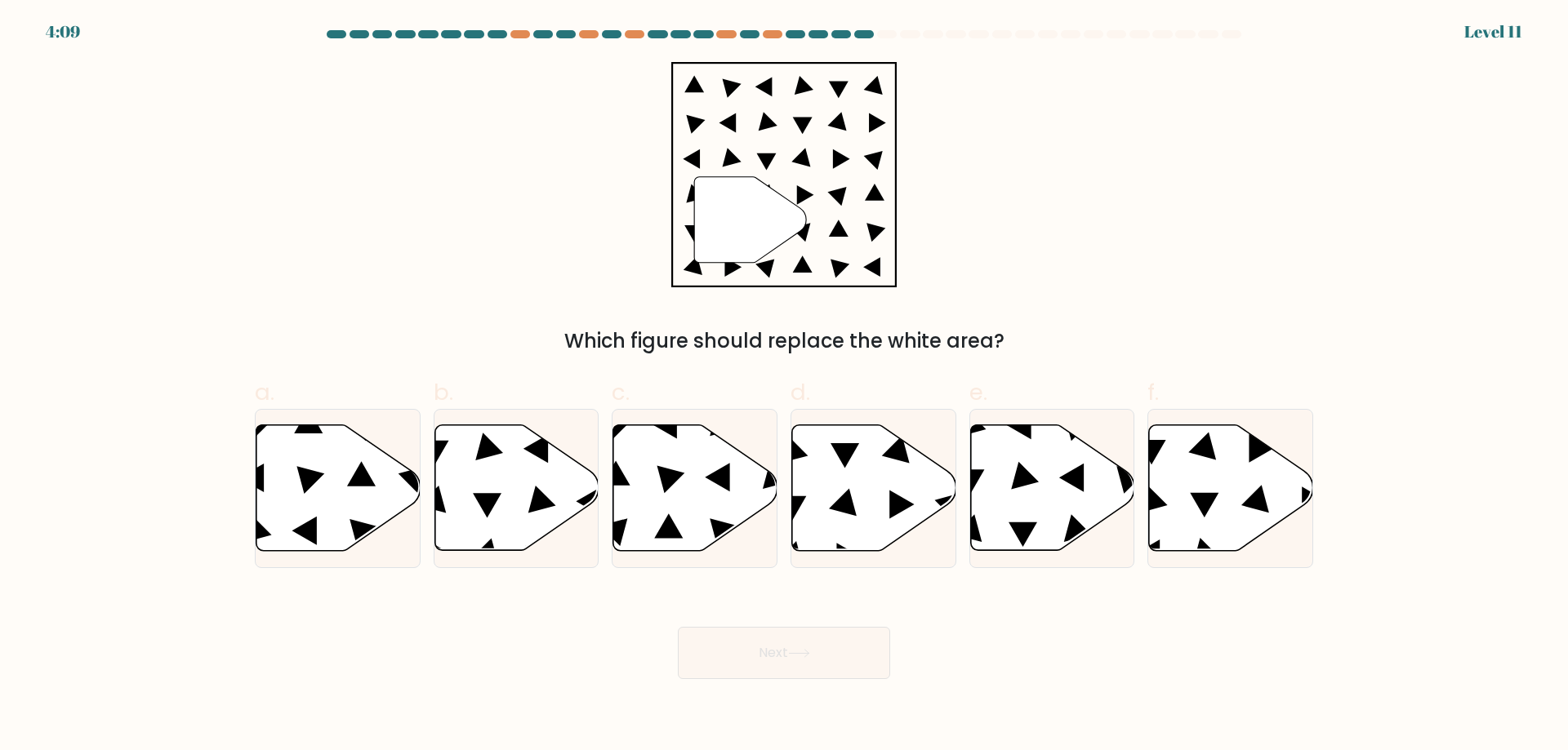
click at [784, 634] on button "Next" at bounding box center [784, 653] width 213 height 52
click at [1047, 270] on div "" Which figure should replace the white area?" at bounding box center [784, 209] width 1078 height 294
click at [860, 481] on icon at bounding box center [874, 488] width 164 height 126
click at [785, 386] on input "d." at bounding box center [784, 381] width 1 height 10
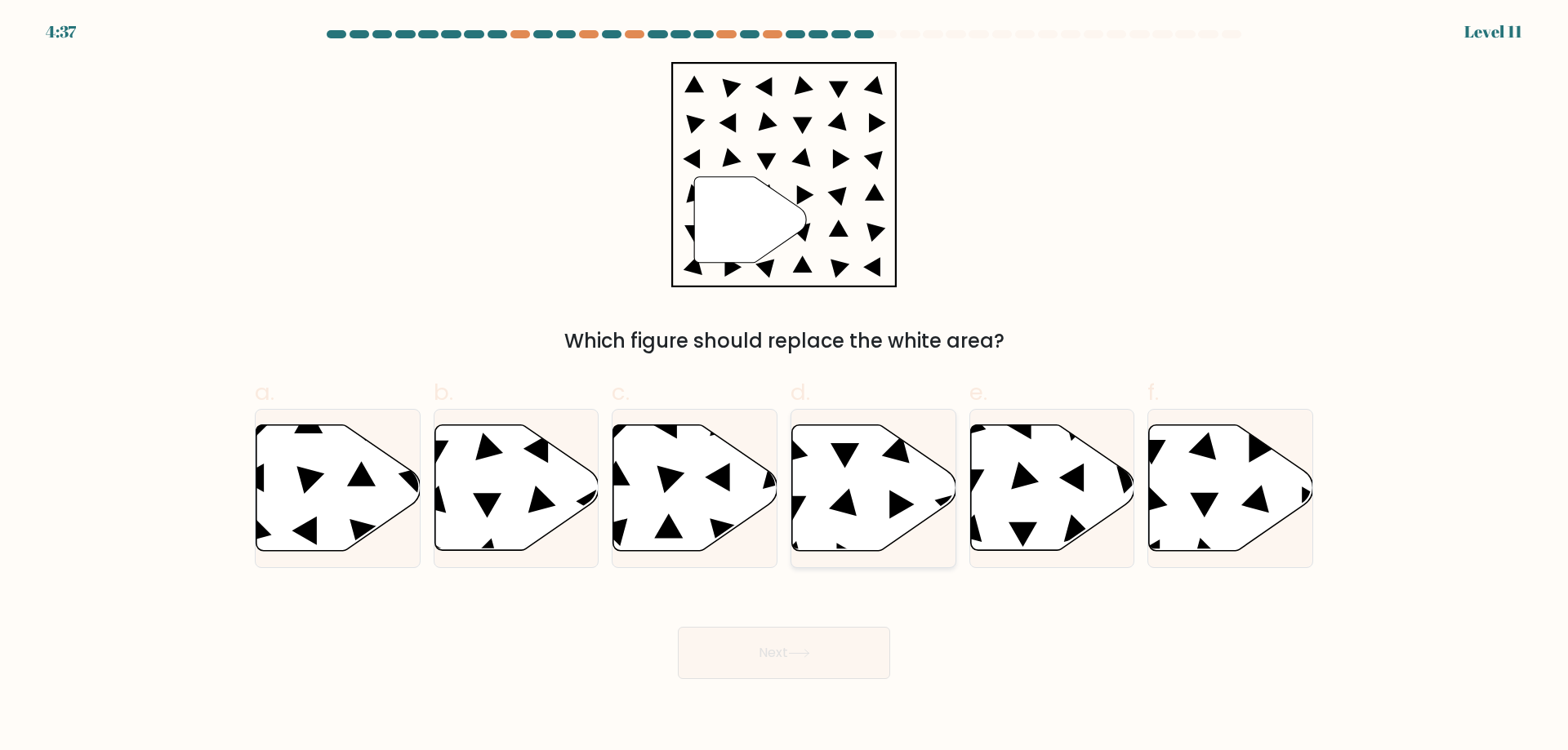
radio input "true"
click at [831, 690] on body "4:36 Level 11" at bounding box center [784, 375] width 1568 height 750
click at [790, 635] on button "Next" at bounding box center [784, 653] width 213 height 52
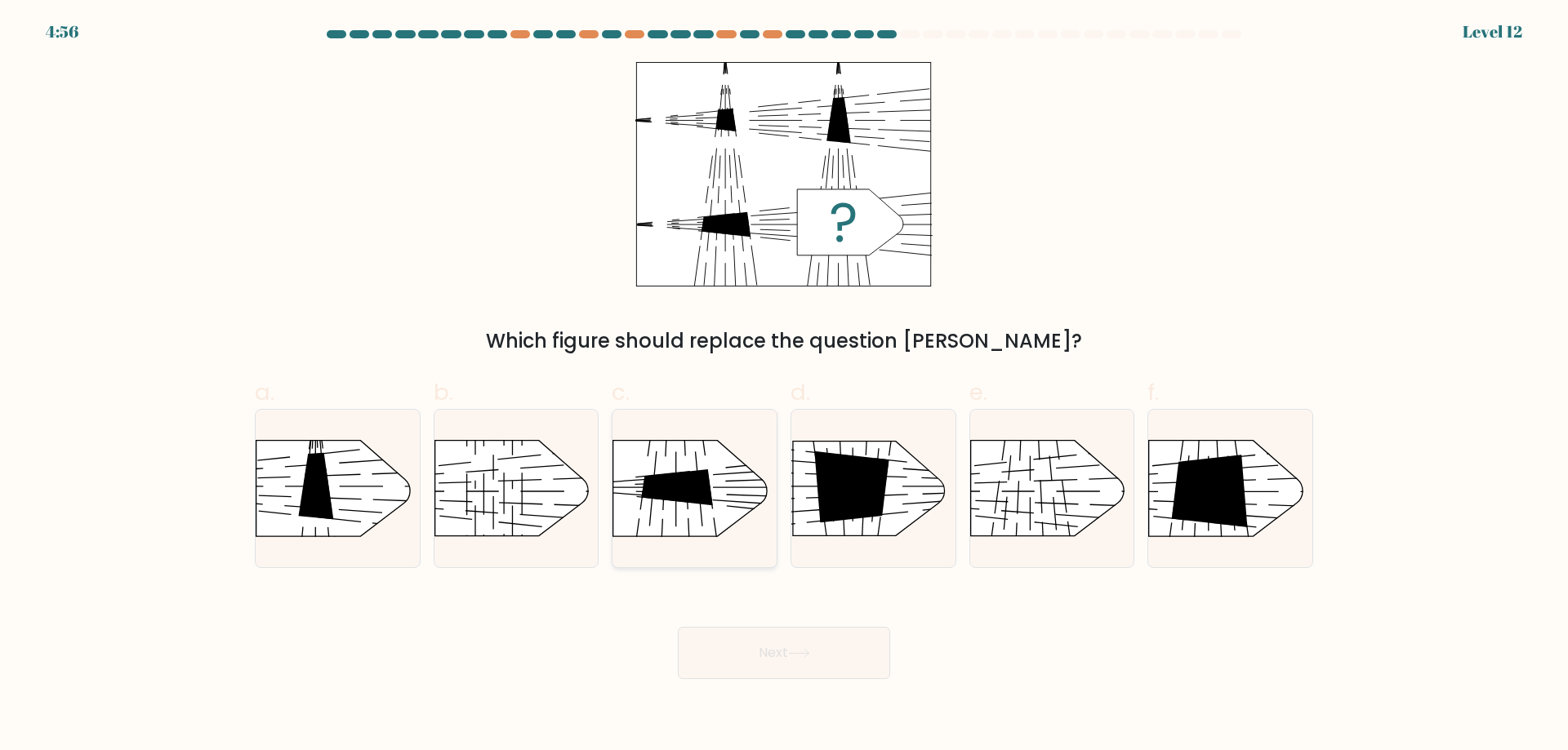
click at [660, 485] on icon at bounding box center [676, 488] width 71 height 36
click at [784, 386] on input "c." at bounding box center [784, 381] width 1 height 10
radio input "true"
click at [828, 662] on button "Next" at bounding box center [784, 653] width 213 height 52
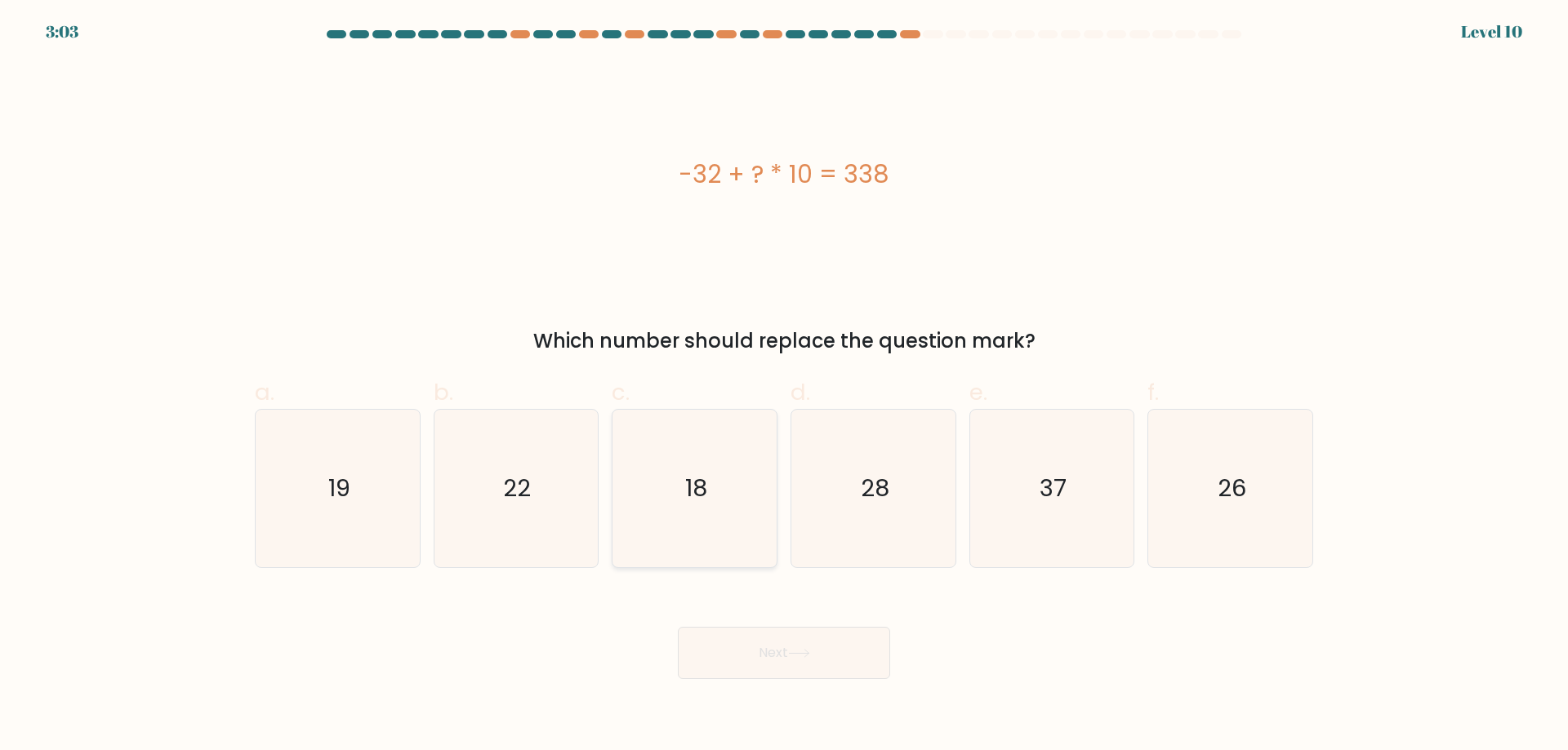
click at [731, 455] on icon "18" at bounding box center [694, 488] width 157 height 157
click at [784, 386] on input "c. 18" at bounding box center [784, 381] width 1 height 10
radio input "true"
click at [787, 649] on button "Next" at bounding box center [784, 653] width 213 height 52
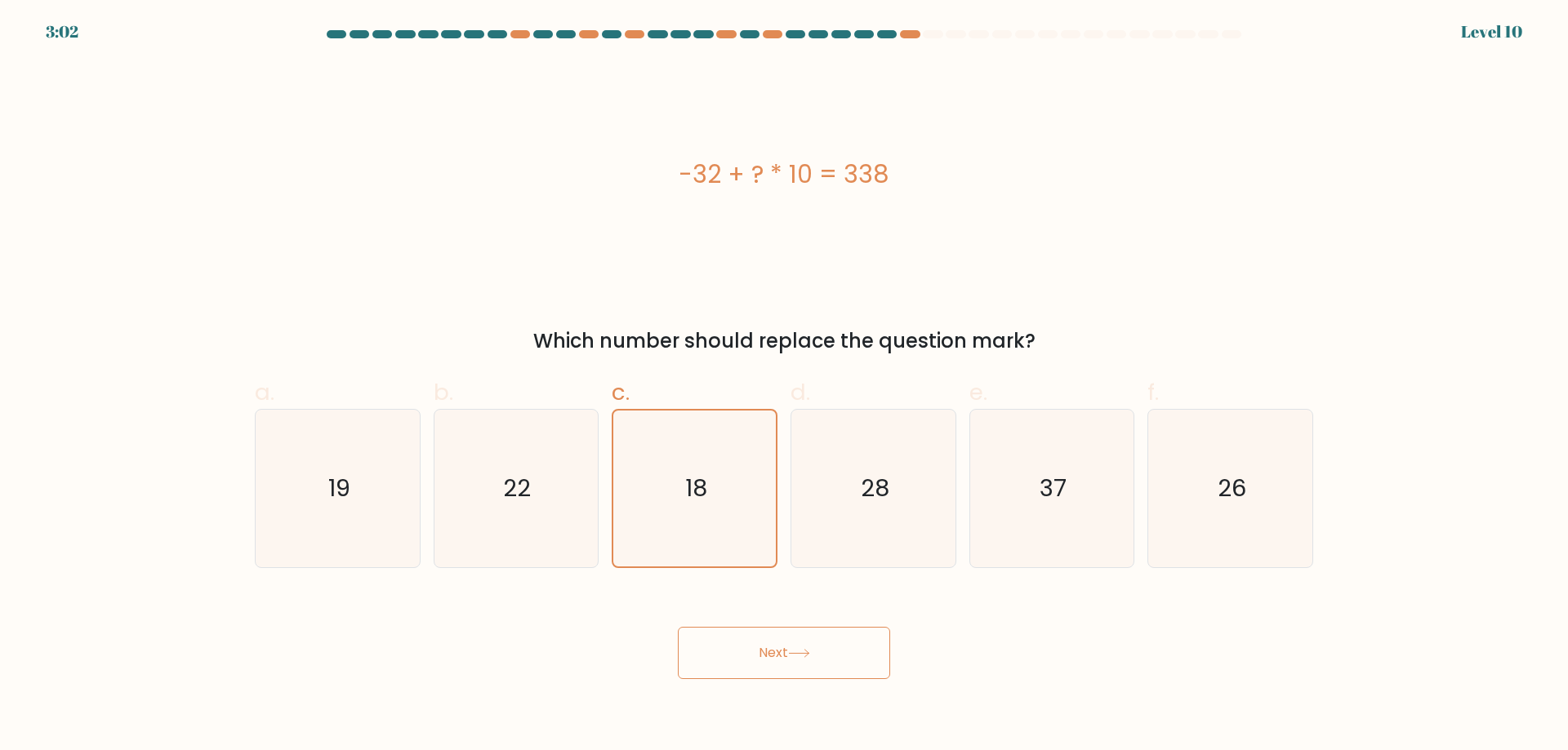
click at [787, 649] on button "Next" at bounding box center [784, 653] width 213 height 52
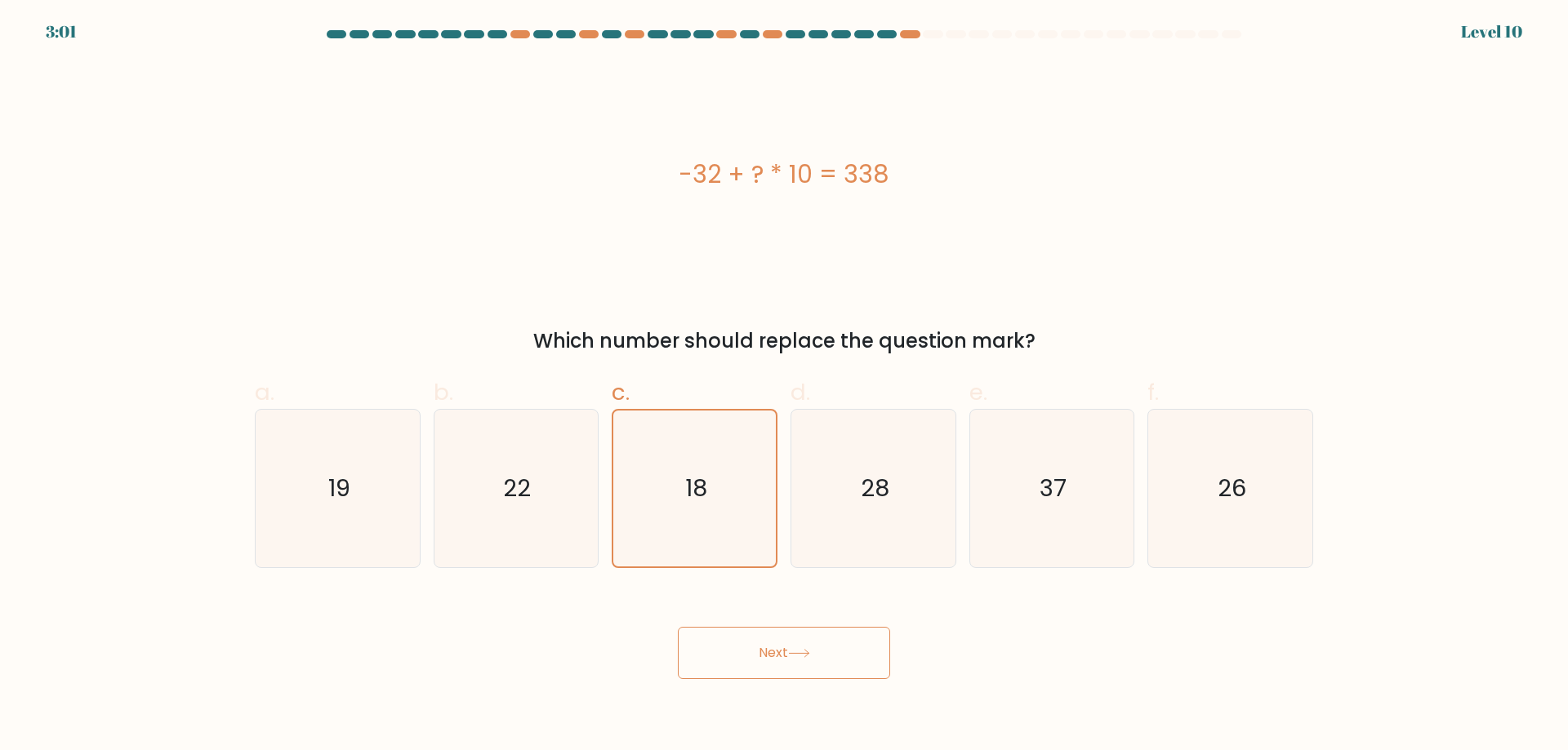
click at [789, 649] on button "Next" at bounding box center [784, 653] width 213 height 52
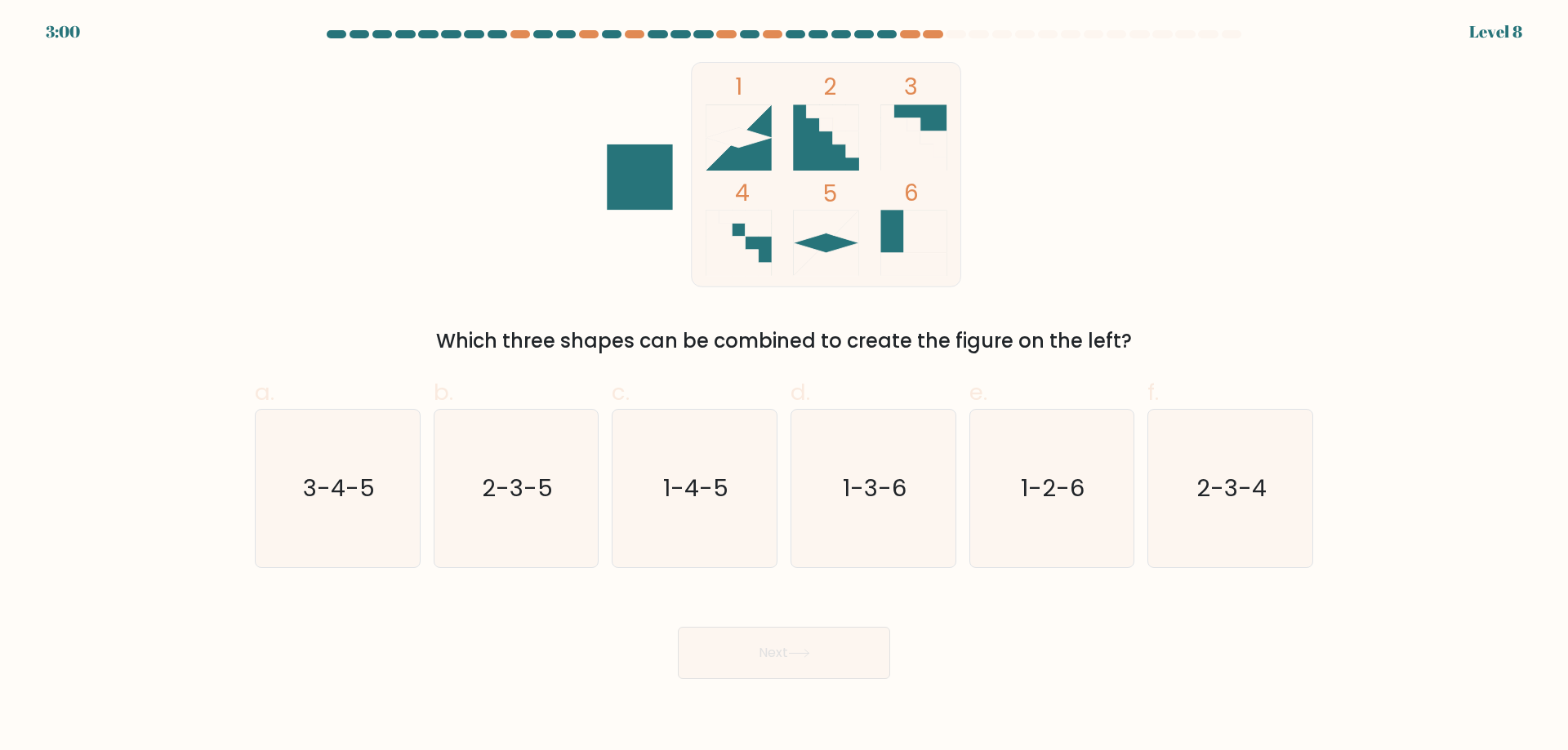
click at [784, 649] on button "Next" at bounding box center [784, 653] width 213 height 52
click at [1287, 463] on icon "2-3-4" at bounding box center [1230, 488] width 157 height 157
click at [785, 386] on input "f. 2-3-4" at bounding box center [784, 381] width 1 height 10
radio input "true"
click at [754, 651] on button "Next" at bounding box center [784, 653] width 213 height 52
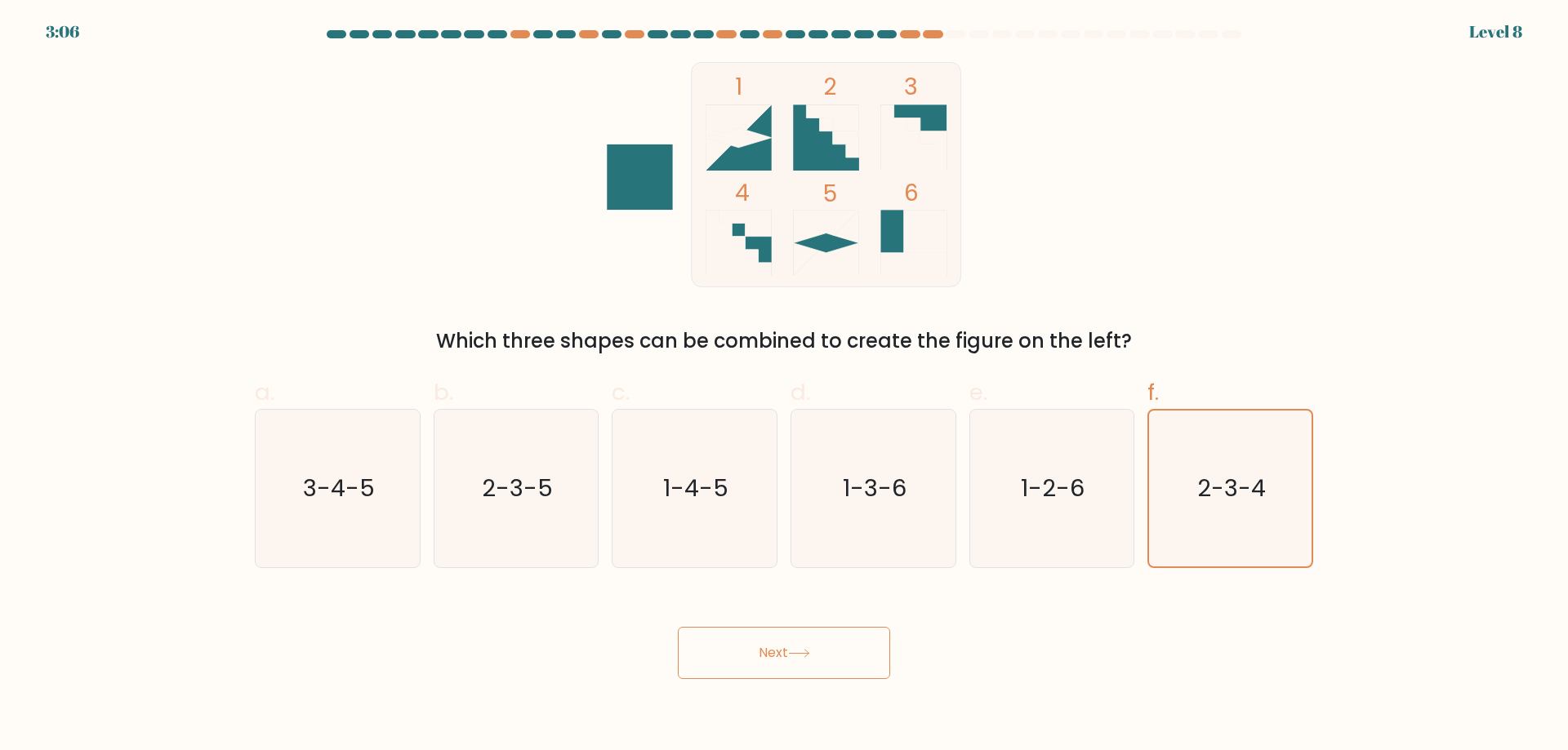
click at [754, 651] on button "Next" at bounding box center [784, 653] width 213 height 52
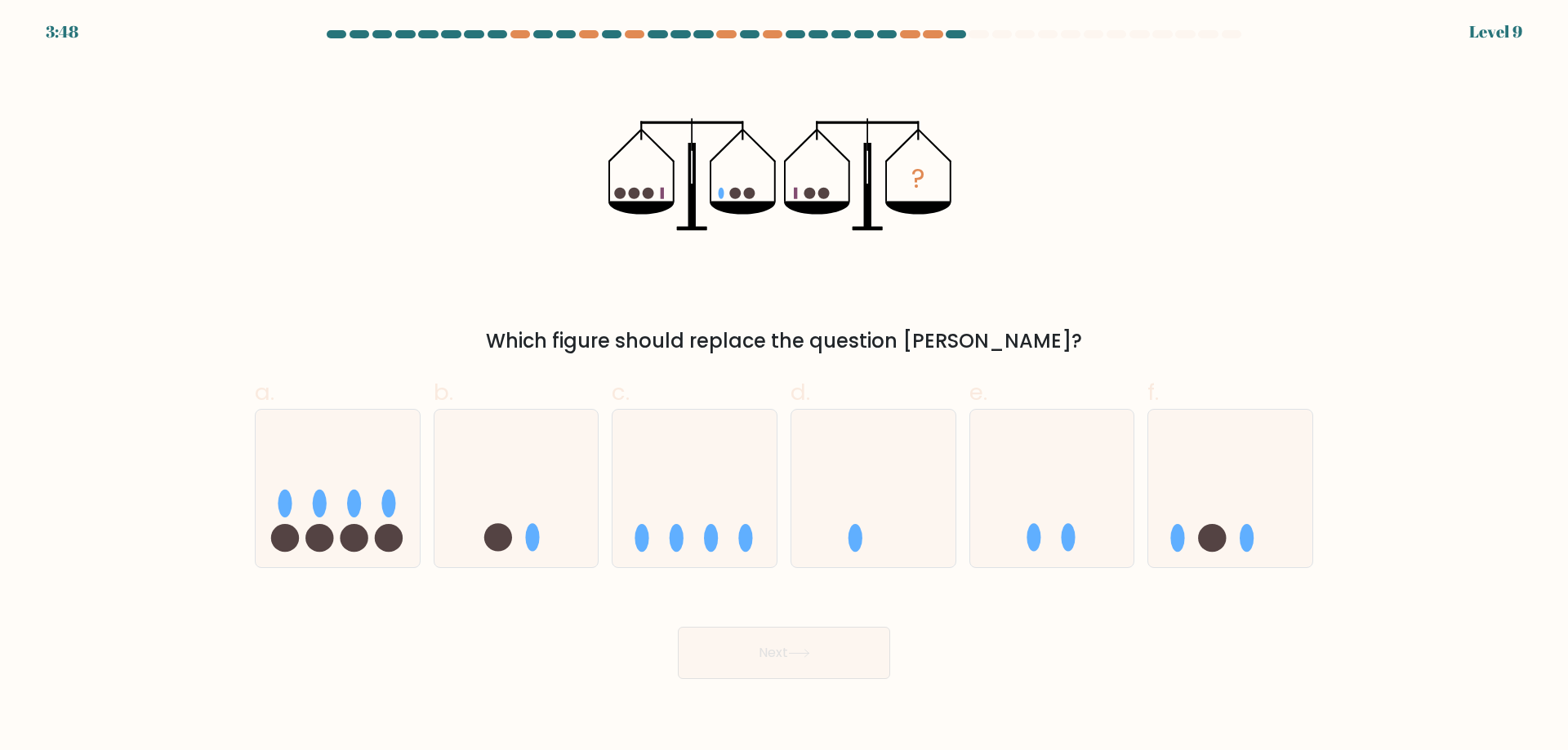
click at [754, 651] on button "Next" at bounding box center [784, 653] width 213 height 52
click at [544, 507] on icon at bounding box center [516, 489] width 164 height 136
click at [784, 386] on input "b." at bounding box center [784, 381] width 1 height 10
radio input "true"
click at [808, 671] on button "Next" at bounding box center [784, 653] width 213 height 52
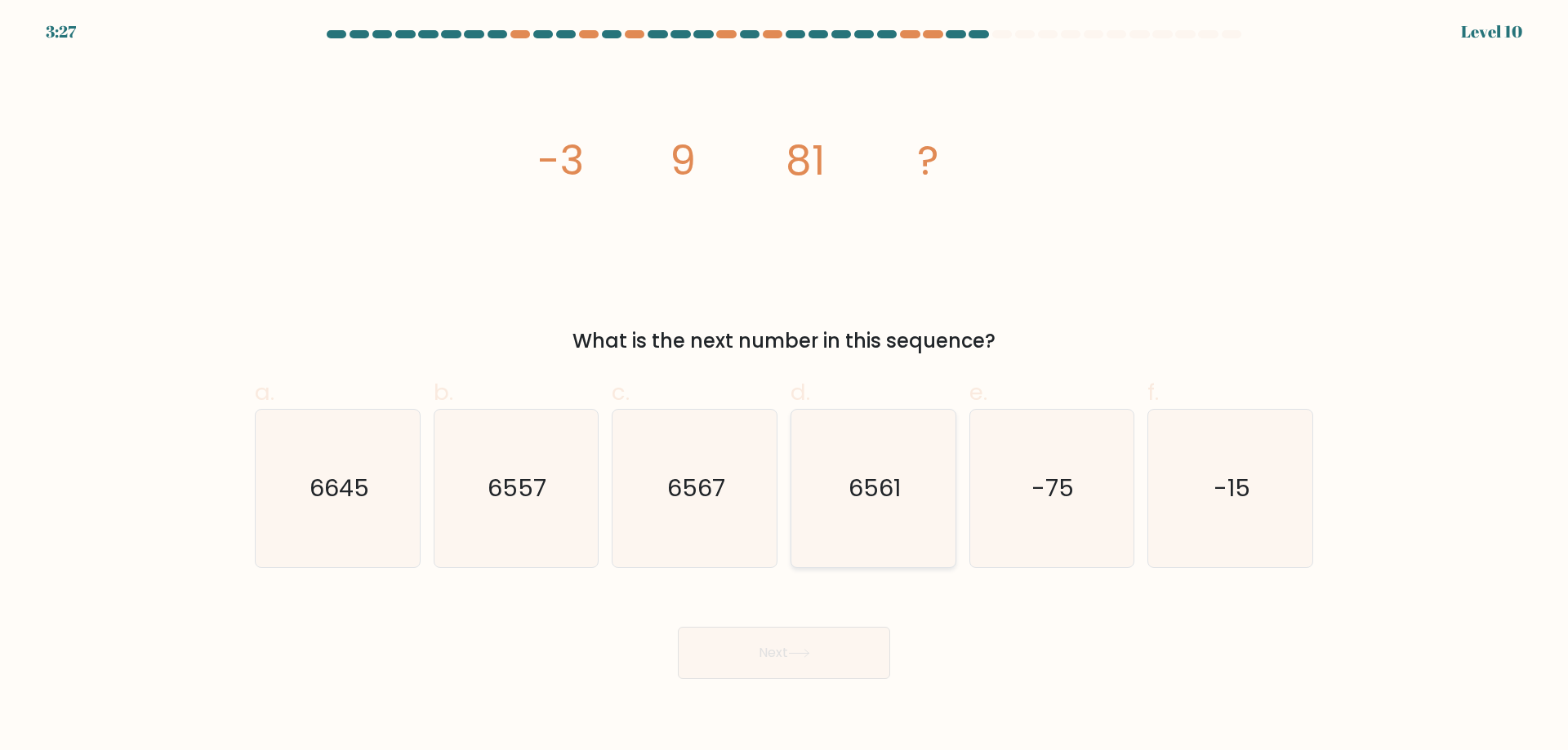
click at [886, 505] on text "6561" at bounding box center [874, 489] width 52 height 33
click at [785, 386] on input "d. 6561" at bounding box center [784, 381] width 1 height 10
radio input "true"
click at [741, 653] on button "Next" at bounding box center [784, 653] width 213 height 52
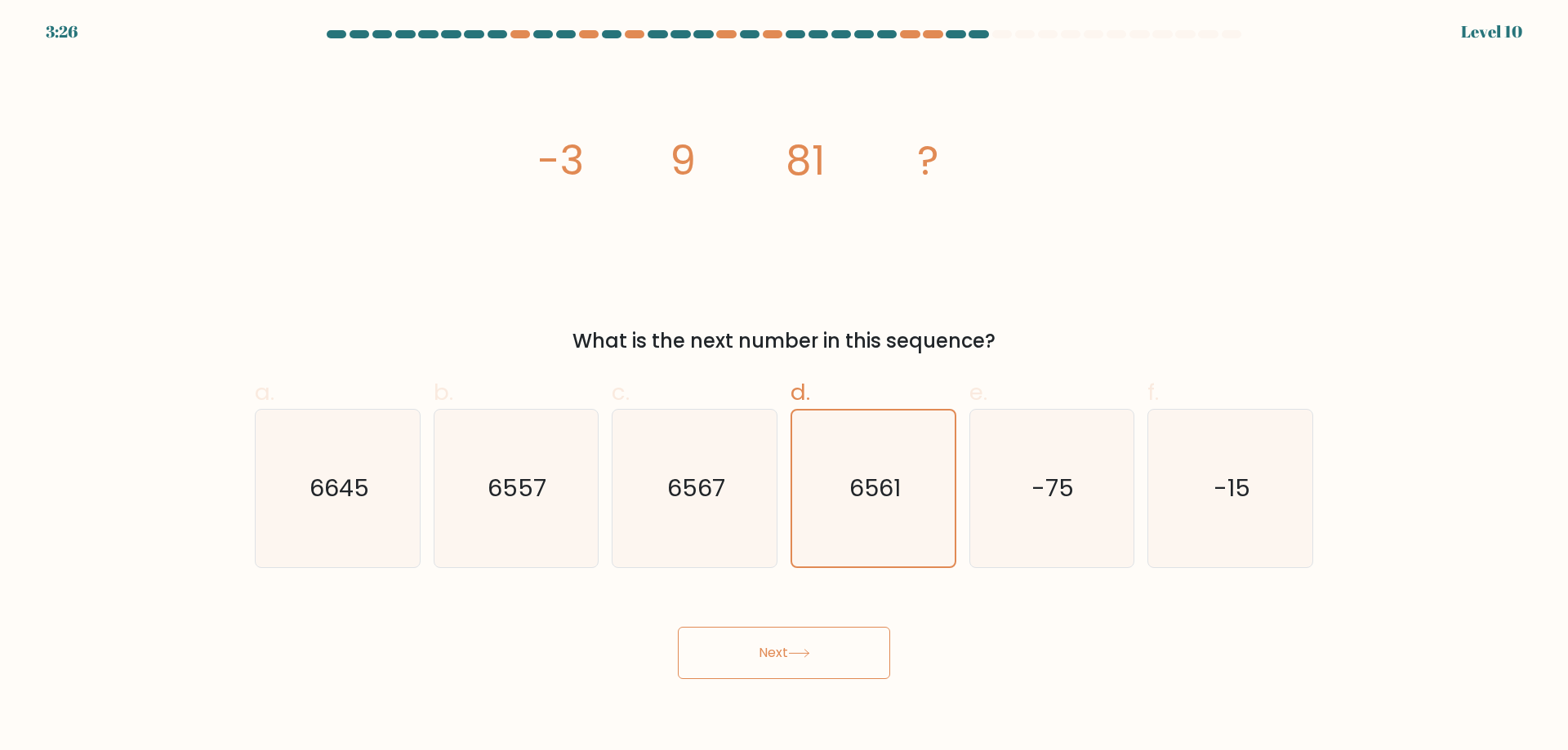
click at [741, 653] on button "Next" at bounding box center [784, 653] width 213 height 52
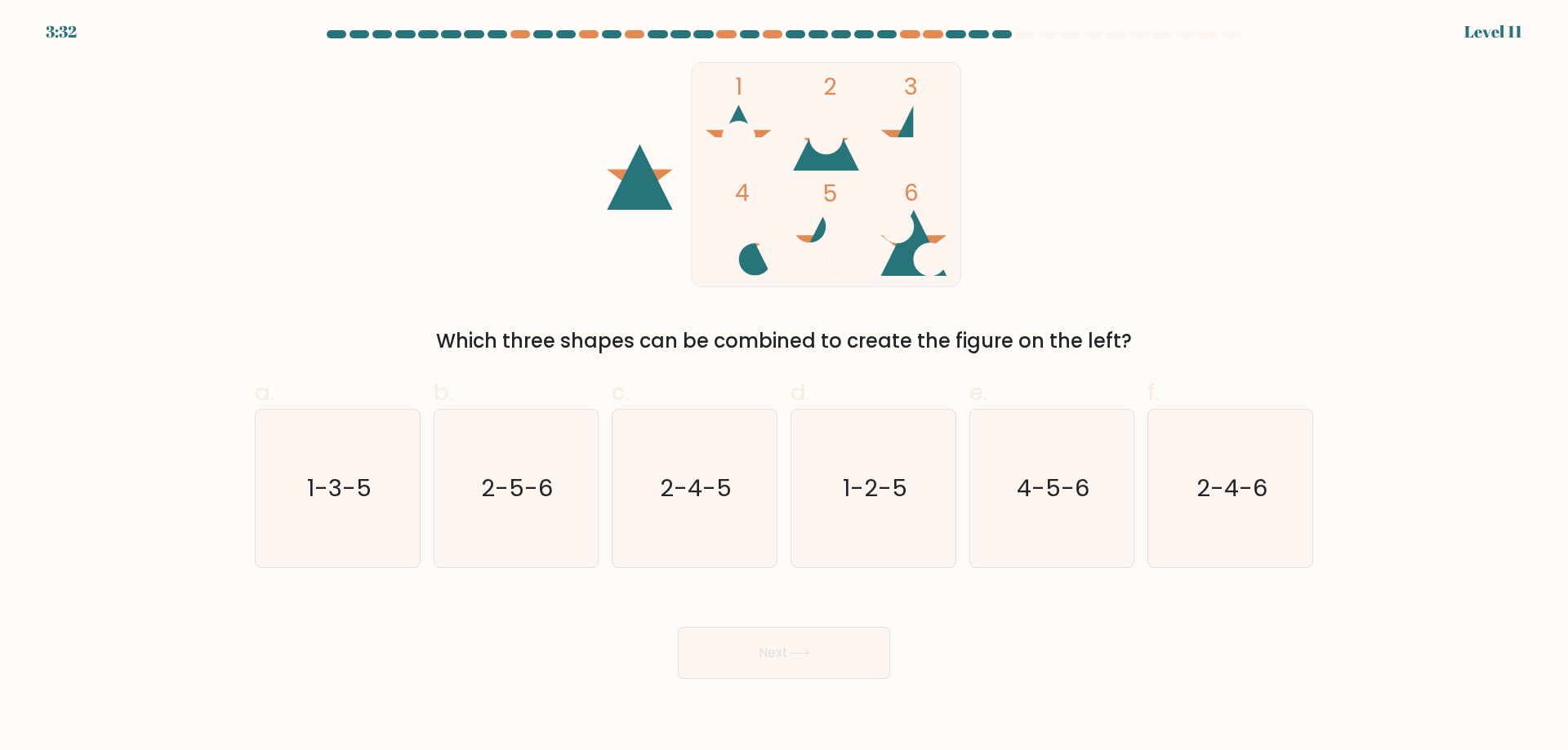
drag, startPoint x: 1114, startPoint y: 542, endPoint x: 1078, endPoint y: 569, distance: 45.0
click at [1115, 542] on icon "4-5-6" at bounding box center [1051, 488] width 157 height 157
click at [785, 386] on input "e. 4-5-6" at bounding box center [784, 381] width 1 height 10
radio input "true"
click at [765, 649] on button "Next" at bounding box center [784, 653] width 213 height 52
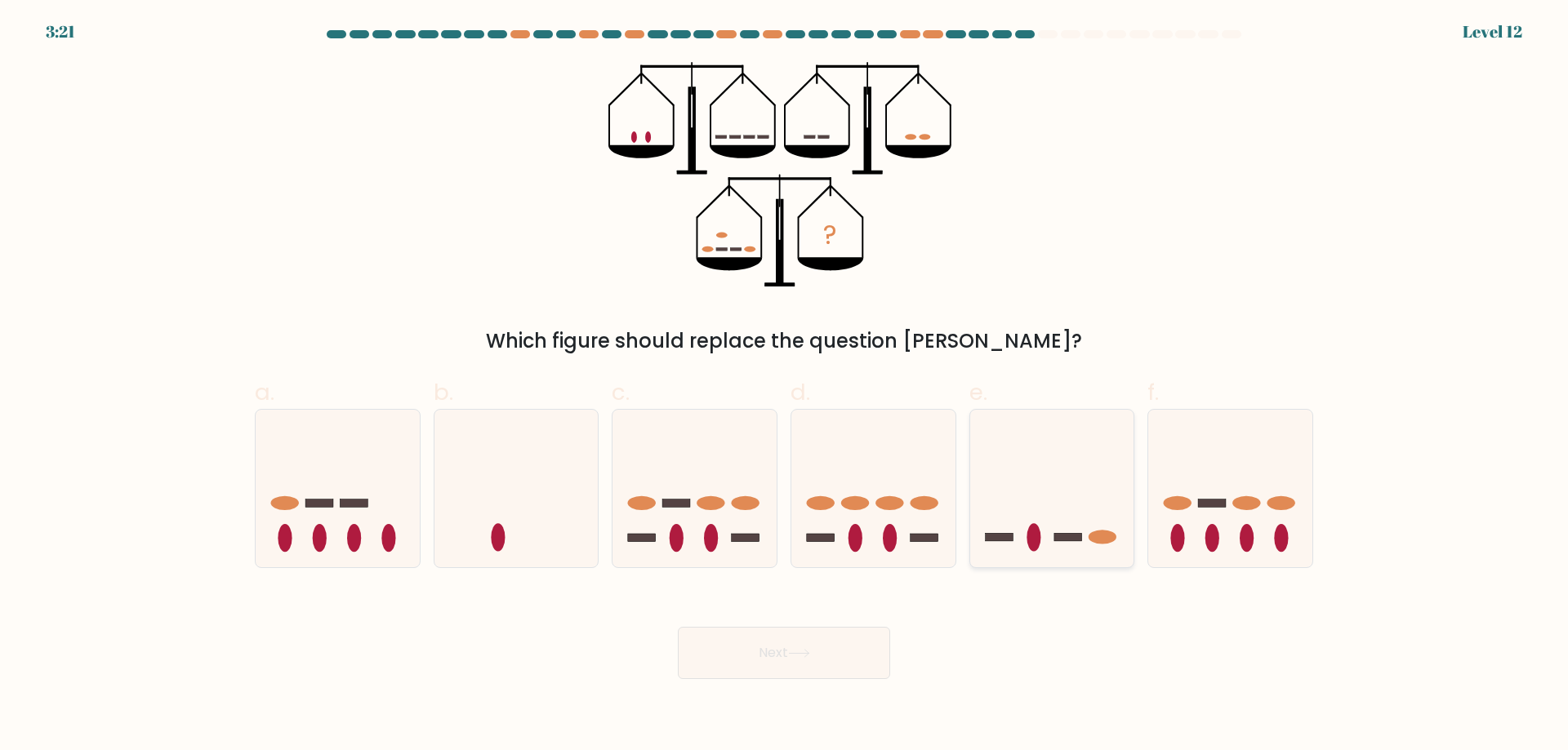
click at [1020, 522] on icon at bounding box center [1052, 489] width 164 height 136
click at [785, 386] on input "e." at bounding box center [784, 381] width 1 height 10
radio input "true"
click at [749, 655] on button "Next" at bounding box center [784, 653] width 213 height 52
click at [750, 655] on button "Next" at bounding box center [784, 653] width 213 height 52
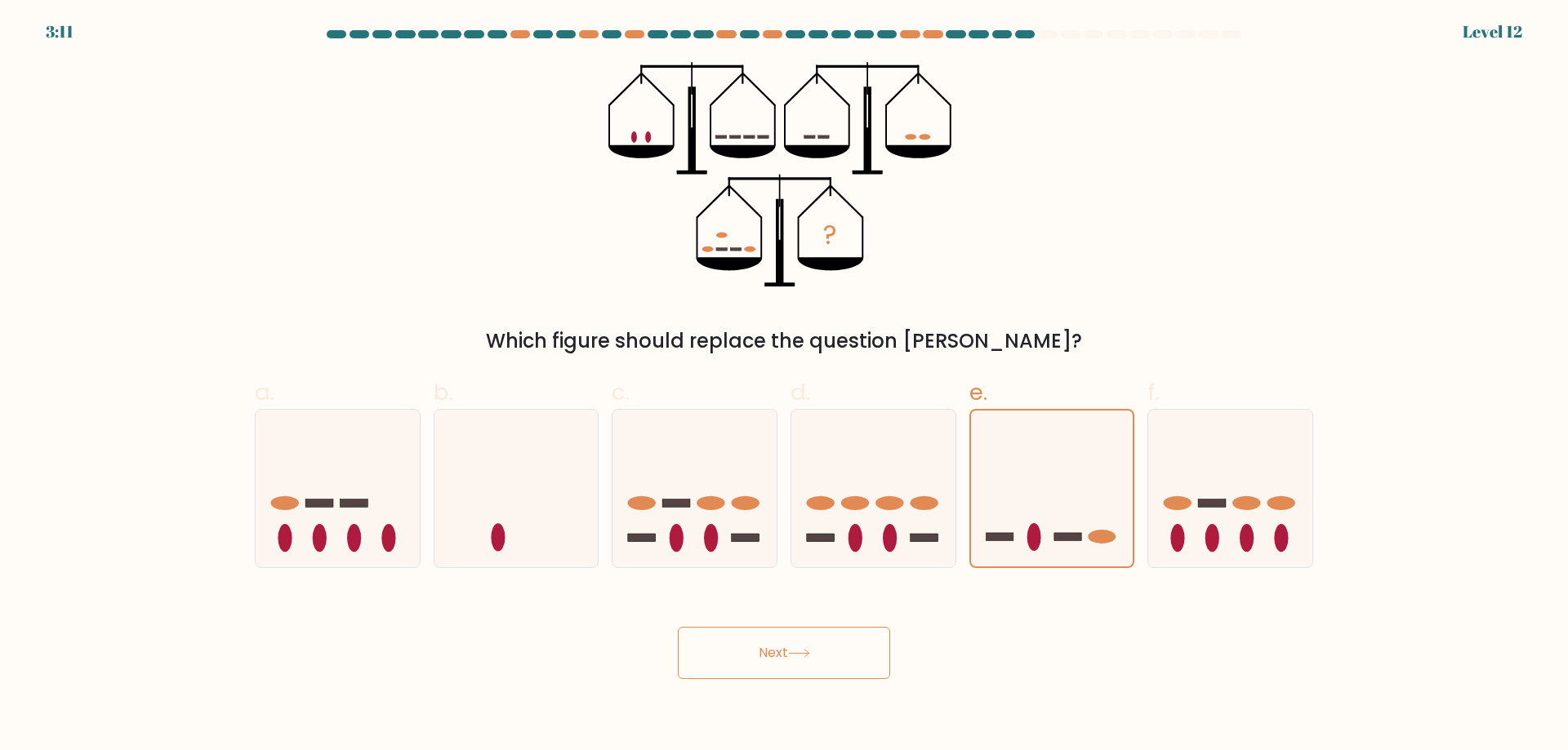
click at [750, 655] on button "Next" at bounding box center [784, 653] width 213 height 52
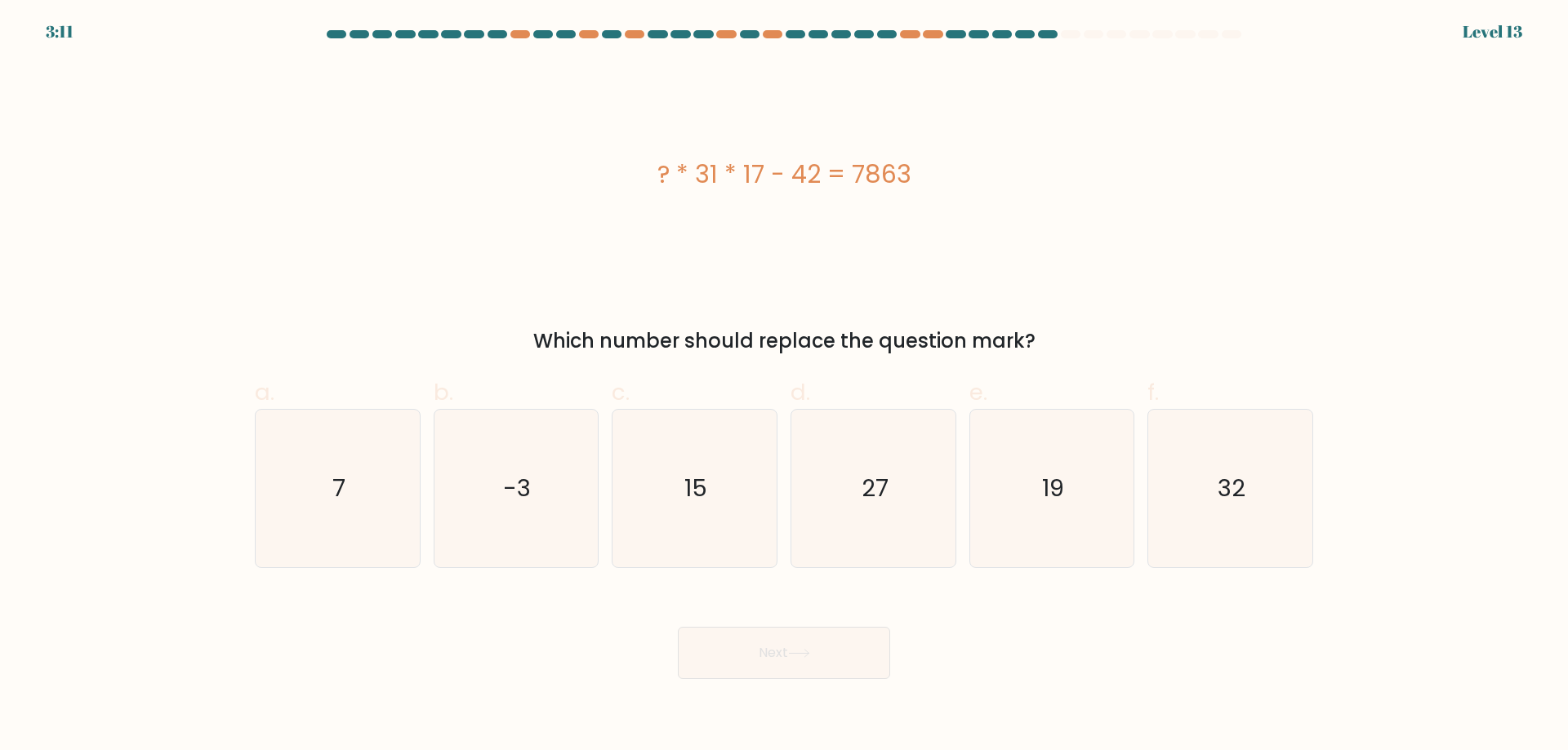
click at [750, 655] on button "Next" at bounding box center [784, 653] width 213 height 52
click at [750, 491] on icon "15" at bounding box center [694, 488] width 157 height 157
click at [784, 386] on input "c. 15" at bounding box center [784, 381] width 1 height 10
radio input "true"
click at [827, 651] on button "Next" at bounding box center [784, 653] width 213 height 52
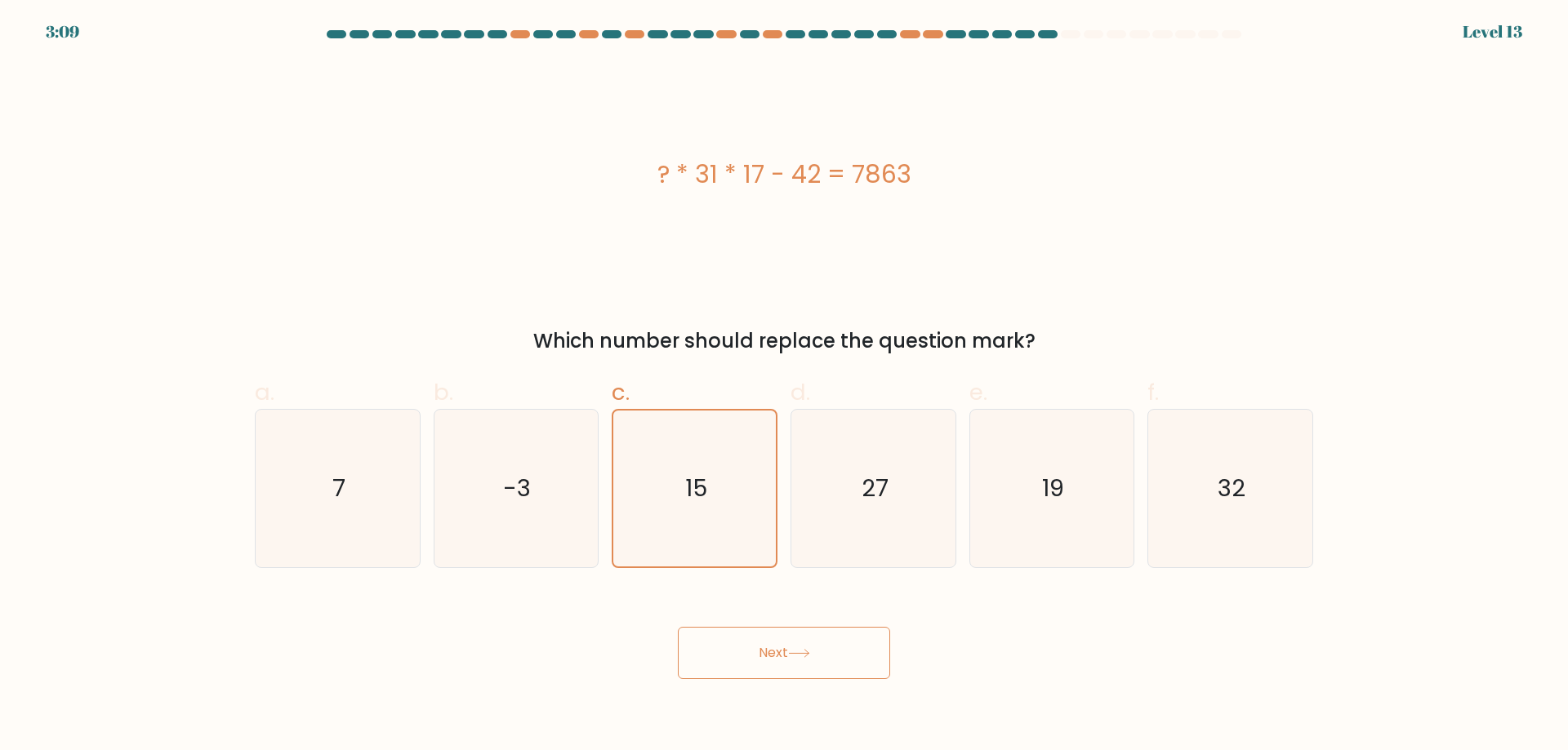
click at [827, 651] on button "Next" at bounding box center [784, 653] width 213 height 52
click at [822, 649] on button "Next" at bounding box center [784, 653] width 213 height 52
click at [818, 649] on button "Next" at bounding box center [784, 653] width 213 height 52
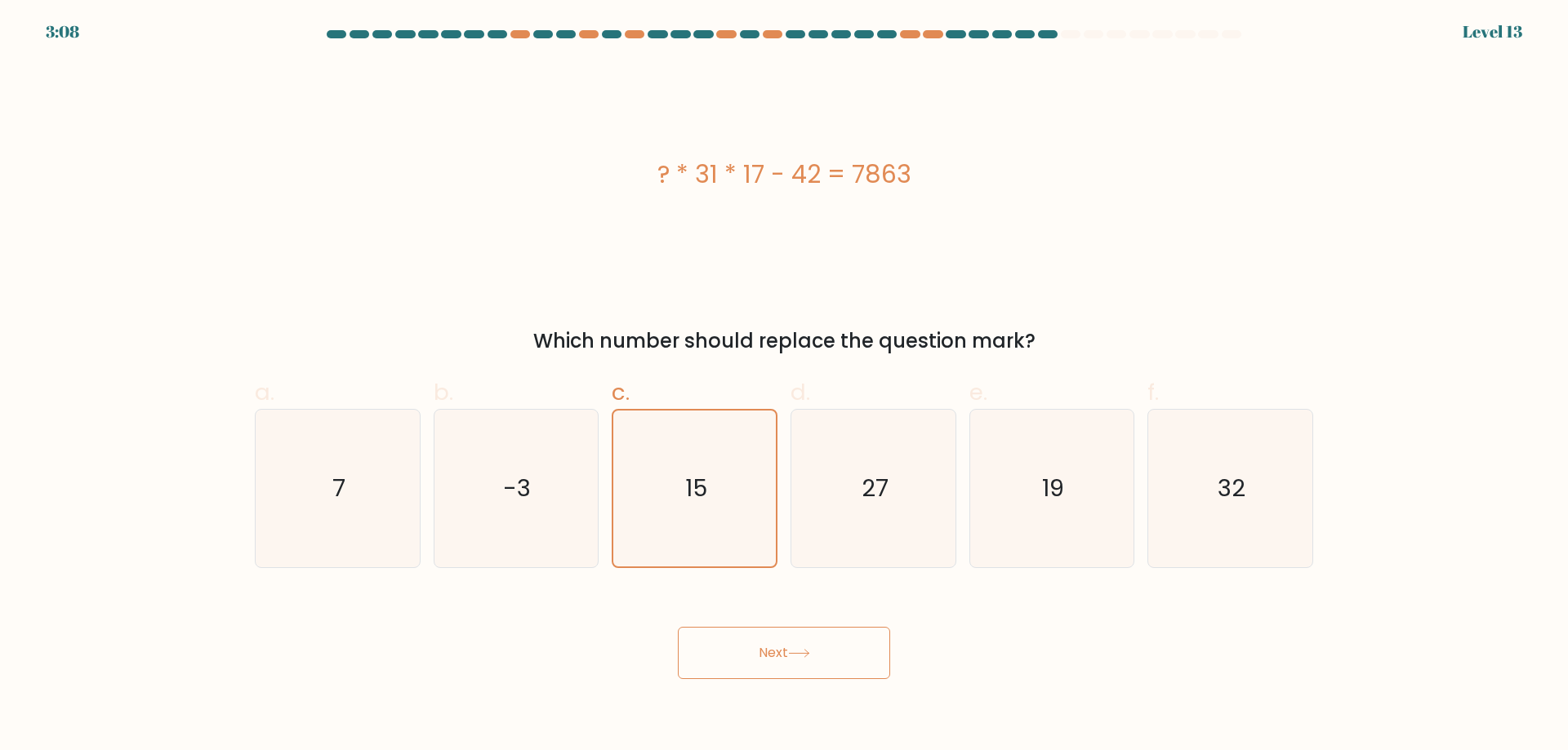
click at [818, 649] on button "Next" at bounding box center [784, 653] width 213 height 52
click at [793, 637] on button "Next" at bounding box center [784, 653] width 213 height 52
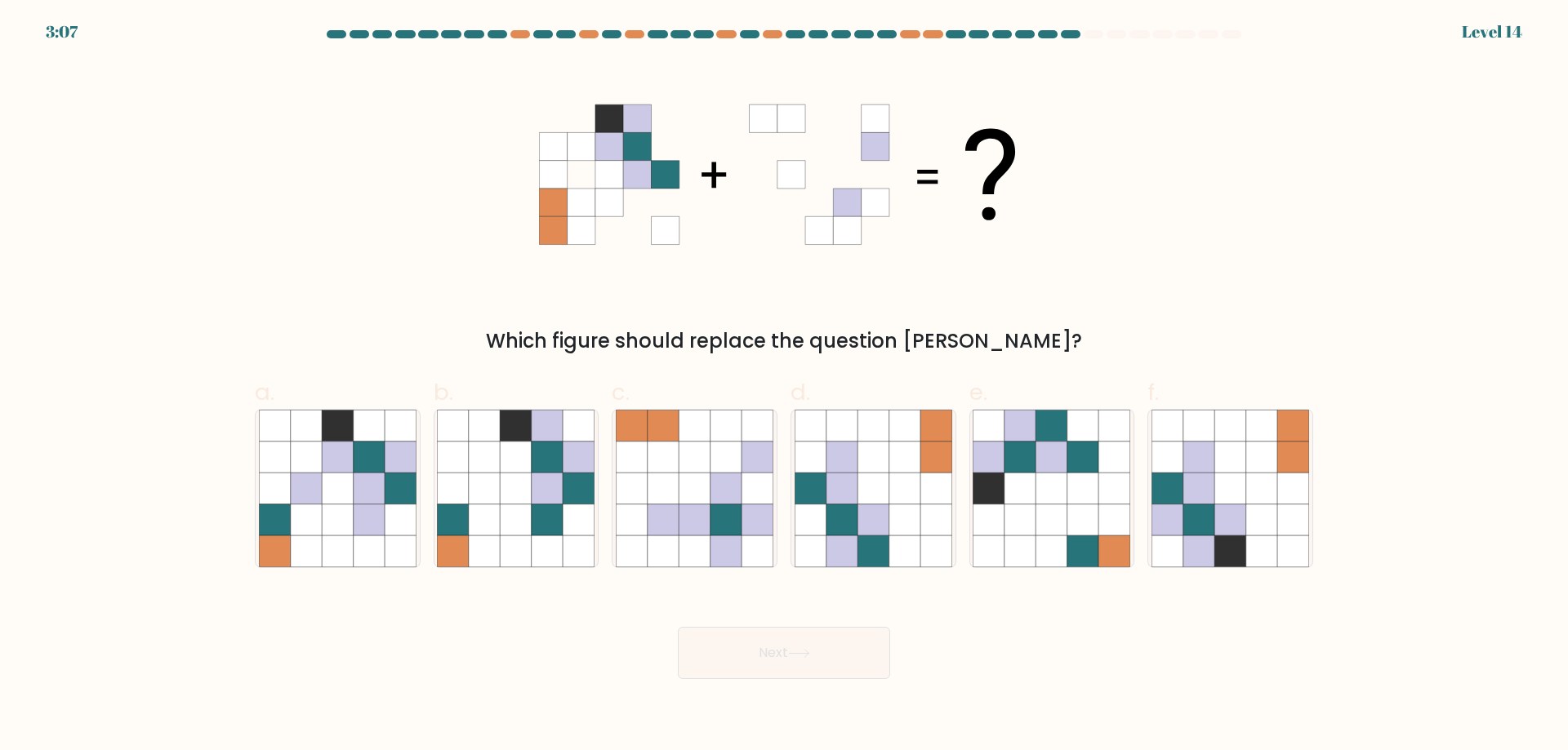
click at [793, 637] on button "Next" at bounding box center [784, 653] width 213 height 52
click at [789, 636] on button "Next" at bounding box center [784, 653] width 213 height 52
click at [1227, 488] on icon at bounding box center [1230, 489] width 31 height 31
click at [785, 386] on input "f." at bounding box center [784, 381] width 1 height 10
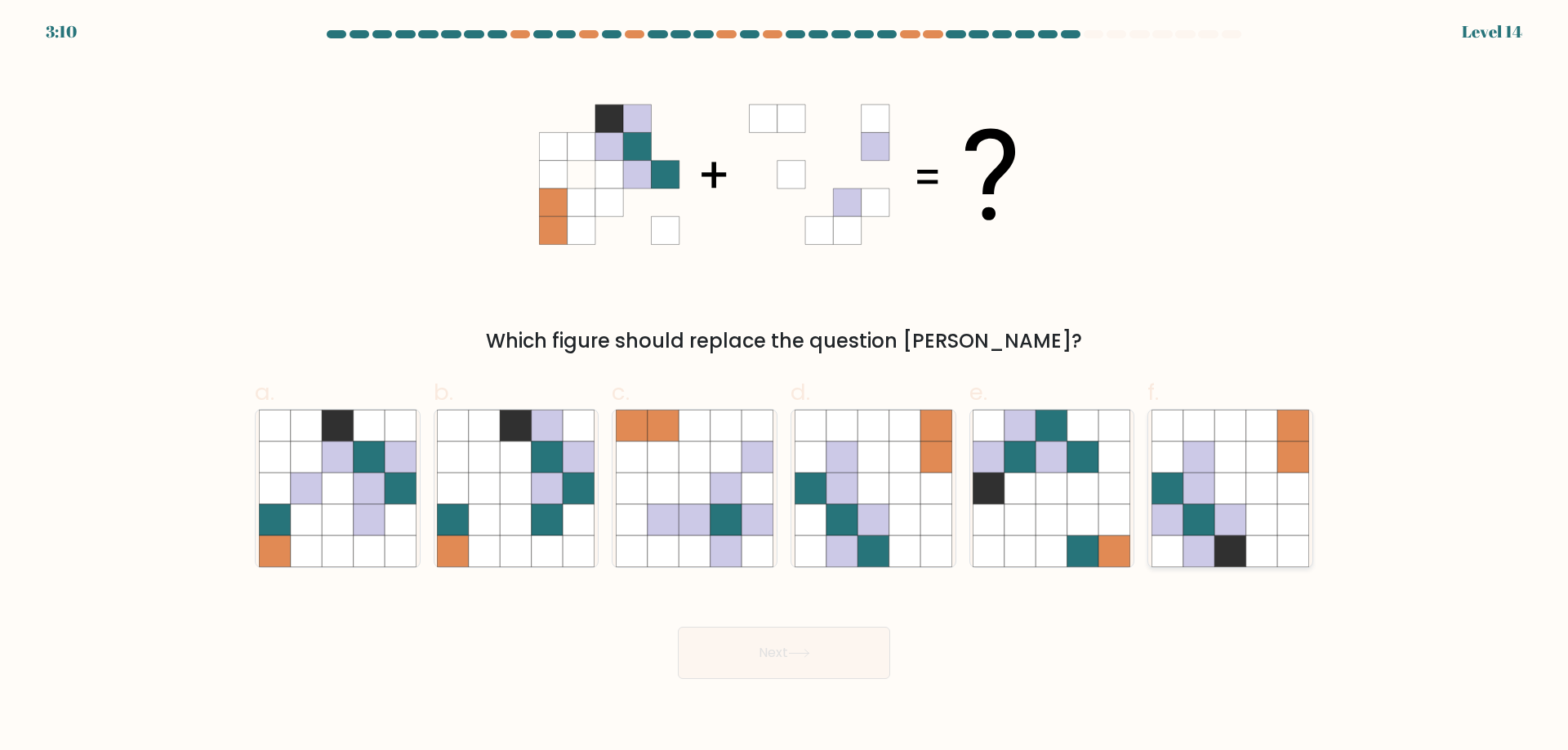
radio input "true"
click at [769, 648] on button "Next" at bounding box center [784, 653] width 213 height 52
click at [772, 649] on button "Next" at bounding box center [784, 653] width 213 height 52
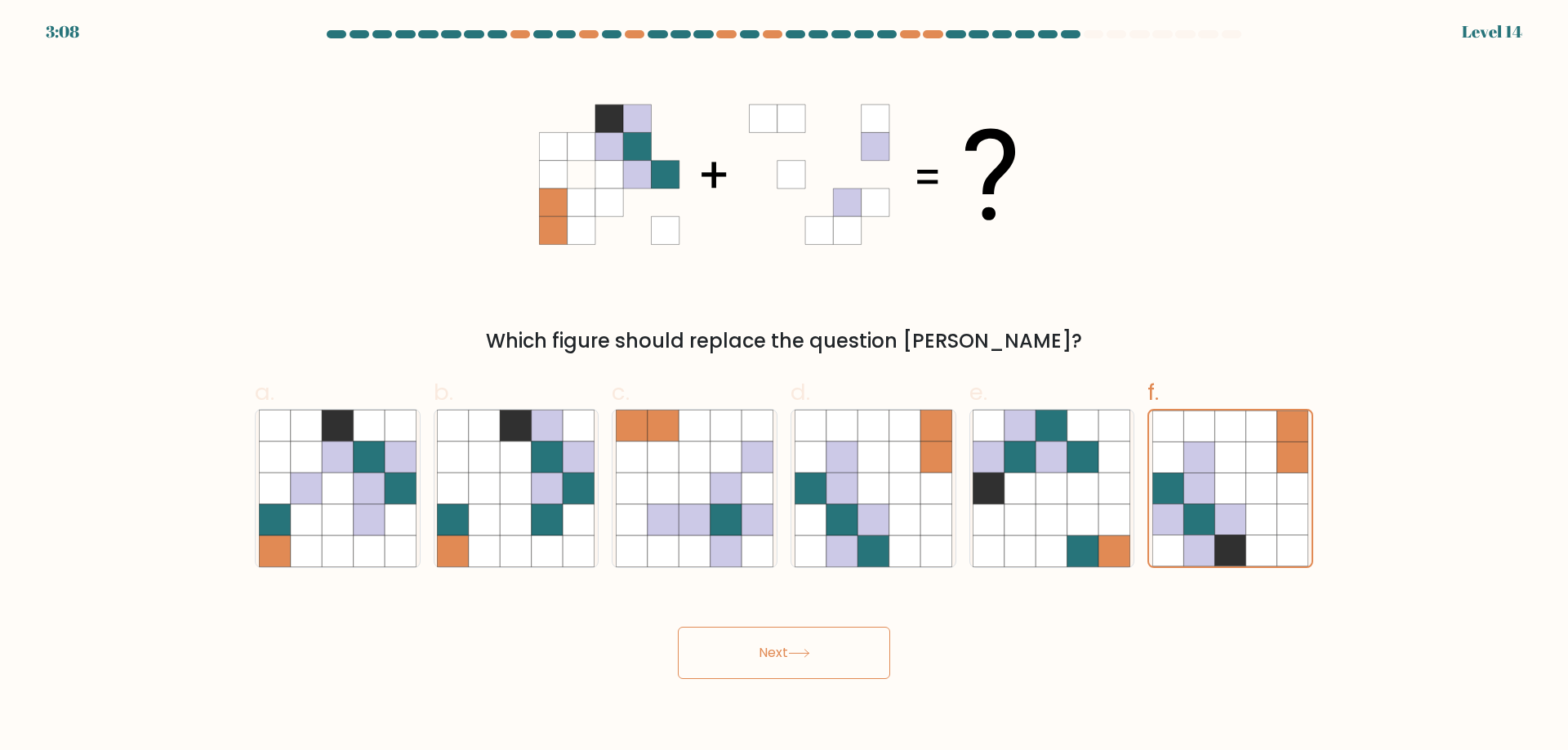
click at [772, 649] on button "Next" at bounding box center [784, 653] width 213 height 52
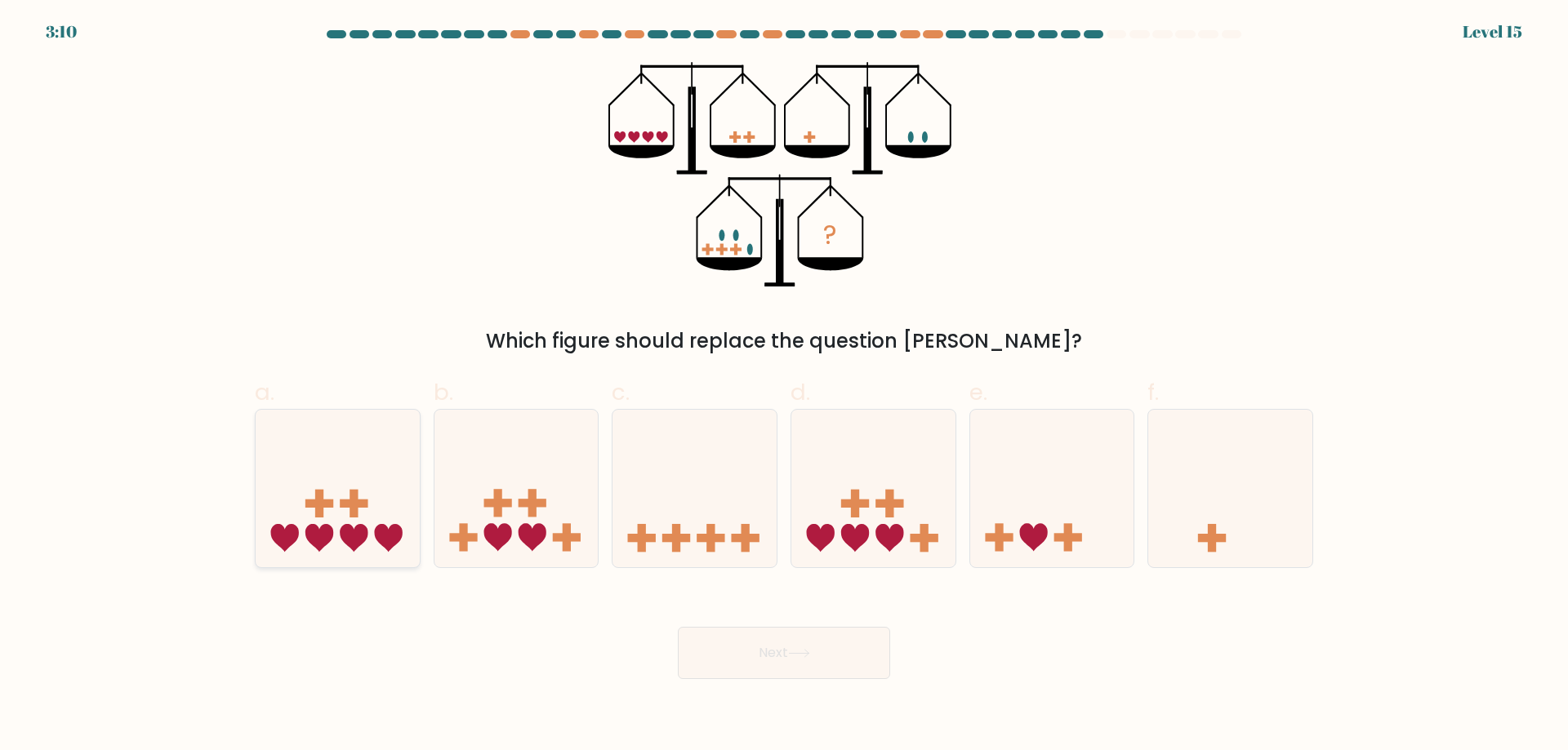
click at [390, 476] on icon at bounding box center [337, 489] width 164 height 136
click at [784, 386] on input "a." at bounding box center [784, 381] width 1 height 10
radio input "true"
click at [773, 657] on button "Next" at bounding box center [784, 653] width 213 height 52
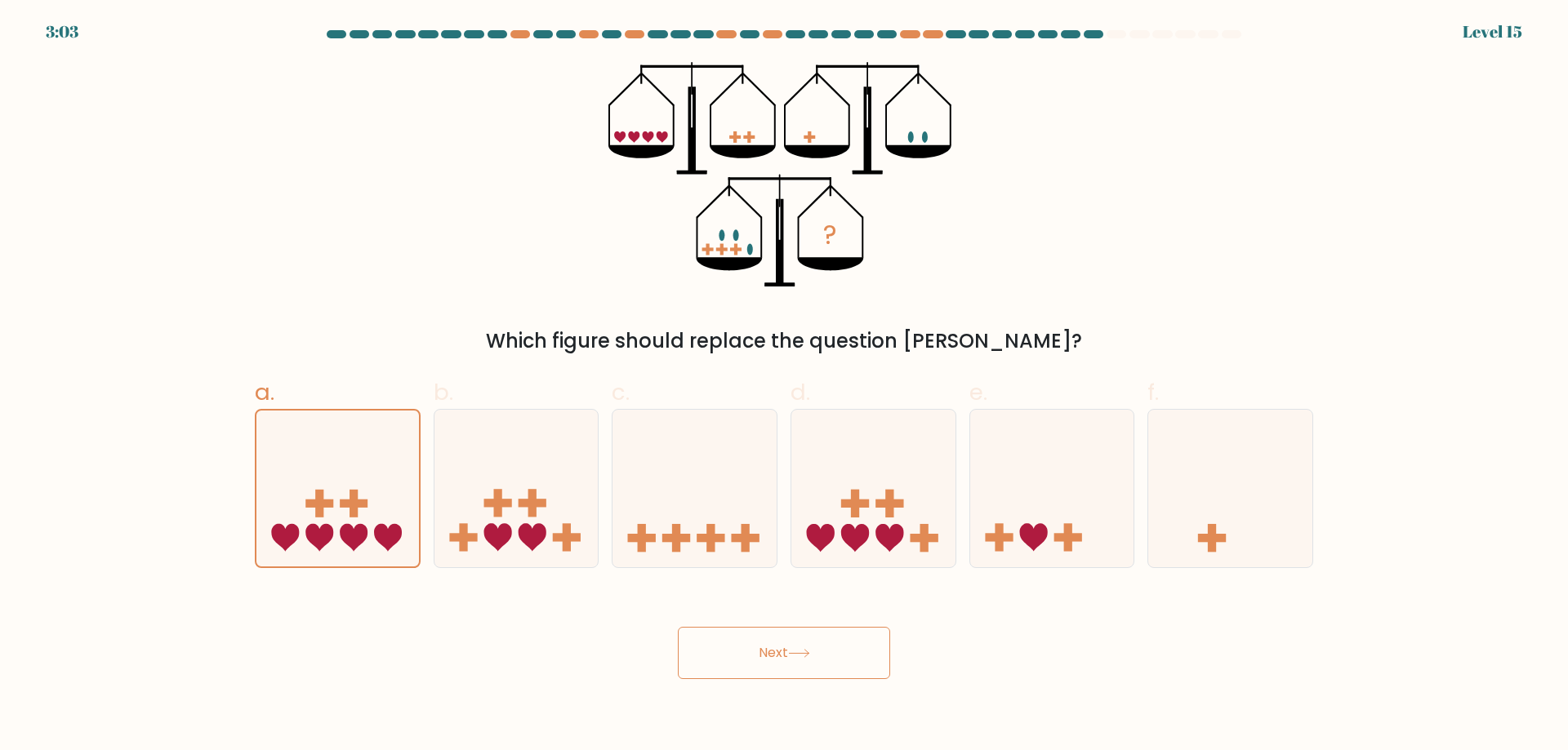
click at [773, 657] on button "Next" at bounding box center [784, 653] width 213 height 52
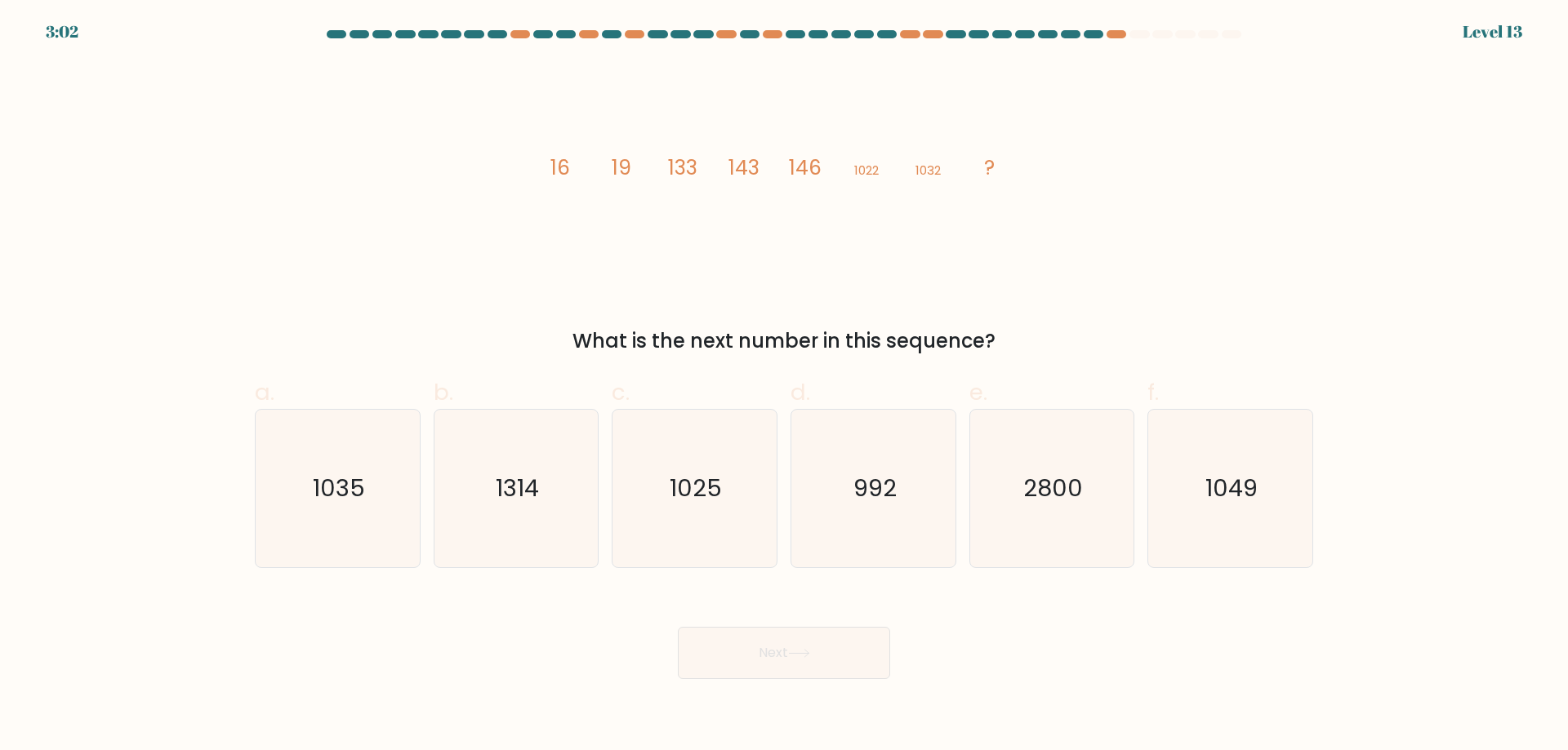
click at [773, 657] on button "Next" at bounding box center [784, 653] width 213 height 52
click at [316, 539] on icon "1035" at bounding box center [337, 488] width 157 height 157
click at [784, 386] on input "a. 1035" at bounding box center [784, 381] width 1 height 10
radio input "true"
click at [786, 653] on button "Next" at bounding box center [784, 653] width 213 height 52
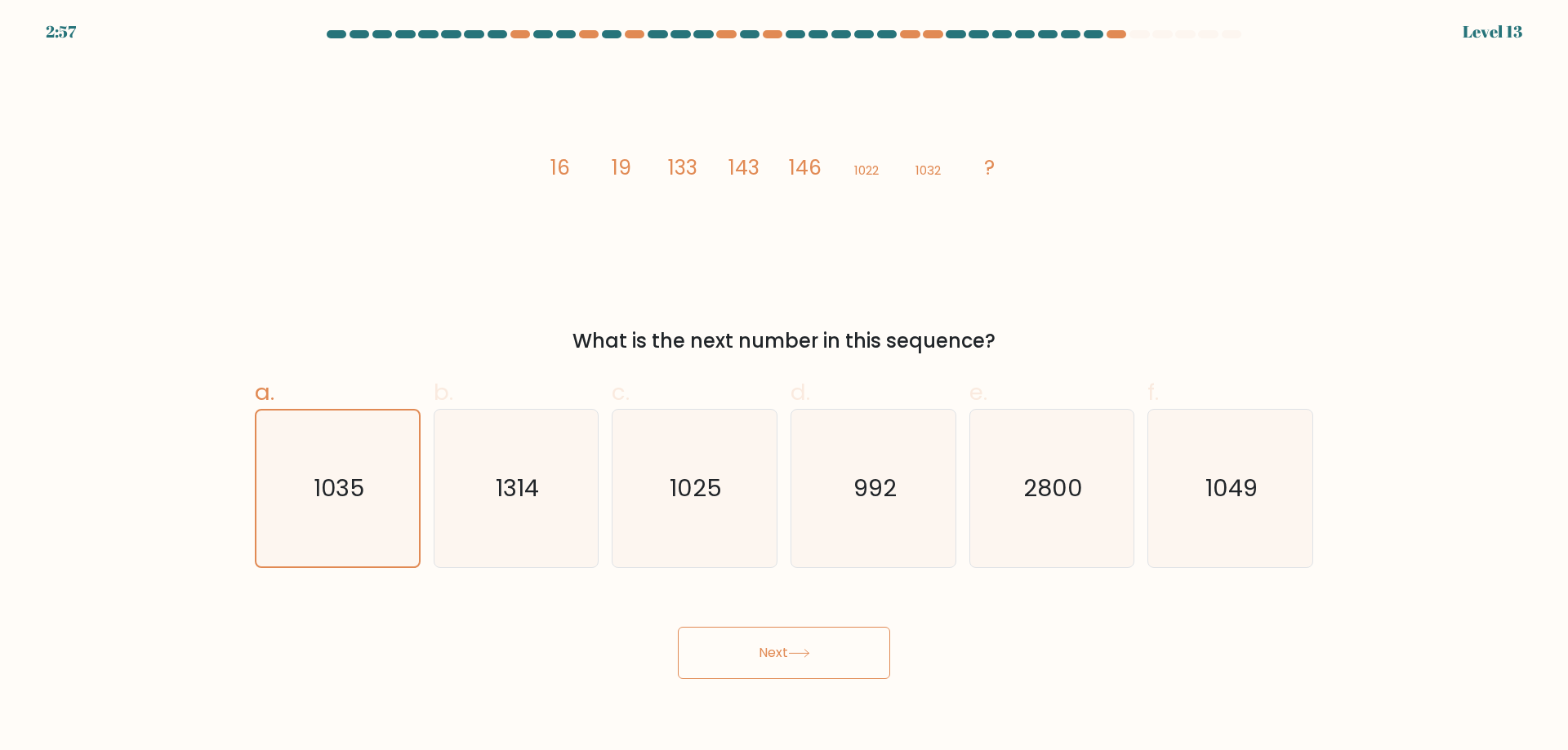
click at [786, 653] on button "Next" at bounding box center [784, 653] width 213 height 52
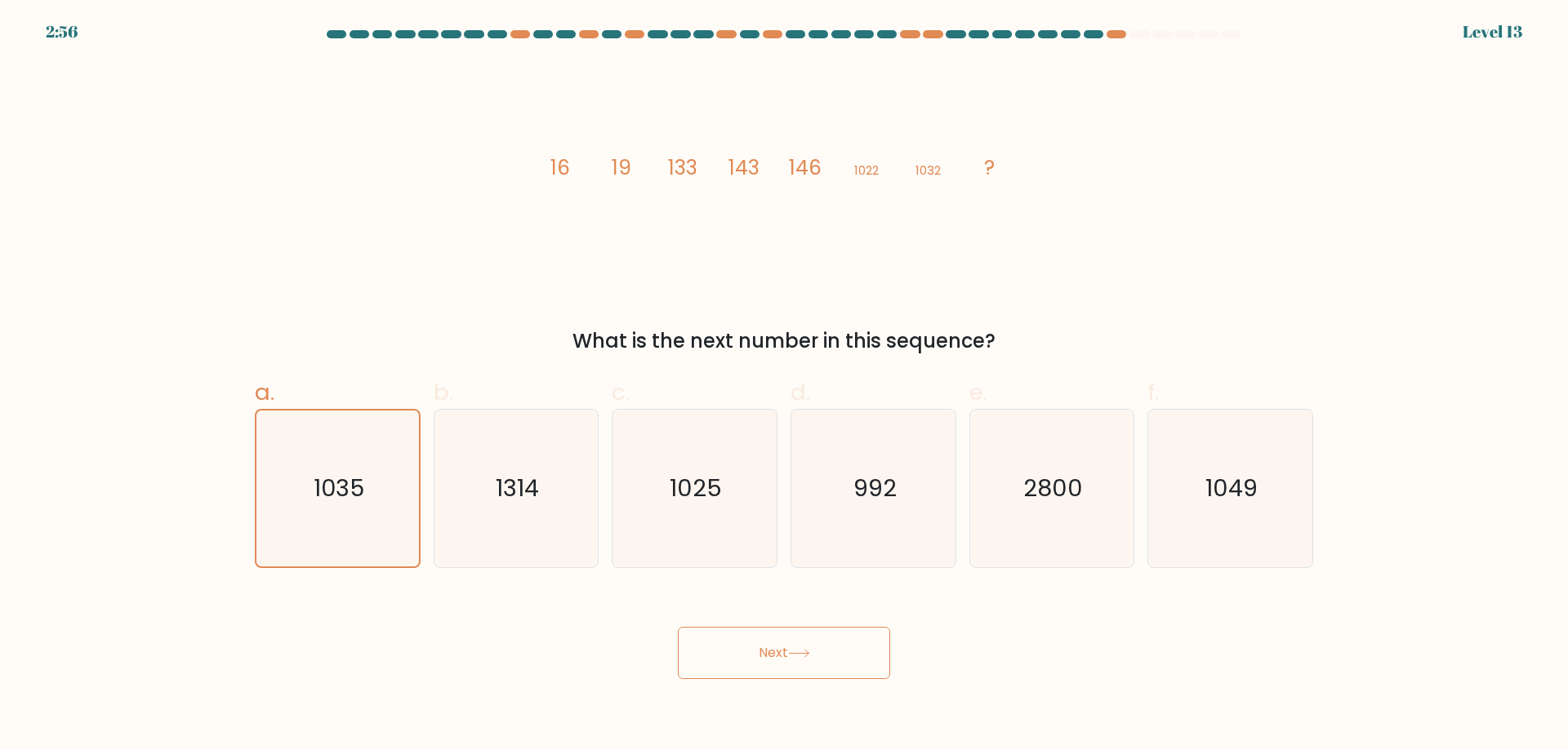
click at [786, 653] on button "Next" at bounding box center [784, 653] width 213 height 52
click at [781, 649] on button "Next" at bounding box center [784, 653] width 213 height 52
click at [780, 647] on button "Next" at bounding box center [784, 653] width 213 height 52
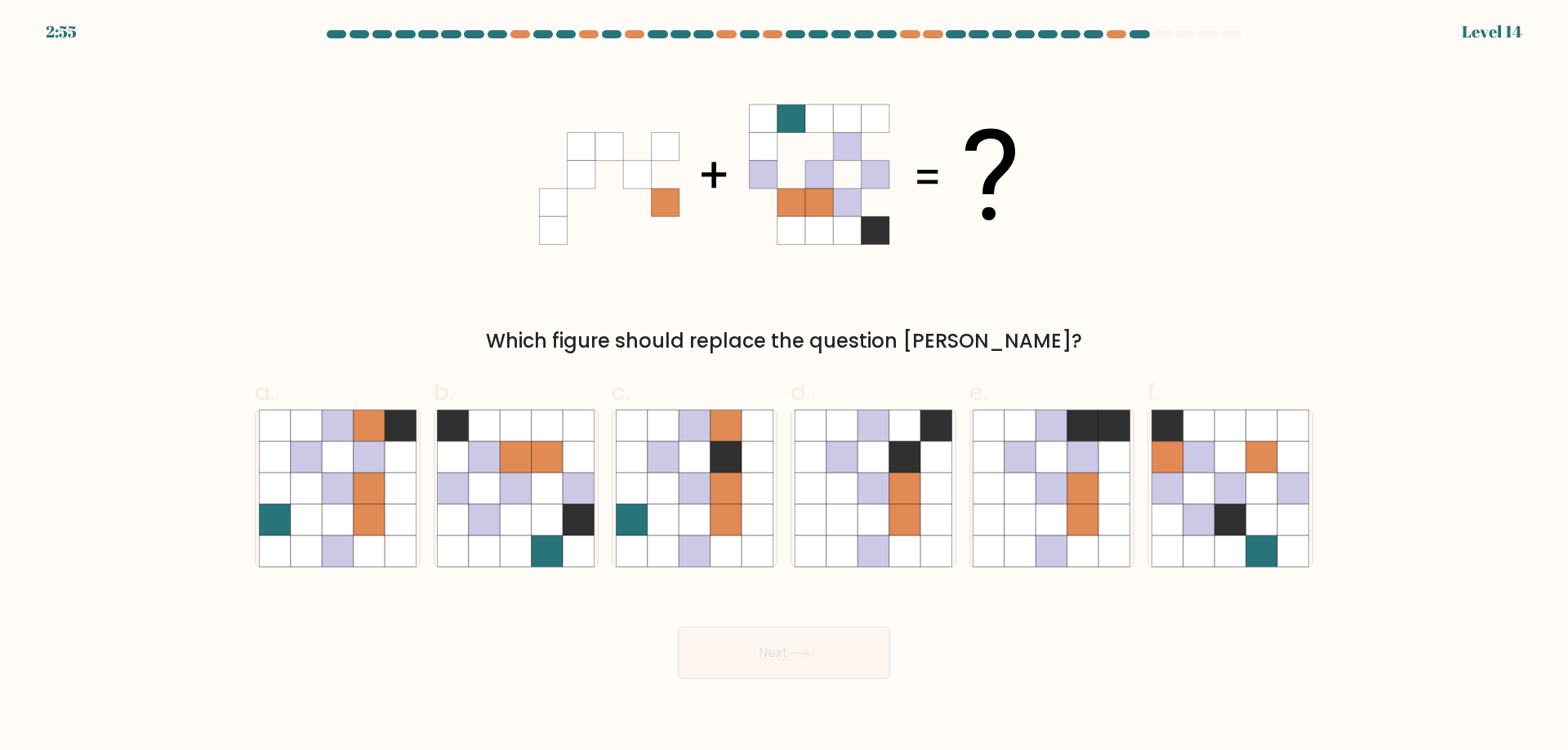
click at [780, 647] on button "Next" at bounding box center [784, 653] width 213 height 52
click at [1458, 298] on form at bounding box center [784, 354] width 1568 height 649
click at [330, 461] on icon at bounding box center [337, 457] width 31 height 31
click at [784, 386] on input "a." at bounding box center [784, 381] width 1 height 10
radio input "true"
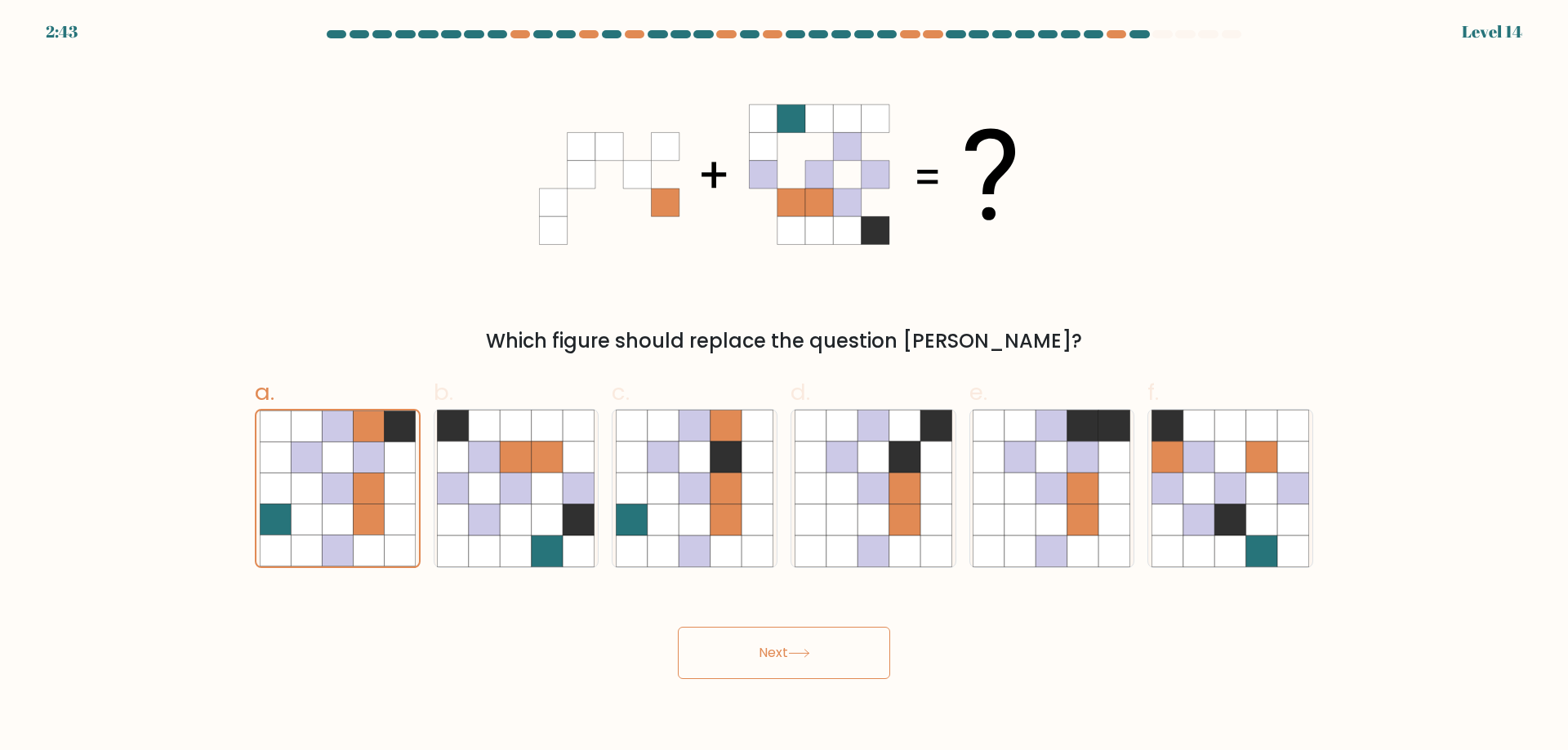
click at [791, 656] on button "Next" at bounding box center [784, 653] width 213 height 52
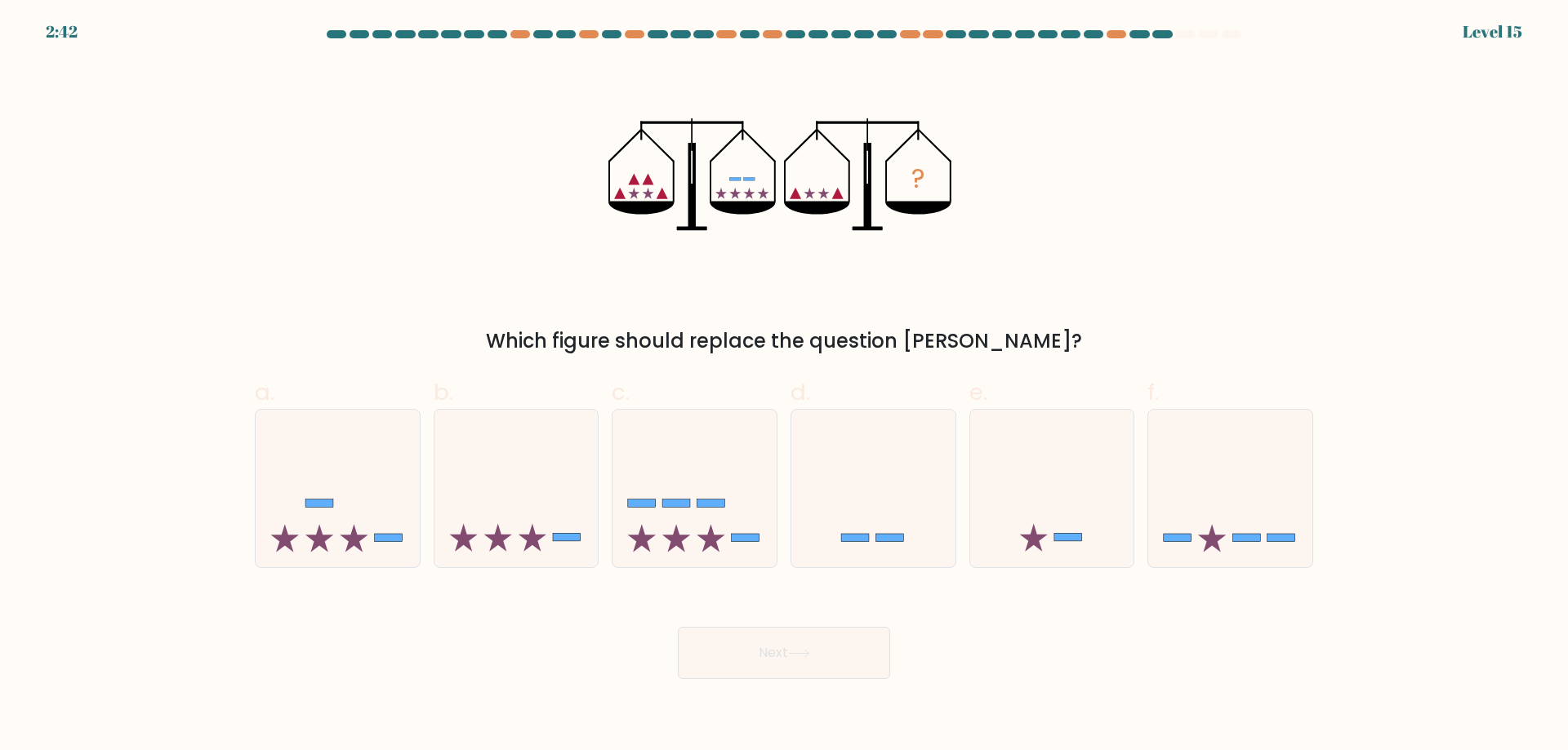
click at [791, 656] on button "Next" at bounding box center [784, 653] width 213 height 52
click at [702, 525] on icon at bounding box center [694, 489] width 164 height 136
click at [784, 386] on input "c." at bounding box center [784, 381] width 1 height 10
radio input "true"
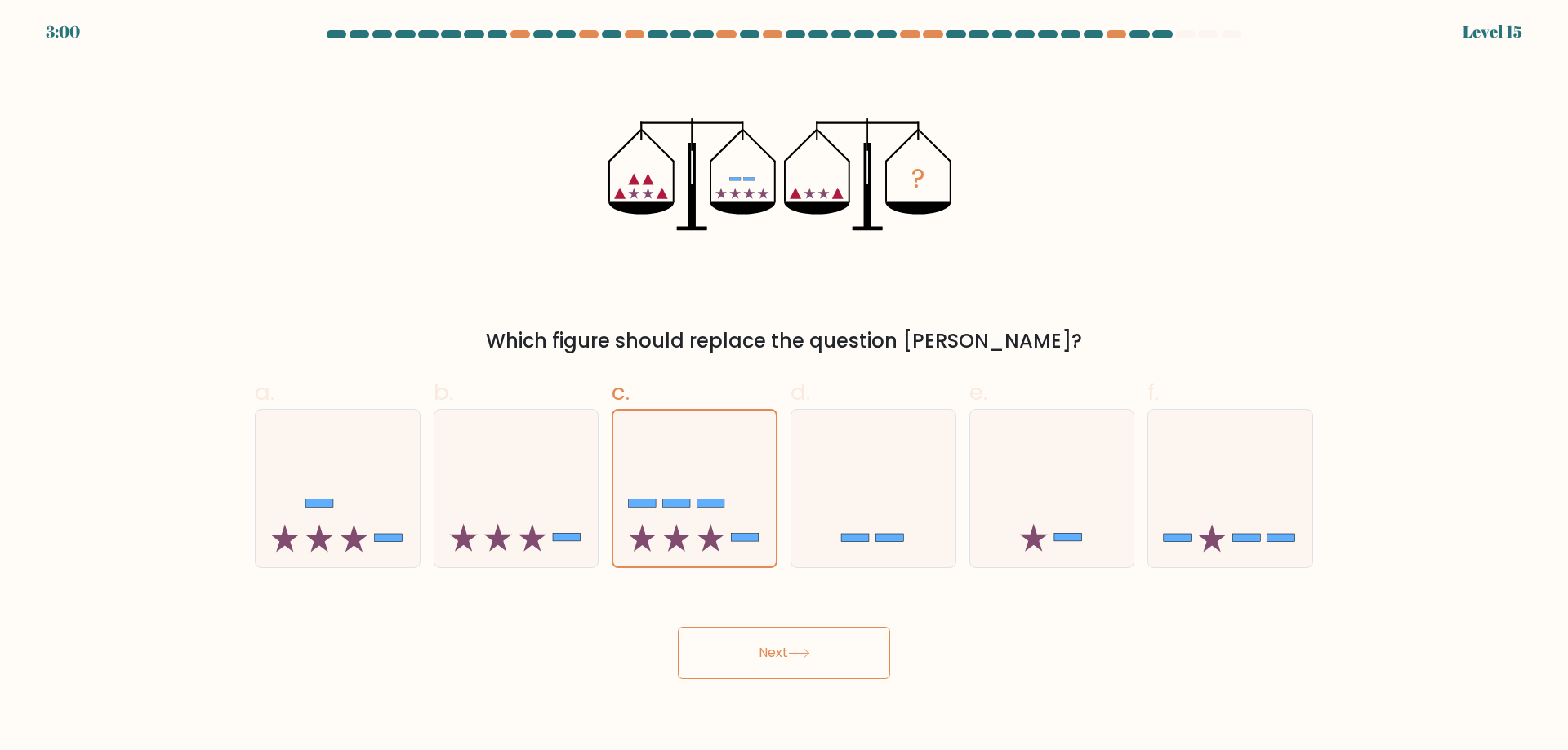
click at [770, 649] on button "Next" at bounding box center [784, 653] width 213 height 52
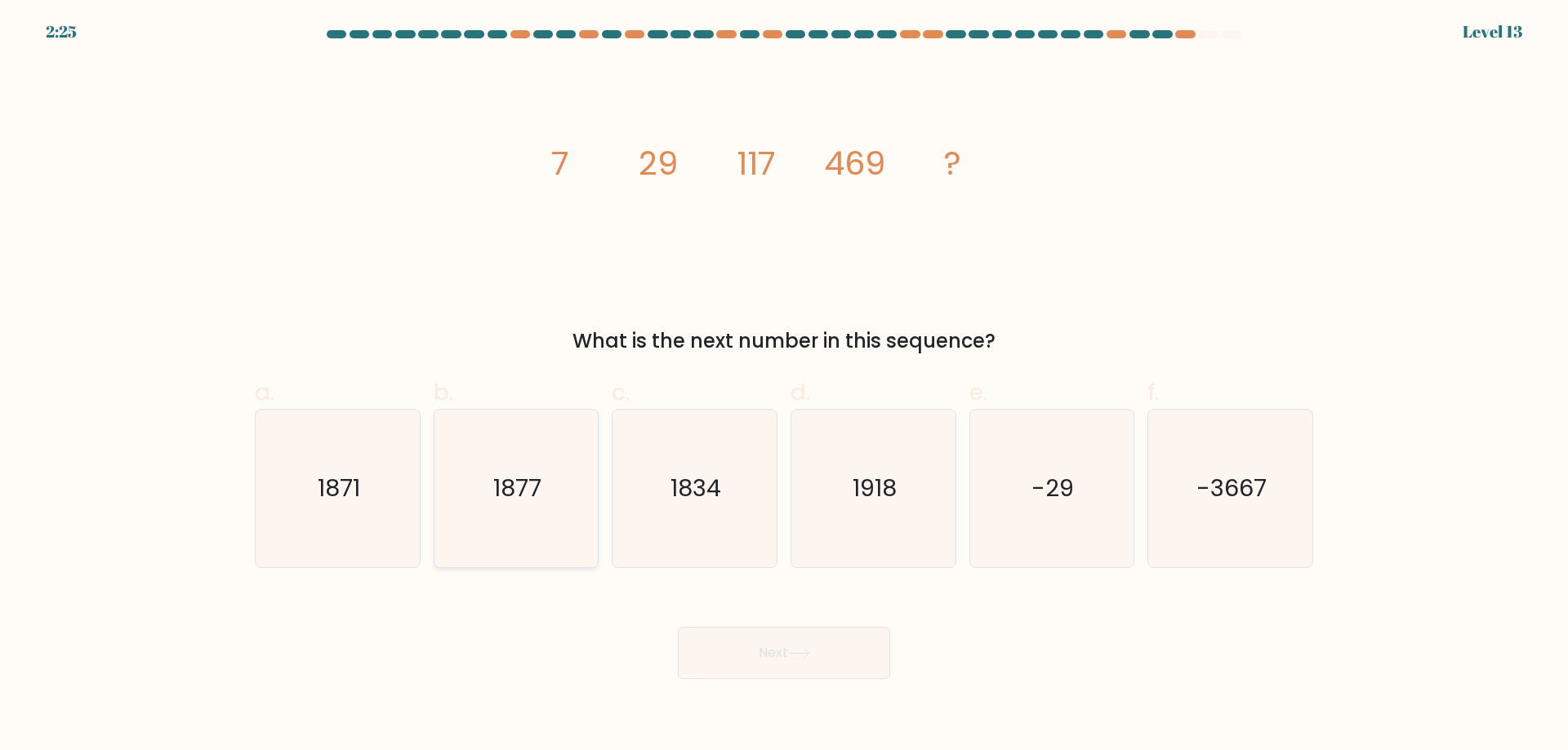
click at [519, 501] on text "1877" at bounding box center [517, 489] width 48 height 33
click at [784, 386] on input "b. 1877" at bounding box center [784, 381] width 1 height 10
radio input "true"
click at [758, 651] on button "Next" at bounding box center [784, 653] width 213 height 52
click at [756, 651] on button "Next" at bounding box center [784, 653] width 213 height 52
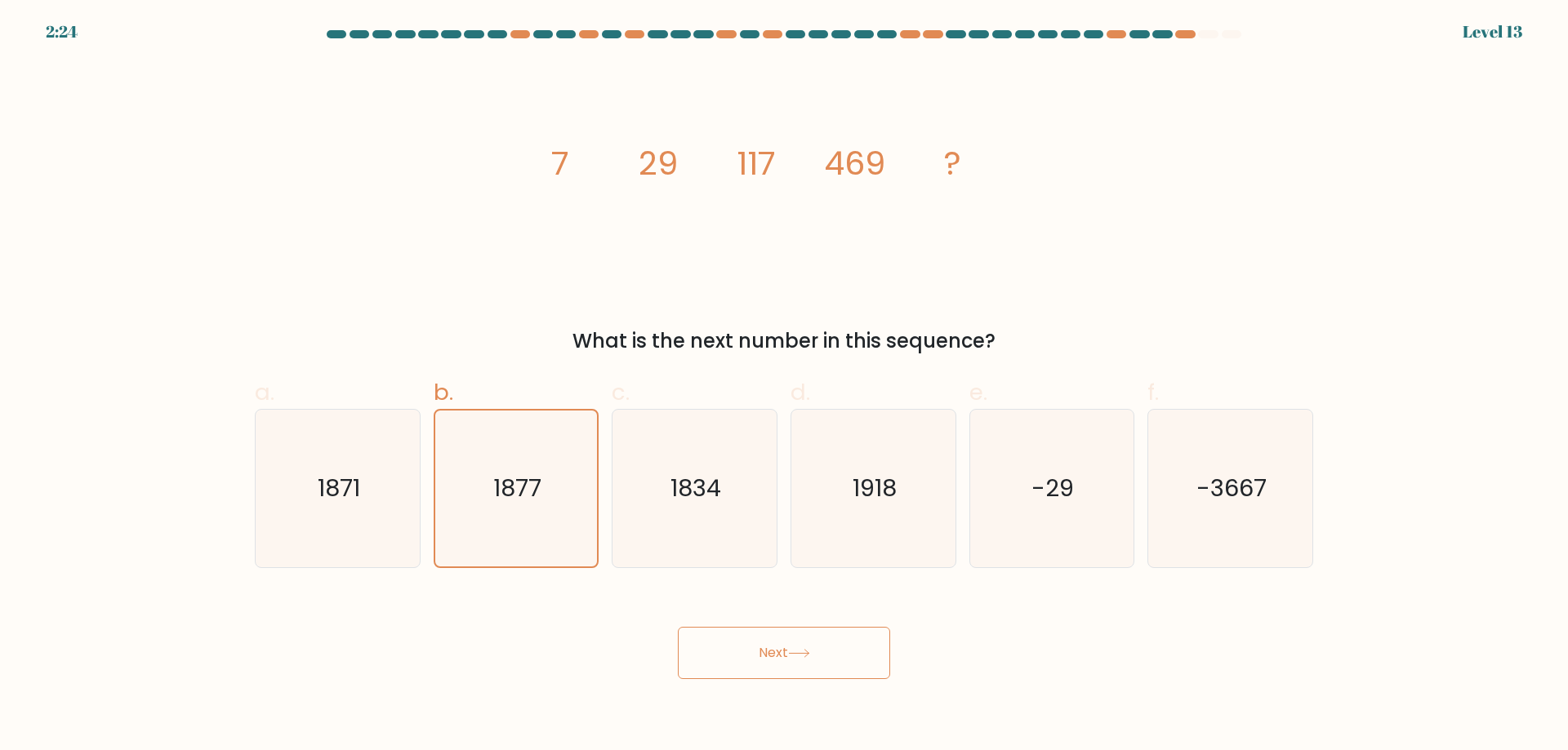
click at [756, 651] on button "Next" at bounding box center [784, 653] width 213 height 52
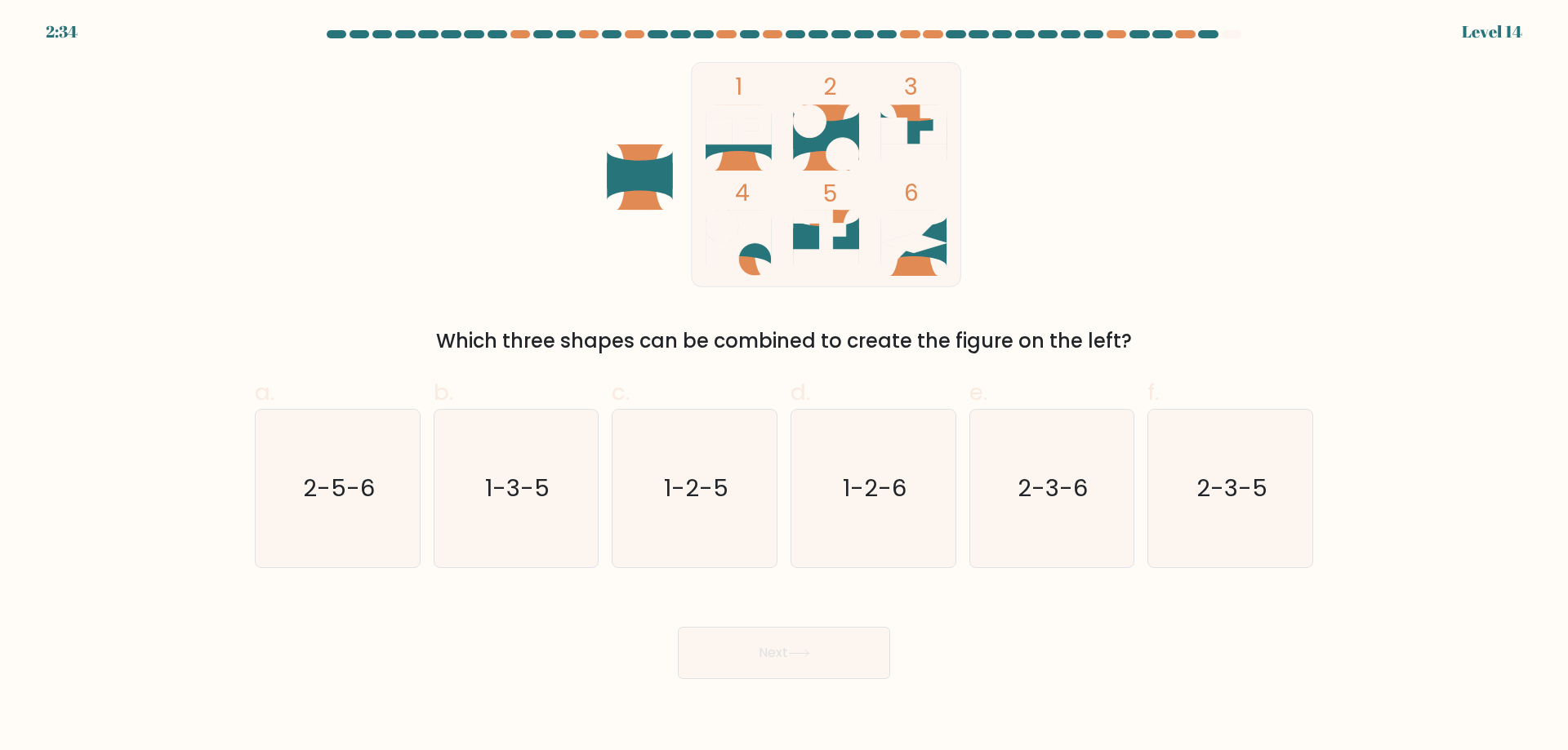
click at [904, 115] on icon at bounding box center [910, 137] width 40 height 66
click at [1161, 472] on icon "2-3-5" at bounding box center [1230, 488] width 157 height 157
click at [785, 386] on input "f. 2-3-5" at bounding box center [784, 381] width 1 height 10
radio input "true"
click at [836, 649] on button "Next" at bounding box center [784, 653] width 213 height 52
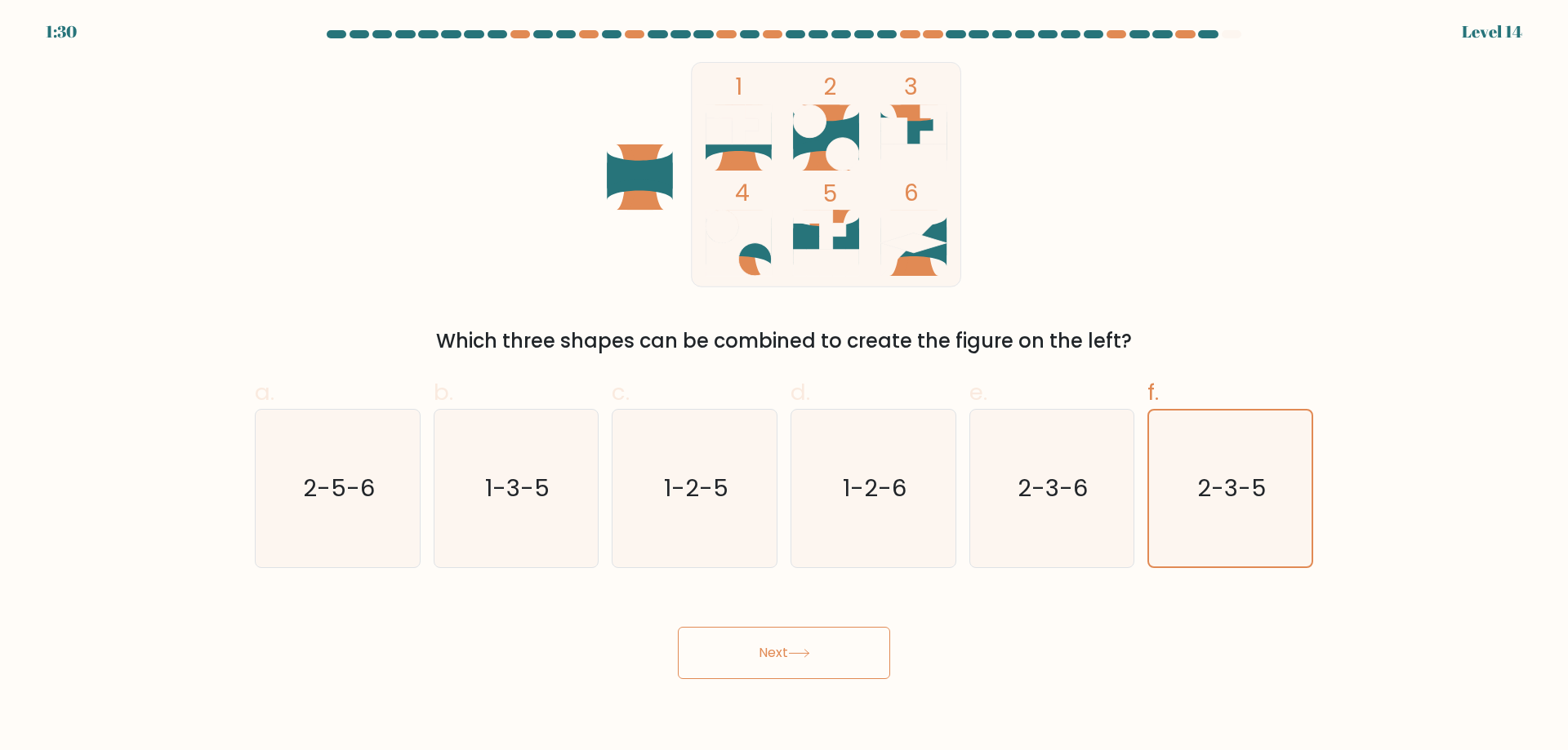
click at [836, 649] on button "Next" at bounding box center [784, 653] width 213 height 52
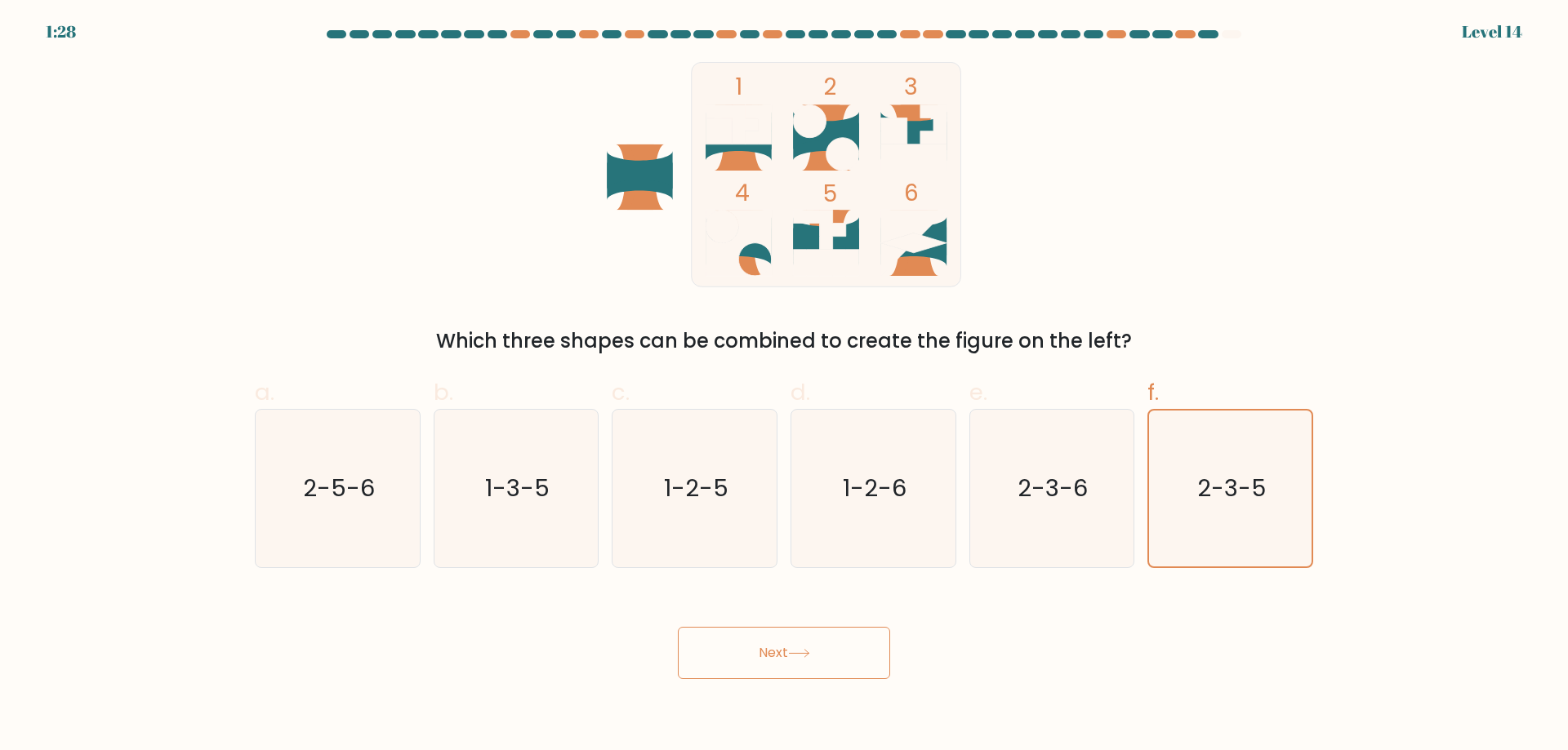
click at [732, 625] on div "Next" at bounding box center [784, 633] width 1078 height 91
click at [756, 652] on button "Next" at bounding box center [784, 653] width 213 height 52
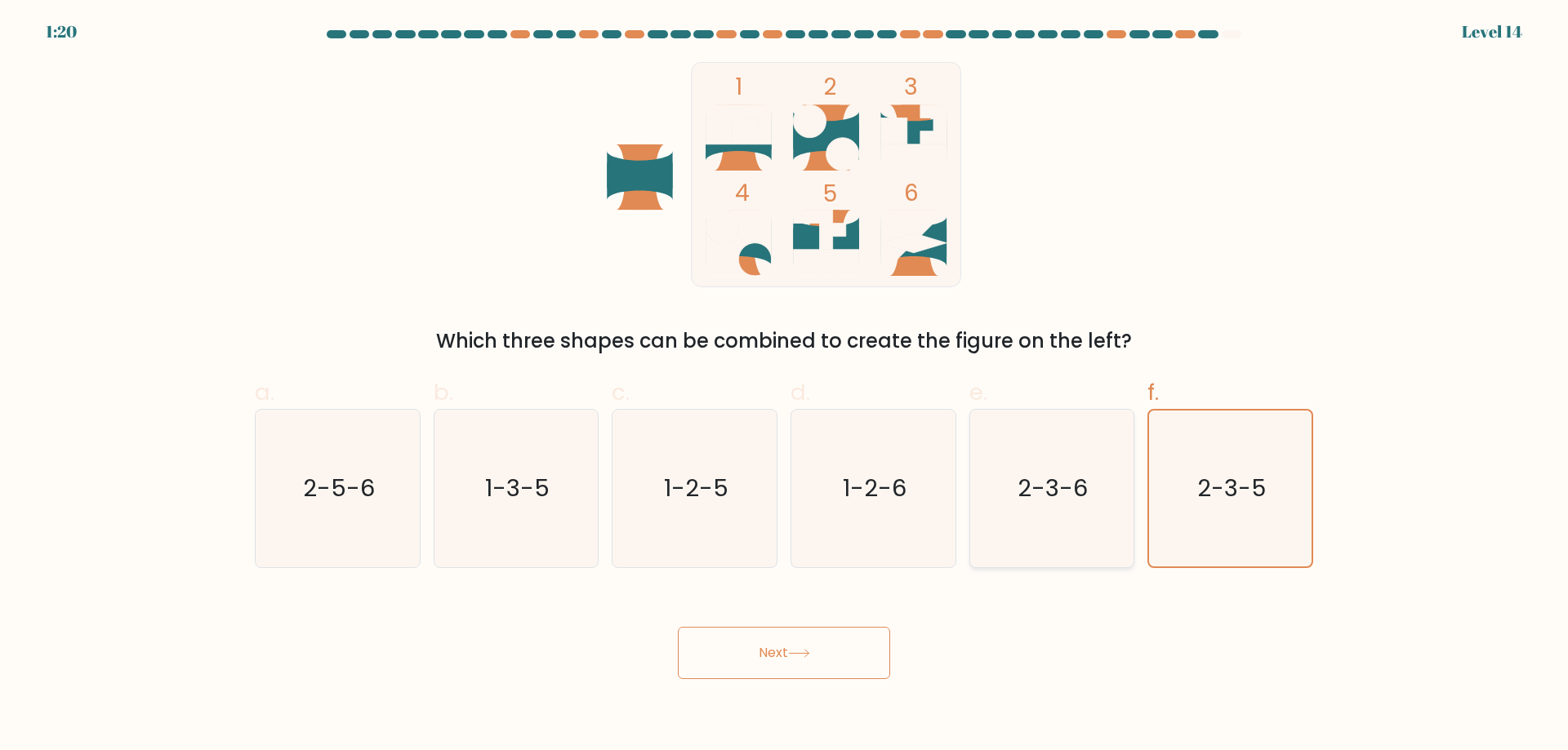
click at [1076, 464] on icon "2-3-6" at bounding box center [1051, 488] width 157 height 157
click at [785, 386] on input "e. 2-3-6" at bounding box center [784, 381] width 1 height 10
radio input "true"
click at [795, 629] on button "Next" at bounding box center [784, 653] width 213 height 52
click at [798, 636] on button "Next" at bounding box center [784, 653] width 213 height 52
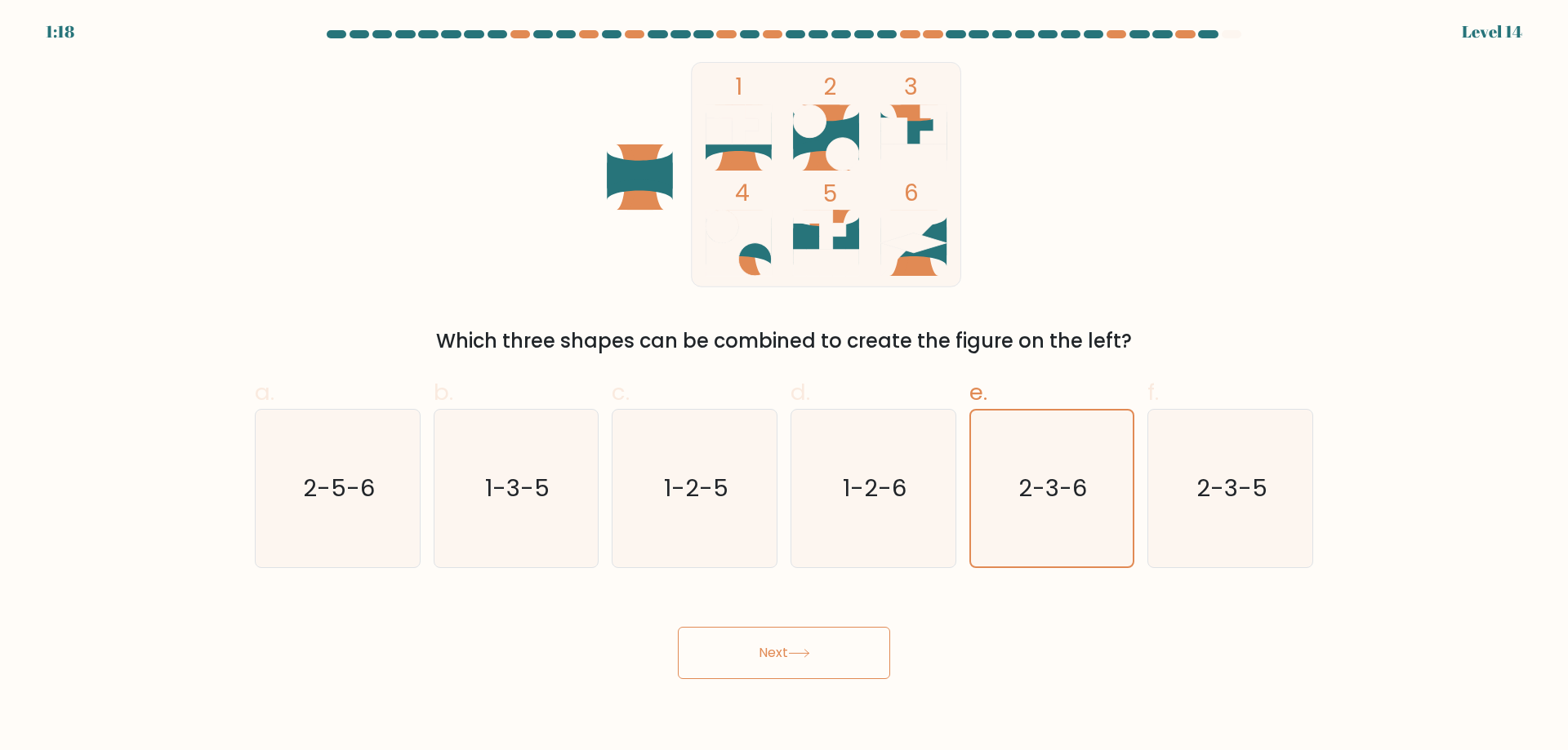
click at [798, 636] on button "Next" at bounding box center [784, 653] width 213 height 52
click at [798, 635] on button "Next" at bounding box center [784, 653] width 213 height 52
click at [797, 635] on button "Next" at bounding box center [784, 653] width 213 height 52
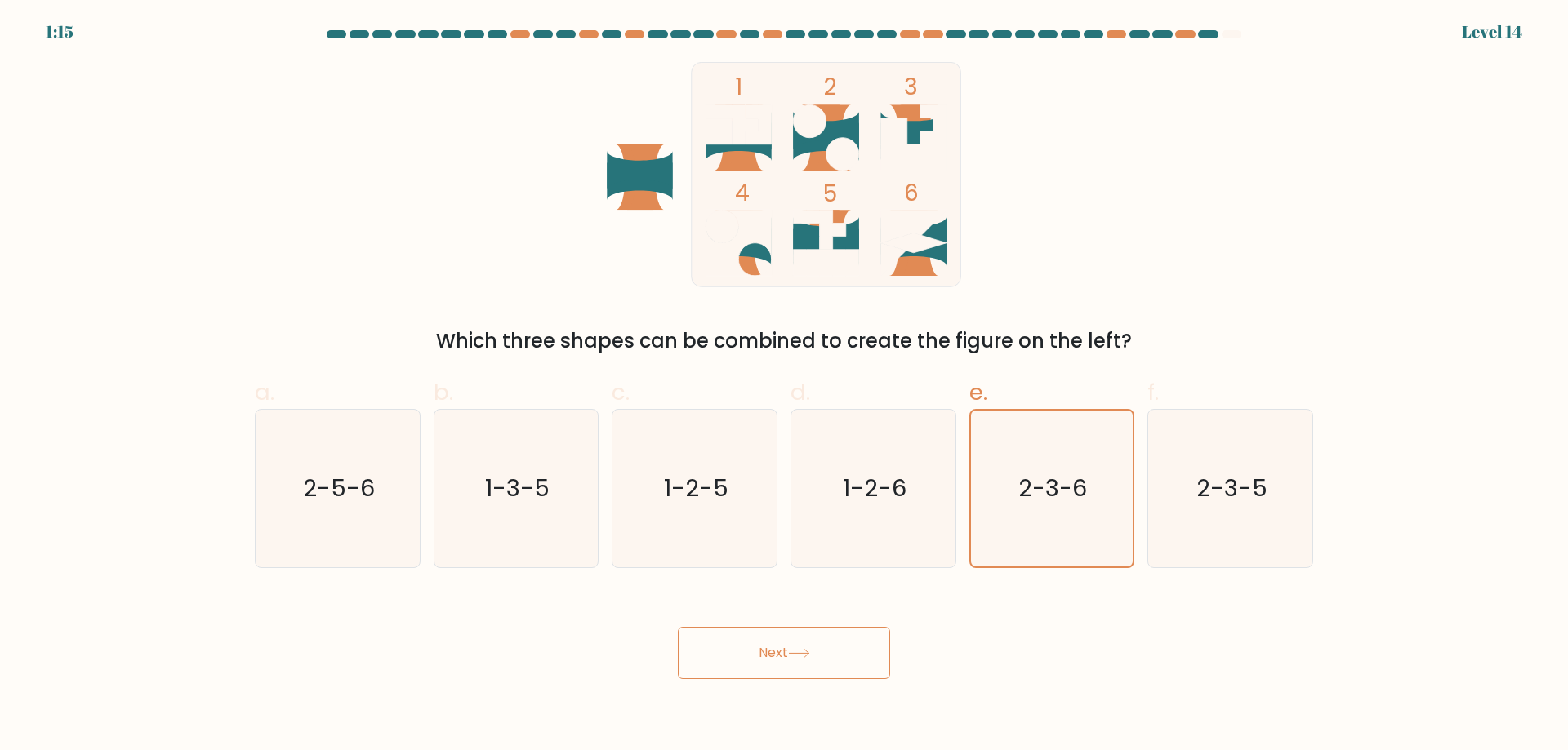
click at [797, 635] on button "Next" at bounding box center [784, 653] width 213 height 52
click at [796, 639] on button "Next" at bounding box center [784, 653] width 213 height 52
click at [796, 640] on button "Next" at bounding box center [784, 653] width 213 height 52
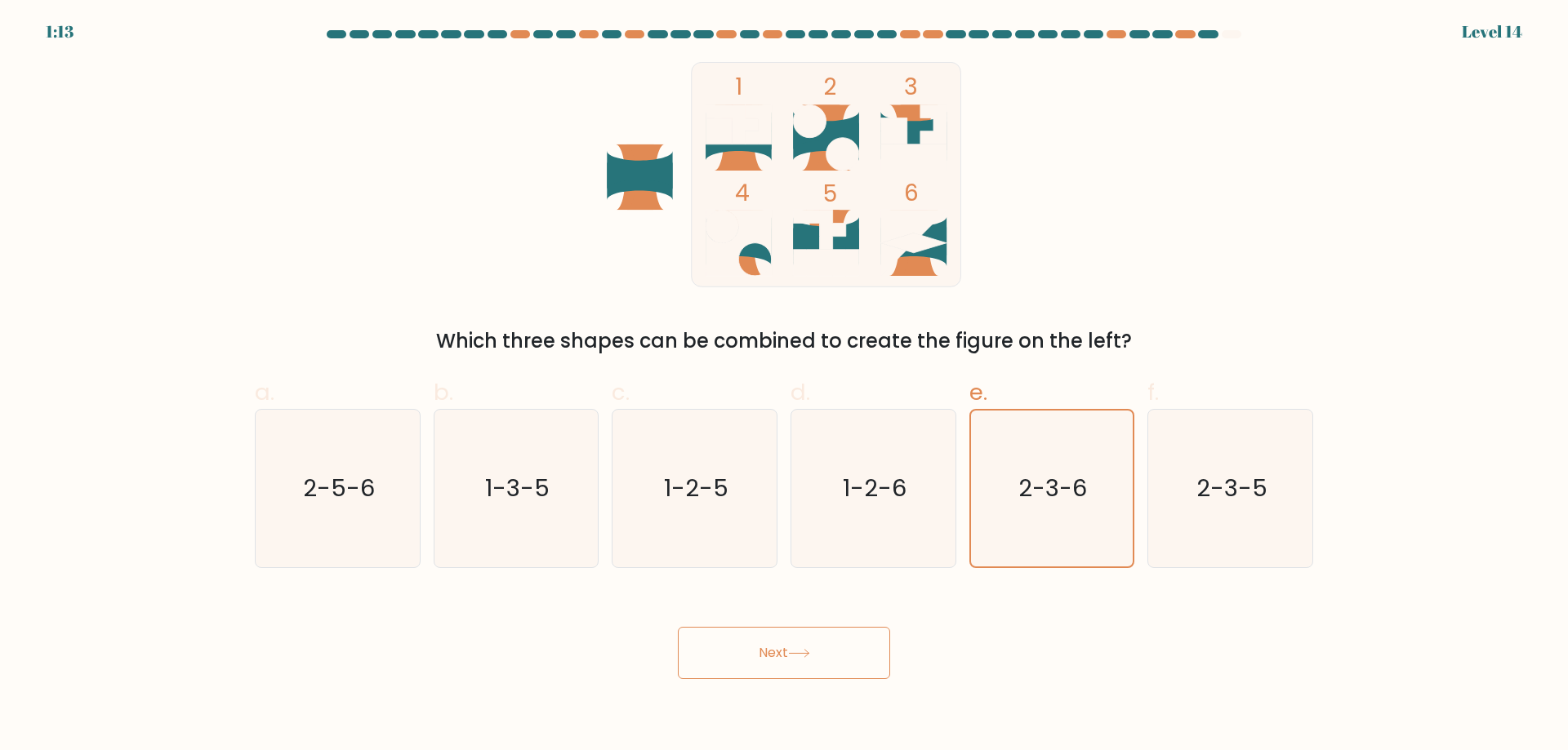
click at [796, 640] on button "Next" at bounding box center [784, 653] width 213 height 52
click at [345, 489] on text "2-5-6" at bounding box center [339, 489] width 72 height 33
click at [784, 386] on input "a. 2-5-6" at bounding box center [784, 381] width 1 height 10
radio input "true"
drag, startPoint x: 733, startPoint y: 665, endPoint x: 728, endPoint y: 652, distance: 13.9
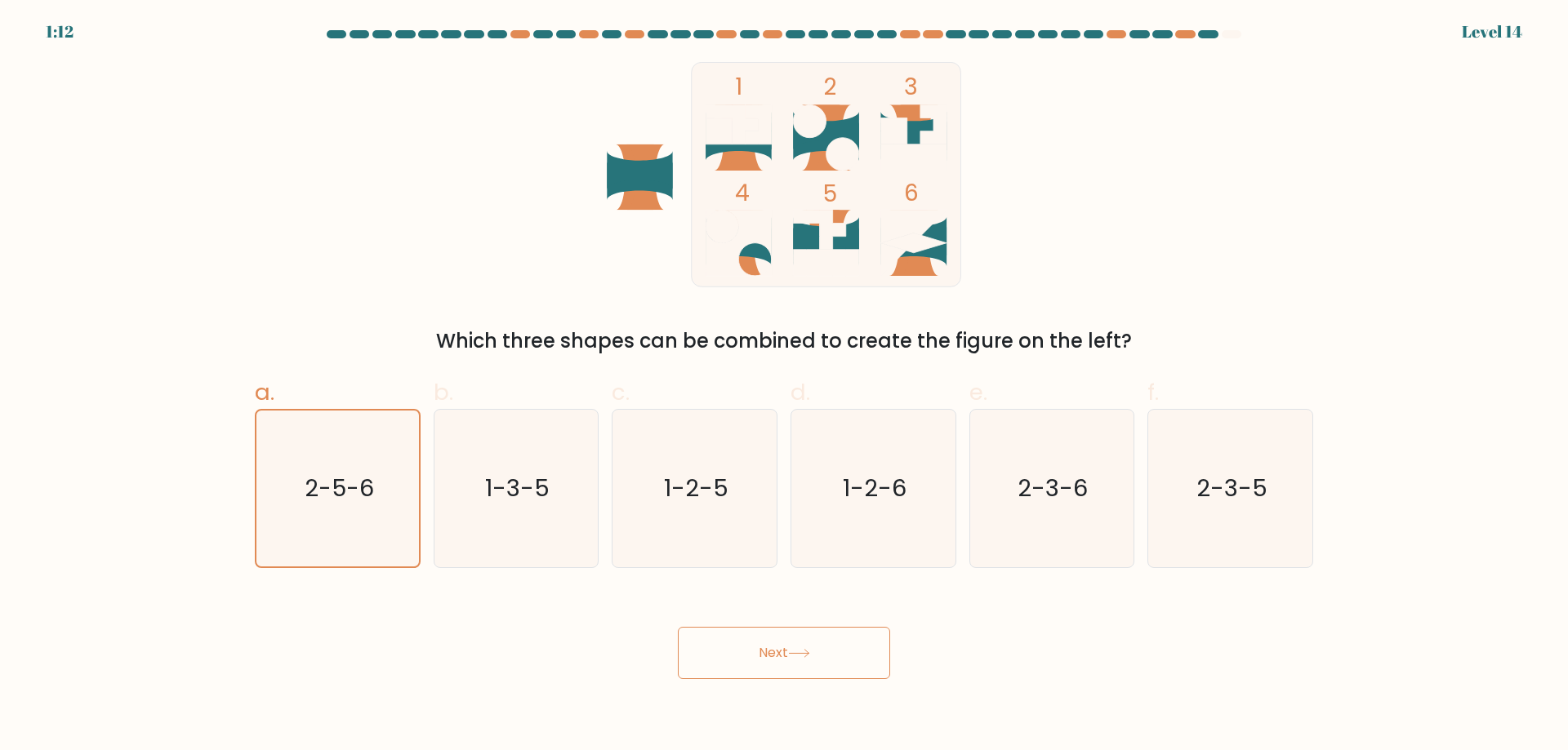
click at [733, 663] on button "Next" at bounding box center [784, 653] width 213 height 52
click at [728, 652] on button "Next" at bounding box center [784, 653] width 213 height 52
click at [725, 651] on button "Next" at bounding box center [784, 653] width 213 height 52
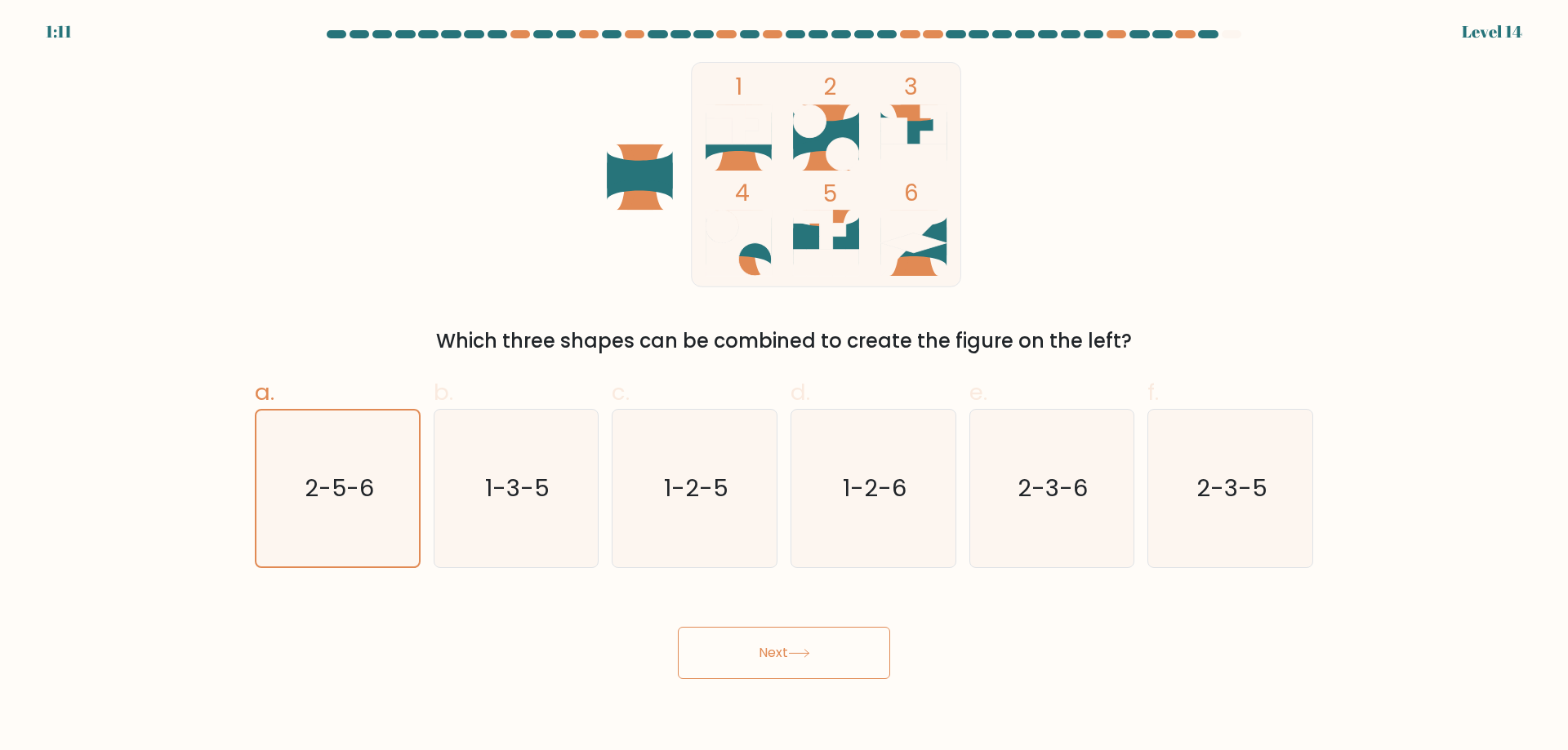
click at [725, 651] on button "Next" at bounding box center [784, 653] width 213 height 52
click at [1095, 482] on icon "2-3-6" at bounding box center [1051, 488] width 157 height 157
click at [785, 386] on input "e. 2-3-6" at bounding box center [784, 381] width 1 height 10
radio input "true"
click at [766, 630] on button "Next" at bounding box center [784, 653] width 213 height 52
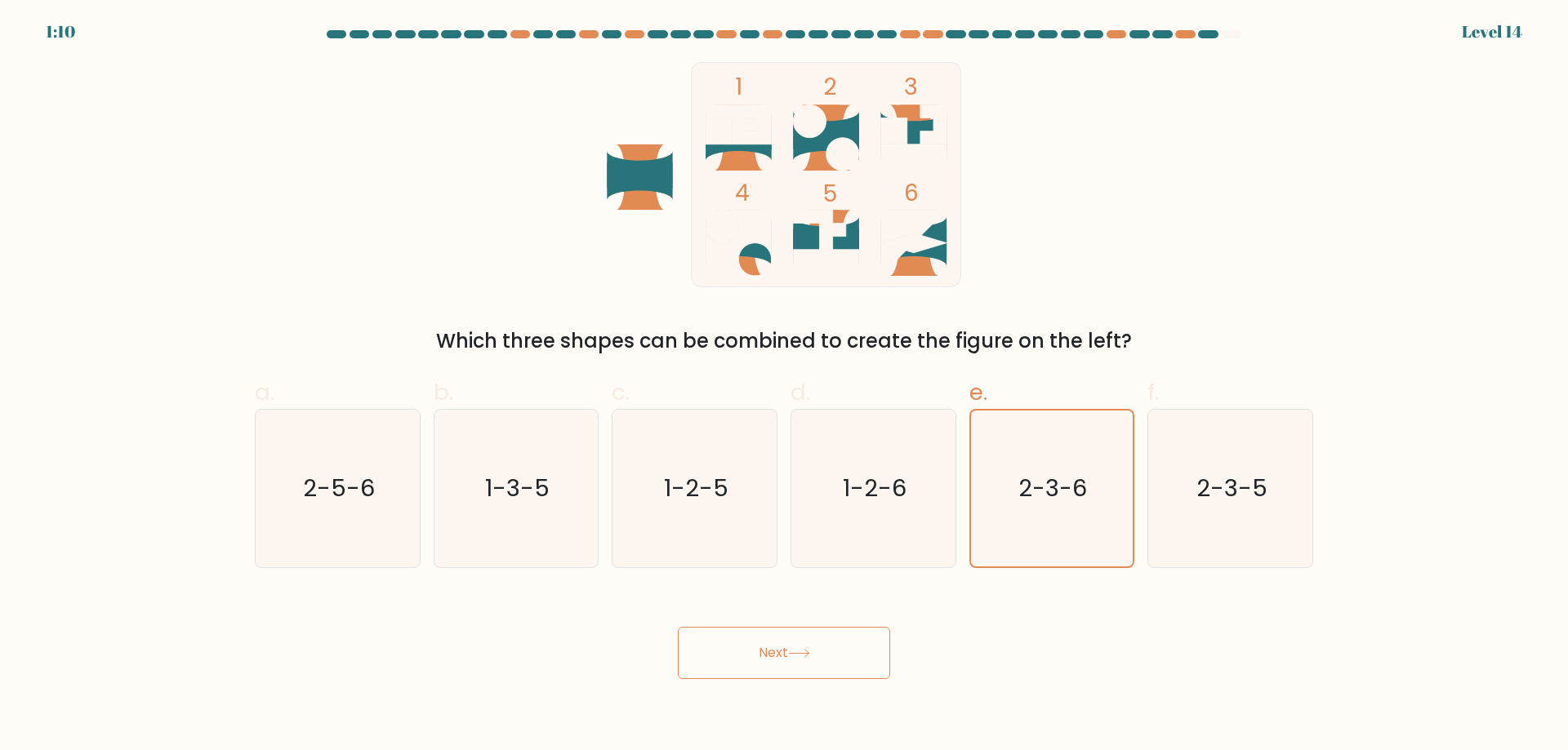
click at [744, 641] on button "Next" at bounding box center [784, 653] width 213 height 52
click at [821, 513] on icon "1-2-6" at bounding box center [873, 488] width 157 height 157
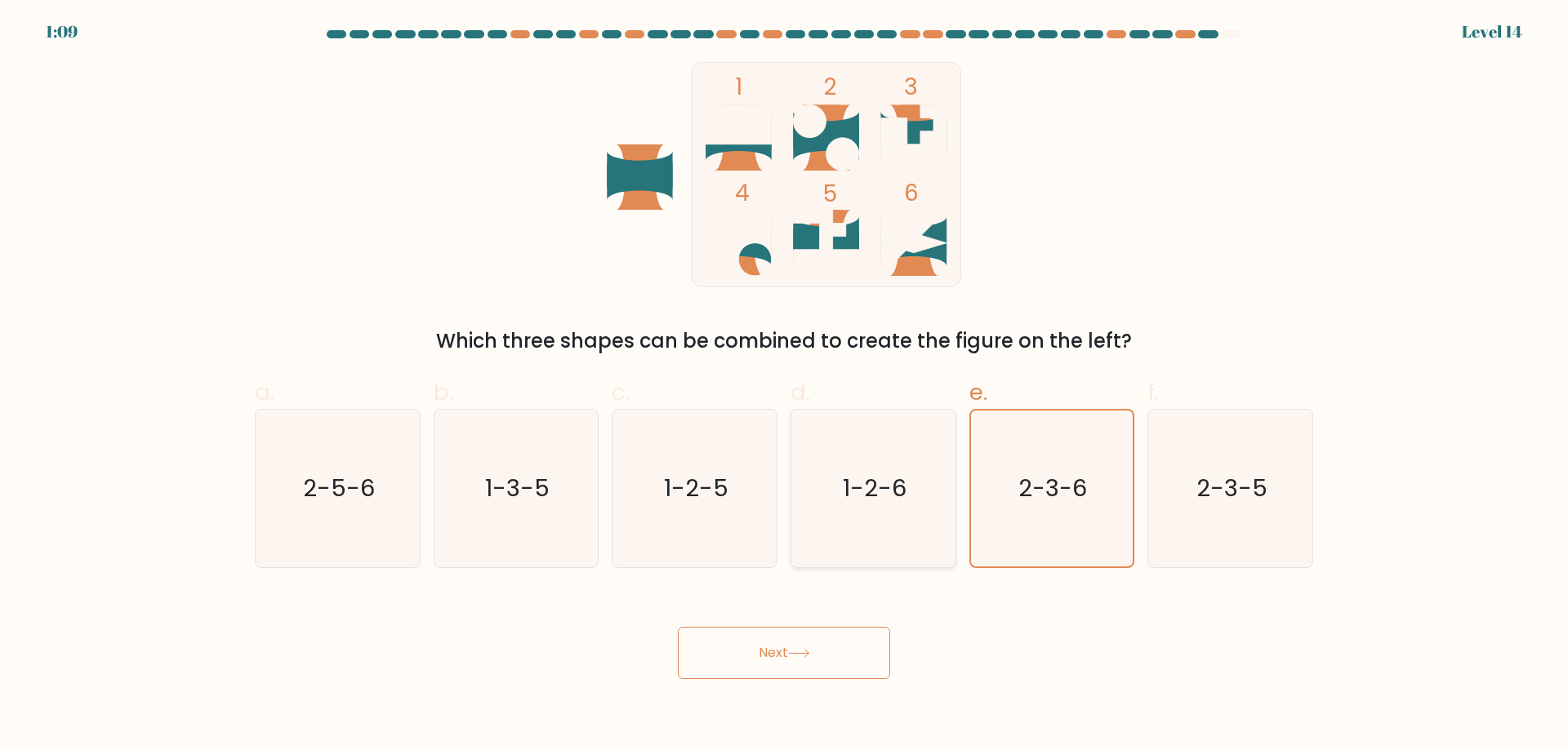
click at [785, 386] on input "d. 1-2-6" at bounding box center [784, 381] width 1 height 10
radio input "true"
click at [730, 630] on button "Next" at bounding box center [784, 653] width 213 height 52
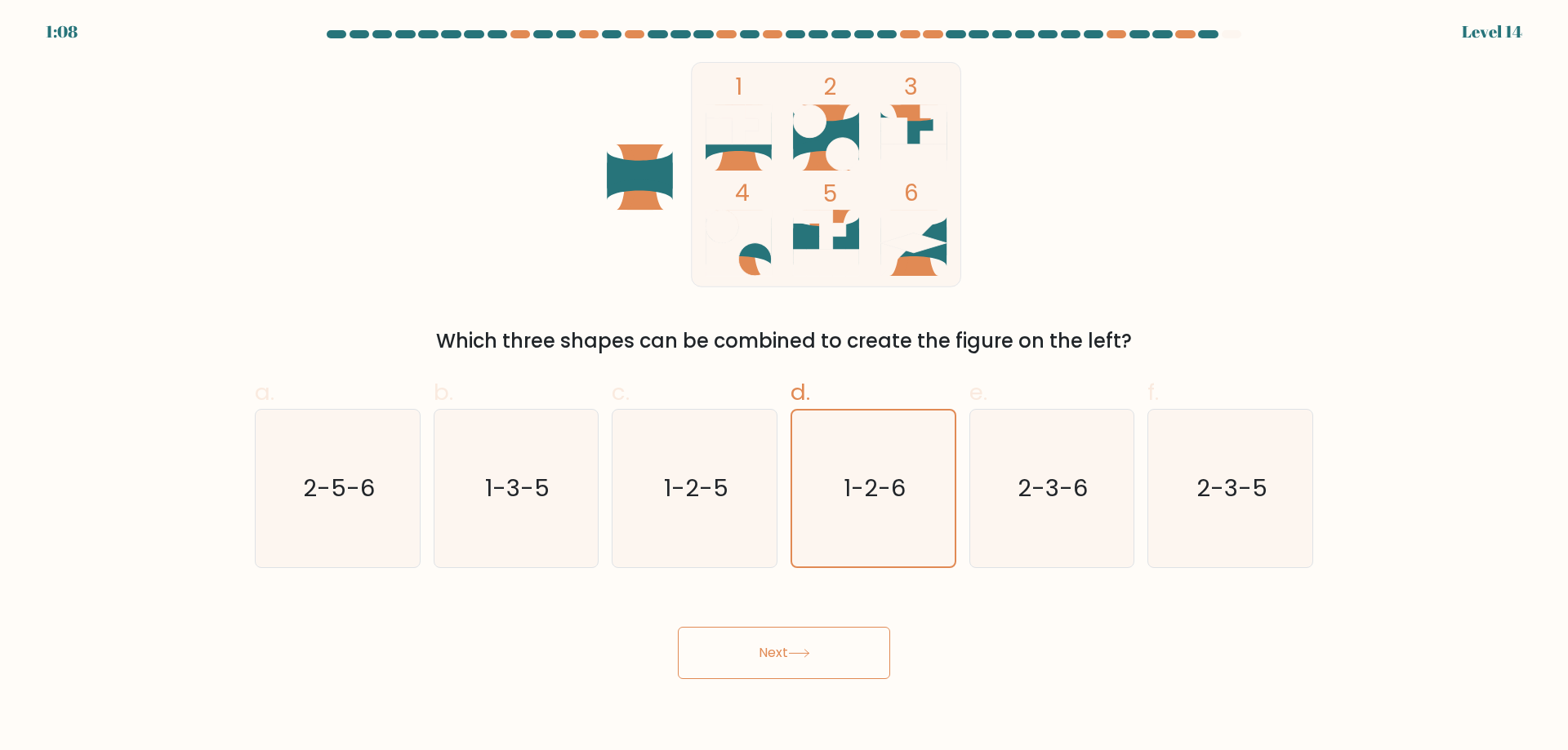
click at [730, 630] on button "Next" at bounding box center [784, 653] width 213 height 52
click at [698, 467] on icon "1-2-5" at bounding box center [694, 488] width 157 height 157
click at [784, 386] on input "c. 1-2-5" at bounding box center [784, 381] width 1 height 10
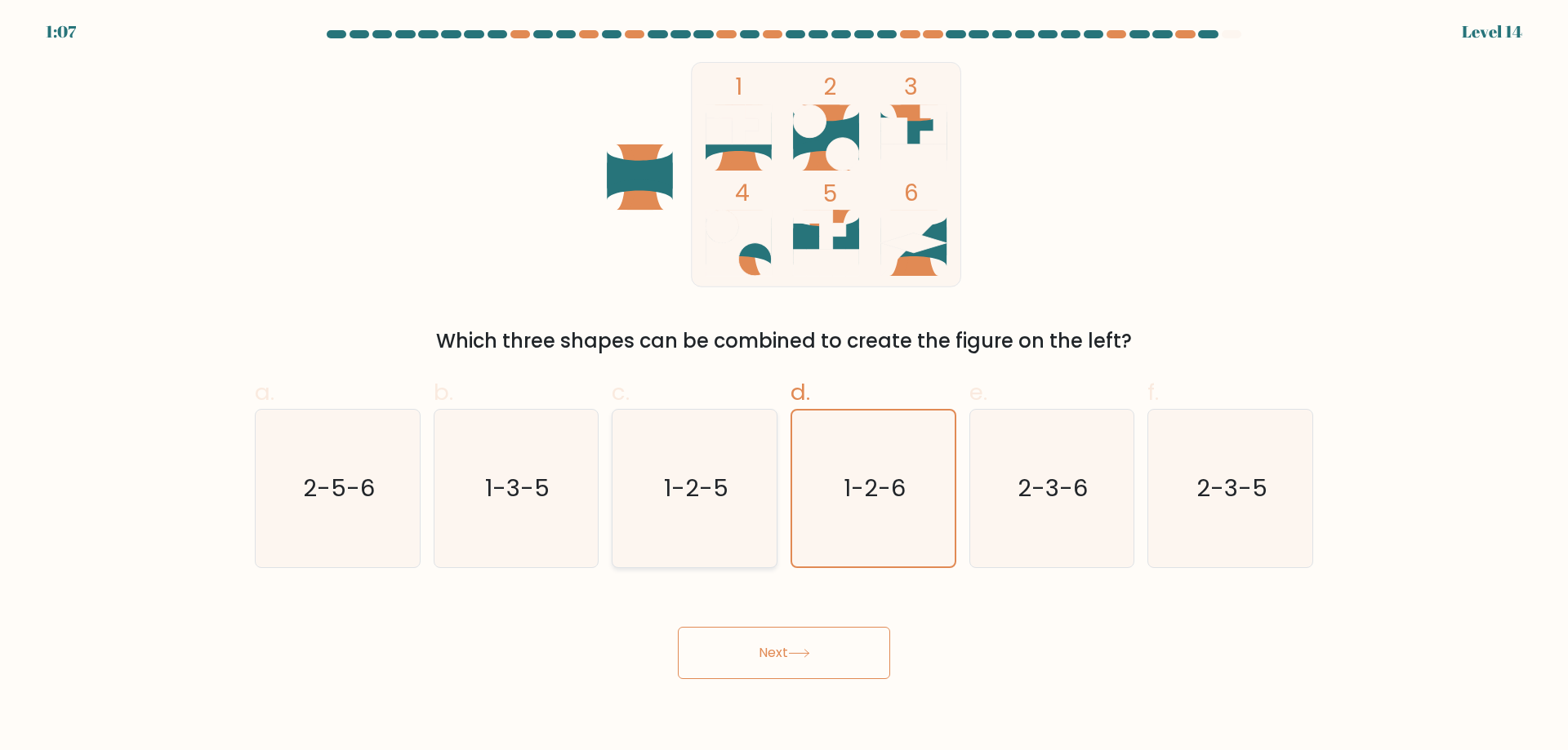
radio input "true"
drag, startPoint x: 749, startPoint y: 697, endPoint x: 737, endPoint y: 661, distance: 37.9
click at [745, 690] on body "1:06 Level 14" at bounding box center [784, 375] width 1568 height 750
click at [737, 661] on button "Next" at bounding box center [784, 653] width 213 height 52
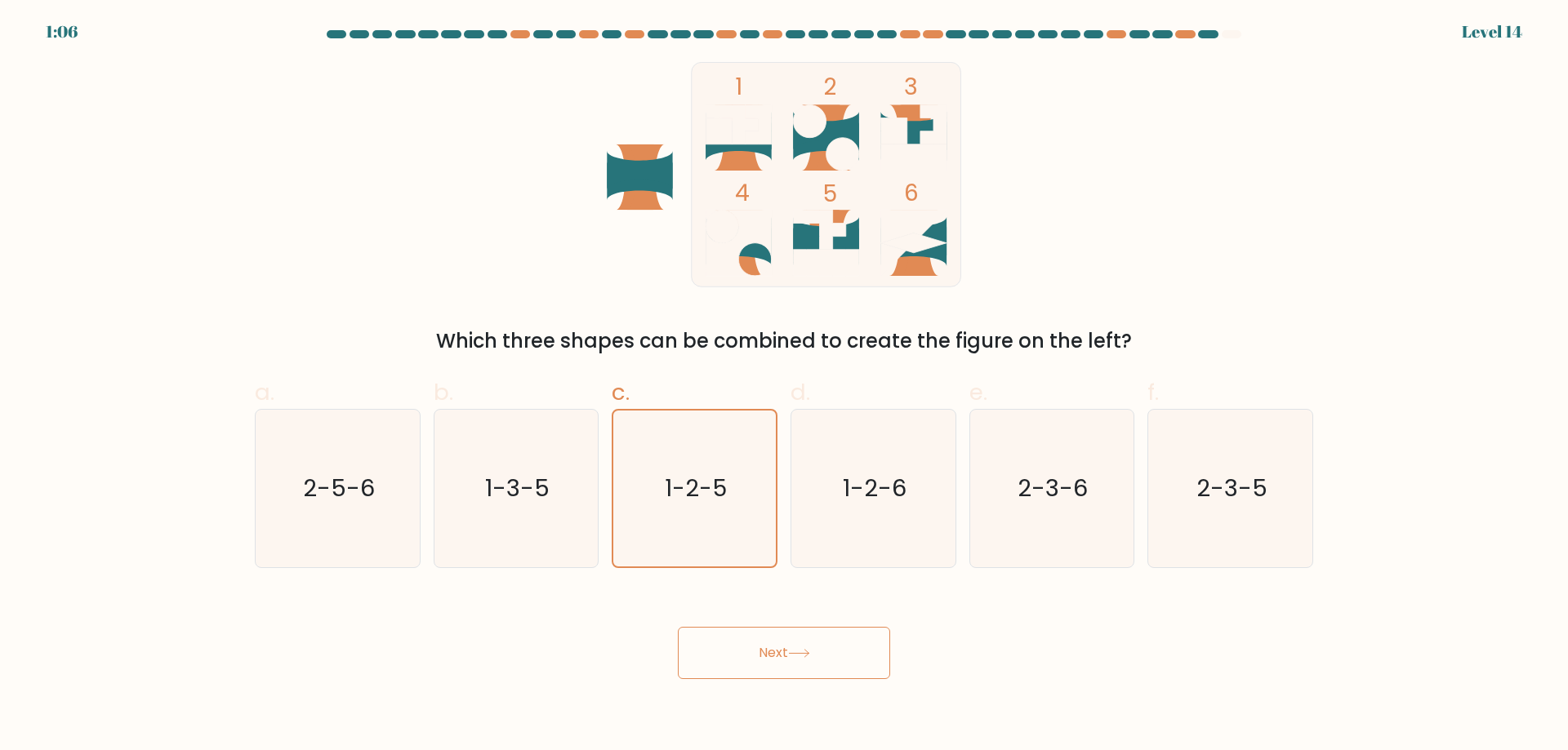
click at [737, 661] on button "Next" at bounding box center [784, 653] width 213 height 52
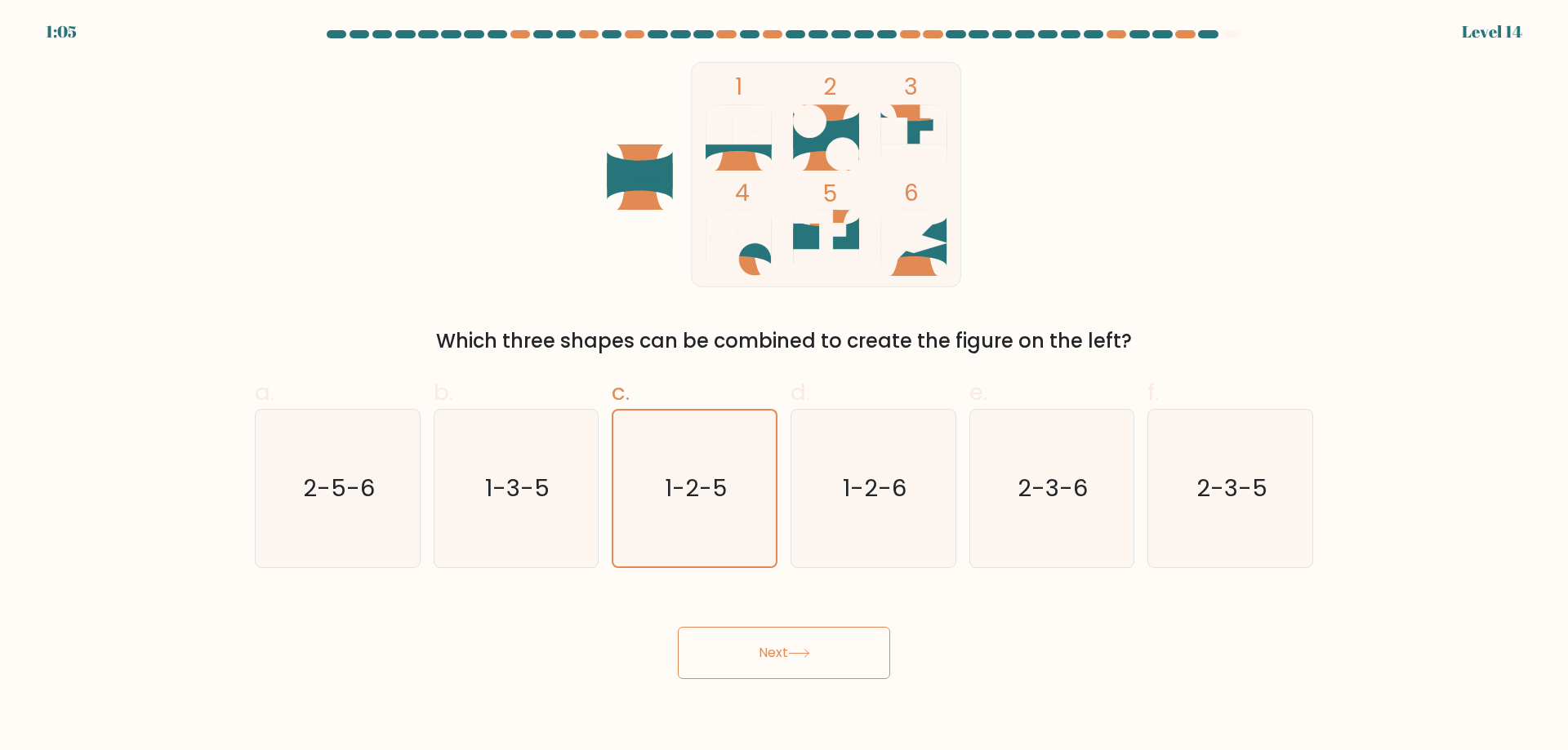
click at [737, 661] on button "Next" at bounding box center [784, 653] width 213 height 52
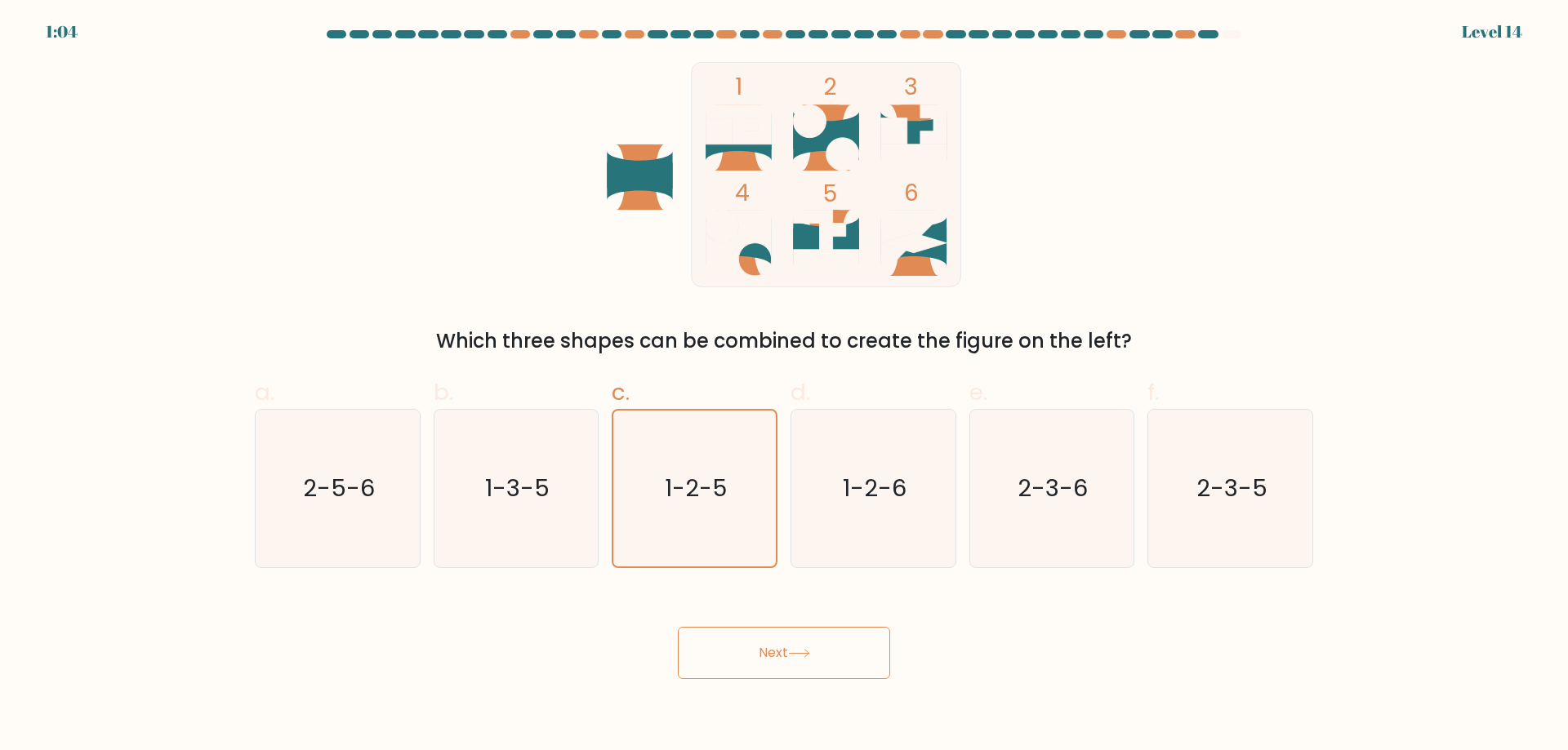
click at [737, 661] on button "Next" at bounding box center [784, 653] width 213 height 52
drag, startPoint x: 794, startPoint y: 641, endPoint x: 787, endPoint y: 646, distance: 8.6
click at [790, 645] on button "Next" at bounding box center [784, 653] width 213 height 52
click at [787, 646] on button "Next" at bounding box center [784, 653] width 213 height 52
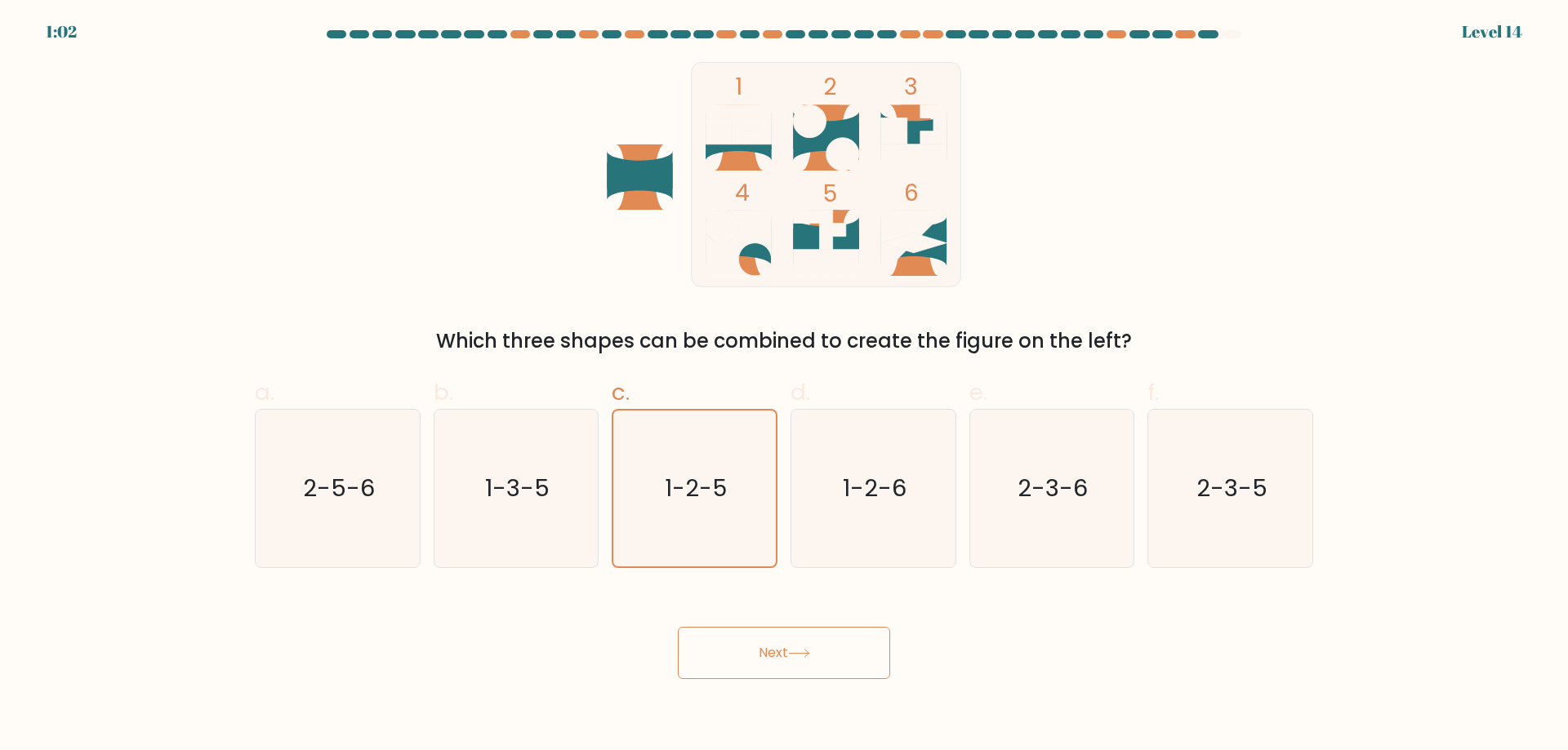
click at [787, 646] on button "Next" at bounding box center [784, 653] width 213 height 52
click at [528, 495] on text "1-3-5" at bounding box center [517, 489] width 65 height 33
click at [784, 386] on input "b. 1-3-5" at bounding box center [784, 381] width 1 height 10
radio input "true"
click at [719, 633] on button "Next" at bounding box center [784, 653] width 213 height 52
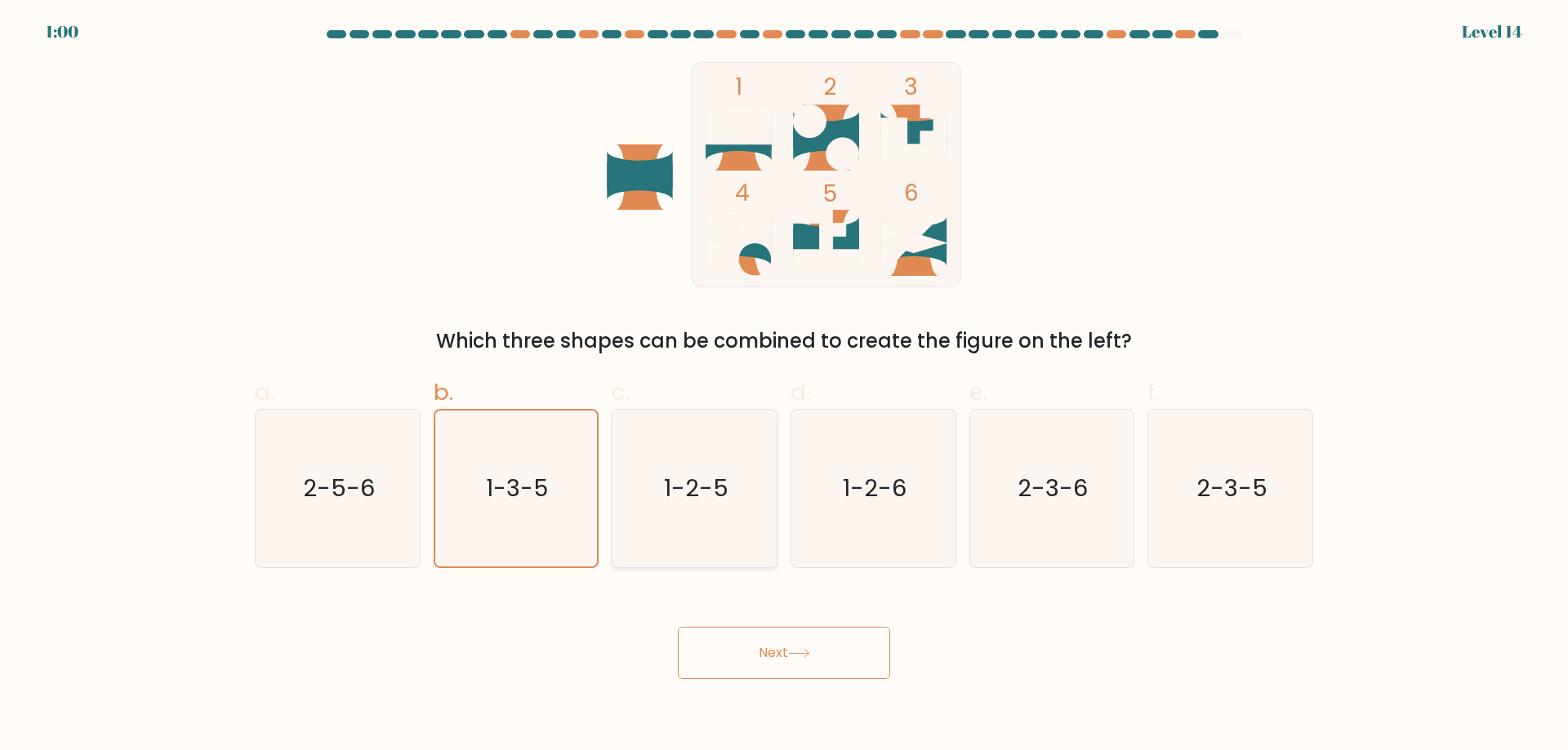
click at [693, 520] on icon "1-2-5" at bounding box center [694, 488] width 157 height 157
click at [784, 386] on input "c. 1-2-5" at bounding box center [784, 381] width 1 height 10
radio input "true"
click at [719, 651] on button "Next" at bounding box center [784, 653] width 213 height 52
click at [720, 652] on button "Next" at bounding box center [784, 653] width 213 height 52
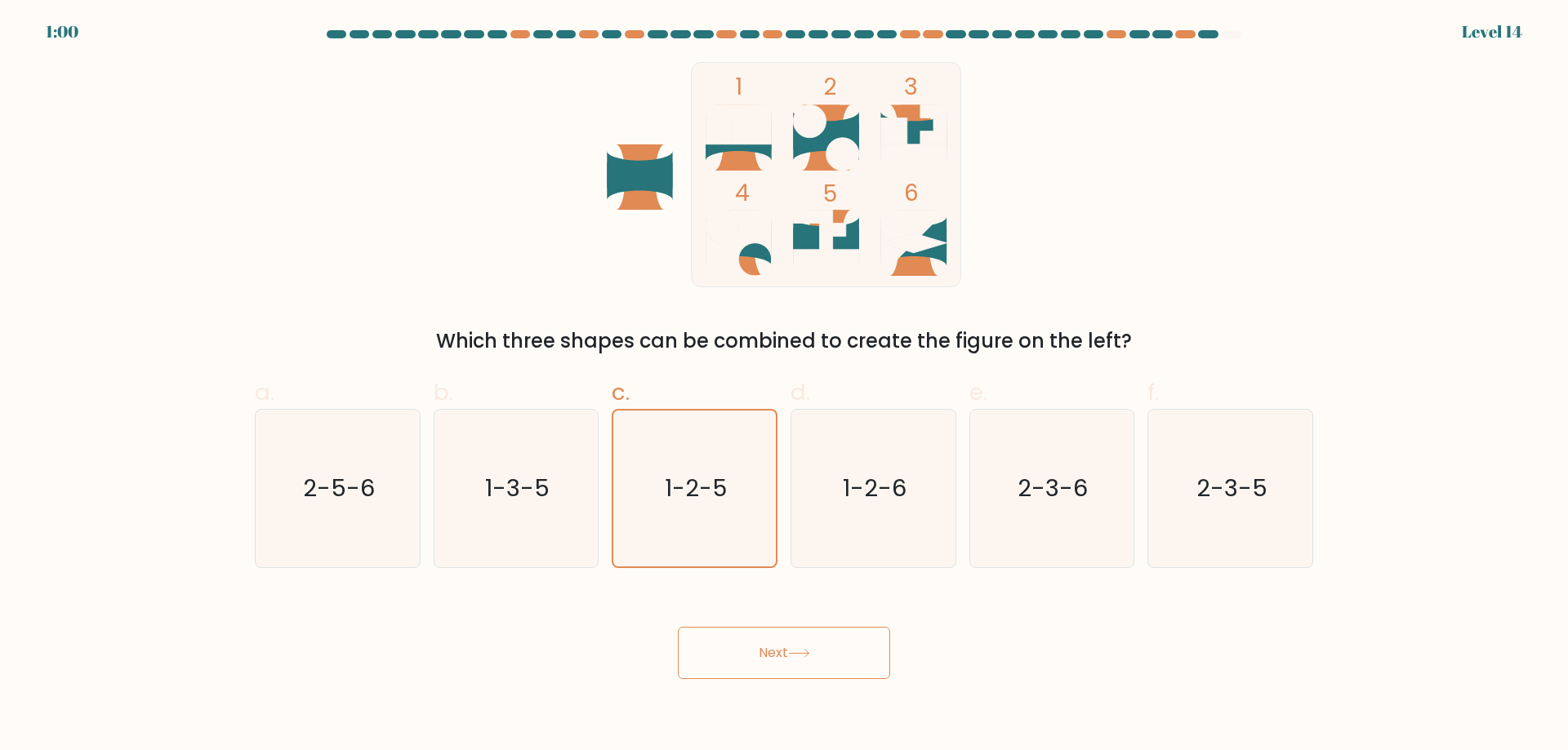
click at [720, 652] on button "Next" at bounding box center [784, 653] width 213 height 52
click at [765, 649] on button "Next" at bounding box center [784, 653] width 213 height 52
click at [766, 649] on button "Next" at bounding box center [784, 653] width 213 height 52
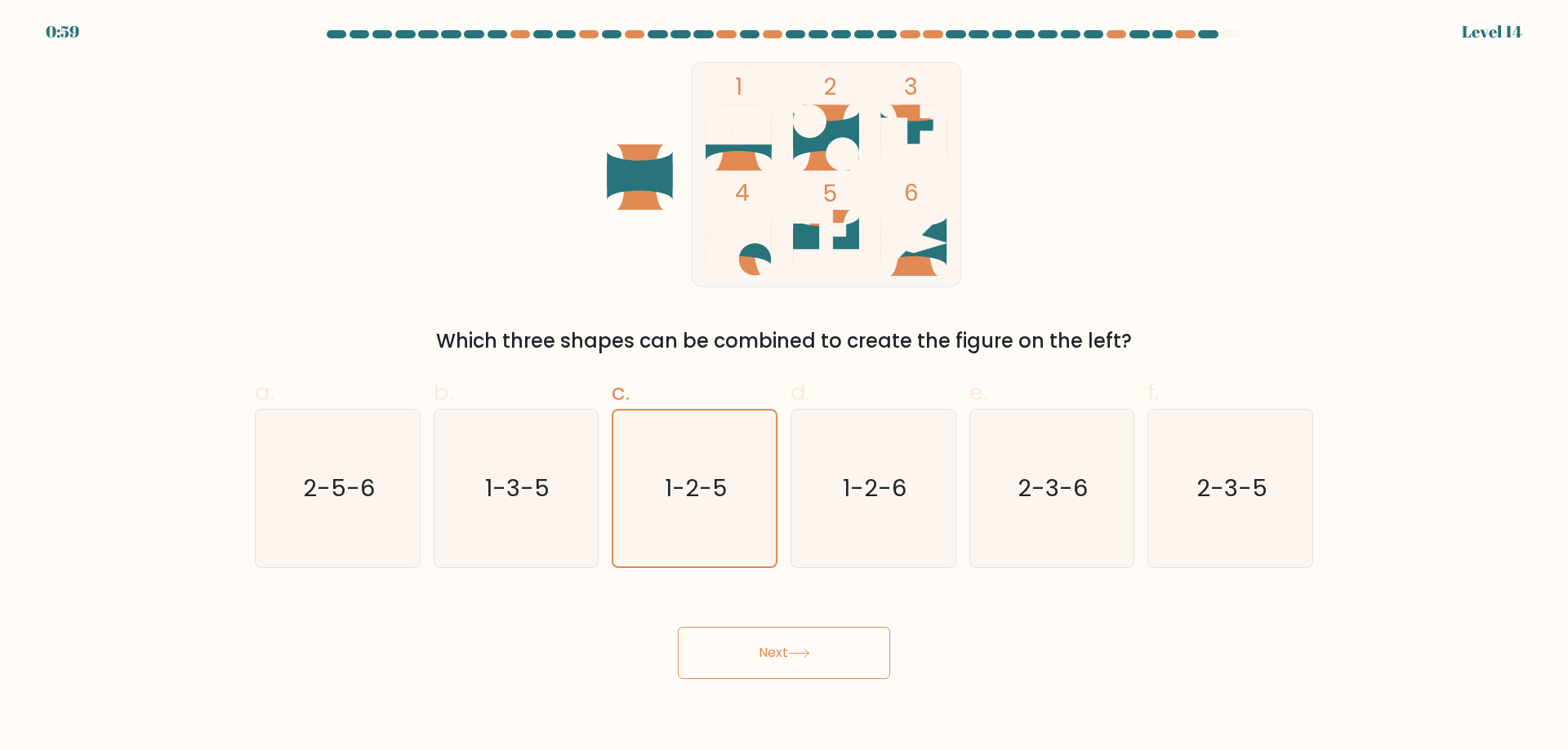
click at [766, 649] on button "Next" at bounding box center [784, 653] width 213 height 52
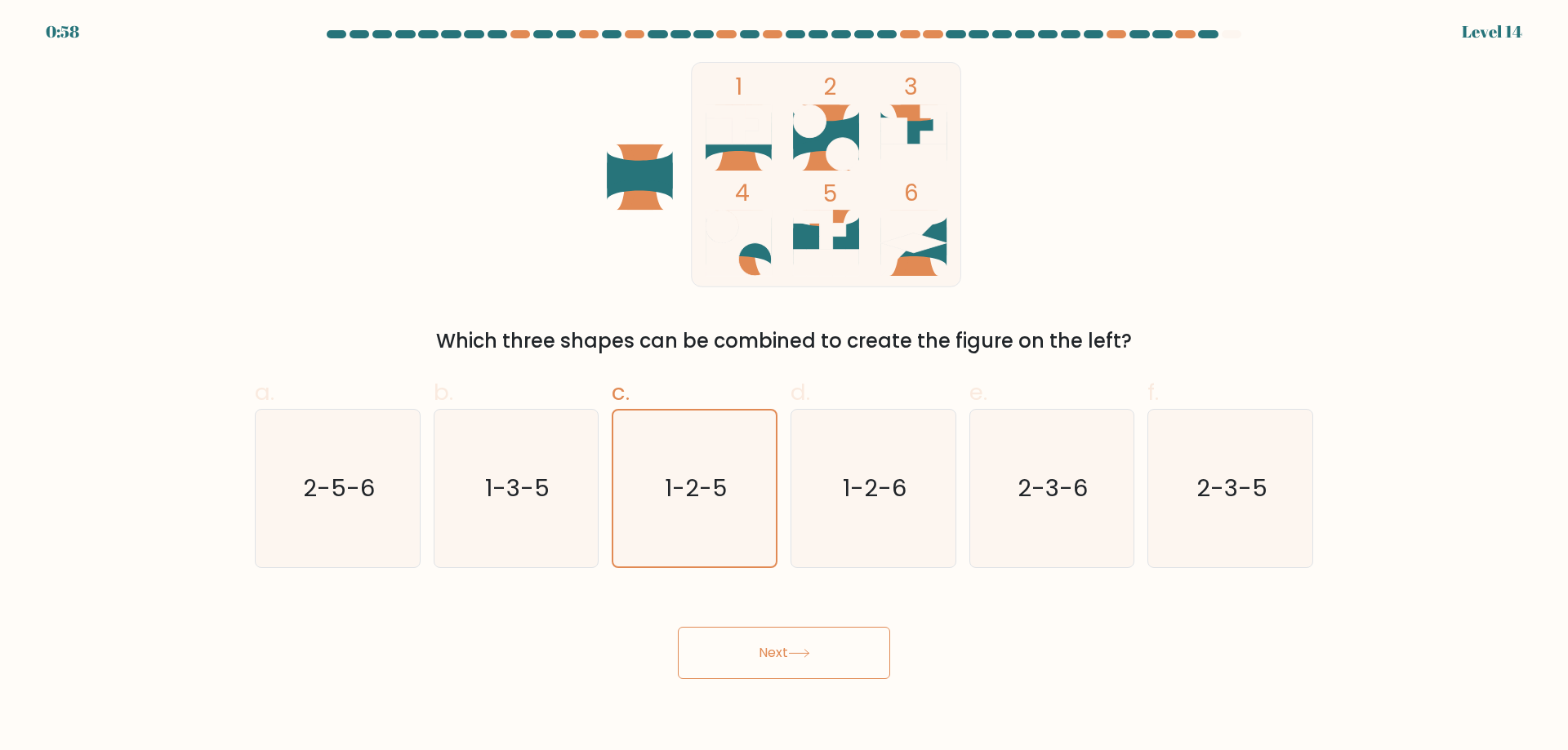
click at [766, 649] on button "Next" at bounding box center [784, 653] width 213 height 52
click at [777, 648] on button "Next" at bounding box center [784, 653] width 213 height 52
click at [793, 654] on button "Next" at bounding box center [784, 653] width 213 height 52
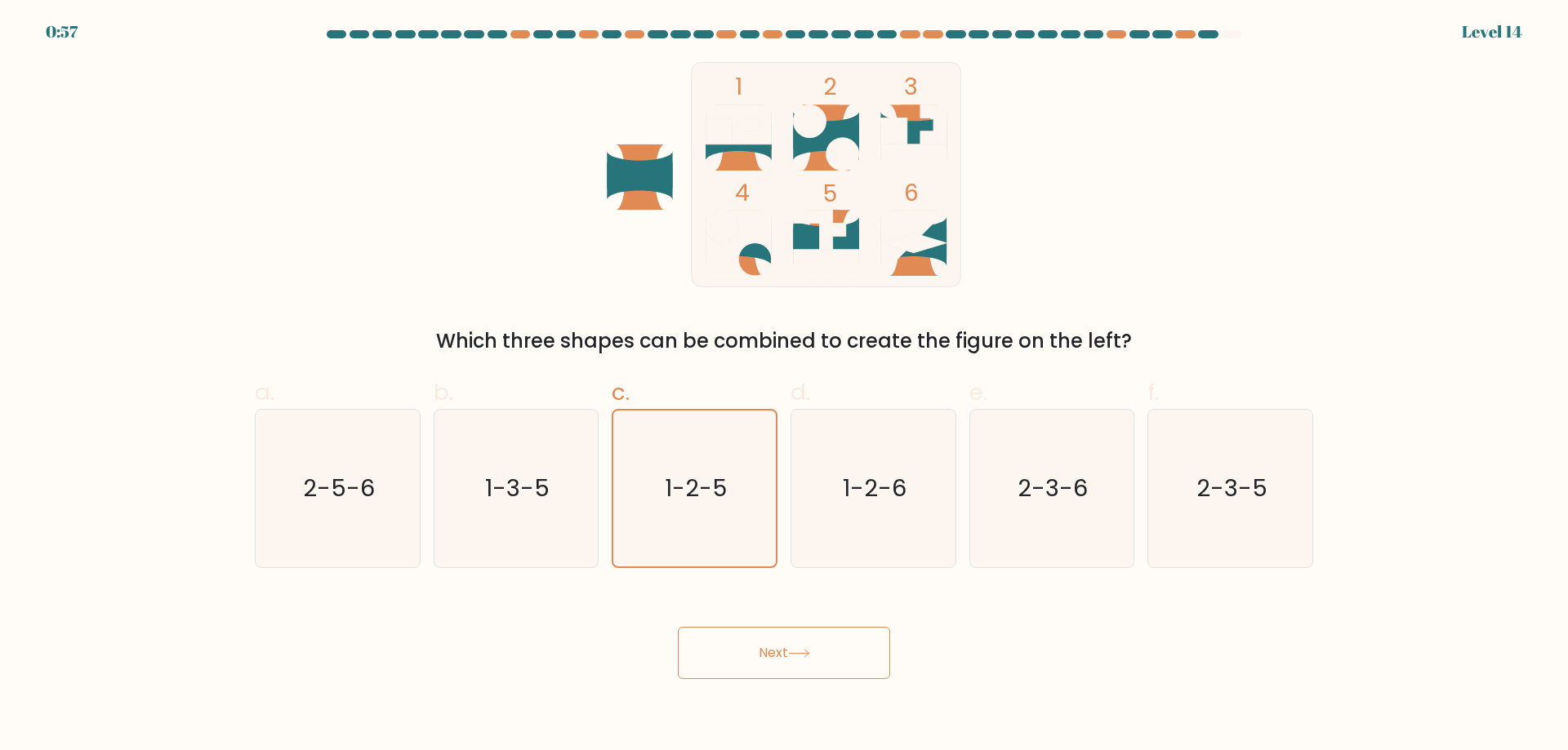
click at [795, 654] on icon at bounding box center [799, 653] width 22 height 9
click at [797, 649] on icon at bounding box center [799, 653] width 22 height 9
drag, startPoint x: 784, startPoint y: 647, endPoint x: 762, endPoint y: 646, distance: 22.0
click at [767, 648] on button "Next" at bounding box center [784, 653] width 213 height 52
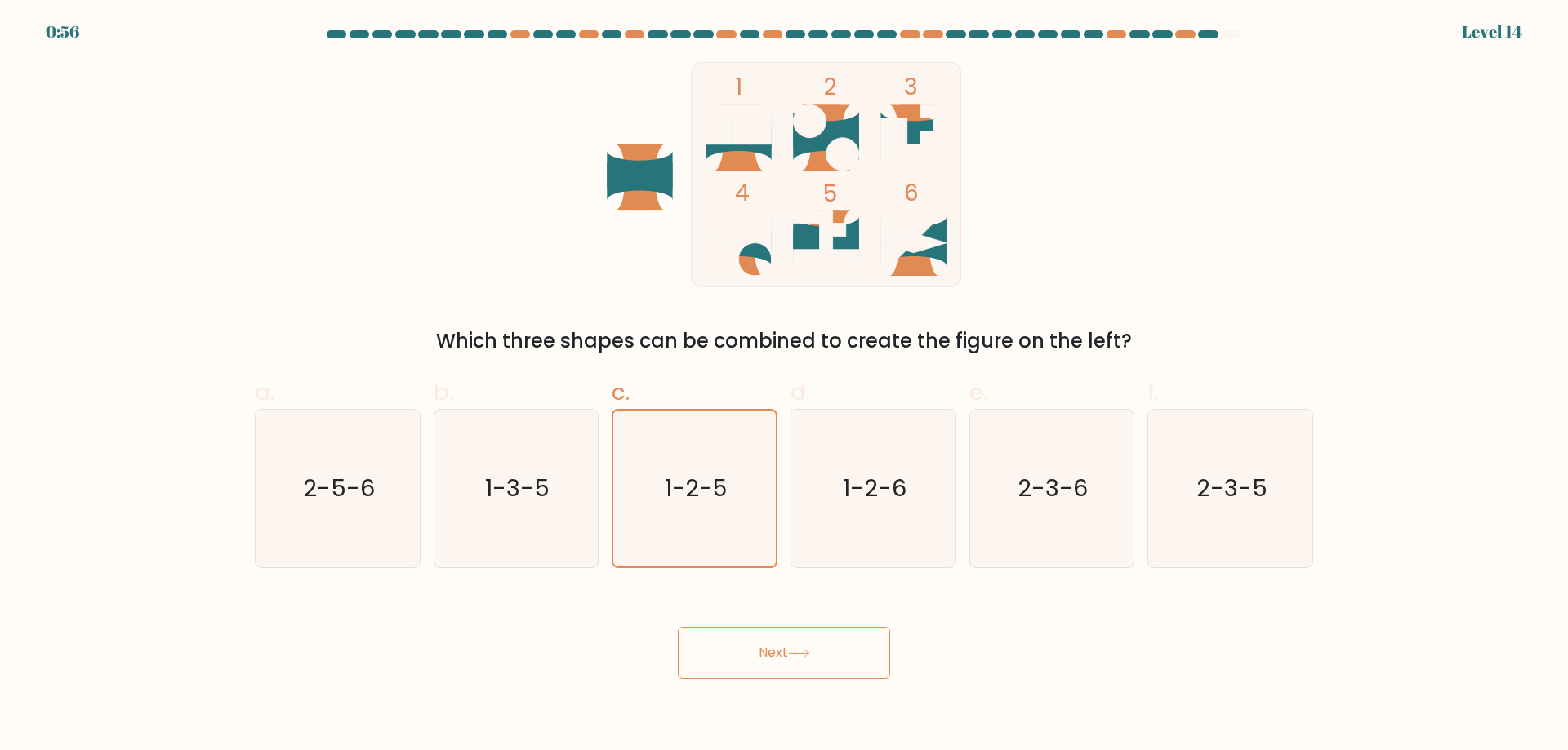
click at [762, 646] on button "Next" at bounding box center [784, 653] width 213 height 52
click at [765, 646] on button "Next" at bounding box center [784, 653] width 213 height 52
click at [769, 646] on button "Next" at bounding box center [784, 653] width 213 height 52
click at [776, 642] on button "Next" at bounding box center [784, 653] width 213 height 52
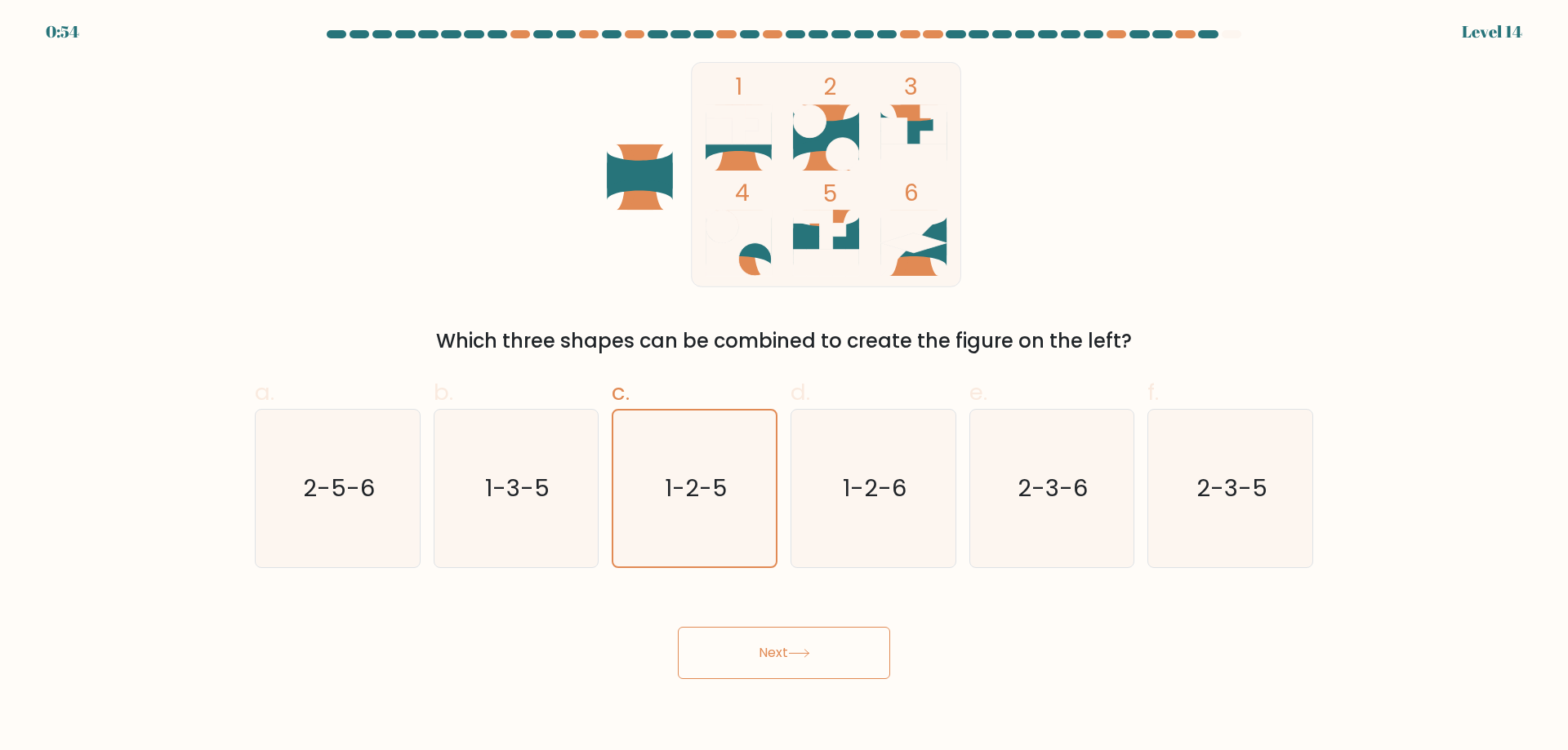
click at [770, 592] on div "Next" at bounding box center [784, 633] width 1078 height 91
click at [752, 673] on button "Next" at bounding box center [784, 653] width 213 height 52
drag, startPoint x: 750, startPoint y: 669, endPoint x: 771, endPoint y: 631, distance: 43.4
click at [753, 667] on button "Next" at bounding box center [784, 653] width 213 height 52
drag, startPoint x: 771, startPoint y: 631, endPoint x: 762, endPoint y: 638, distance: 11.4
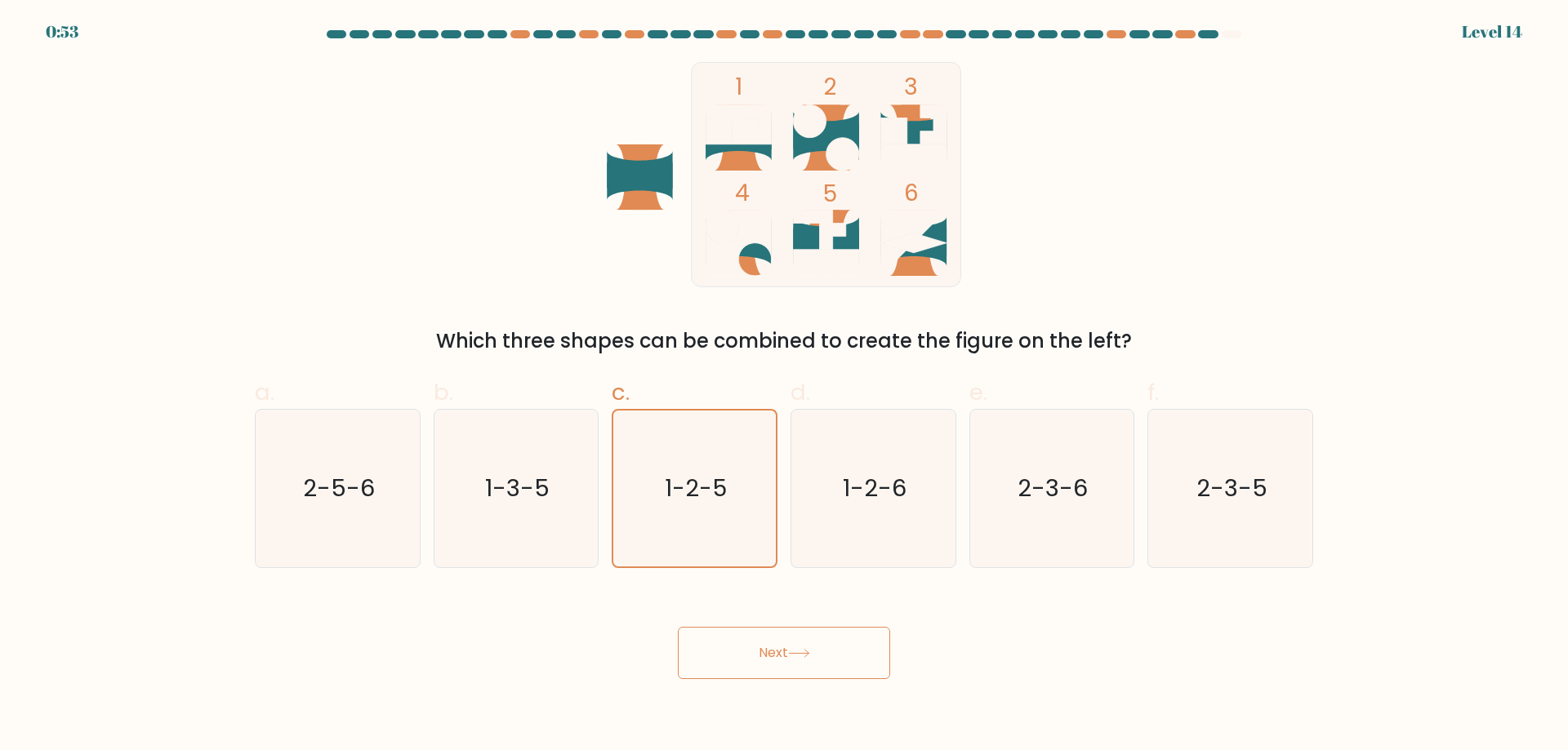
click at [769, 630] on button "Next" at bounding box center [784, 653] width 213 height 52
drag, startPoint x: 762, startPoint y: 638, endPoint x: 754, endPoint y: 651, distance: 15.3
click at [761, 640] on button "Next" at bounding box center [784, 653] width 213 height 52
click at [754, 652] on button "Next" at bounding box center [784, 653] width 213 height 52
click at [759, 652] on button "Next" at bounding box center [784, 653] width 213 height 52
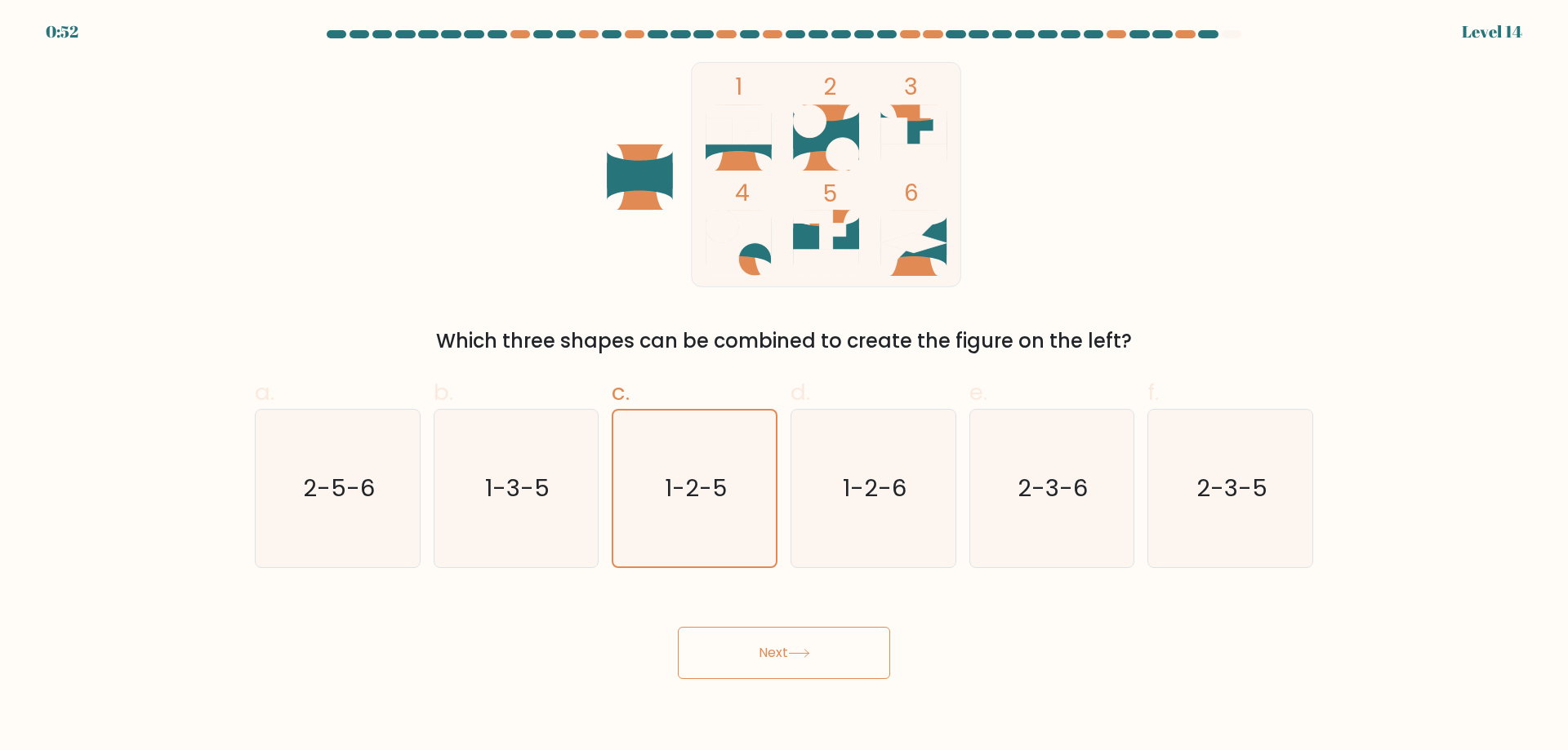
click at [778, 651] on button "Next" at bounding box center [784, 653] width 213 height 52
click at [778, 652] on button "Next" at bounding box center [784, 653] width 213 height 52
click at [775, 652] on button "Next" at bounding box center [784, 653] width 213 height 52
click at [778, 651] on button "Next" at bounding box center [784, 653] width 213 height 52
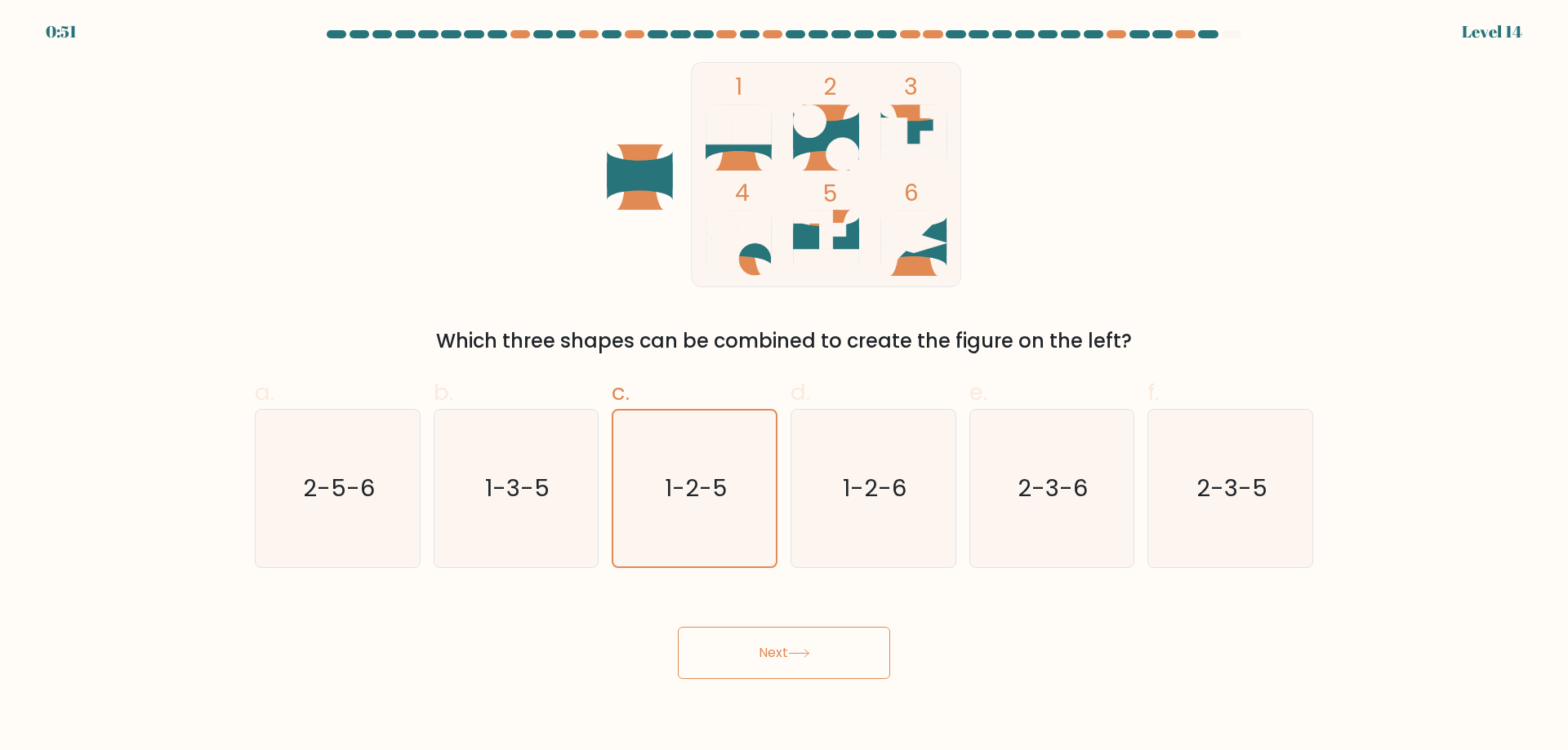
click at [778, 651] on button "Next" at bounding box center [784, 653] width 213 height 52
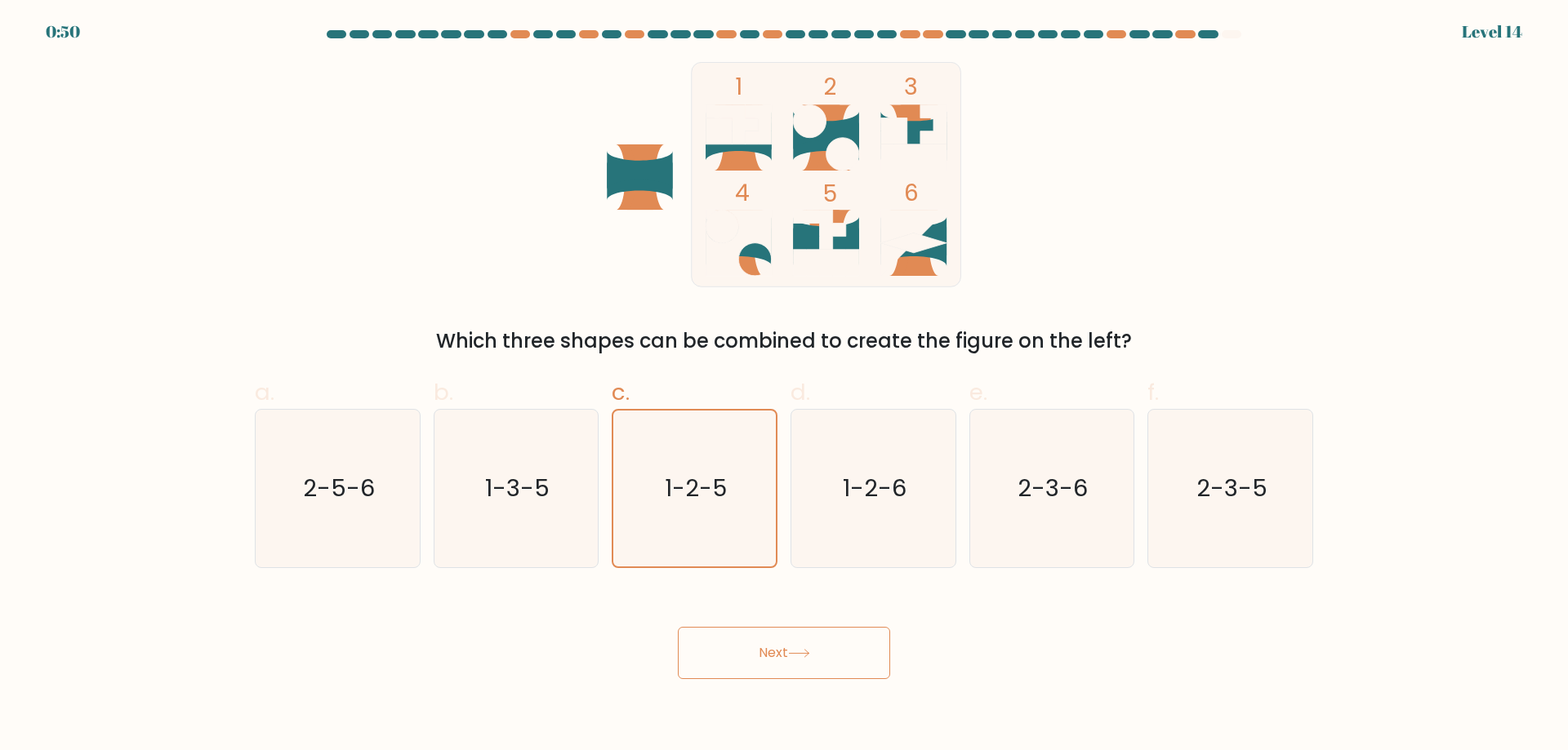
click at [778, 651] on button "Next" at bounding box center [784, 653] width 213 height 52
click at [768, 649] on button "Next" at bounding box center [784, 653] width 213 height 52
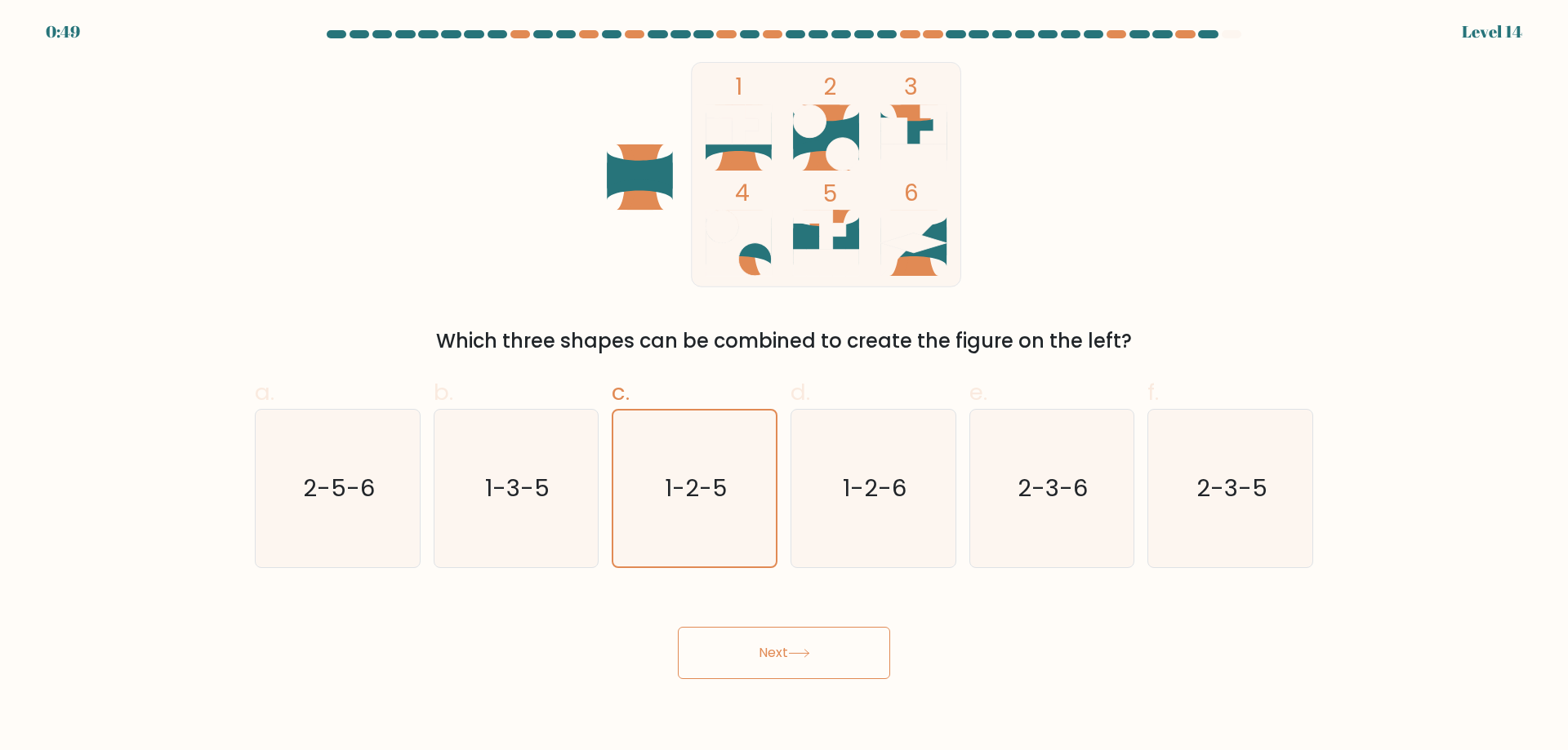
click at [768, 649] on button "Next" at bounding box center [784, 653] width 213 height 52
click at [793, 644] on button "Next" at bounding box center [784, 653] width 213 height 52
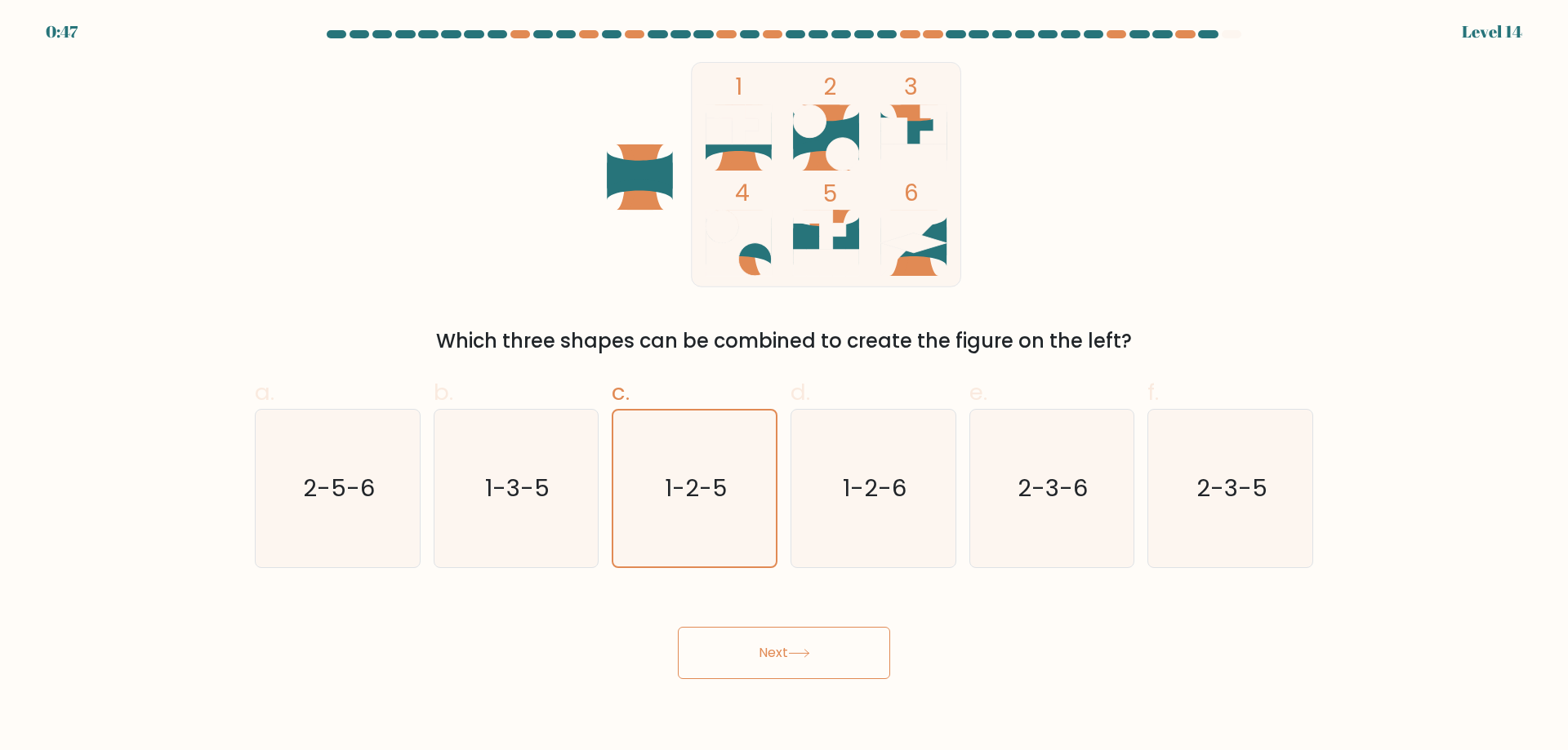
click at [793, 644] on button "Next" at bounding box center [784, 653] width 213 height 52
click at [818, 650] on button "Next" at bounding box center [784, 653] width 213 height 52
drag, startPoint x: 812, startPoint y: 650, endPoint x: 798, endPoint y: 650, distance: 14.0
click at [810, 650] on icon at bounding box center [799, 653] width 22 height 9
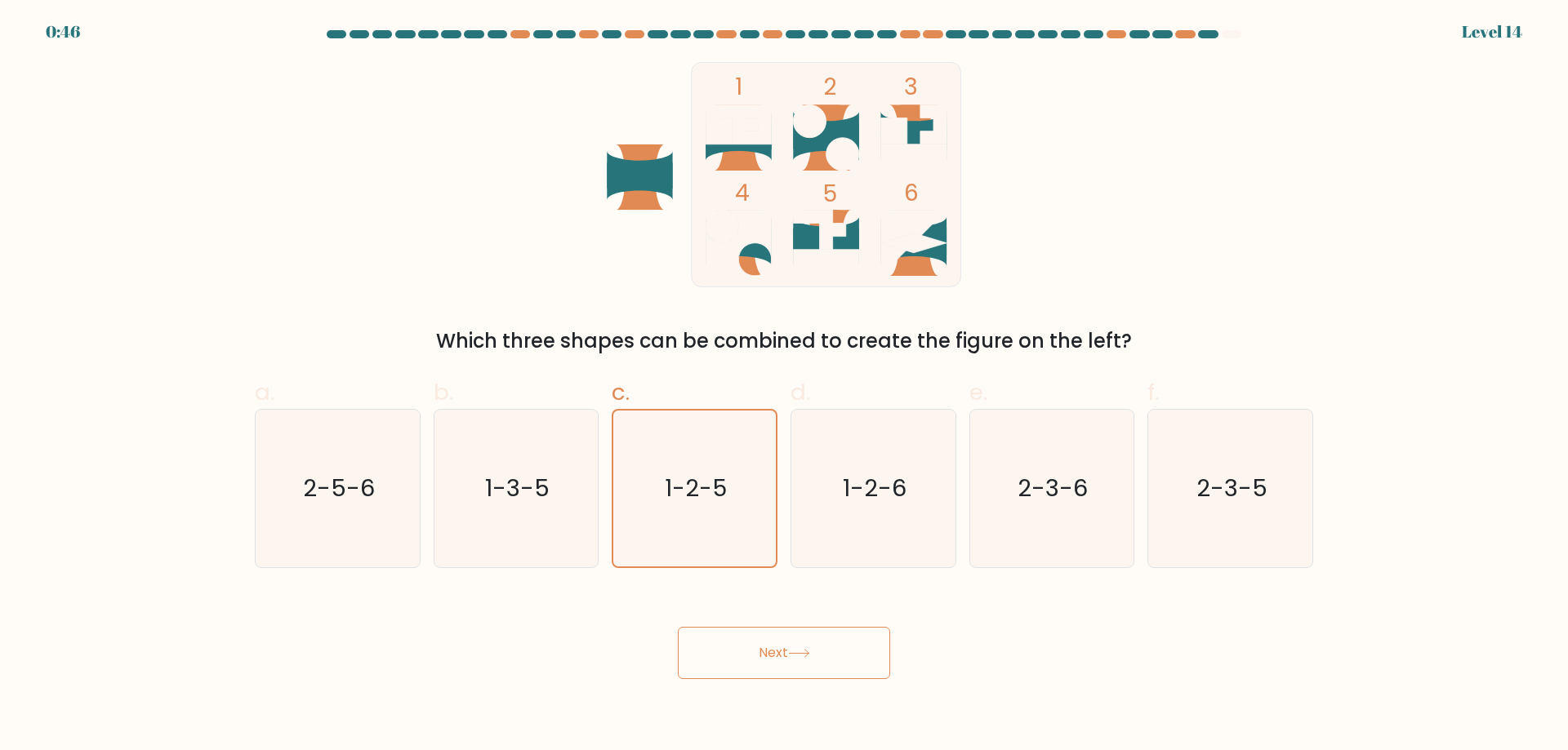
click at [798, 650] on icon at bounding box center [799, 653] width 22 height 9
click at [791, 653] on button "Next" at bounding box center [784, 653] width 213 height 52
drag, startPoint x: 791, startPoint y: 653, endPoint x: 774, endPoint y: 659, distance: 18.0
click at [788, 655] on button "Next" at bounding box center [784, 653] width 213 height 52
drag, startPoint x: 774, startPoint y: 659, endPoint x: 777, endPoint y: 668, distance: 9.5
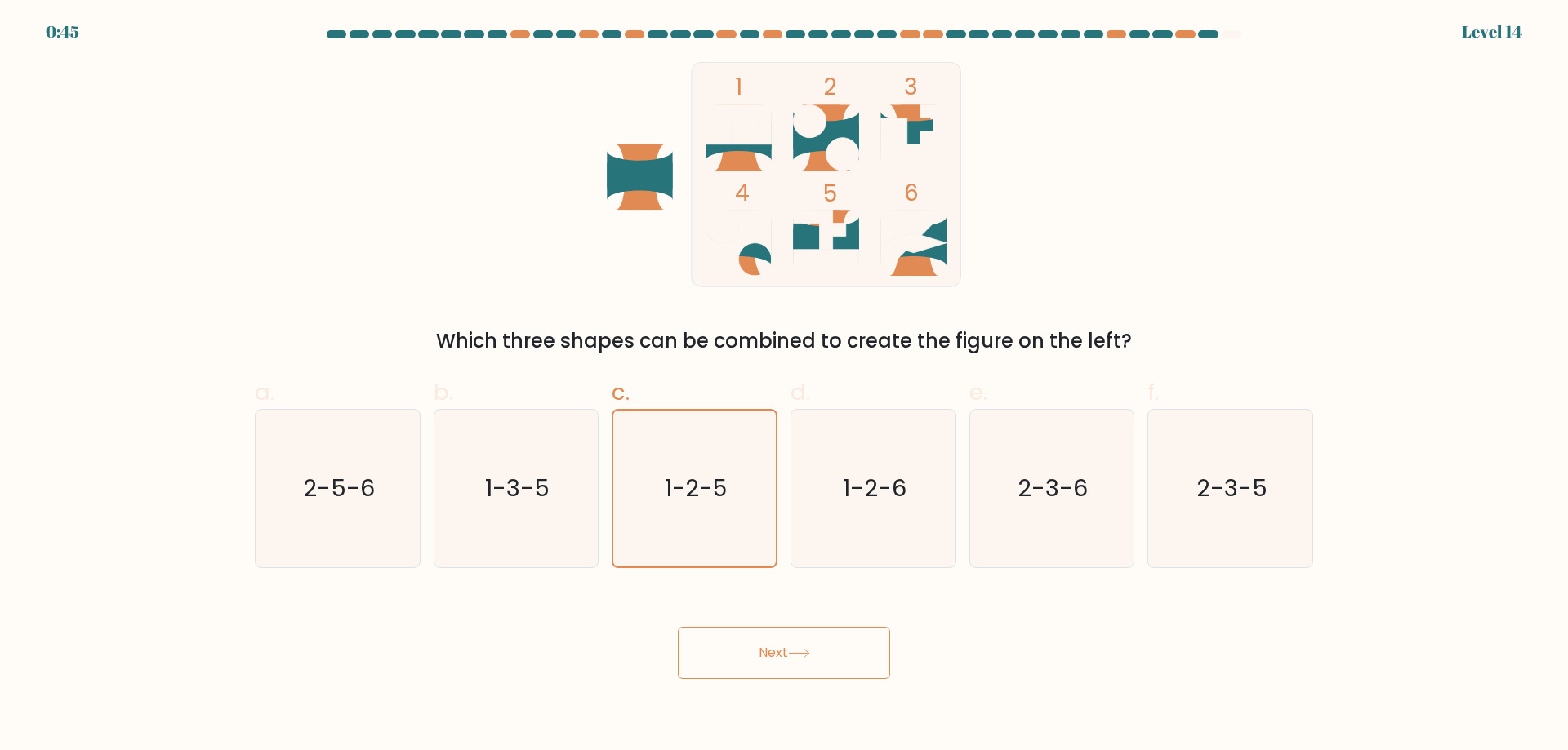
click at [774, 665] on button "Next" at bounding box center [784, 653] width 213 height 52
click at [777, 668] on button "Next" at bounding box center [784, 653] width 213 height 52
click at [775, 657] on button "Next" at bounding box center [784, 653] width 213 height 52
drag, startPoint x: 1109, startPoint y: 470, endPoint x: 1227, endPoint y: 476, distance: 118.2
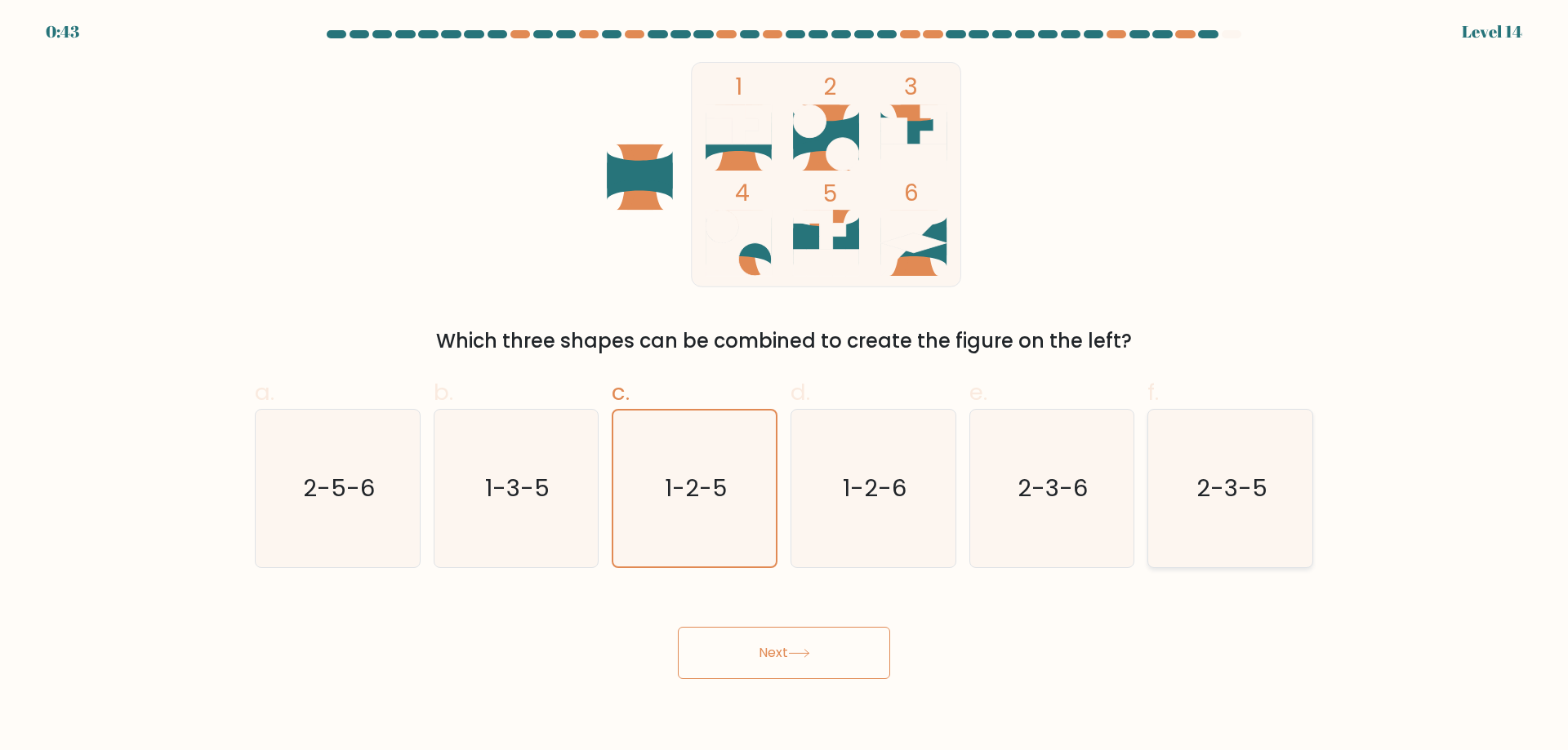
click at [1163, 464] on div "a. 2-5-6 b. 1-3-5 c. 1-2-5 d. 1-2-6" at bounding box center [784, 464] width 1071 height 206
click at [1188, 475] on icon "2-3-5" at bounding box center [1230, 488] width 157 height 157
click at [785, 386] on input "f. 2-3-5" at bounding box center [784, 381] width 1 height 10
radio input "true"
drag, startPoint x: 1040, startPoint y: 485, endPoint x: 907, endPoint y: 501, distance: 134.0
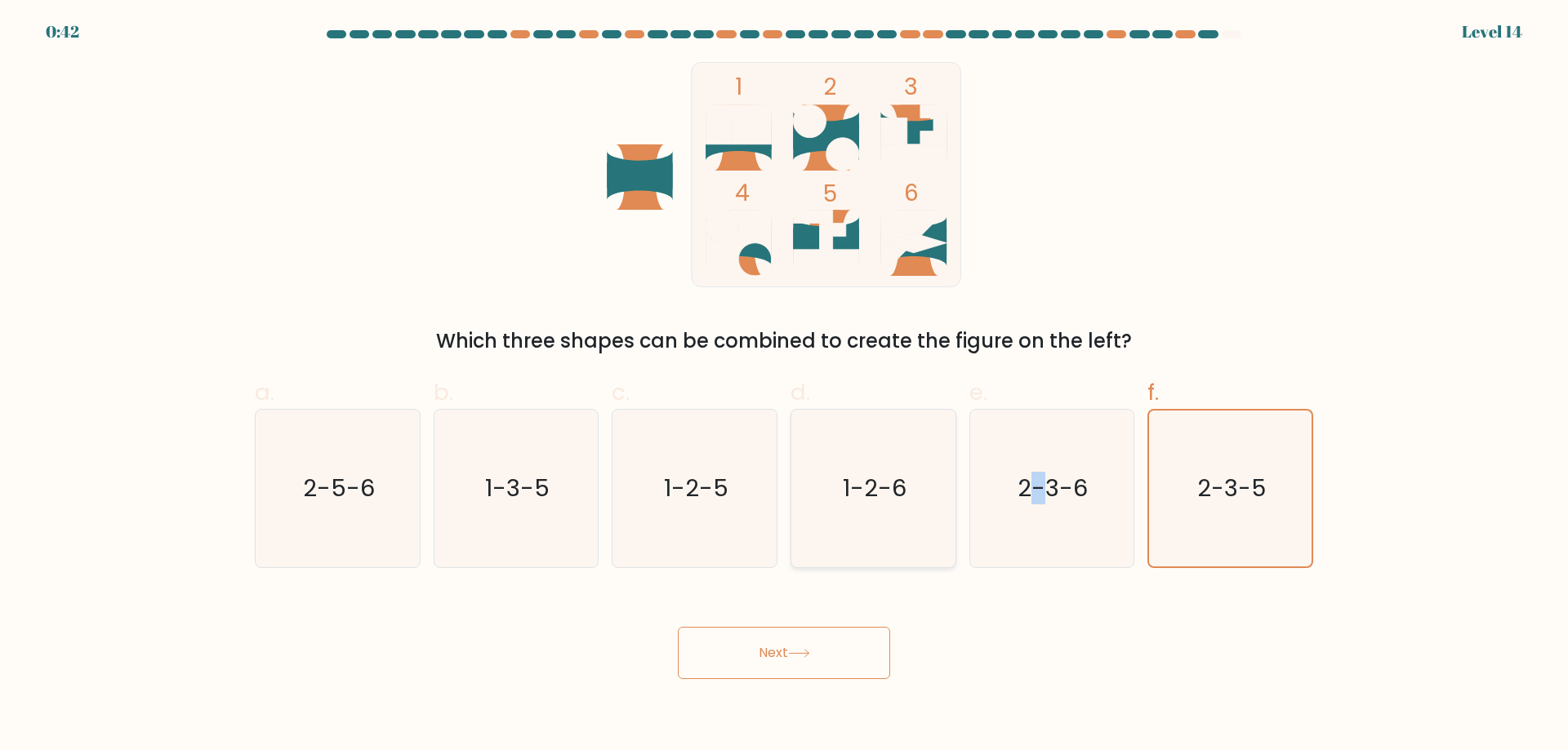
click at [997, 492] on icon "2-3-6" at bounding box center [1051, 488] width 157 height 157
click at [773, 505] on div "1-2-5" at bounding box center [694, 488] width 166 height 159
click at [784, 386] on input "c. 1-2-5" at bounding box center [784, 381] width 1 height 10
radio input "true"
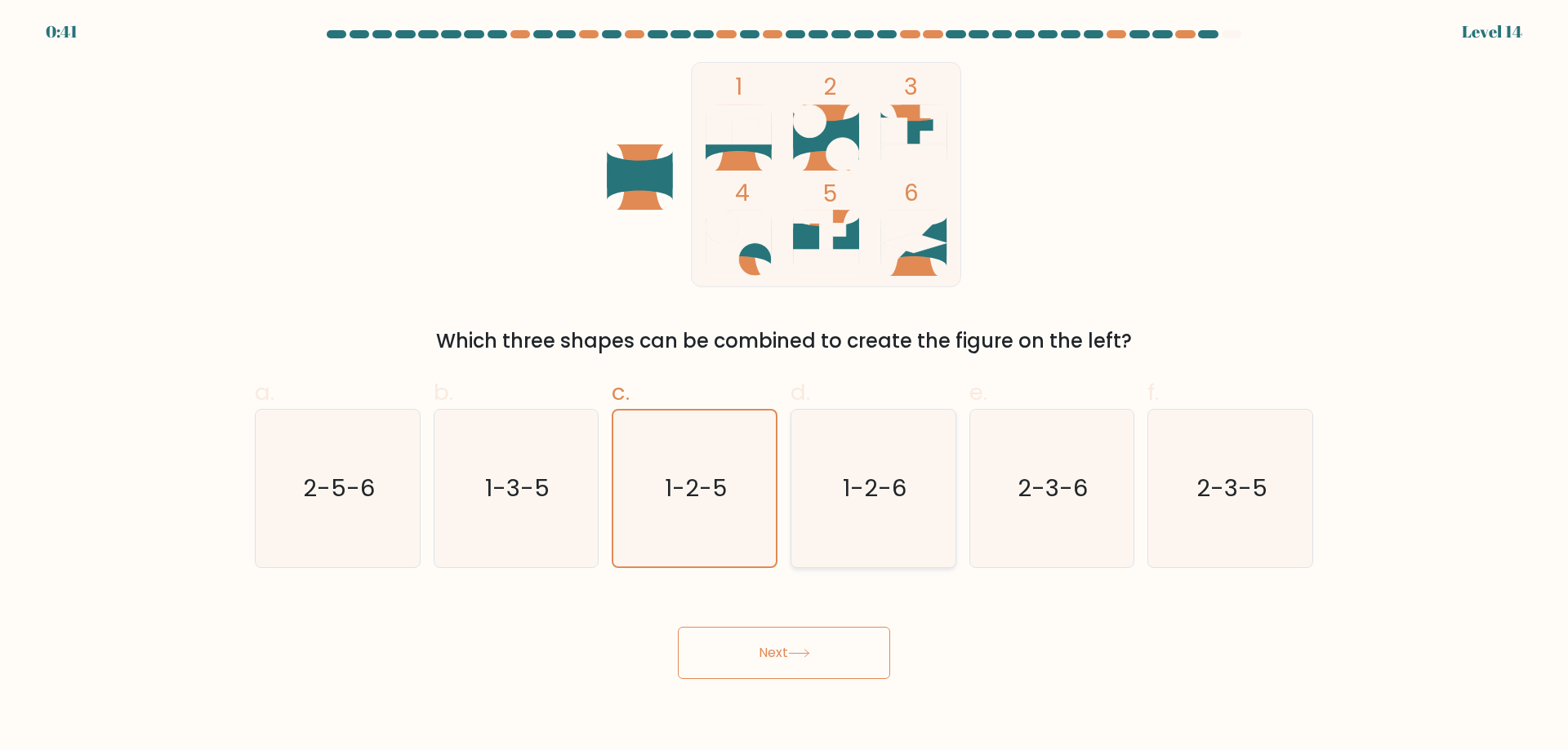
click at [879, 486] on text "1-2-6" at bounding box center [874, 489] width 64 height 33
click at [785, 386] on input "d. 1-2-6" at bounding box center [784, 381] width 1 height 10
radio input "true"
click at [653, 519] on icon "1-2-5" at bounding box center [694, 488] width 157 height 157
click at [784, 386] on input "c. 1-2-5" at bounding box center [784, 381] width 1 height 10
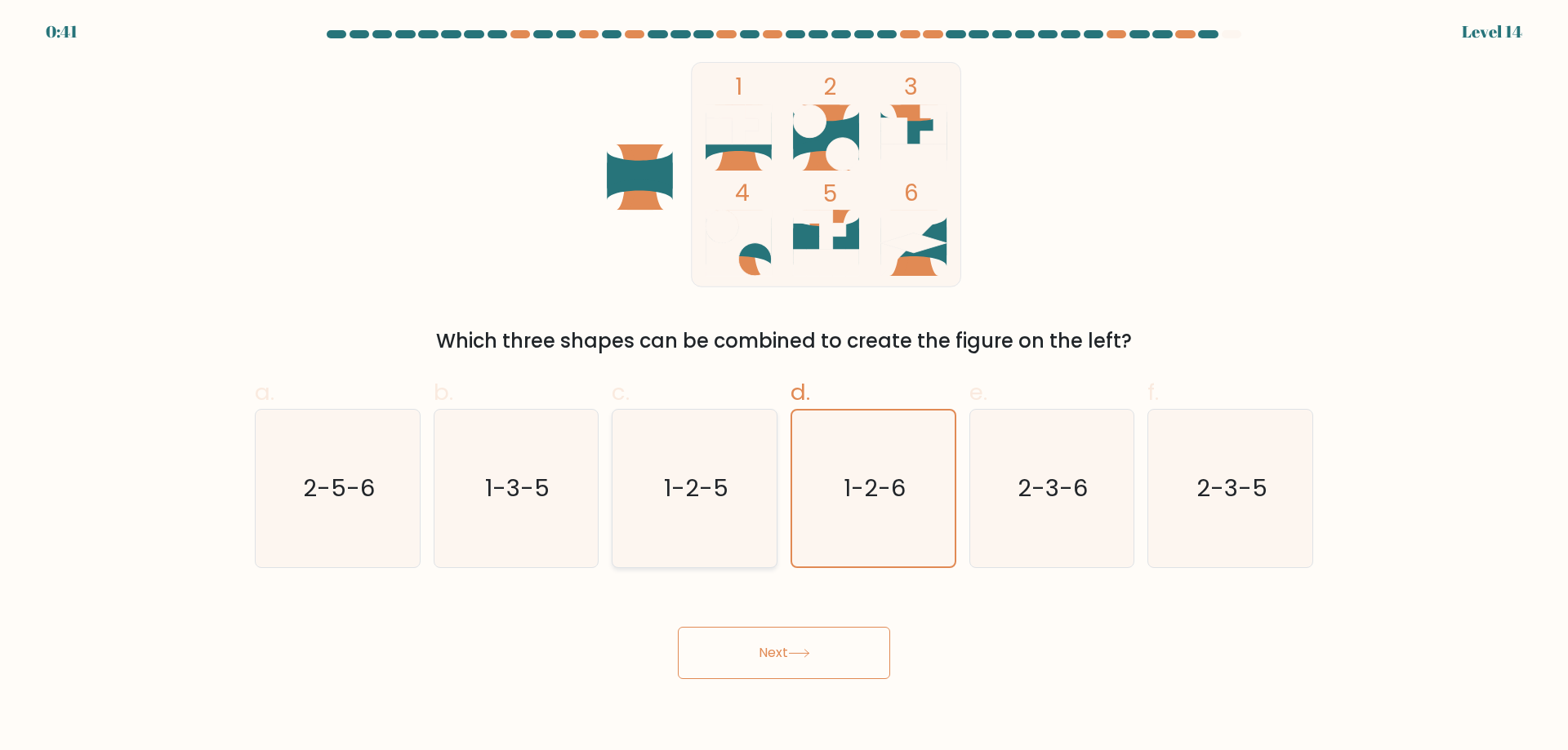
radio input "true"
click at [787, 666] on button "Next" at bounding box center [784, 653] width 213 height 52
click at [787, 655] on button "Next" at bounding box center [784, 653] width 213 height 52
drag, startPoint x: 787, startPoint y: 655, endPoint x: 798, endPoint y: 643, distance: 16.3
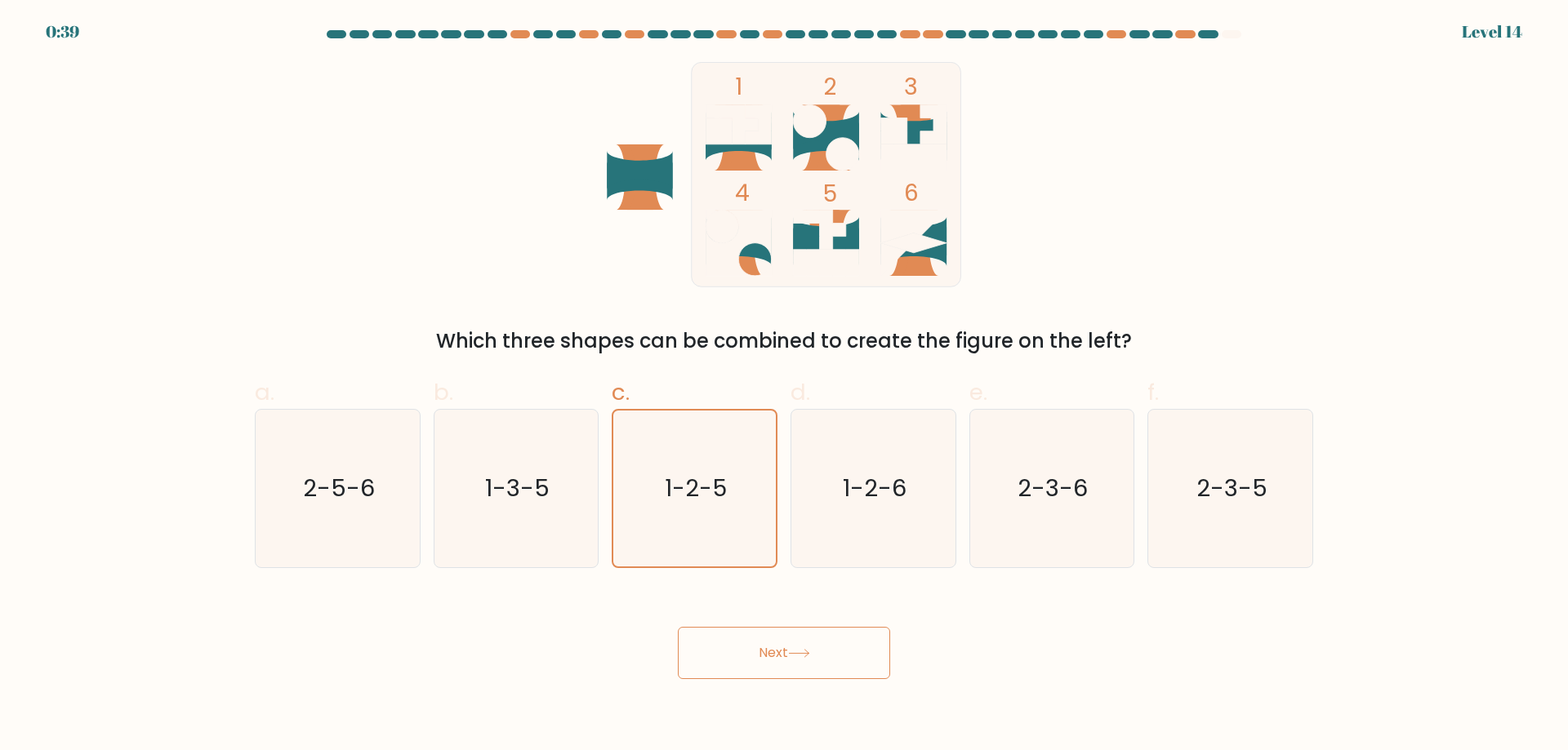
click at [798, 643] on button "Next" at bounding box center [784, 653] width 213 height 52
drag, startPoint x: 793, startPoint y: 642, endPoint x: 780, endPoint y: 640, distance: 13.2
click at [788, 642] on button "Next" at bounding box center [784, 653] width 213 height 52
drag, startPoint x: 780, startPoint y: 640, endPoint x: 757, endPoint y: 658, distance: 29.2
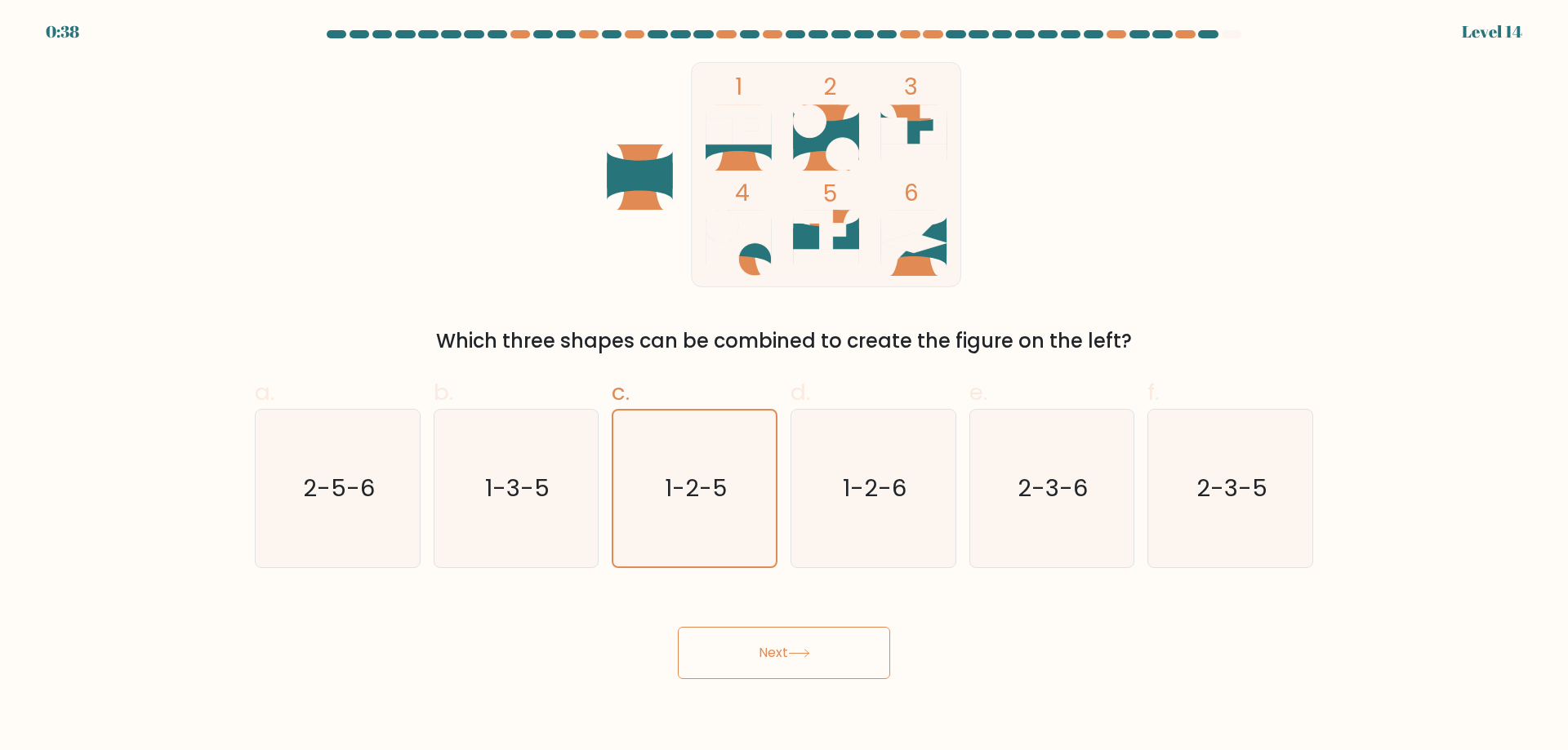
click at [779, 640] on button "Next" at bounding box center [784, 653] width 213 height 52
click at [757, 658] on button "Next" at bounding box center [784, 653] width 213 height 52
click at [799, 646] on button "Next" at bounding box center [784, 653] width 213 height 52
click at [804, 646] on button "Next" at bounding box center [784, 653] width 213 height 52
drag, startPoint x: 805, startPoint y: 646, endPoint x: 812, endPoint y: 656, distance: 12.2
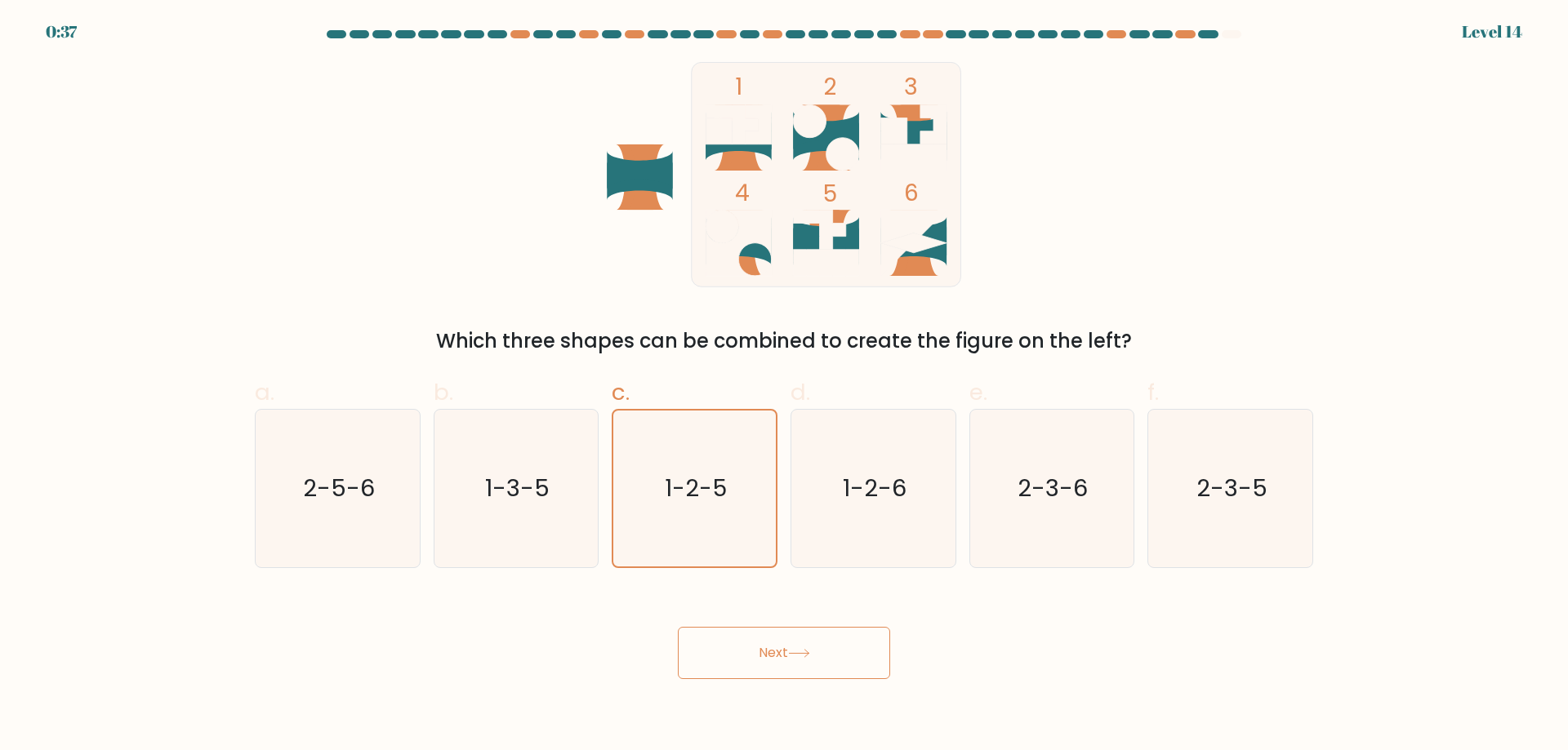
click at [812, 655] on button "Next" at bounding box center [784, 653] width 213 height 52
click at [810, 656] on icon at bounding box center [799, 653] width 22 height 9
click at [810, 659] on button "Next" at bounding box center [784, 653] width 213 height 52
click at [812, 659] on button "Next" at bounding box center [784, 653] width 213 height 52
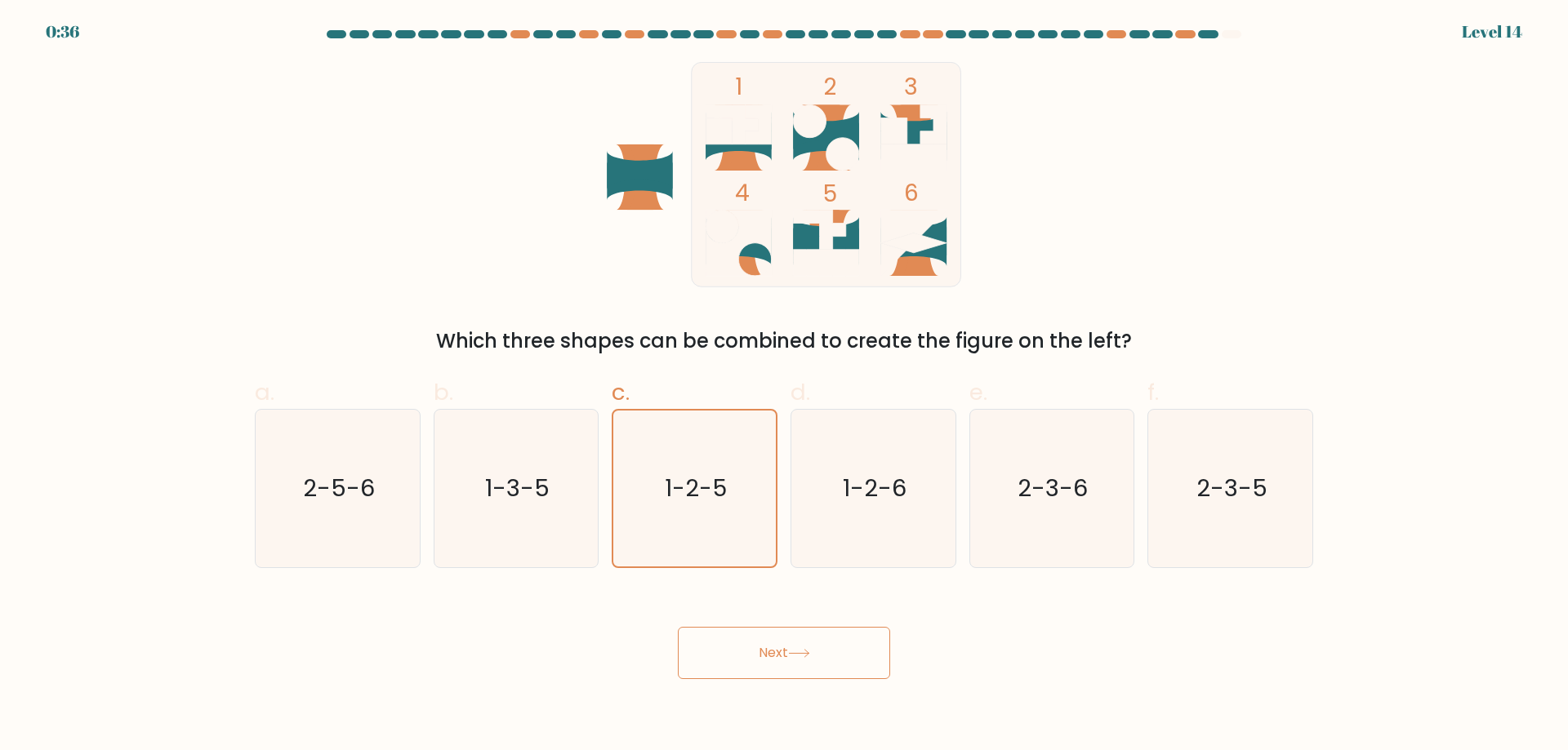
click at [817, 657] on button "Next" at bounding box center [784, 653] width 213 height 52
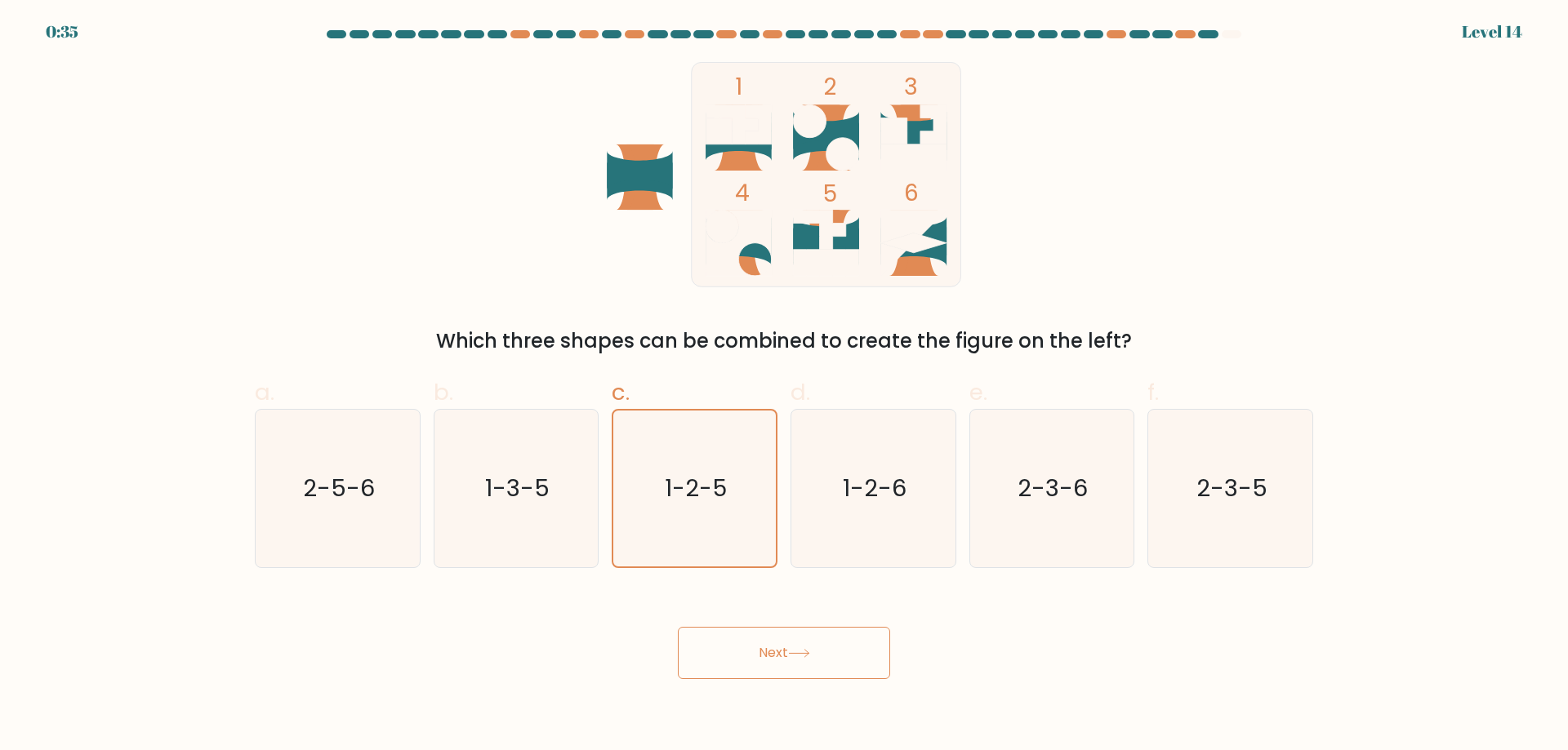
click at [817, 657] on button "Next" at bounding box center [784, 653] width 213 height 52
click at [782, 652] on button "Next" at bounding box center [784, 653] width 213 height 52
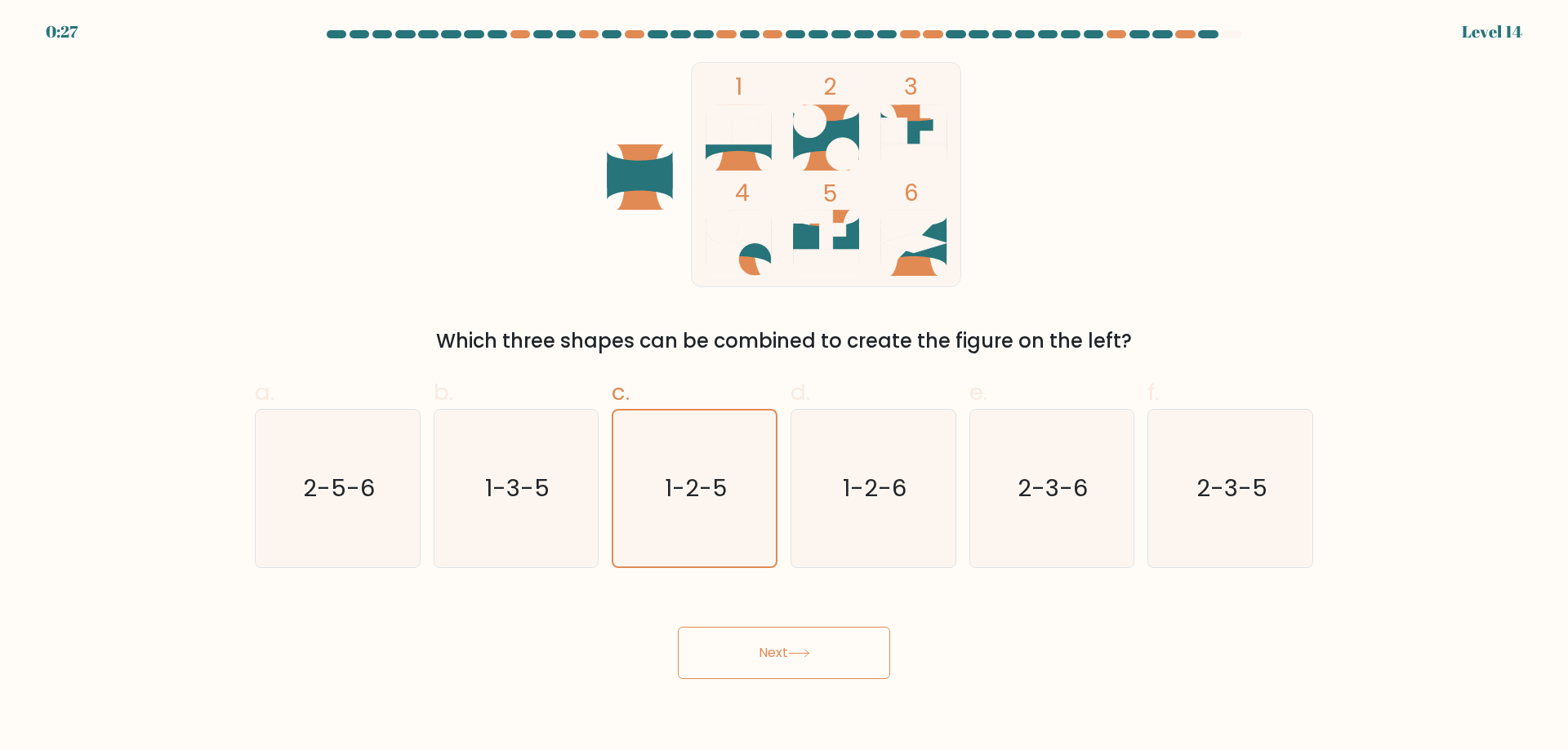
click at [782, 652] on button "Next" at bounding box center [784, 653] width 213 height 52
click at [816, 641] on button "Next" at bounding box center [784, 653] width 213 height 52
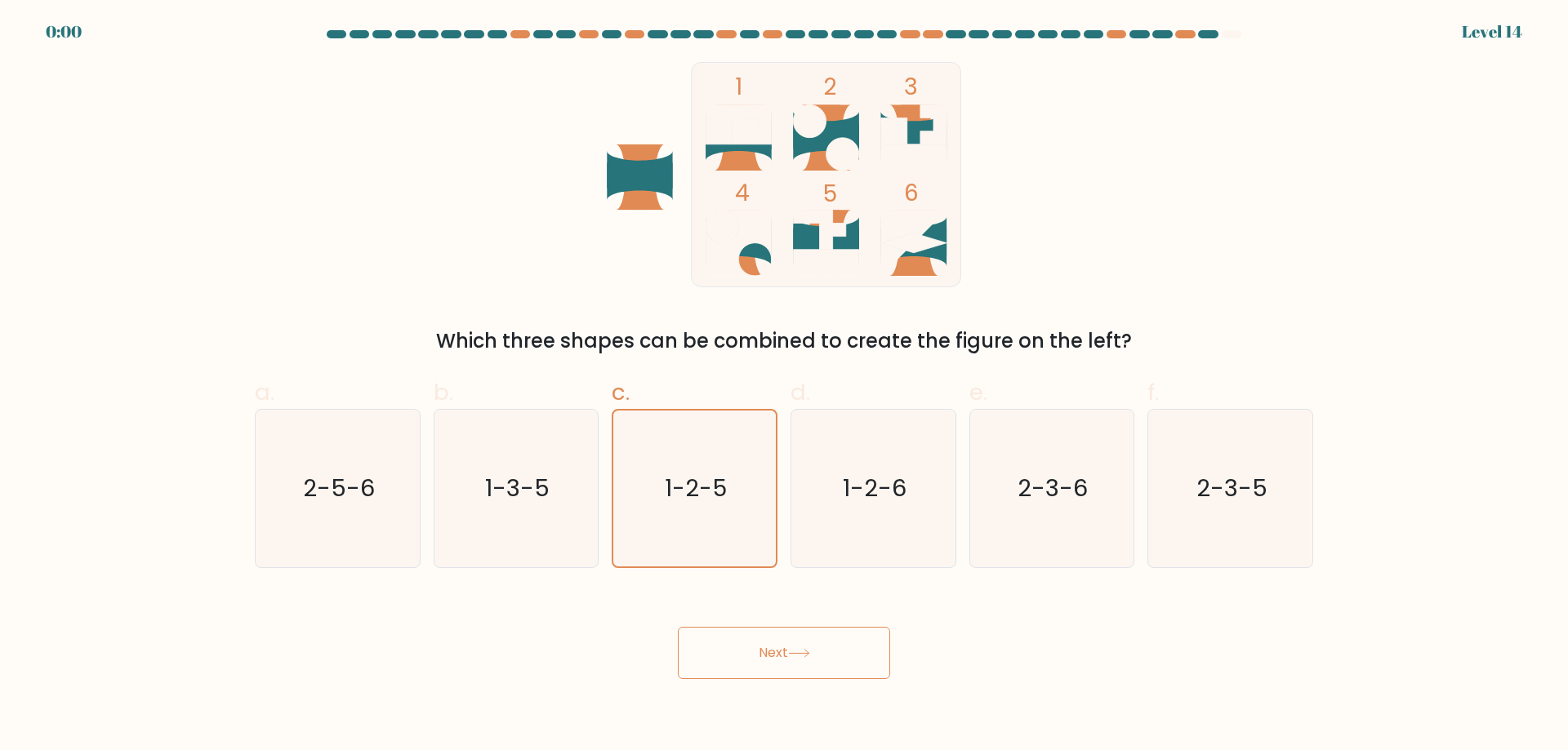
click at [816, 641] on button "Next" at bounding box center [784, 653] width 213 height 52
click at [816, 641] on div "Next" at bounding box center [784, 633] width 1078 height 91
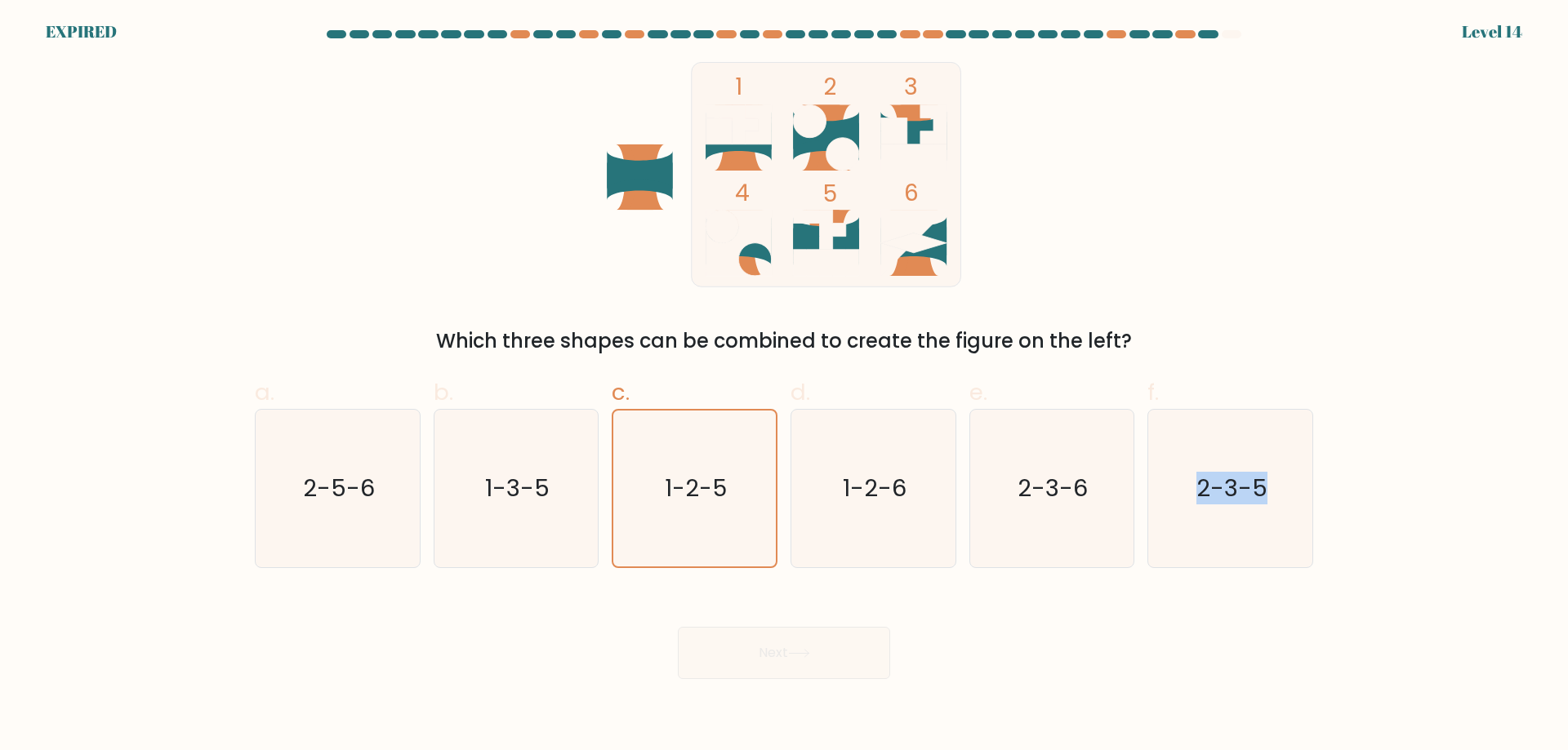
click at [816, 641] on div "Next" at bounding box center [784, 633] width 1078 height 91
click at [792, 647] on div "Next" at bounding box center [784, 633] width 1078 height 91
click at [785, 648] on div "Next" at bounding box center [784, 633] width 1078 height 91
click at [798, 658] on div "Next" at bounding box center [784, 633] width 1078 height 91
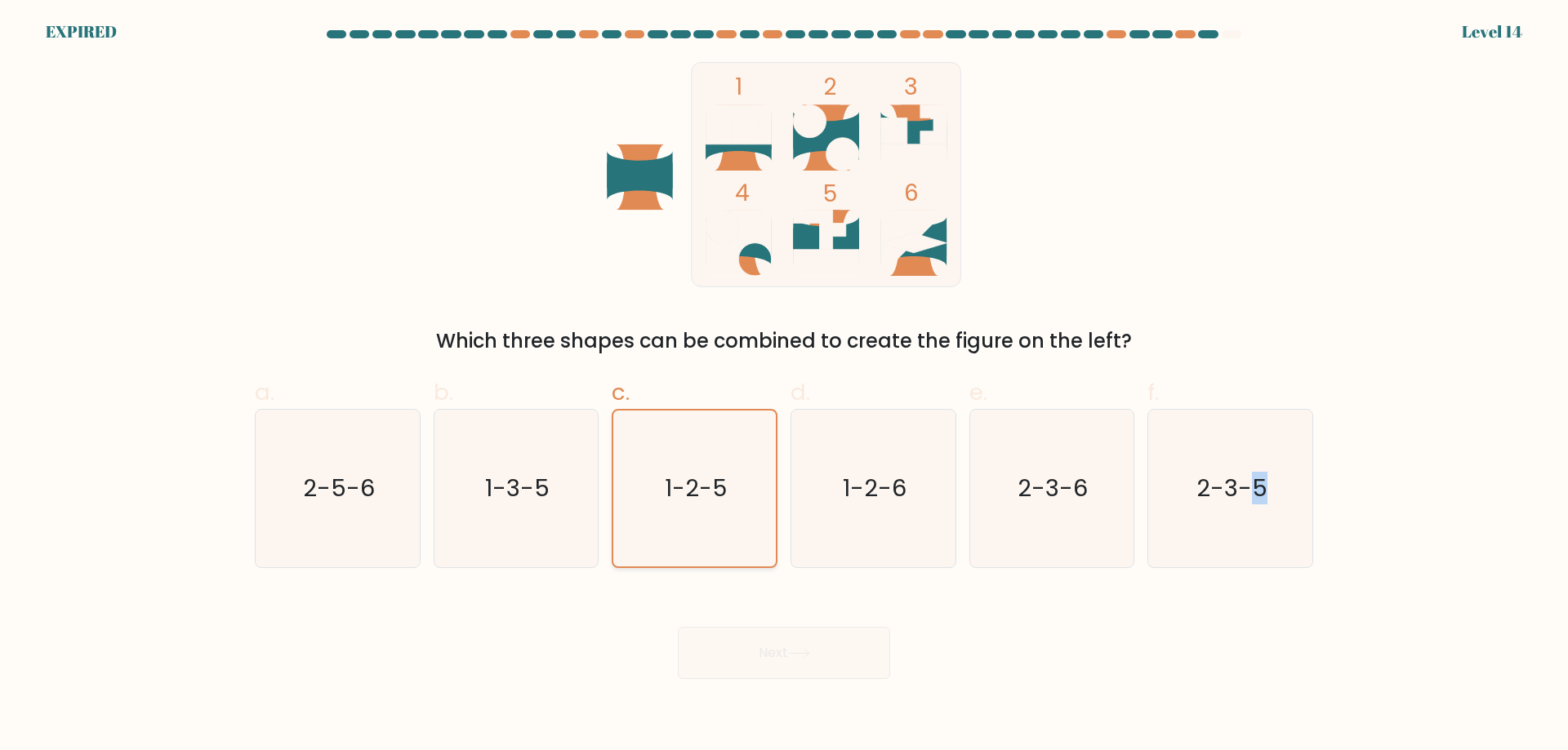
click at [708, 509] on icon "1-2-5" at bounding box center [694, 488] width 156 height 156
click at [784, 386] on input "c. 1-2-5" at bounding box center [784, 381] width 1 height 10
drag, startPoint x: 891, startPoint y: 509, endPoint x: 901, endPoint y: 507, distance: 10.2
click at [901, 507] on icon "1-2-6" at bounding box center [873, 488] width 157 height 157
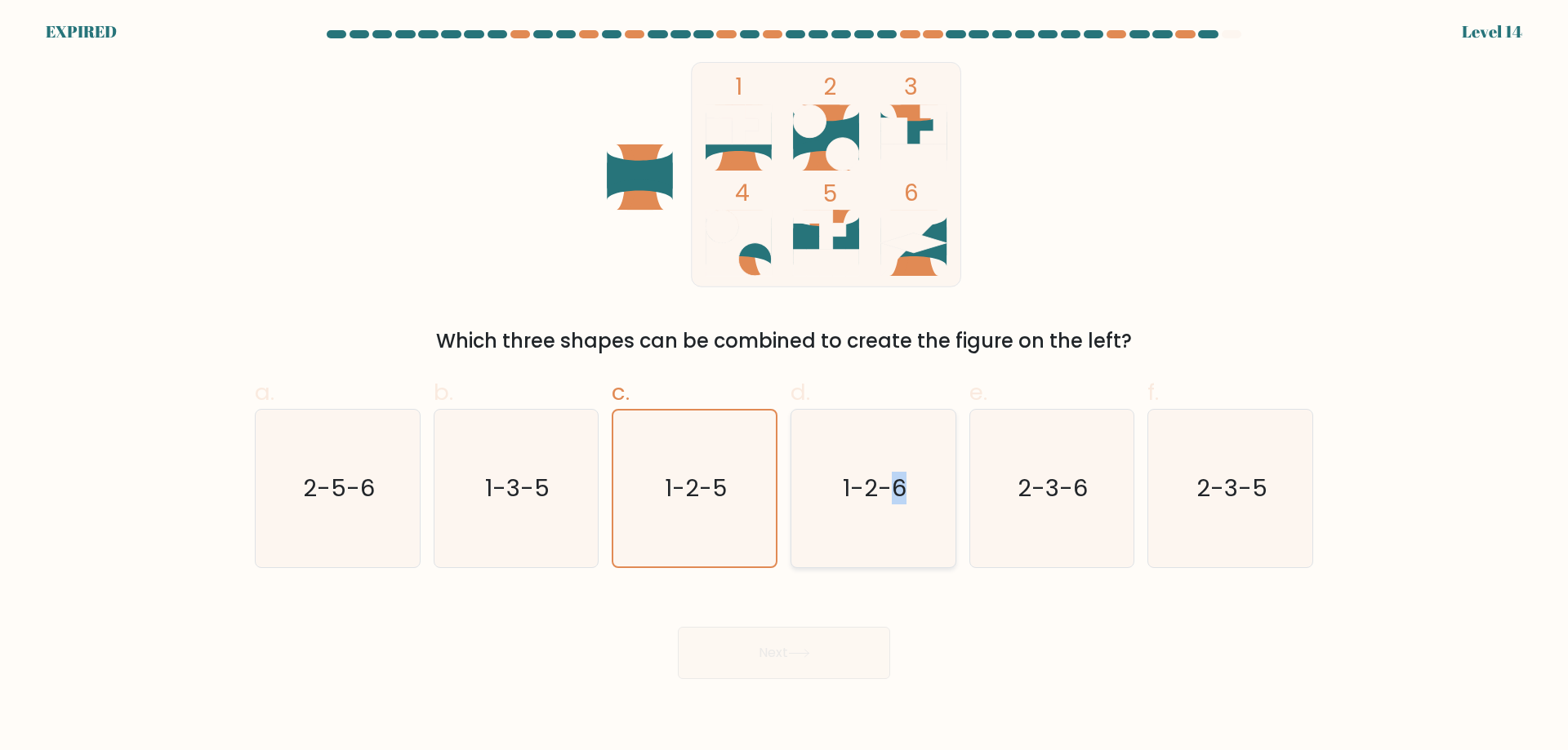
click at [785, 386] on input "d. 1-2-6" at bounding box center [784, 381] width 1 height 10
radio input "true"
click at [653, 493] on icon "1-2-5" at bounding box center [694, 488] width 157 height 157
click at [784, 386] on input "c. 1-2-5" at bounding box center [784, 381] width 1 height 10
radio input "true"
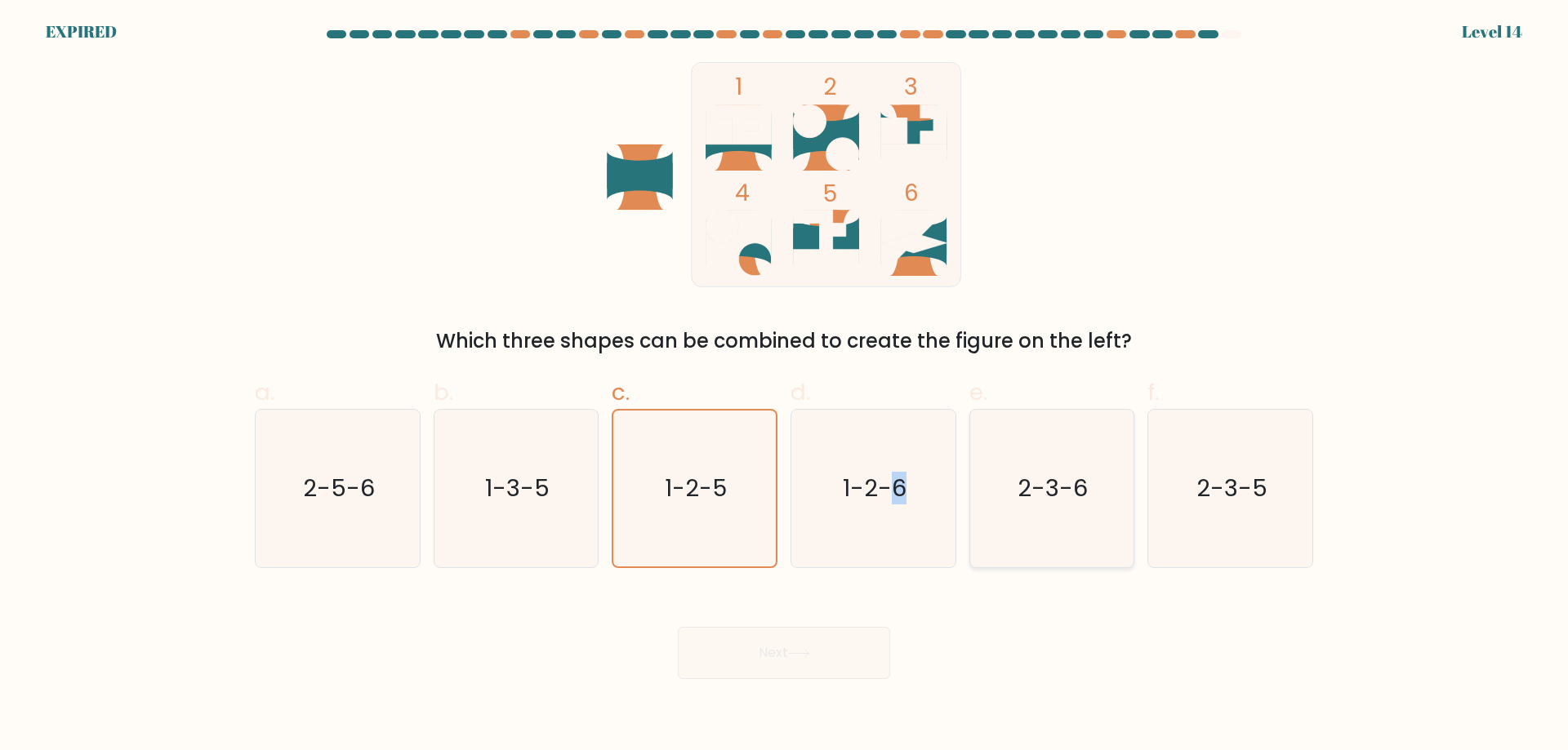
click at [712, 488] on text "1-2-5" at bounding box center [696, 489] width 62 height 33
click at [784, 386] on input "c. 1-2-5" at bounding box center [784, 381] width 1 height 10
click at [478, 506] on icon "1-3-5" at bounding box center [515, 488] width 157 height 157
click at [784, 386] on input "b. 1-3-5" at bounding box center [784, 381] width 1 height 10
radio input "true"
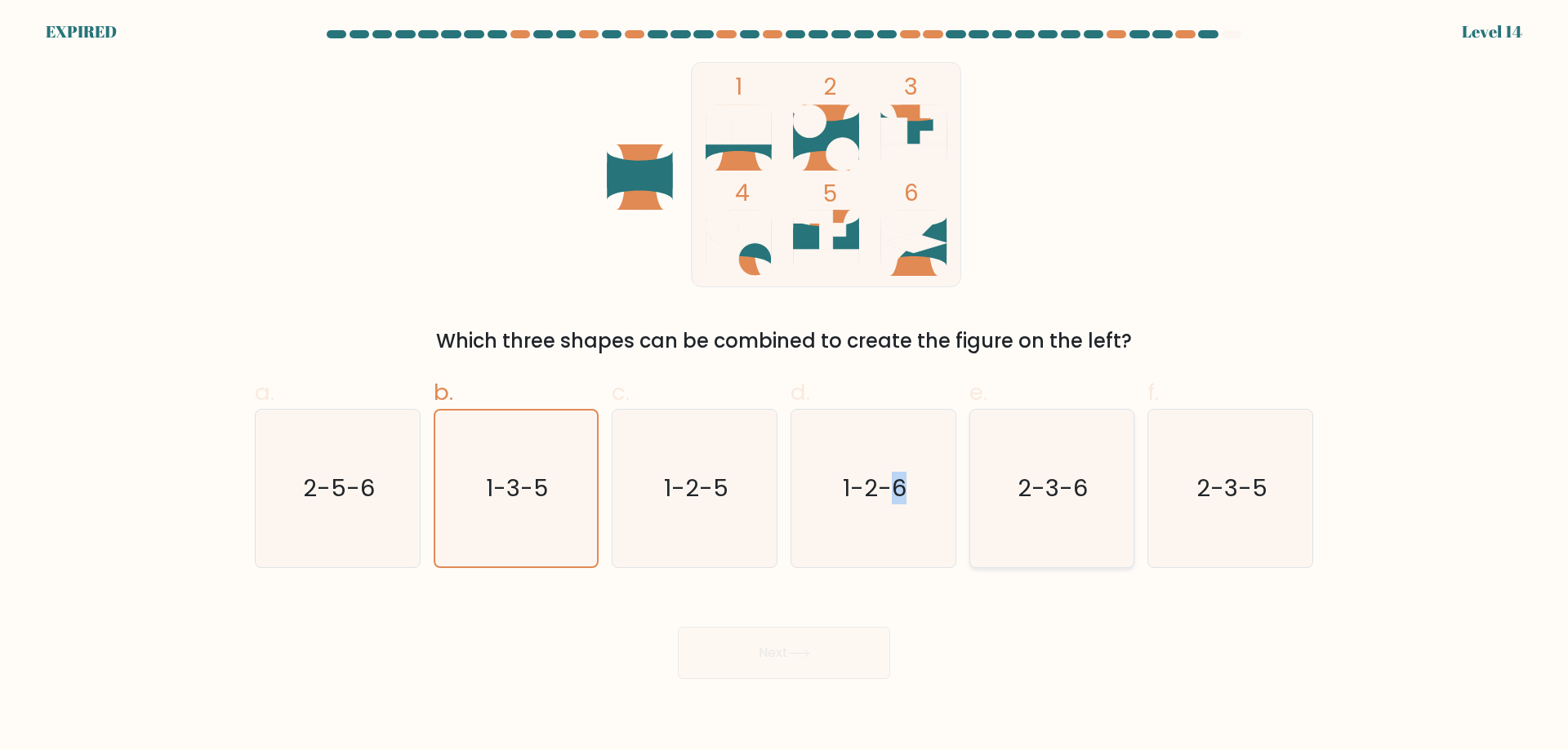
click at [485, 506] on icon "1-3-5" at bounding box center [515, 488] width 156 height 156
click at [784, 386] on input "b. 1-3-5" at bounding box center [784, 381] width 1 height 10
click at [836, 501] on icon "1-2-6" at bounding box center [873, 488] width 157 height 157
click at [785, 386] on input "d. 1-2-6" at bounding box center [784, 381] width 1 height 10
radio input "true"
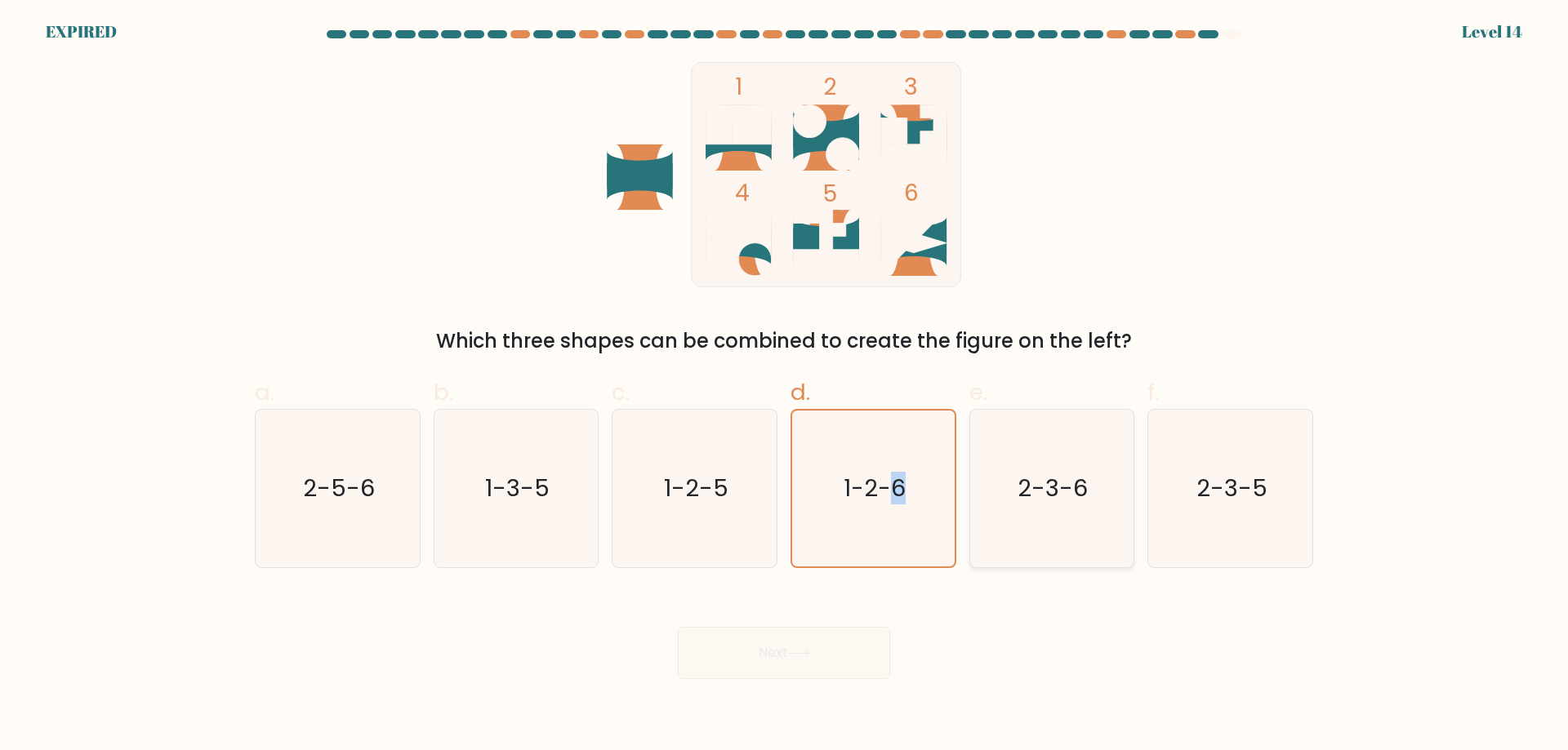
click at [1153, 532] on div "f. 2-3-5" at bounding box center [1231, 472] width 179 height 193
radio input "false"
click at [1073, 518] on icon "2-3-6" at bounding box center [1051, 488] width 157 height 157
click at [785, 386] on input "e. 2-3-6" at bounding box center [784, 381] width 1 height 10
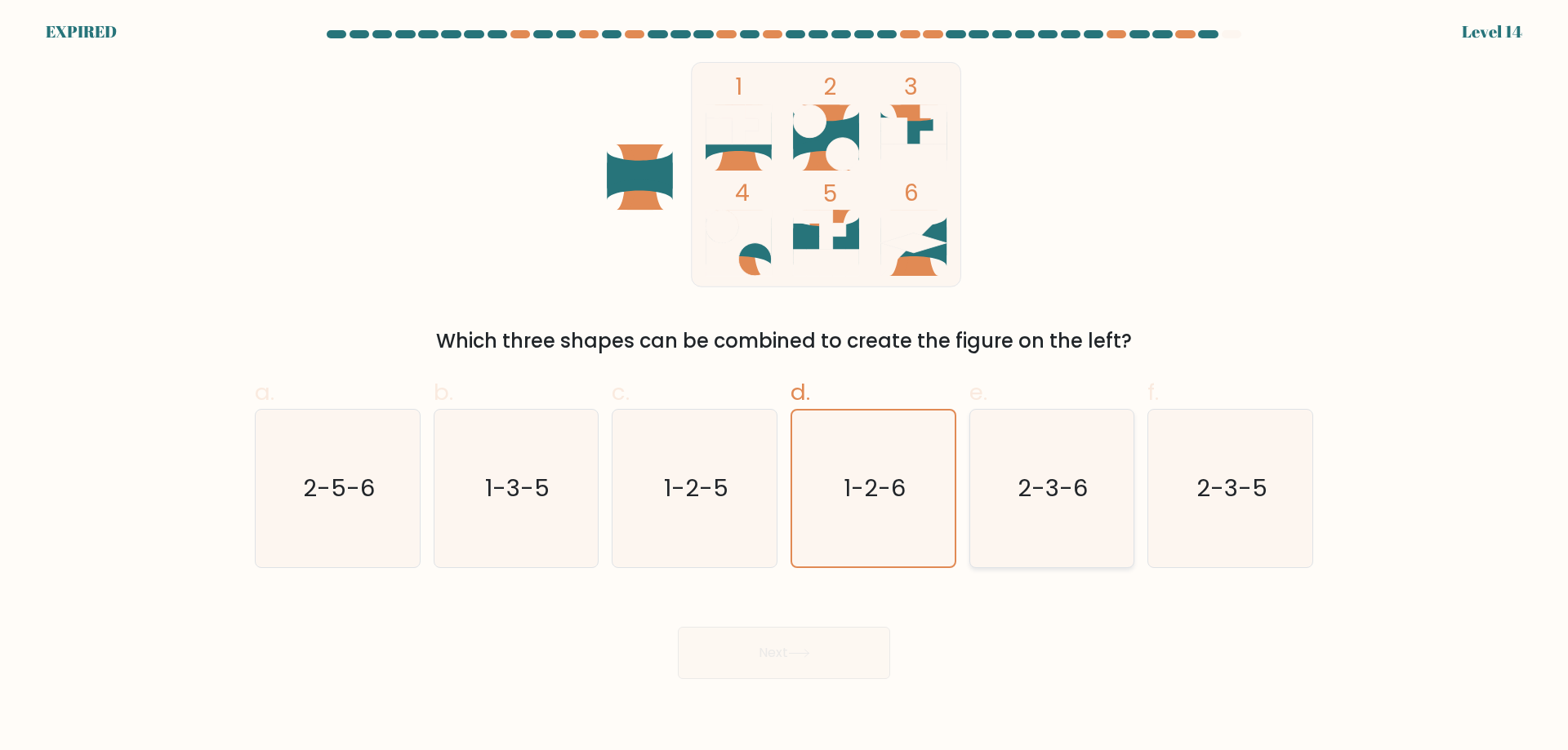
radio input "true"
click at [1207, 488] on text "2-3-5" at bounding box center [1232, 489] width 71 height 33
click at [785, 386] on input "f. 2-3-5" at bounding box center [784, 381] width 1 height 10
radio input "true"
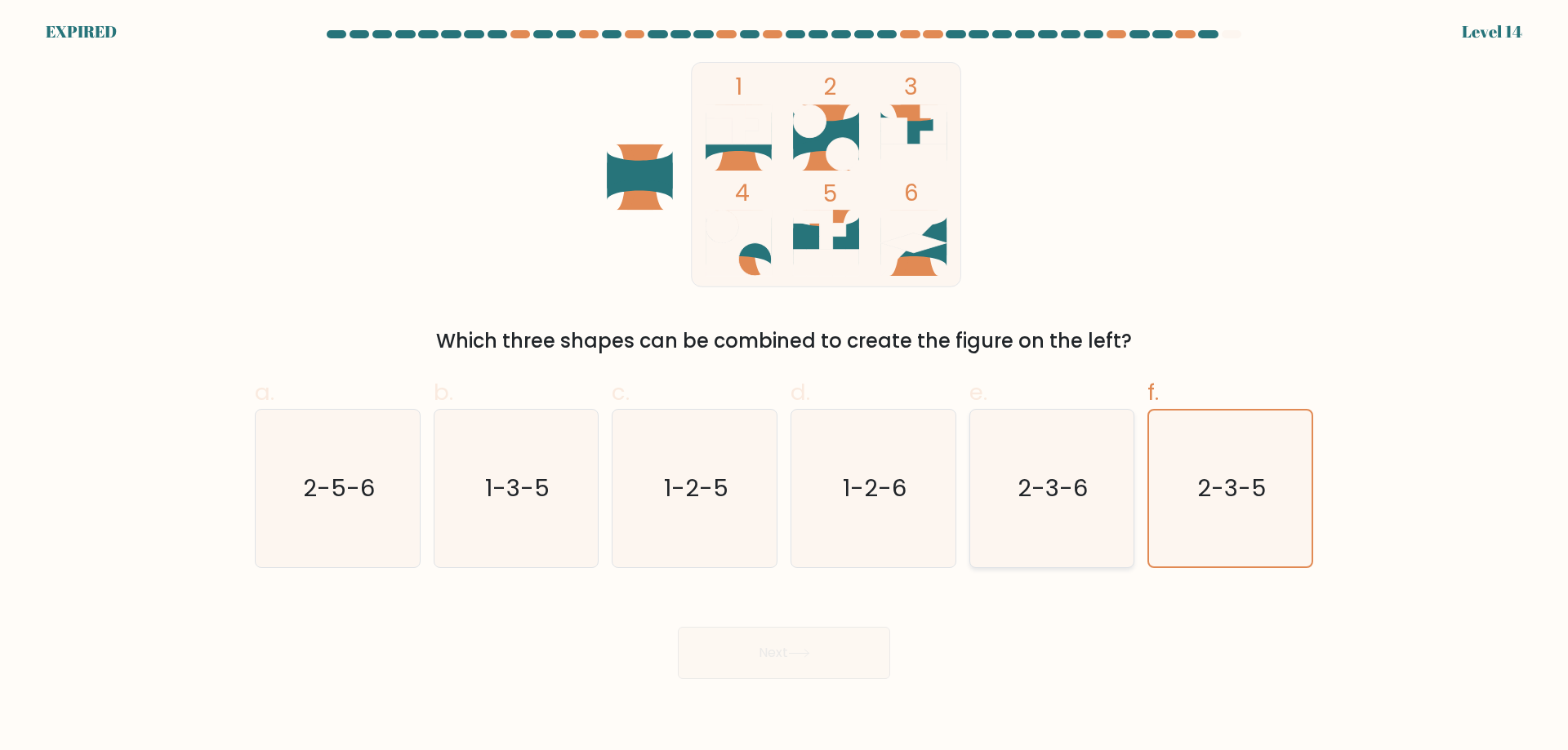
click at [1020, 512] on icon "2-3-6" at bounding box center [1051, 488] width 157 height 157
click at [785, 386] on input "e. 2-3-6" at bounding box center [784, 381] width 1 height 10
radio input "true"
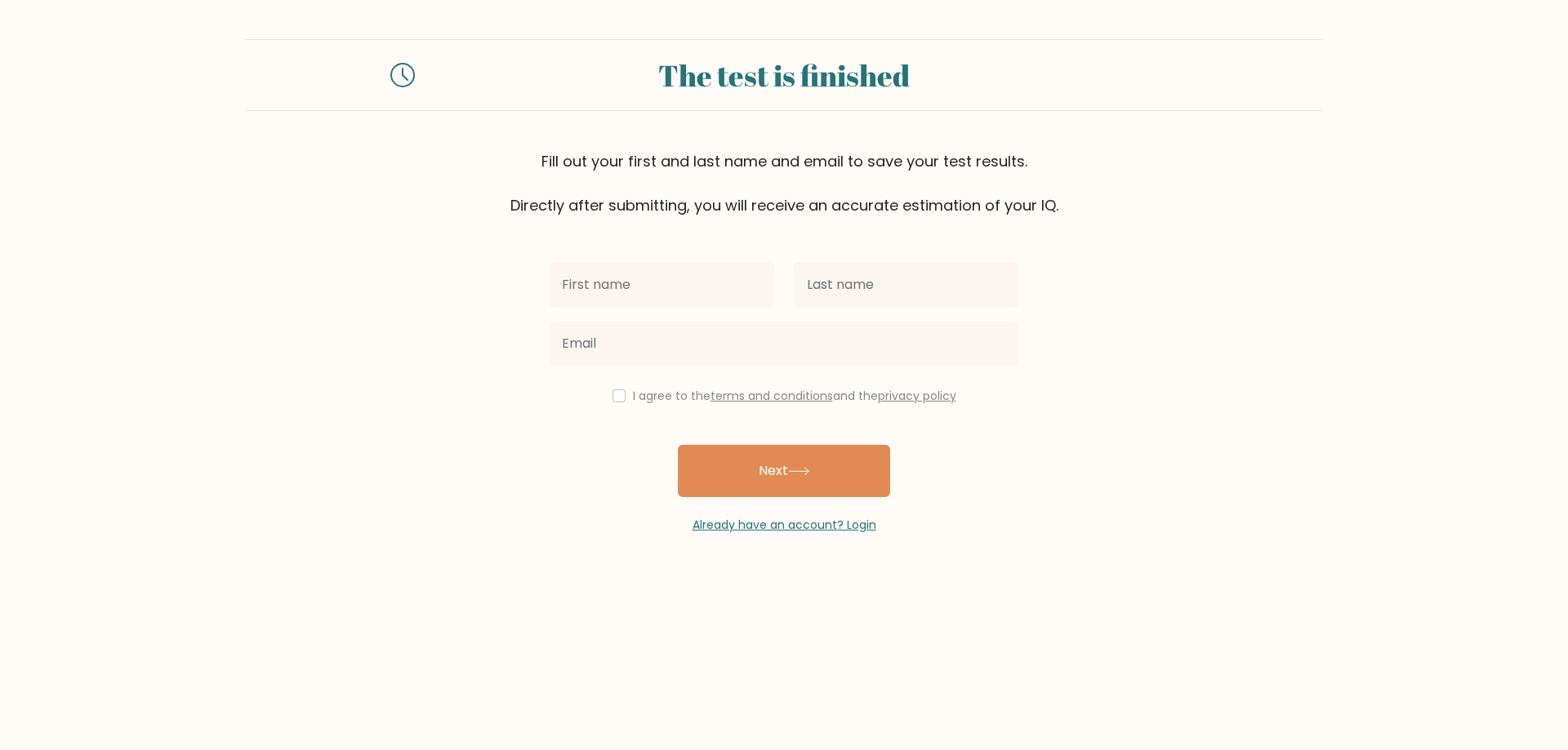
click at [634, 282] on input "text" at bounding box center [662, 285] width 225 height 46
type input "[PERSON_NAME]"
click at [907, 270] on input "text" at bounding box center [906, 285] width 225 height 46
type input "Ajaero"
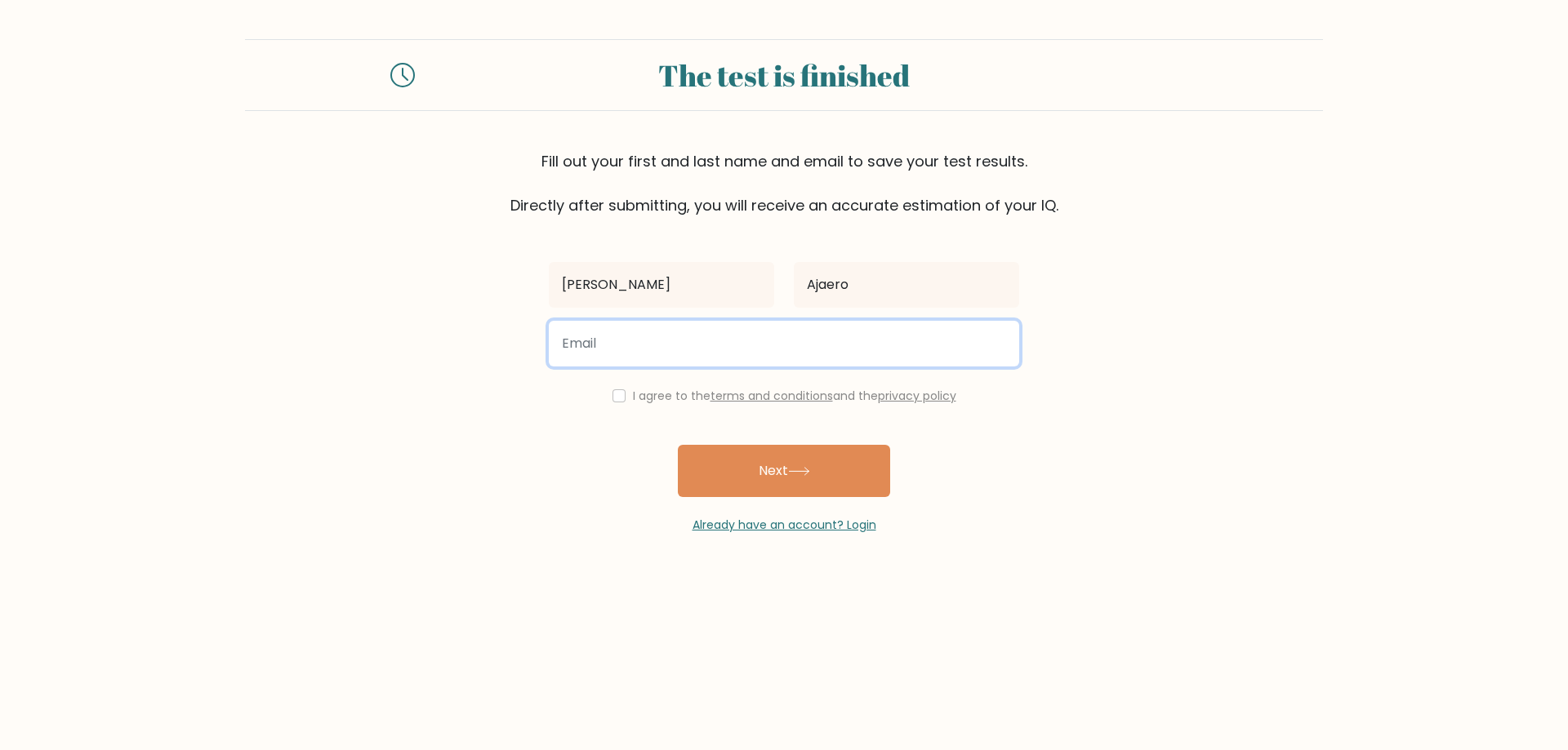
click at [783, 335] on input "email" at bounding box center [784, 343] width 471 height 46
type input "[EMAIL_ADDRESS][DOMAIN_NAME]"
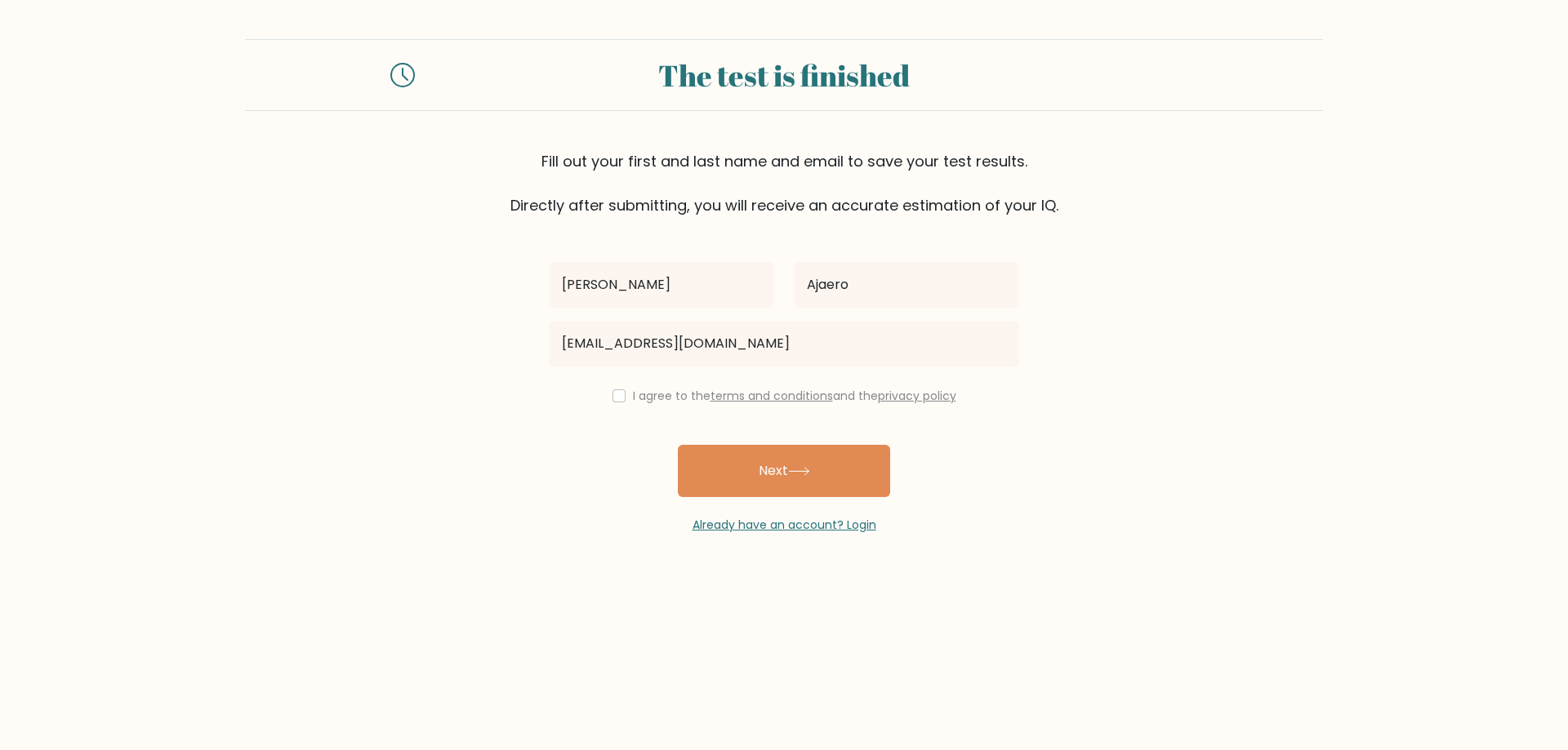
click at [703, 472] on button "Next" at bounding box center [784, 470] width 213 height 52
click at [612, 388] on div "I agree to the terms and conditions and the privacy policy" at bounding box center [783, 396] width 490 height 20
click at [627, 398] on div "I agree to the terms and conditions and the privacy policy" at bounding box center [783, 396] width 490 height 20
click at [617, 398] on input "checkbox" at bounding box center [619, 396] width 13 height 13
checkbox input "true"
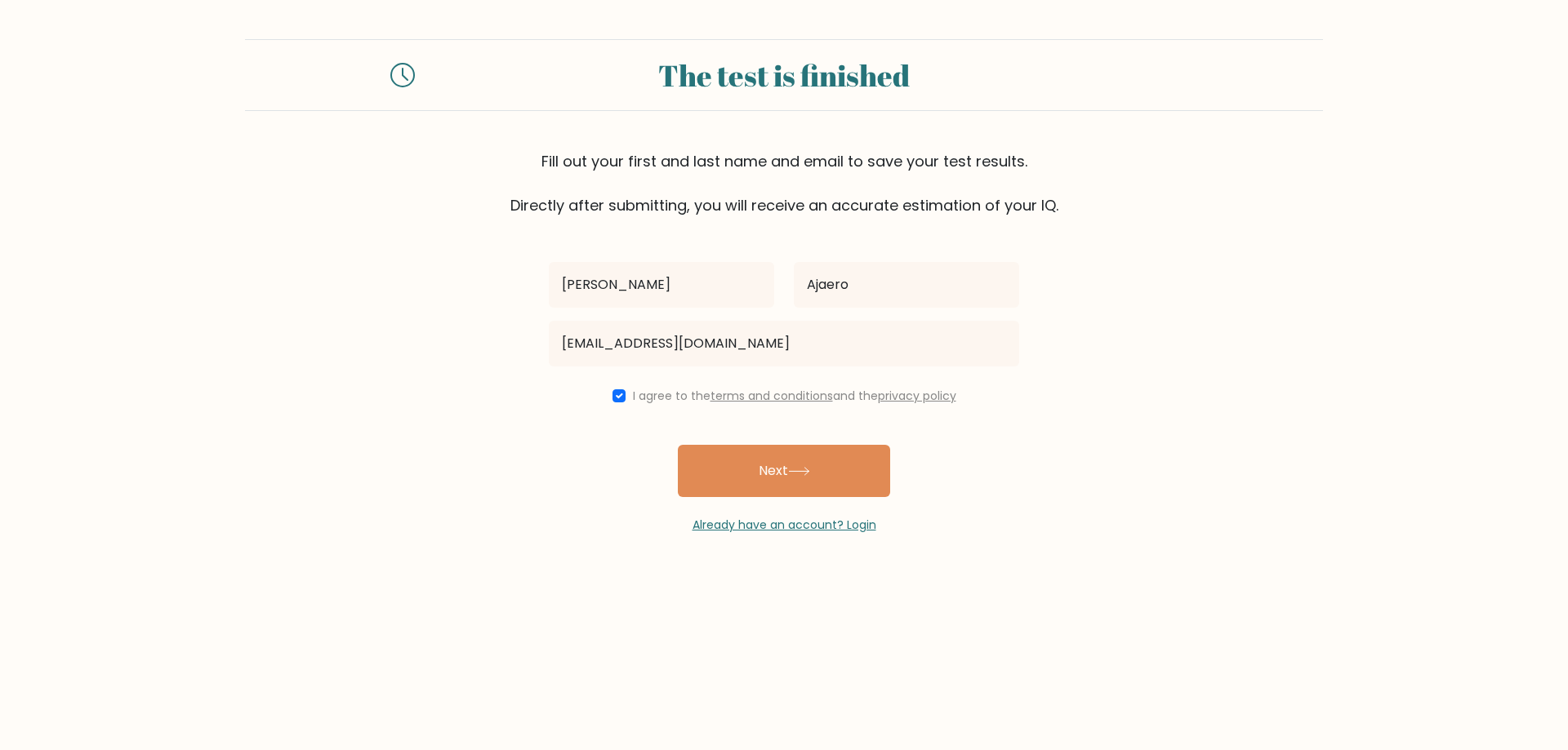
click at [717, 442] on div "Emmanuel Ajaero eajaero@gmail.com I agree to the terms and conditions and the p…" at bounding box center [783, 374] width 490 height 317
click at [738, 473] on button "Next" at bounding box center [784, 470] width 213 height 52
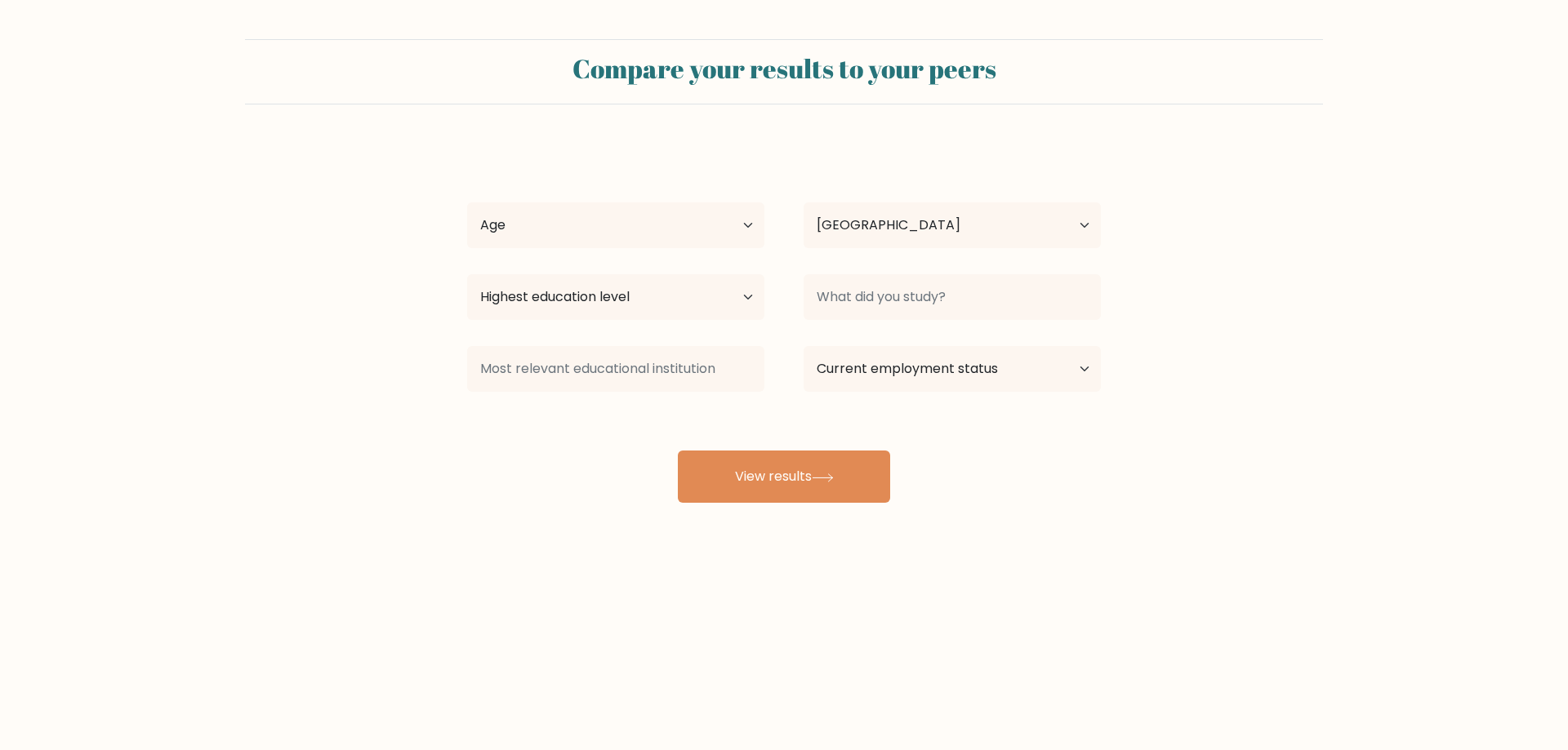
select select "NG"
click at [691, 213] on select "Age Under [DEMOGRAPHIC_DATA] [DEMOGRAPHIC_DATA] [DEMOGRAPHIC_DATA] [DEMOGRAPHIC…" at bounding box center [615, 224] width 297 height 46
select select "min_18"
click at [467, 202] on select "Age Under [DEMOGRAPHIC_DATA] [DEMOGRAPHIC_DATA] [DEMOGRAPHIC_DATA] [DEMOGRAPHIC…" at bounding box center [615, 224] width 297 height 46
click at [571, 286] on select "Highest education level No schooling Primary Lower Secondary Upper Secondary Oc…" at bounding box center [615, 297] width 297 height 46
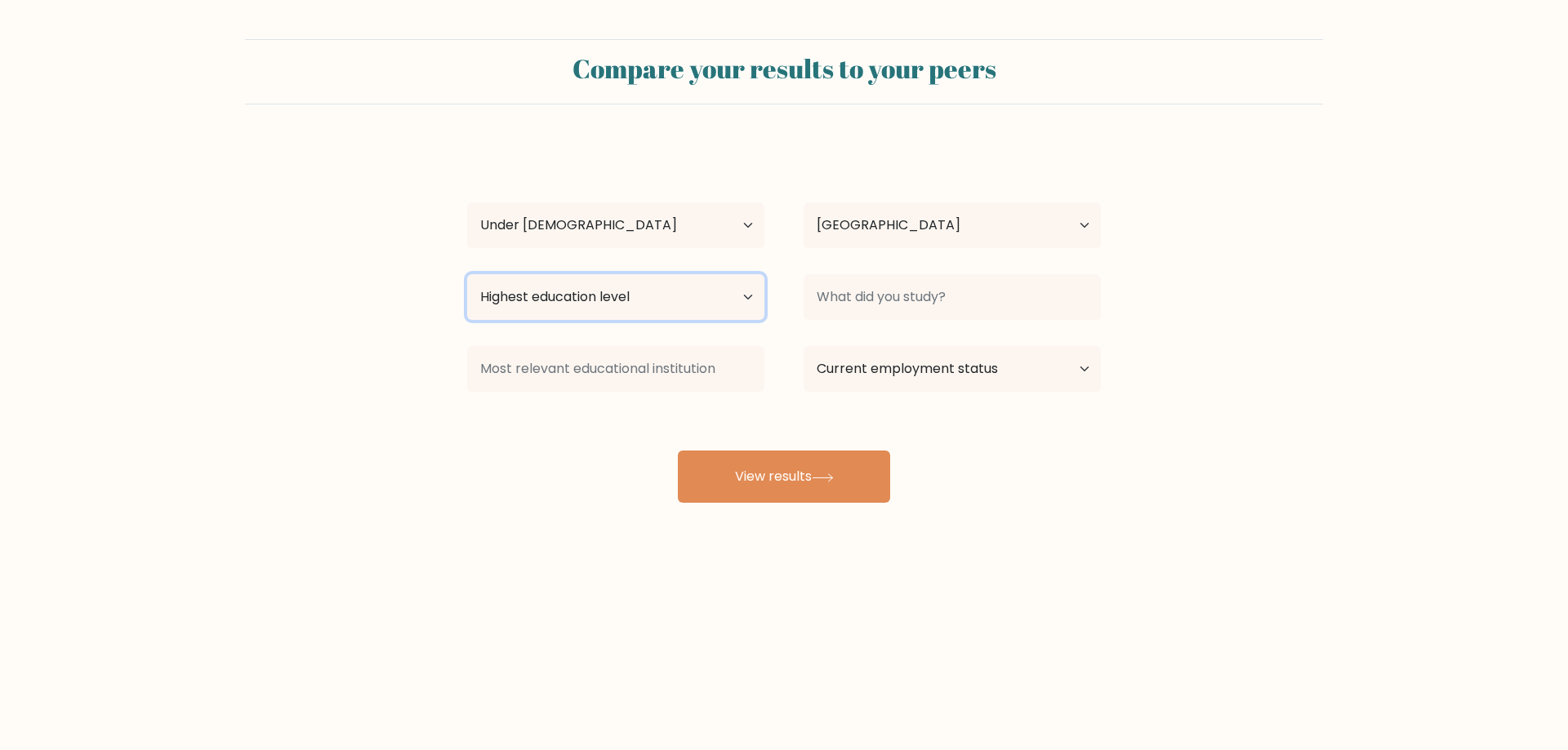
select select "upper_secondary"
click at [467, 274] on select "Highest education level No schooling Primary Lower Secondary Upper Secondary Oc…" at bounding box center [615, 297] width 297 height 46
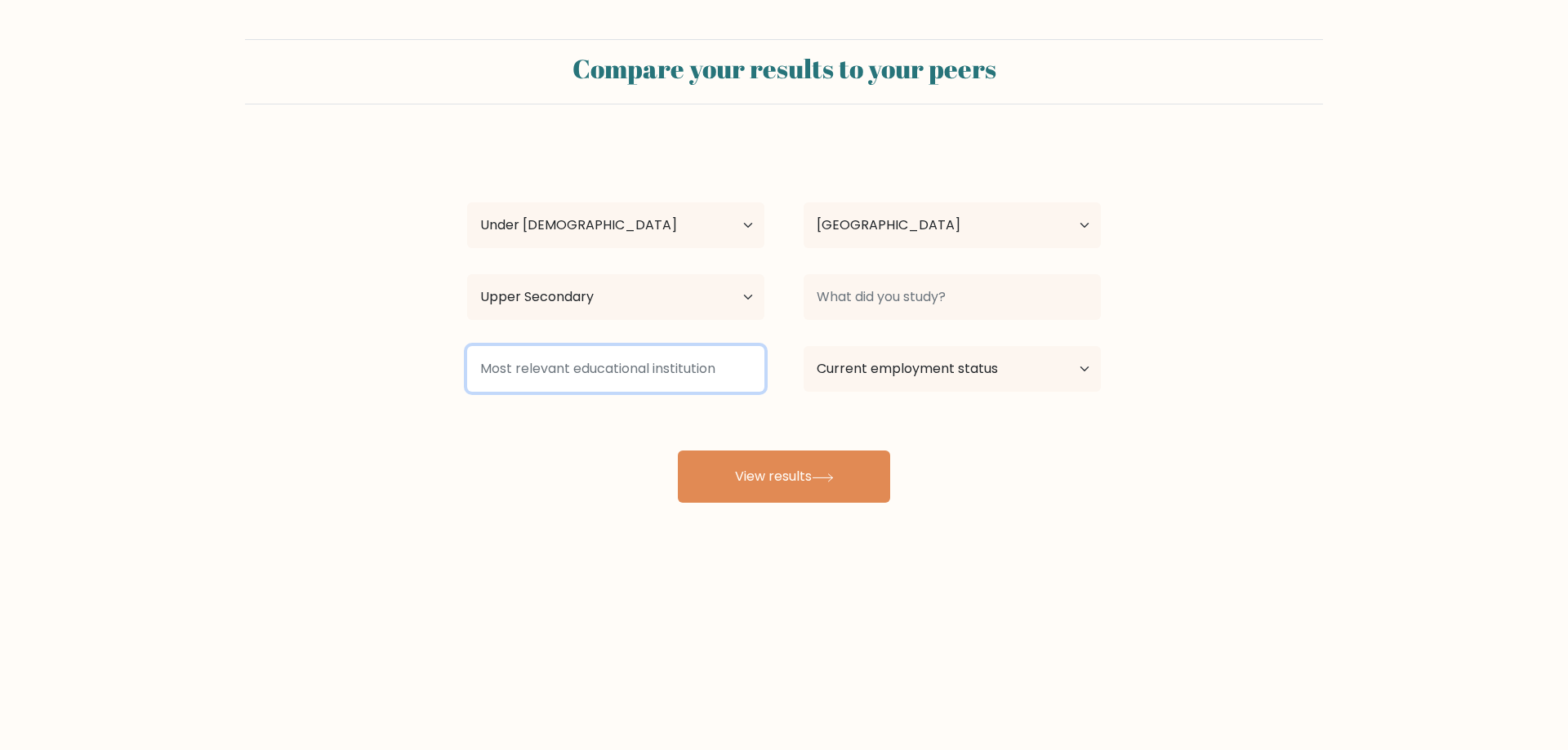
click at [588, 369] on input at bounding box center [615, 368] width 297 height 46
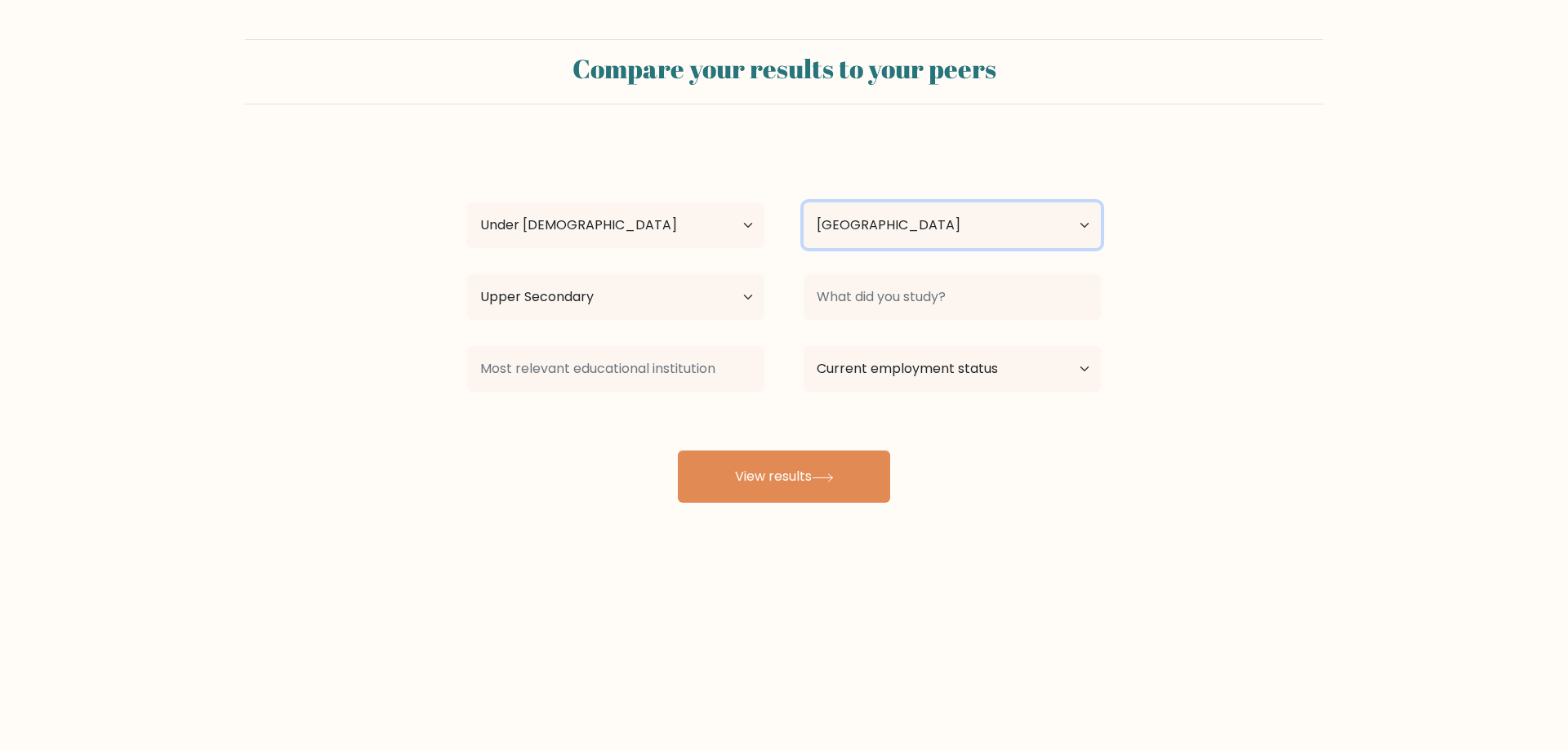
click at [913, 222] on select "Country Afghanistan Albania Algeria American Samoa Andorra Angola Anguilla Anta…" at bounding box center [952, 224] width 297 height 46
click at [1311, 303] on form "Compare your results to your peers Emmanuel Ajaero Age Under 18 years old 18-24…" at bounding box center [784, 271] width 1568 height 464
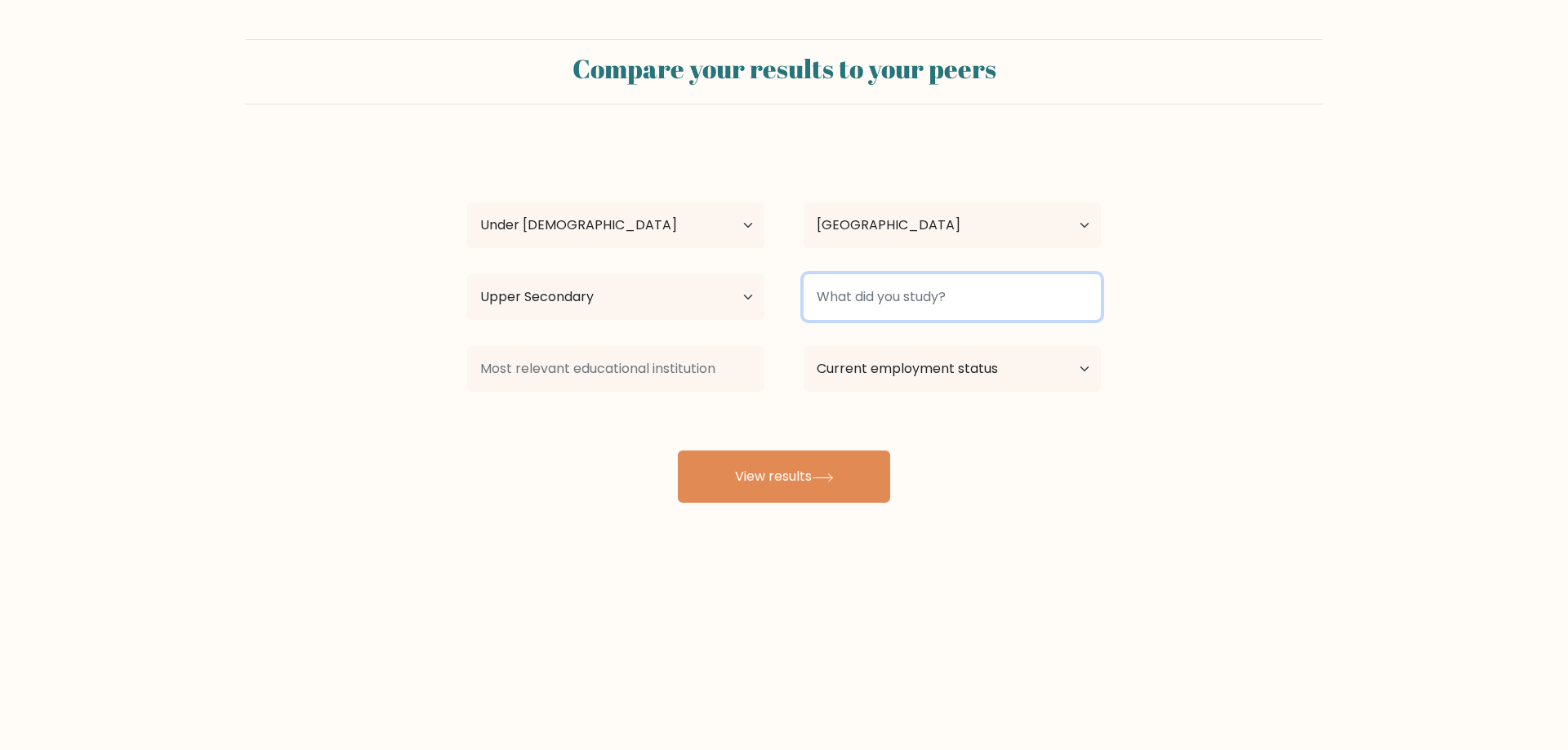
click at [1044, 311] on input at bounding box center [952, 297] width 297 height 46
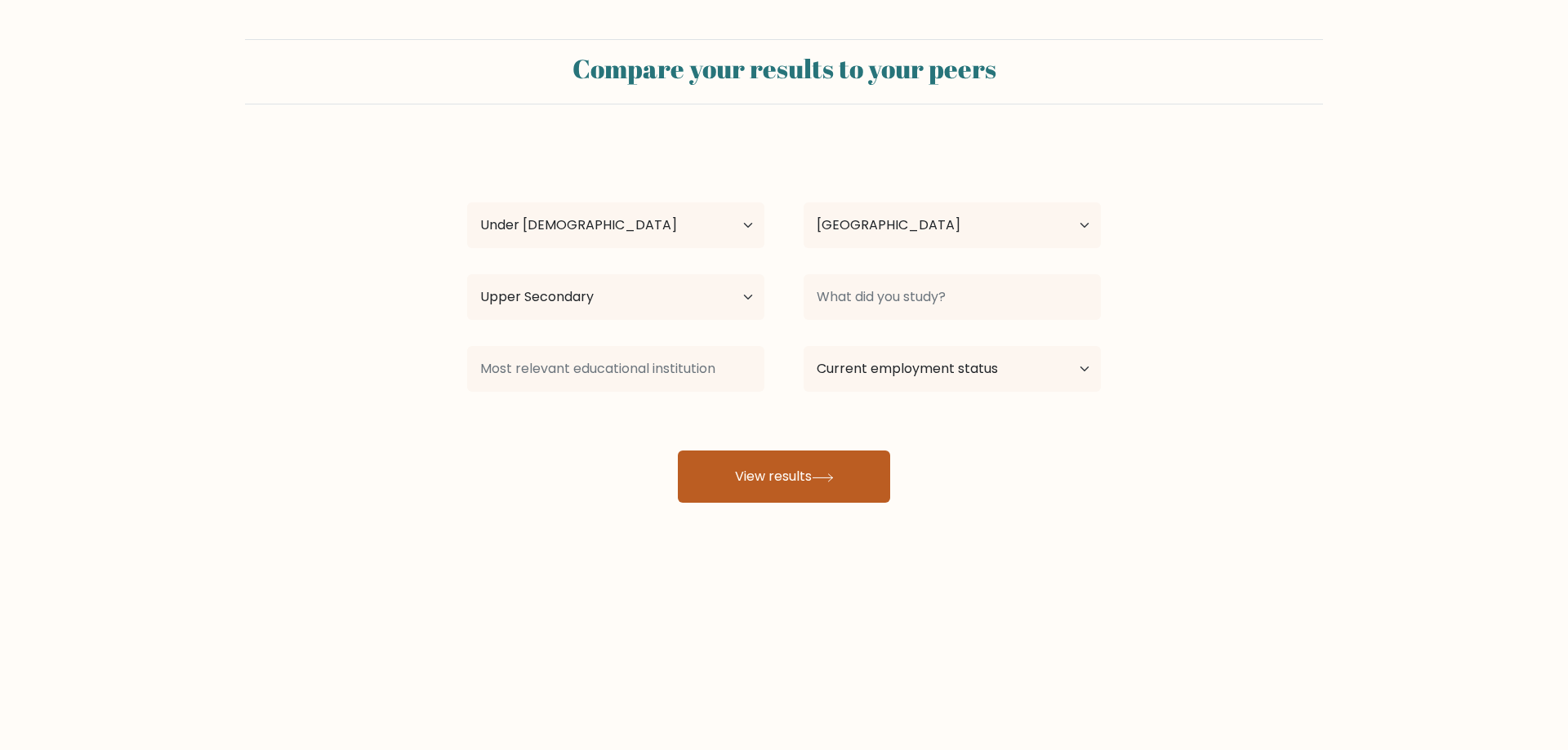
click at [714, 495] on button "View results" at bounding box center [784, 476] width 213 height 52
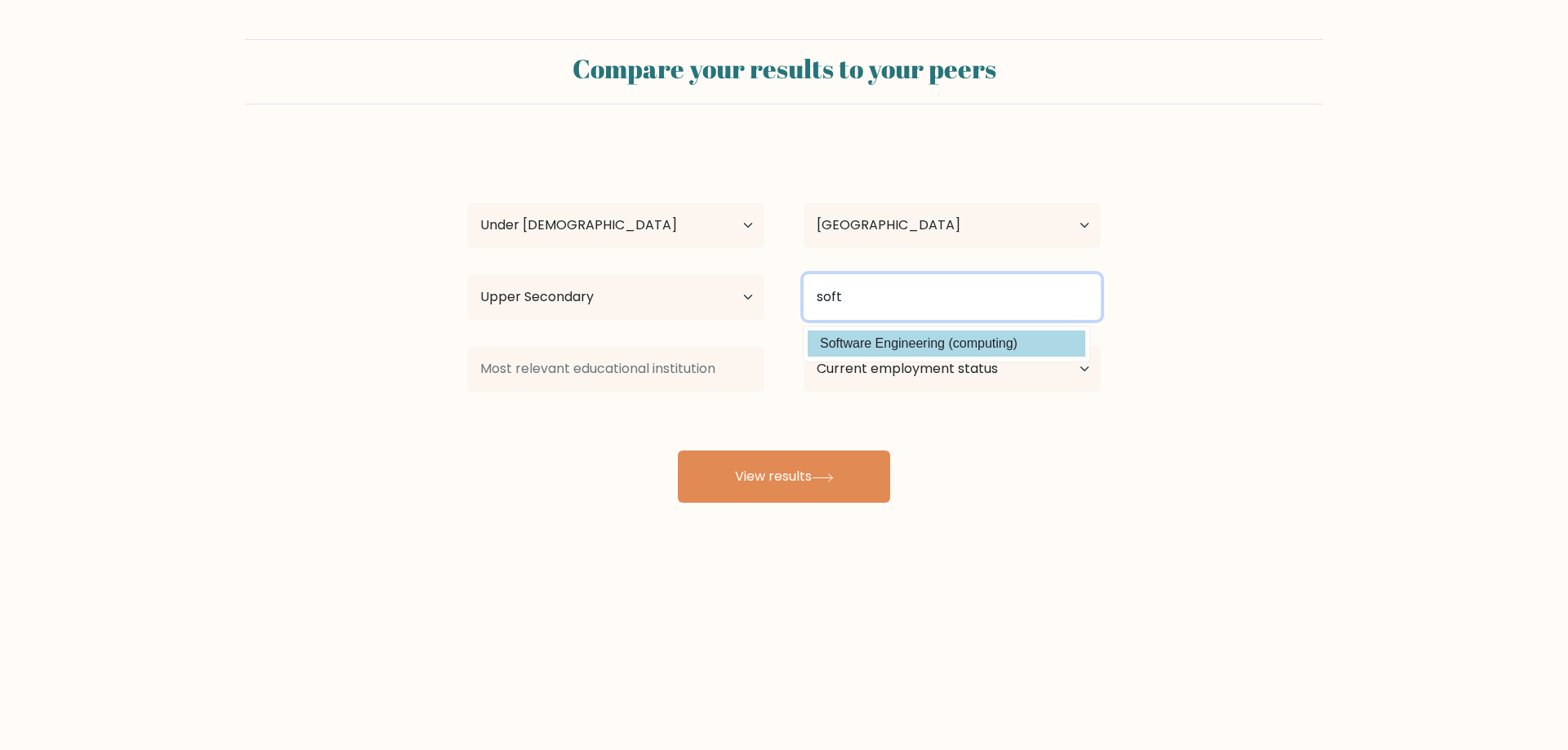
type input "soft"
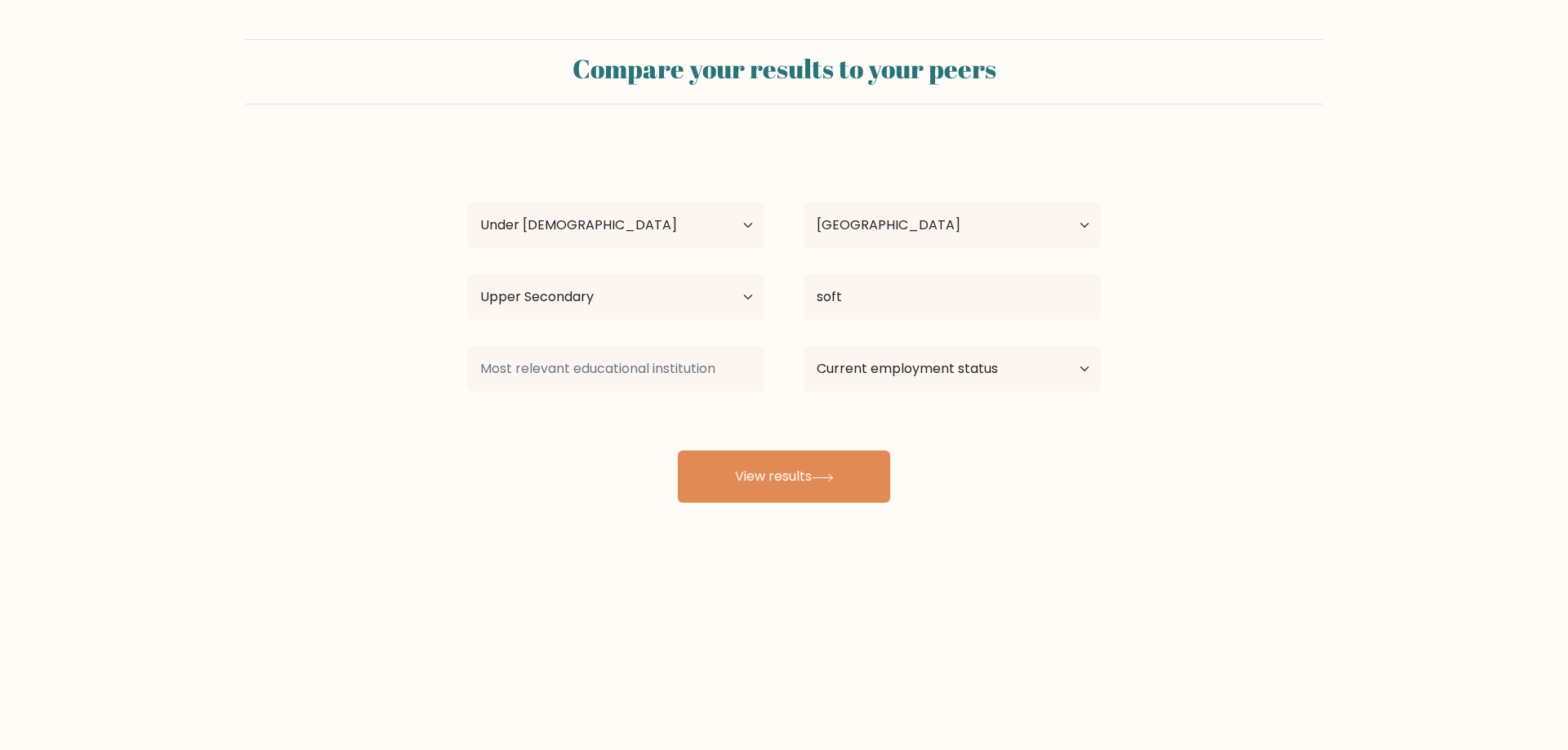
click at [917, 334] on div "Emmanuel Ajaero Age Under 18 years old 18-24 years old 25-34 years old 35-44 ye…" at bounding box center [783, 323] width 653 height 360
click at [737, 467] on button "View results" at bounding box center [784, 476] width 213 height 52
click at [631, 390] on input at bounding box center [615, 368] width 297 height 46
click at [640, 362] on input at bounding box center [615, 368] width 297 height 46
type input "s"
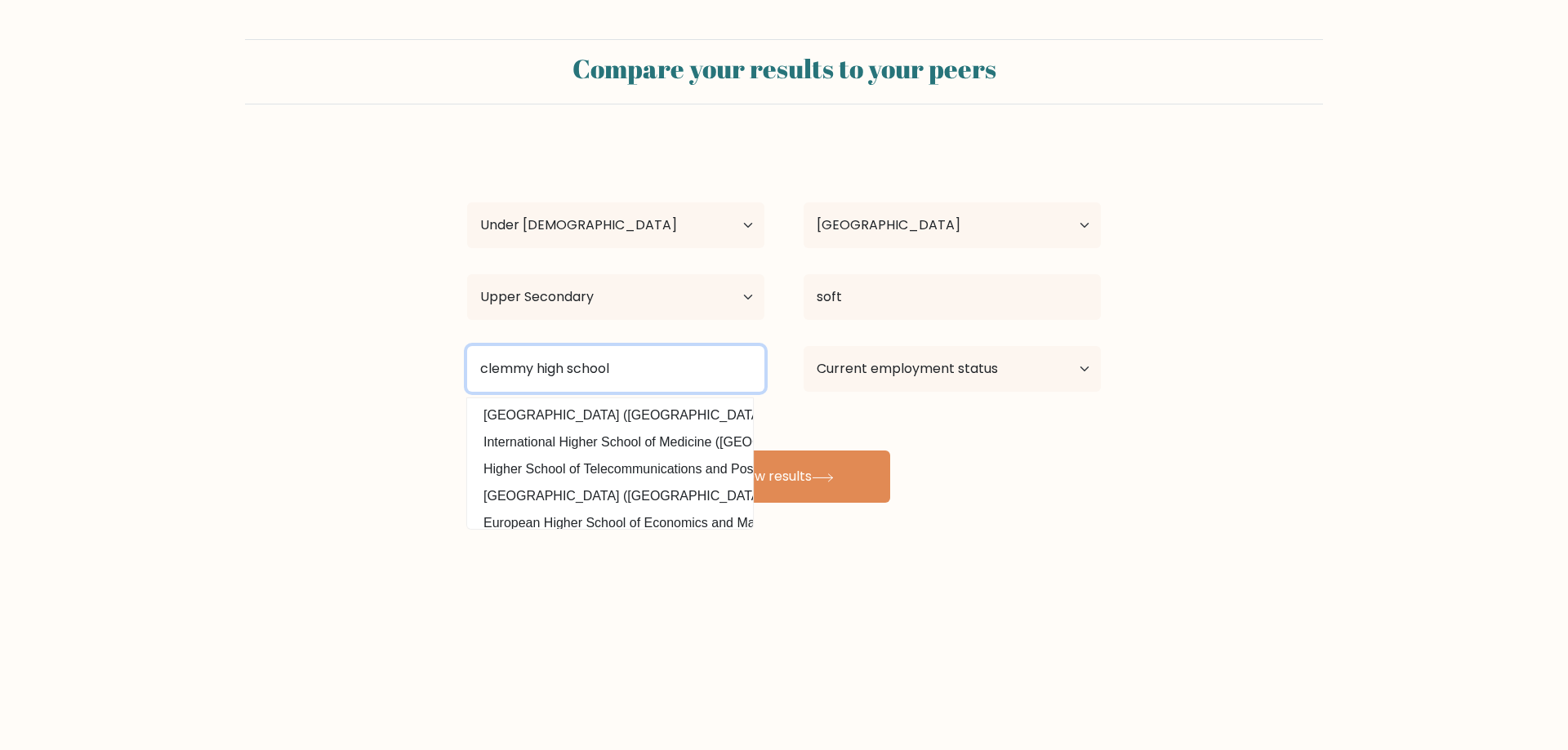
type input "clemmy high school"
click at [678, 451] on button "View results" at bounding box center [784, 476] width 213 height 52
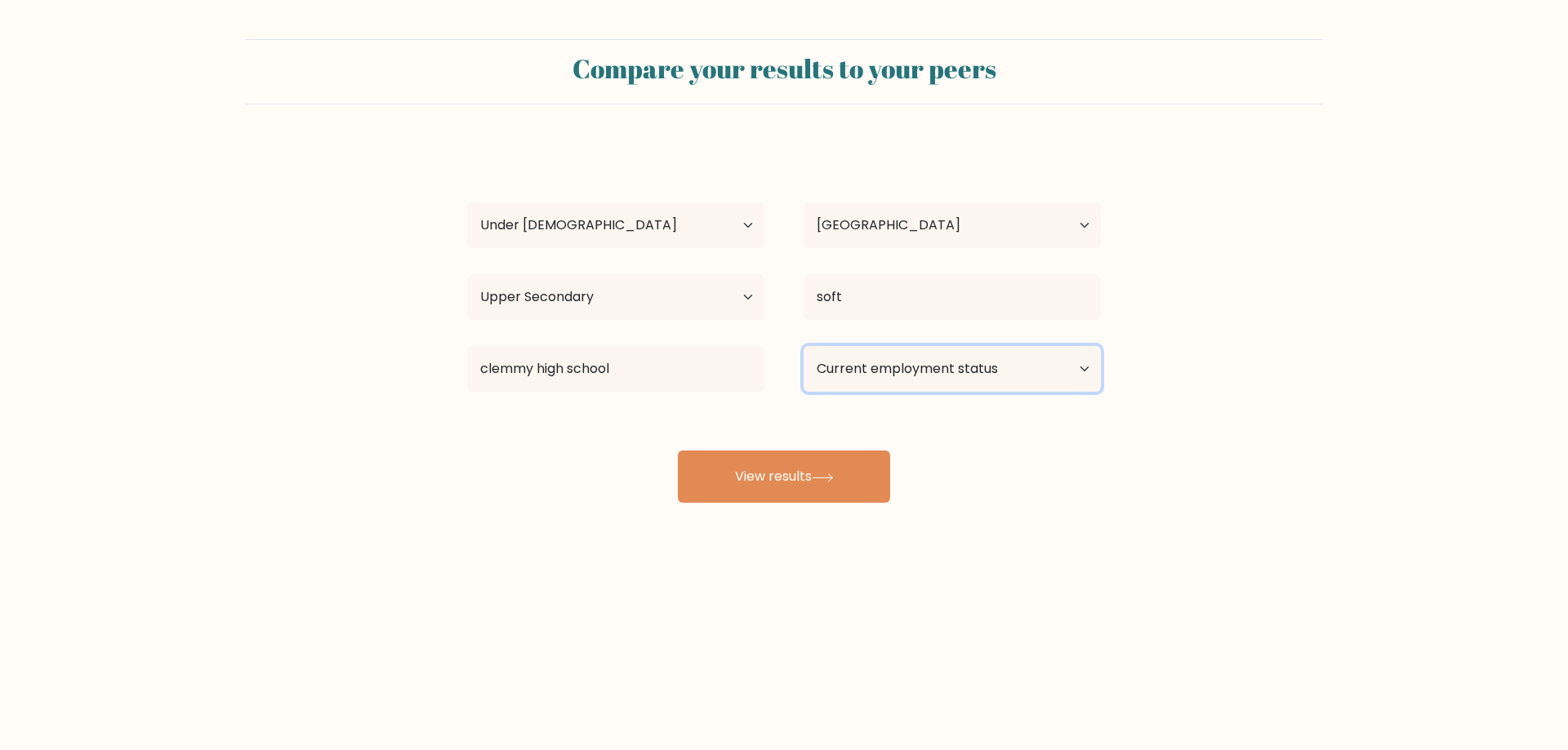
click at [890, 363] on select "Current employment status Employed Student Retired Other / prefer not to answer" at bounding box center [952, 368] width 297 height 46
select select "student"
click at [804, 346] on select "Current employment status Employed Student Retired Other / prefer not to answer" at bounding box center [952, 368] width 297 height 46
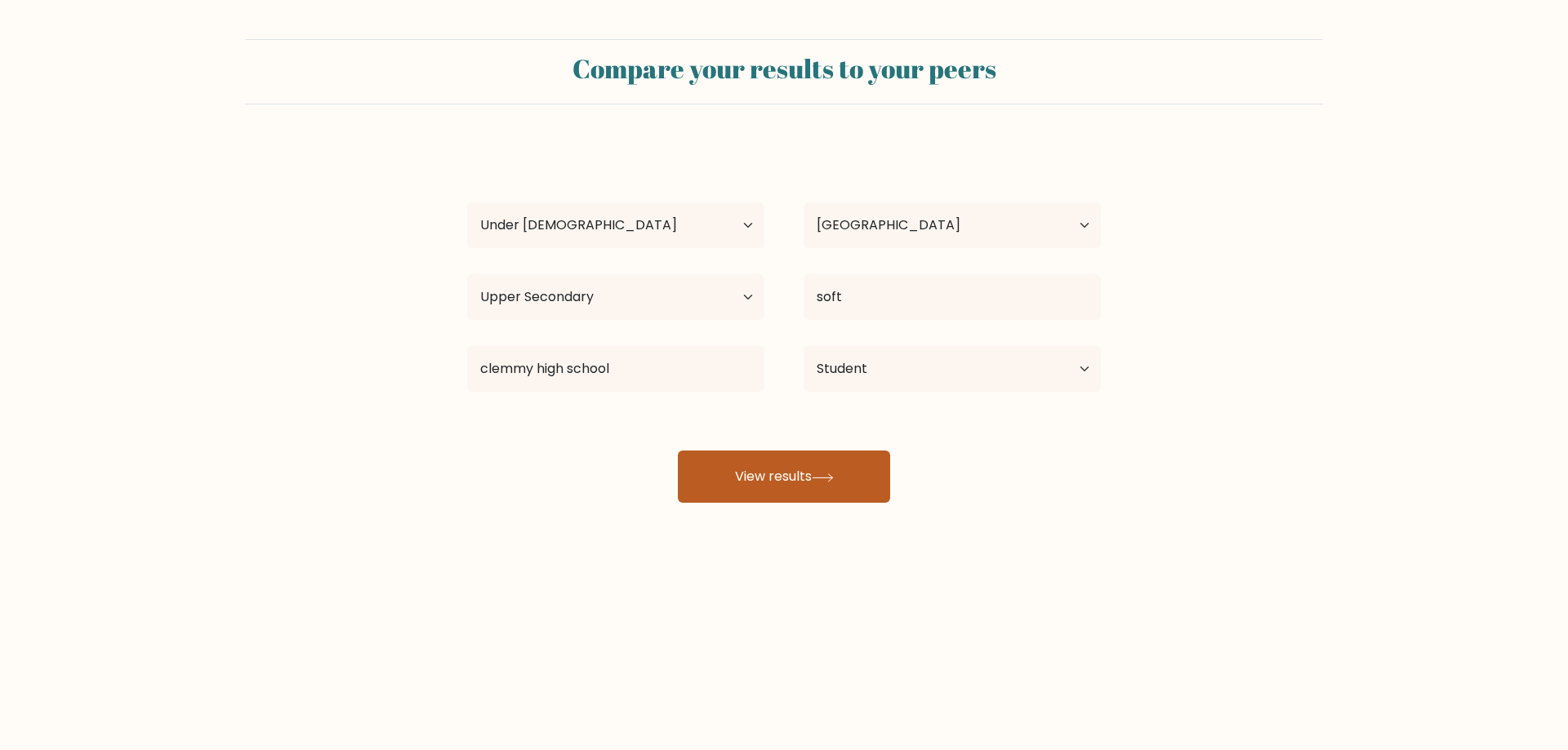
click at [782, 472] on button "View results" at bounding box center [784, 476] width 213 height 52
